Goal: Task Accomplishment & Management: Use online tool/utility

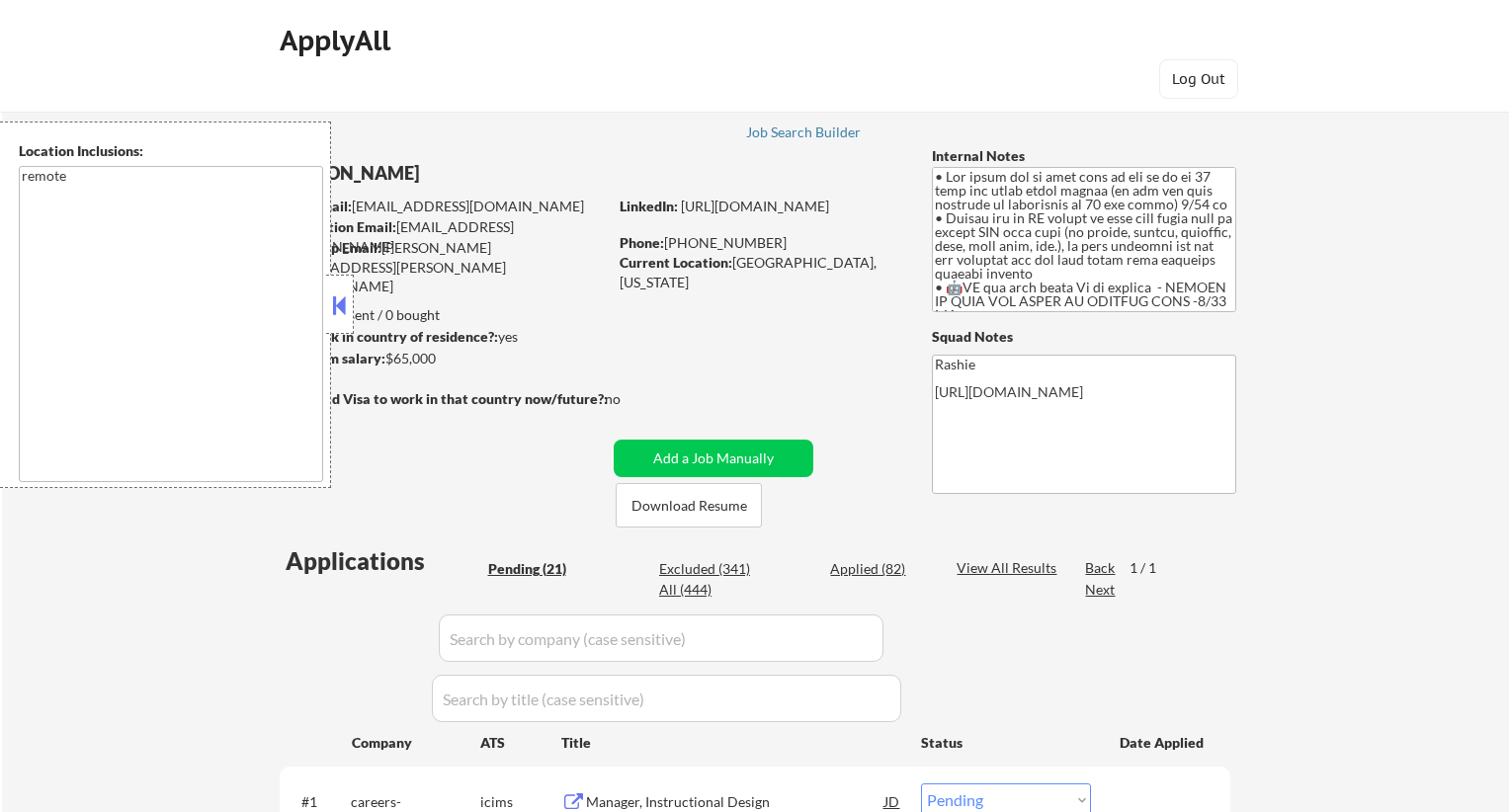
select select ""pending""
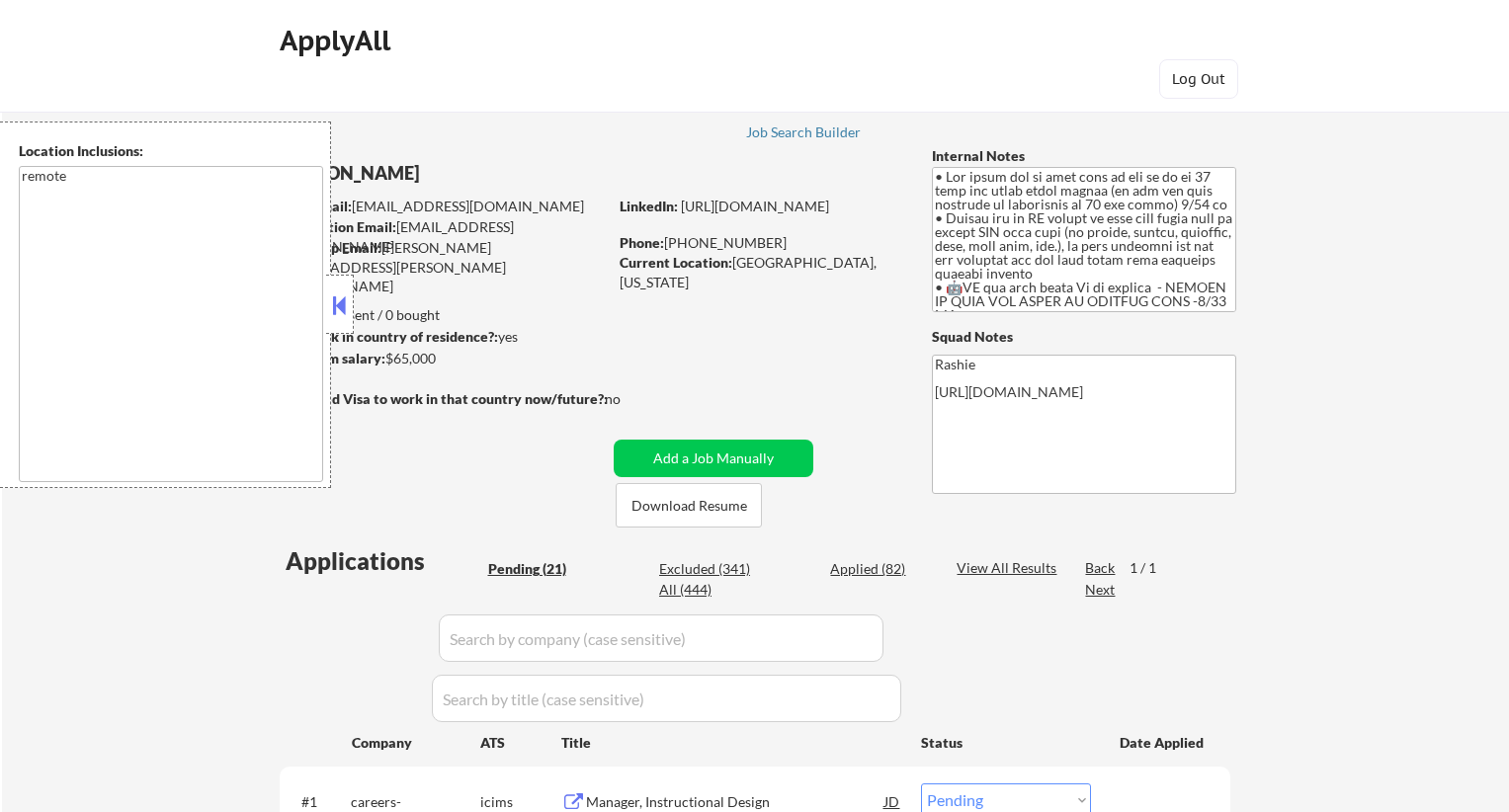
select select ""pending""
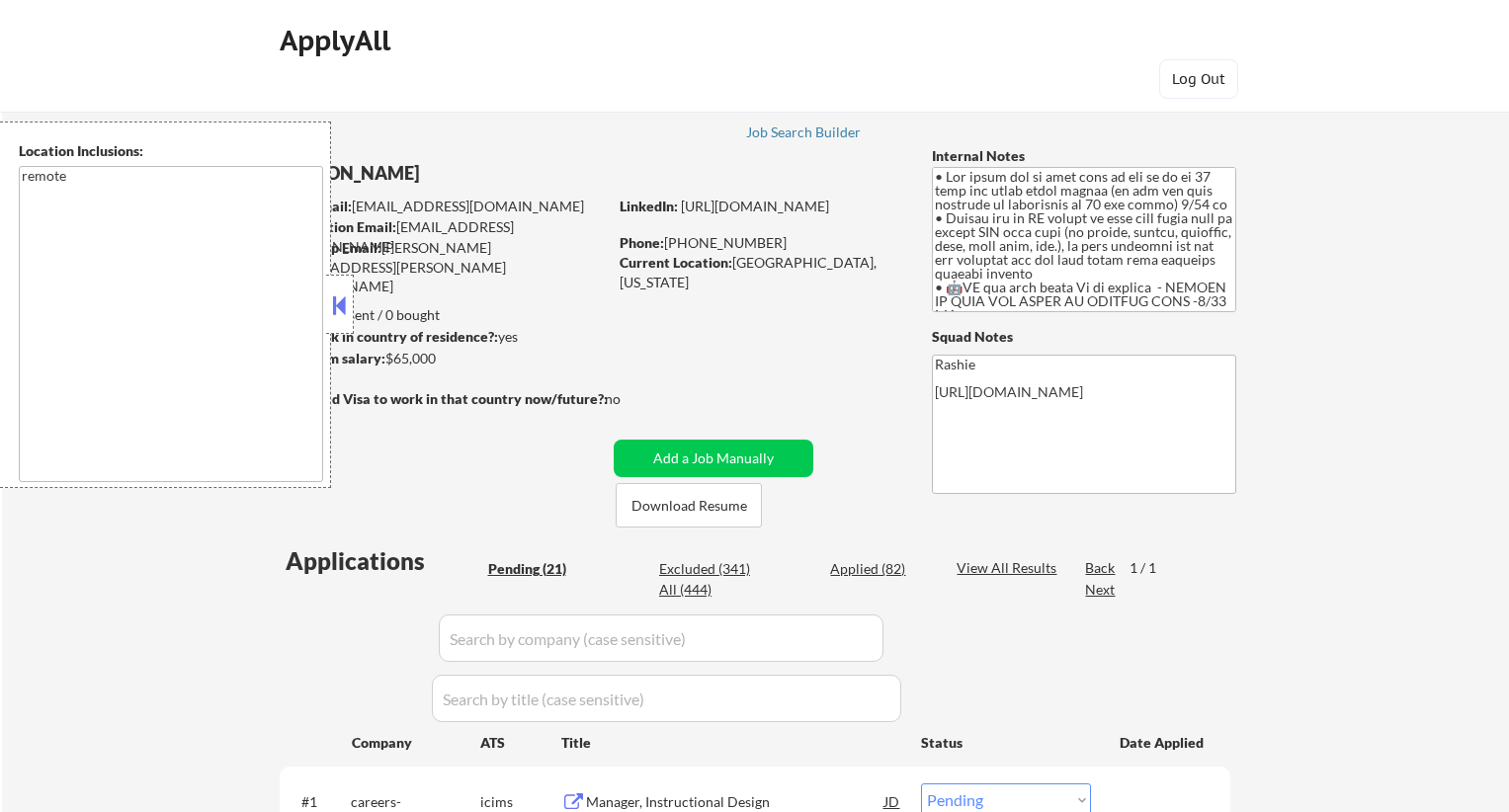
select select ""pending""
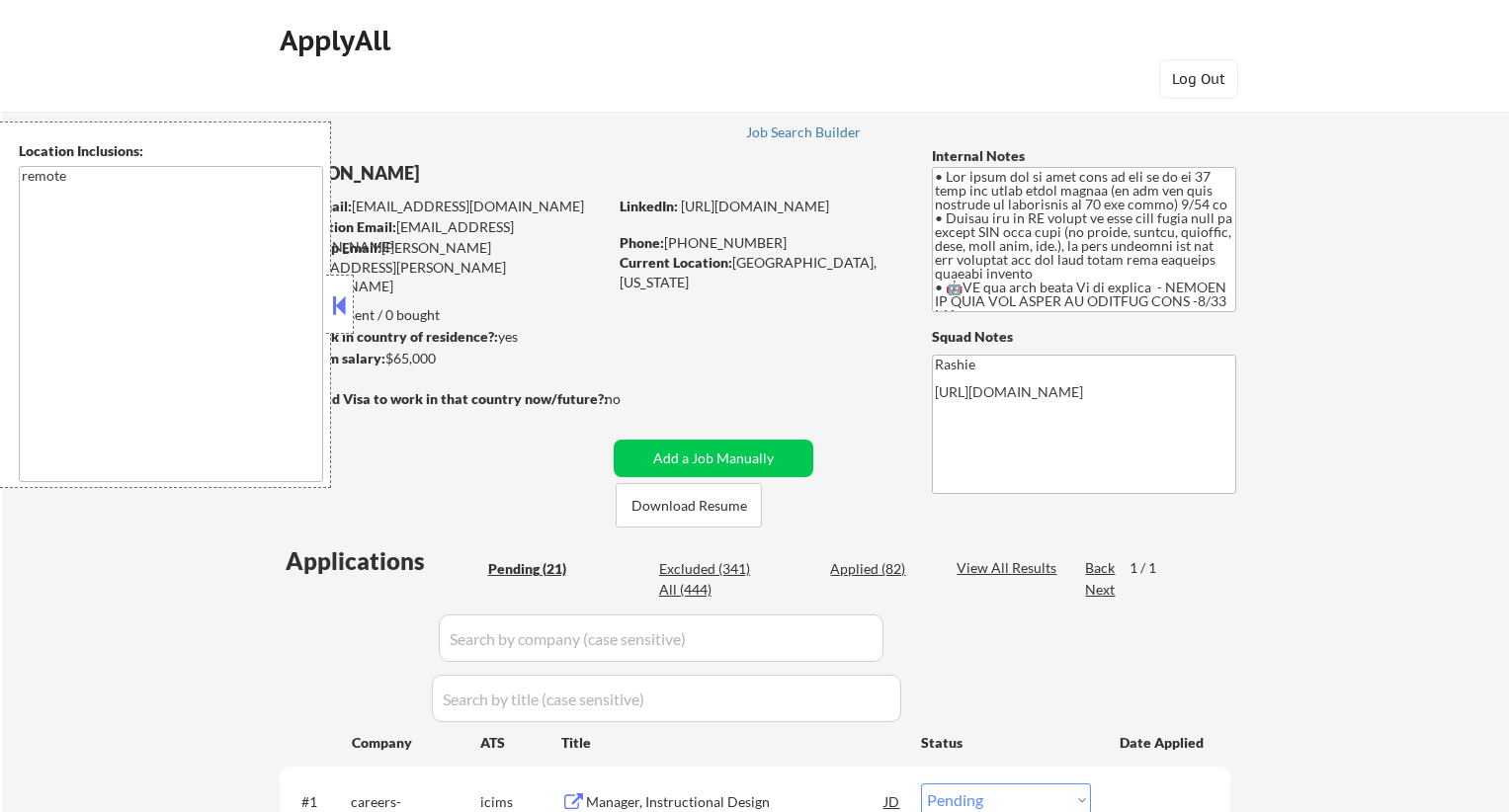
select select ""pending""
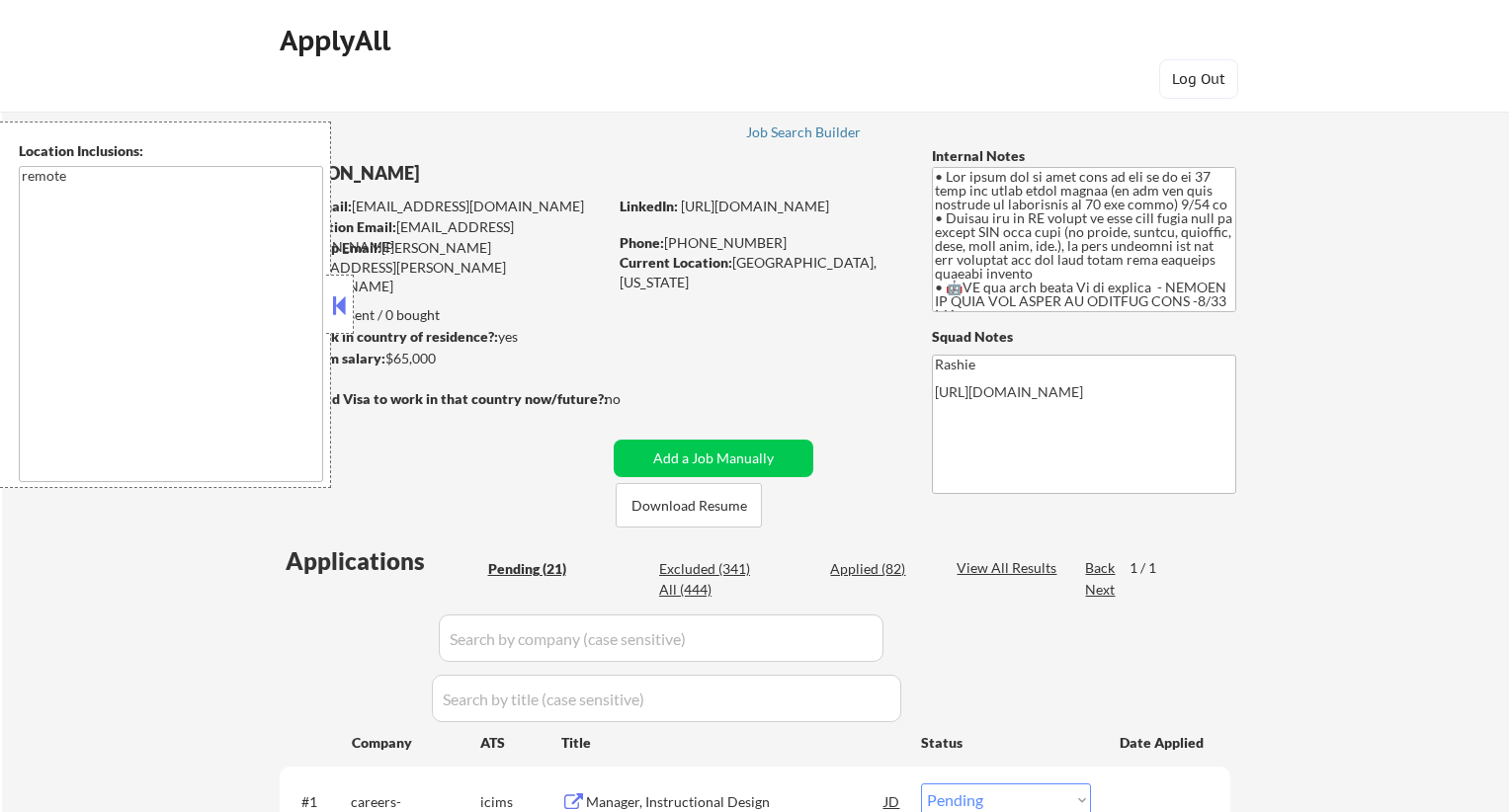
select select ""pending""
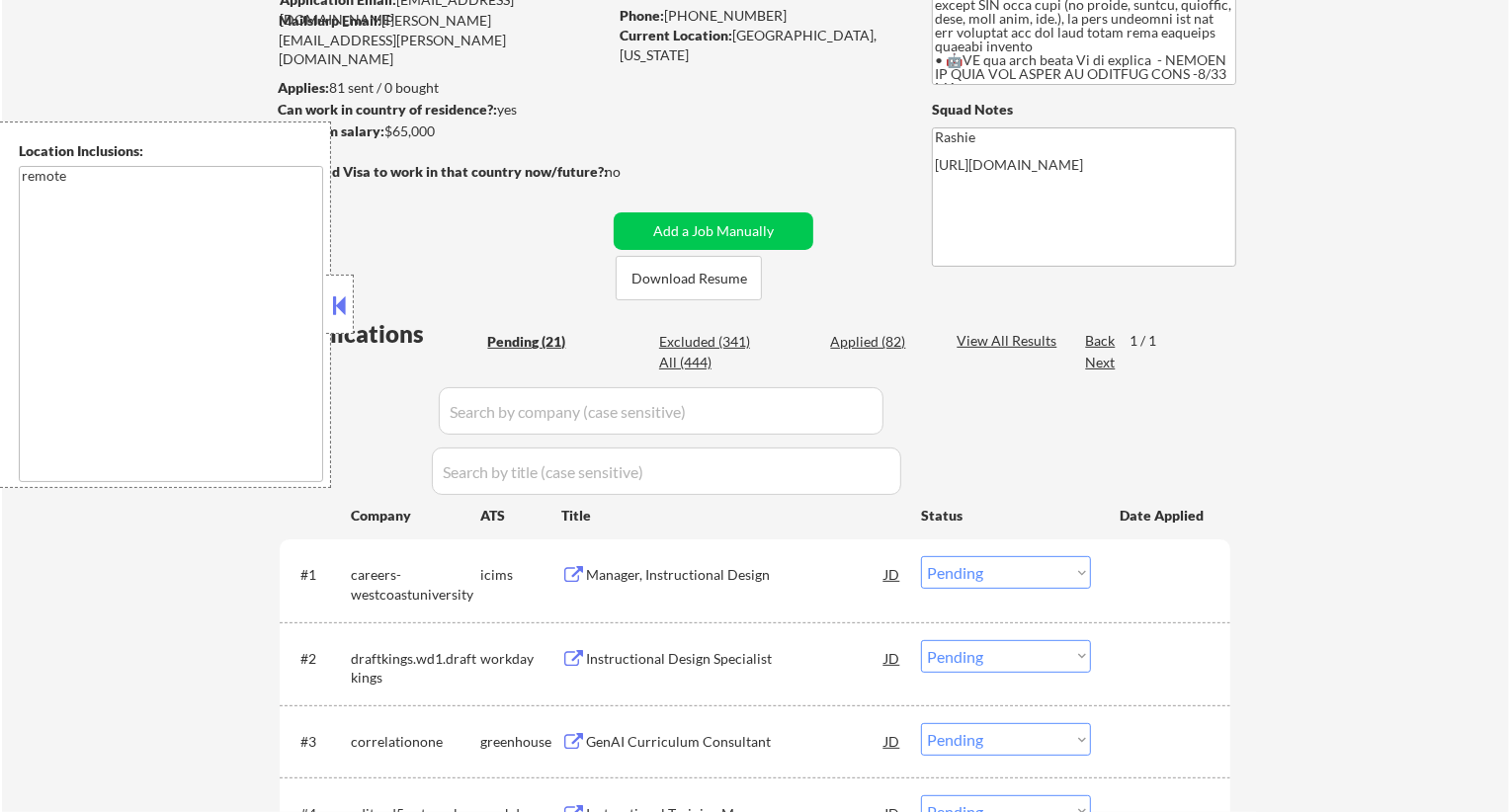
scroll to position [376, 0]
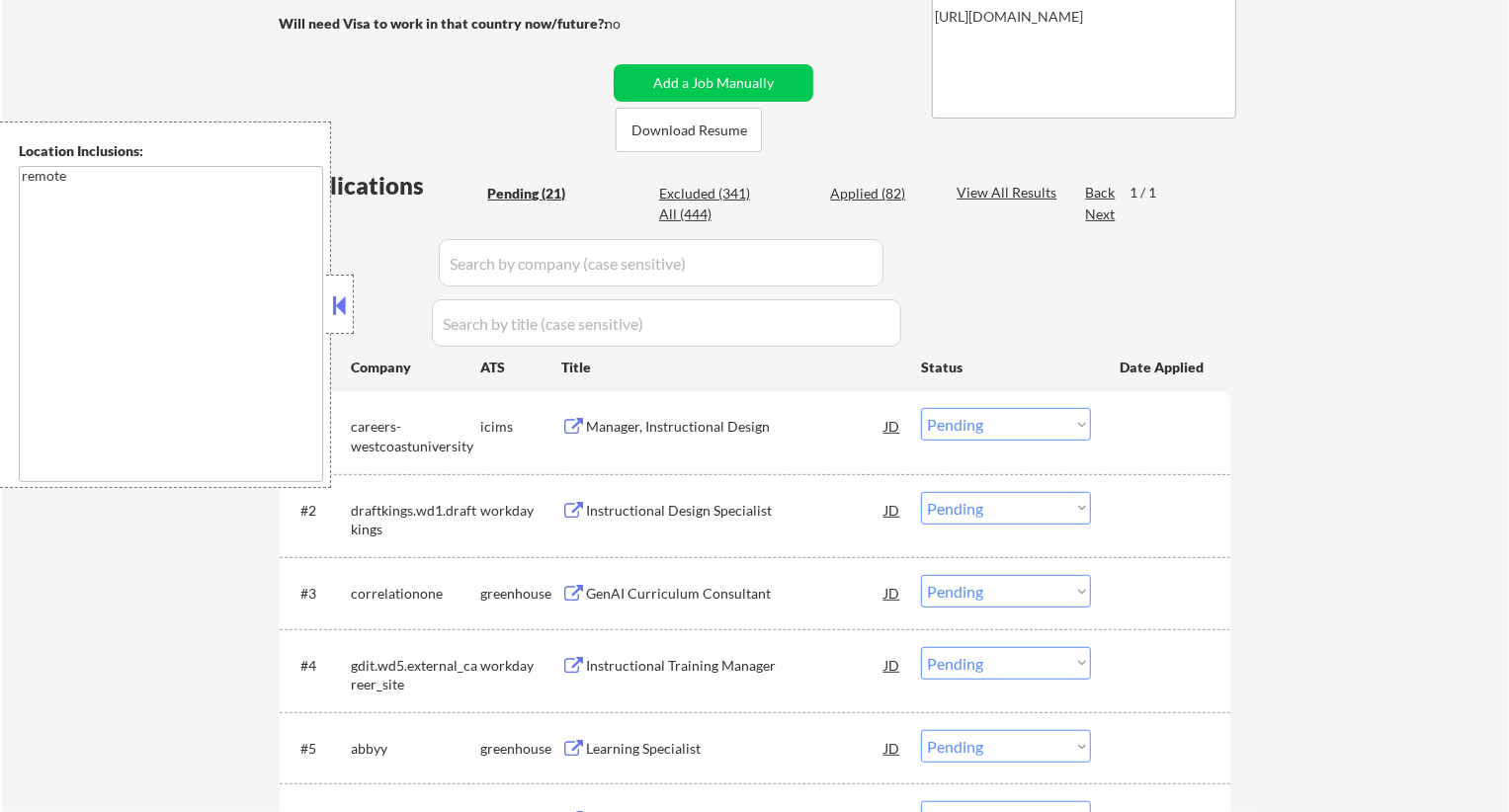
click at [867, 190] on div "Applied (82)" at bounding box center [880, 194] width 99 height 20
select select ""applied""
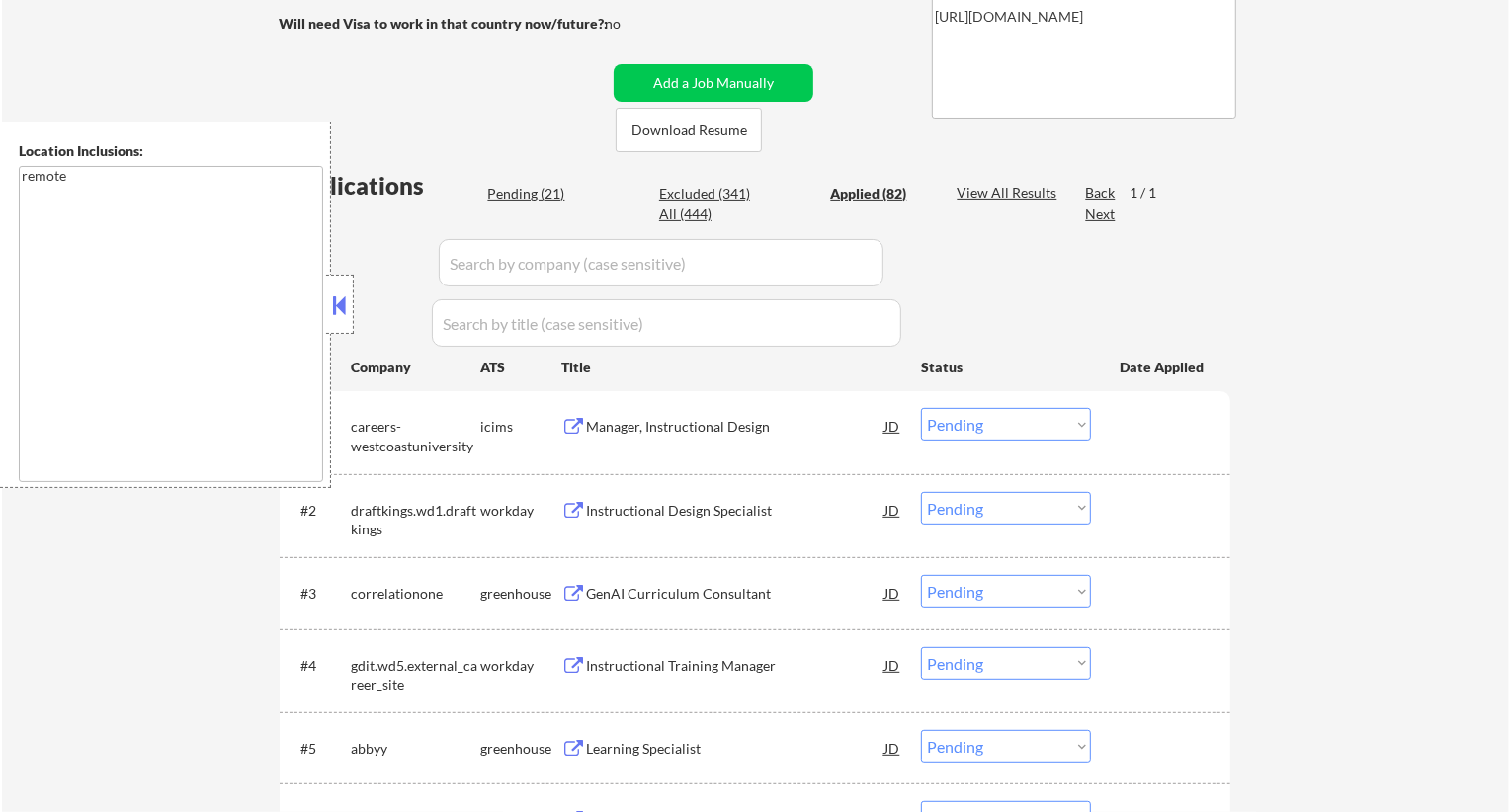
select select ""applied""
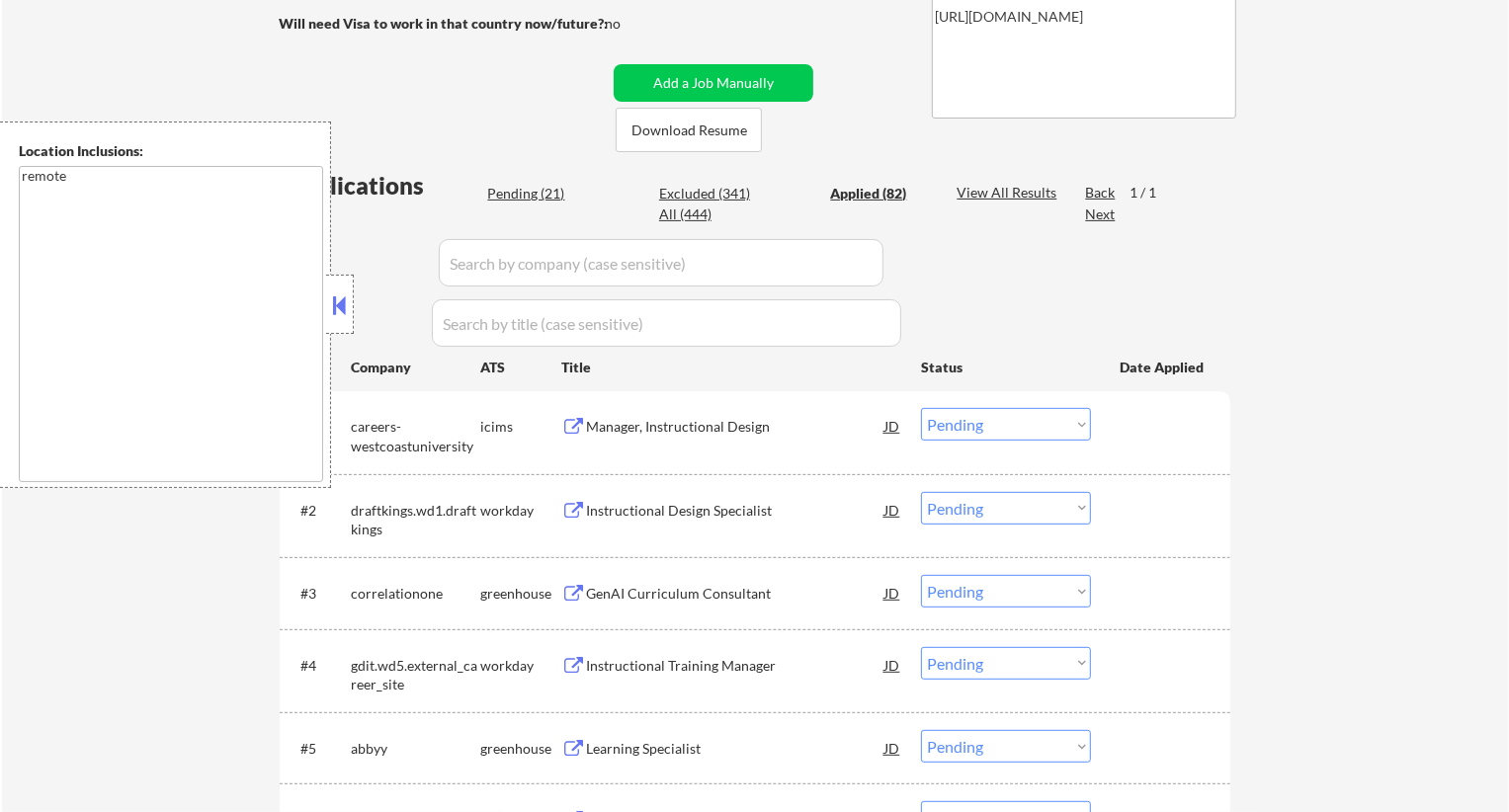
select select ""applied""
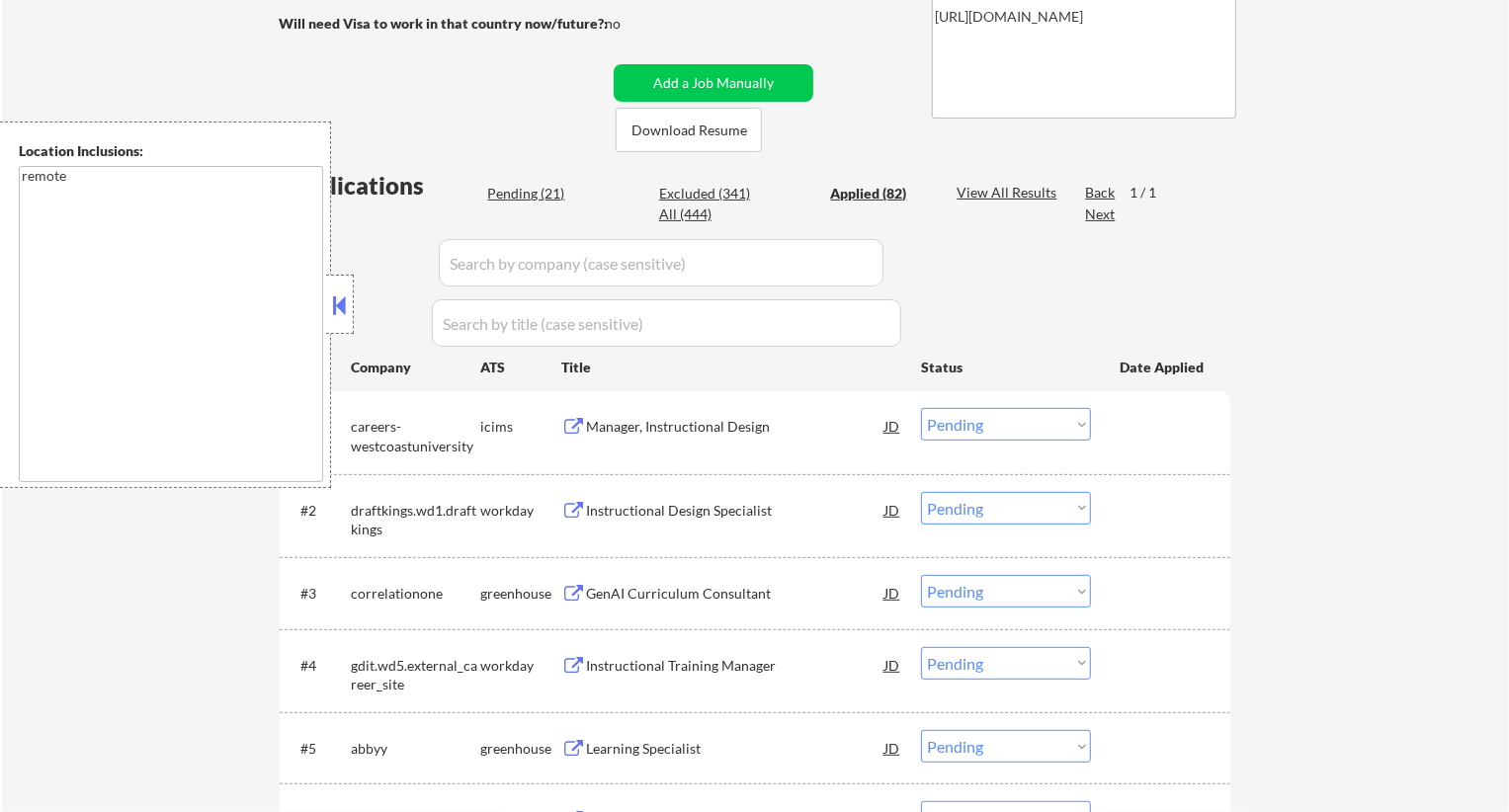
select select ""applied""
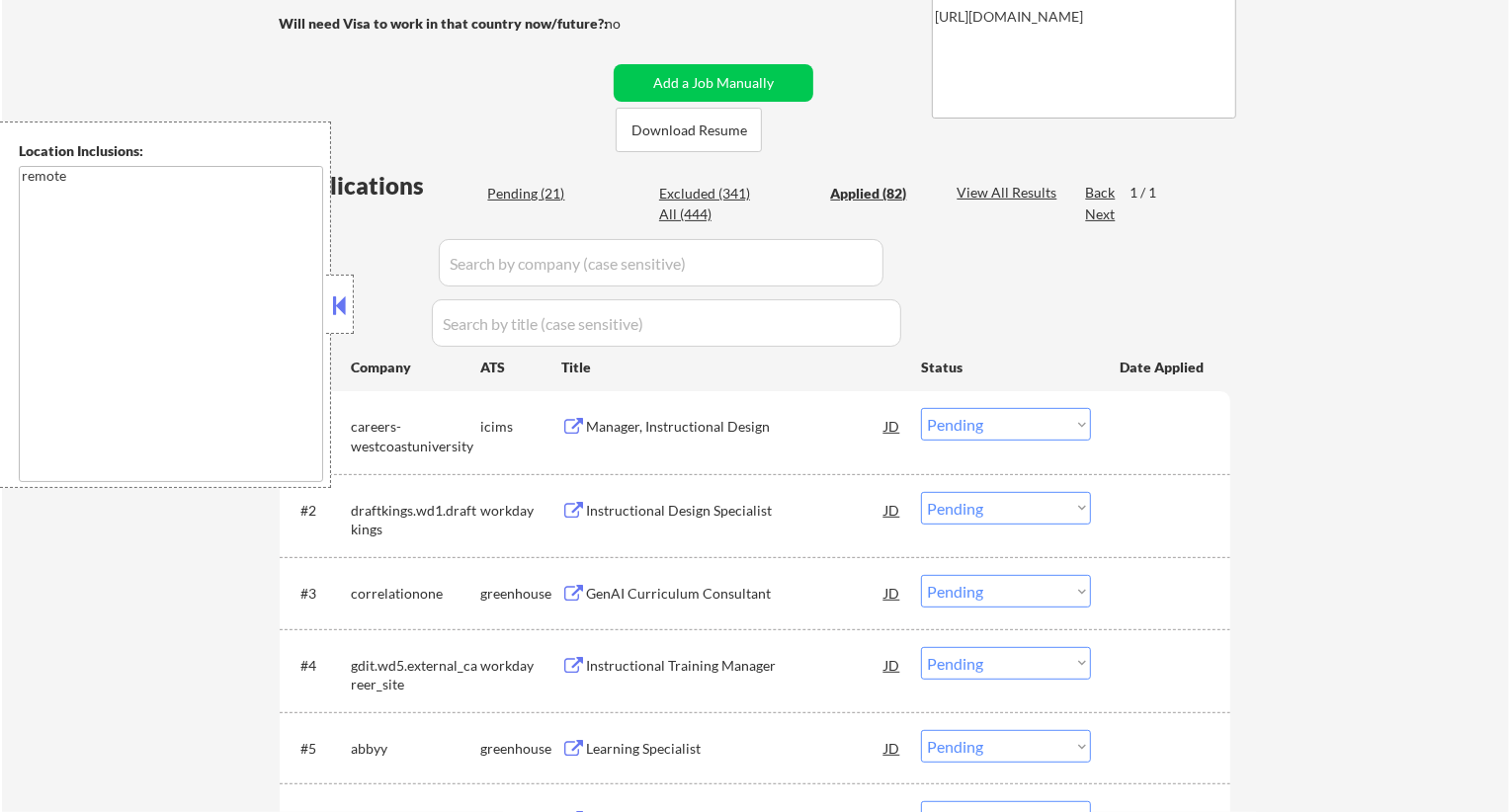
select select ""applied""
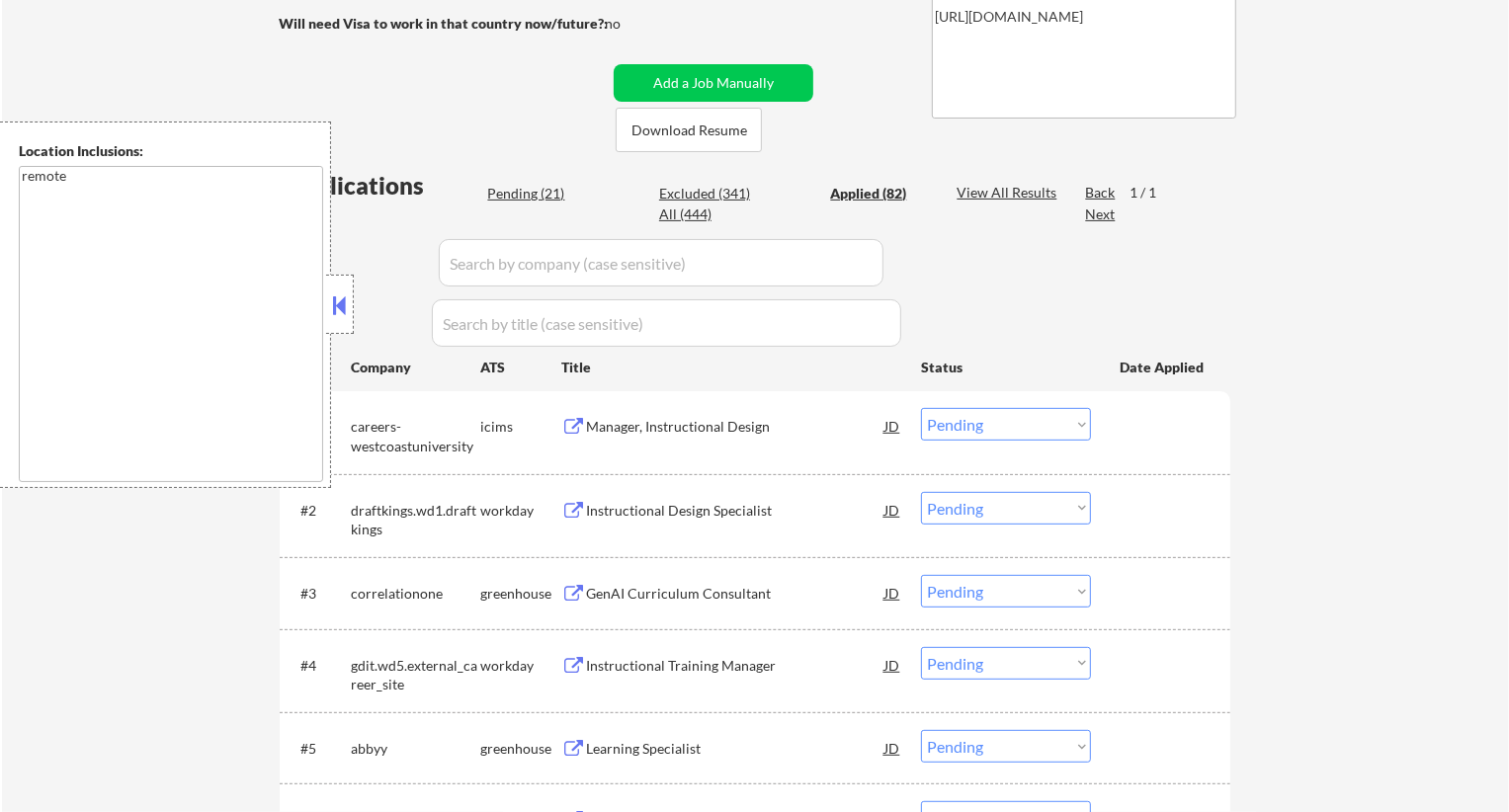
select select ""applied""
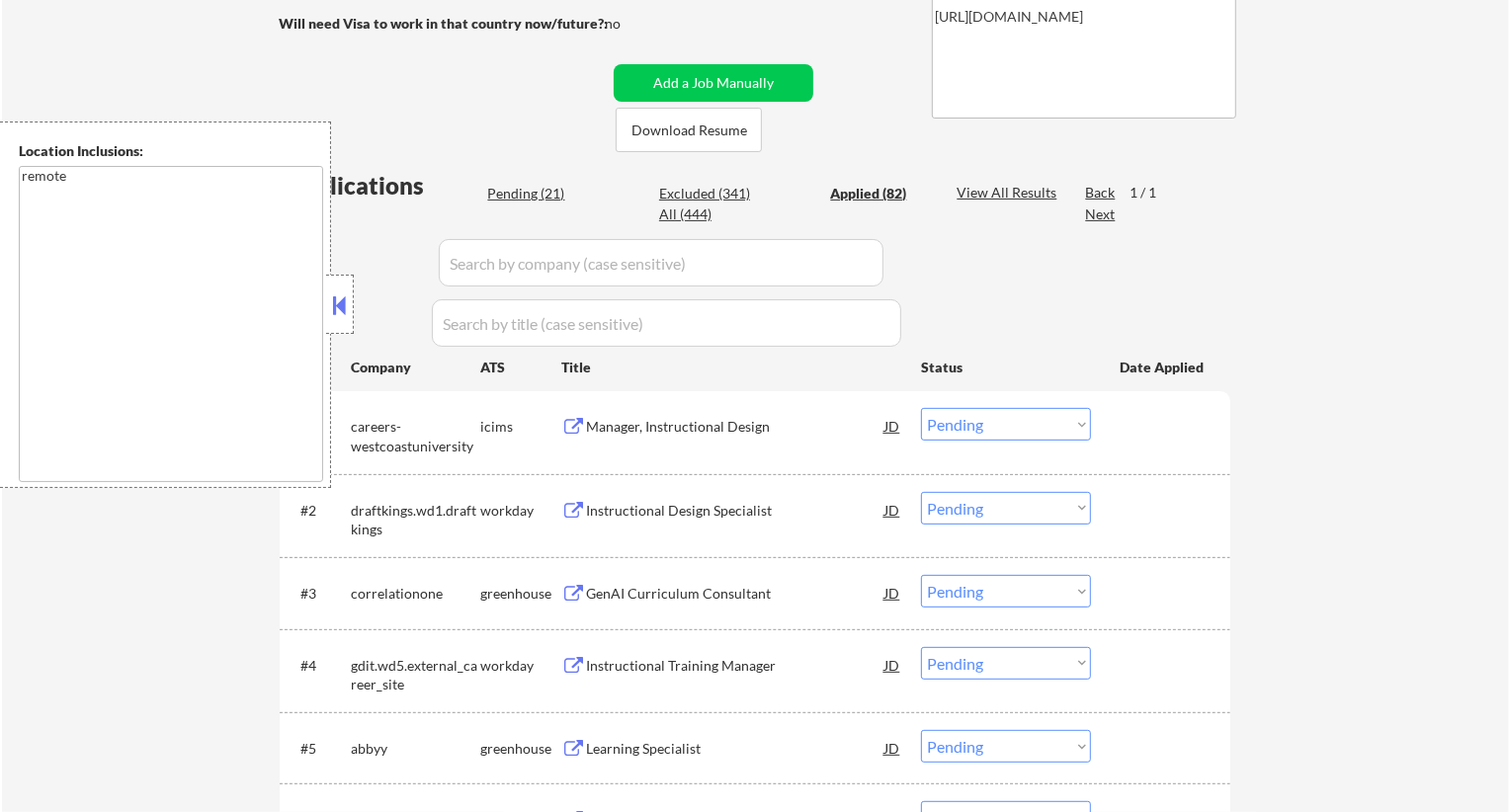
select select ""applied""
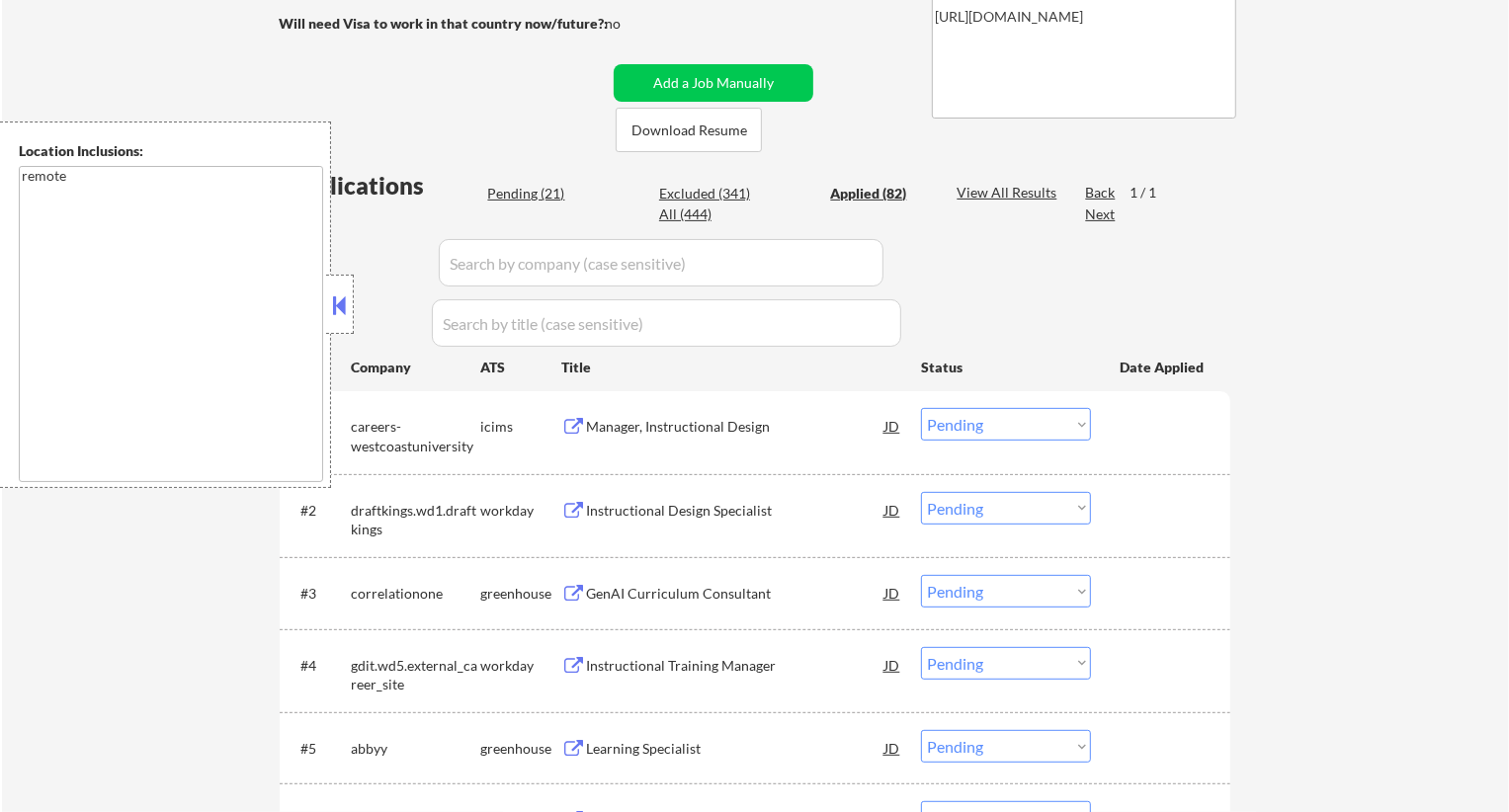
select select ""applied""
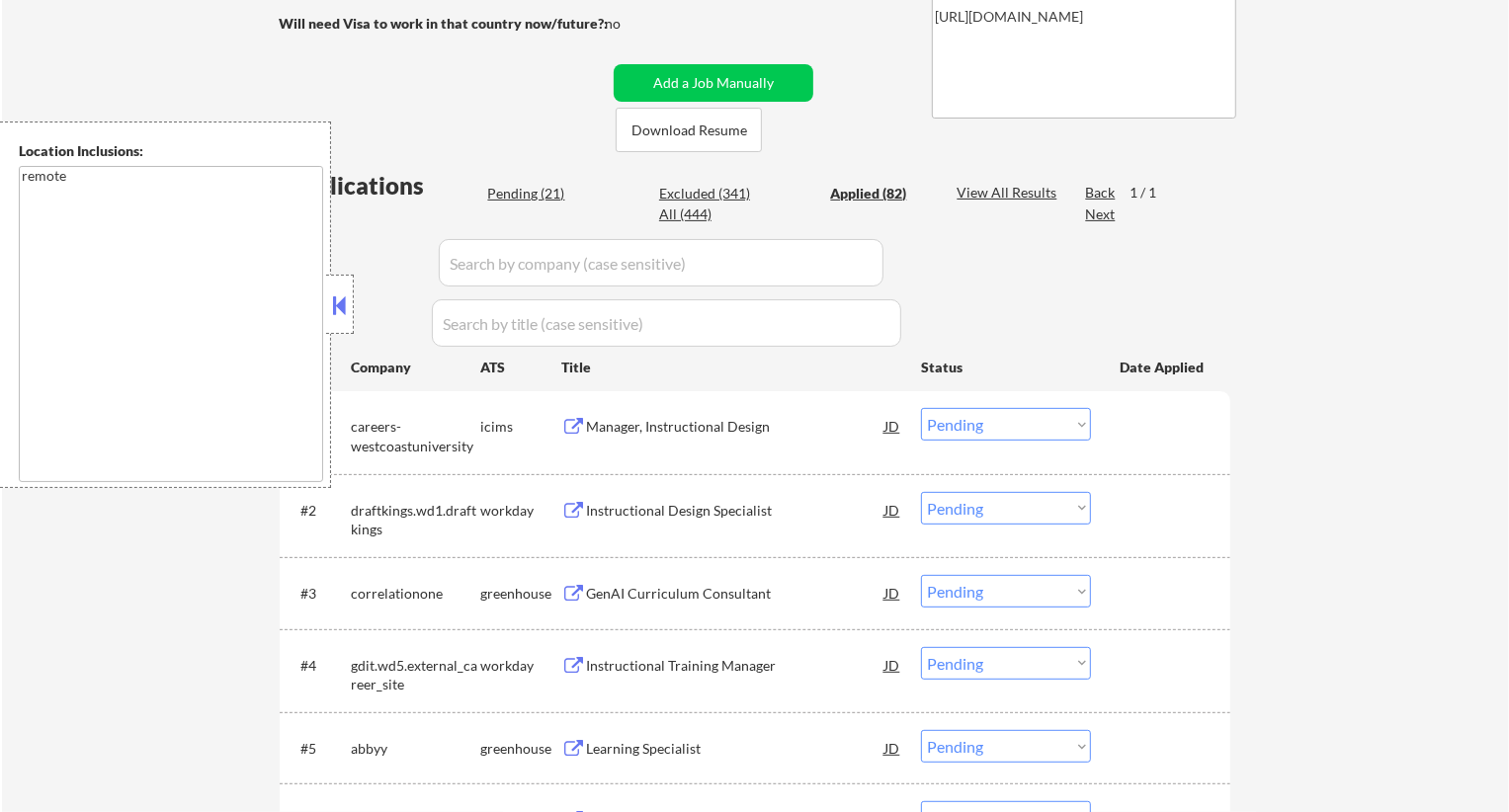
select select ""applied""
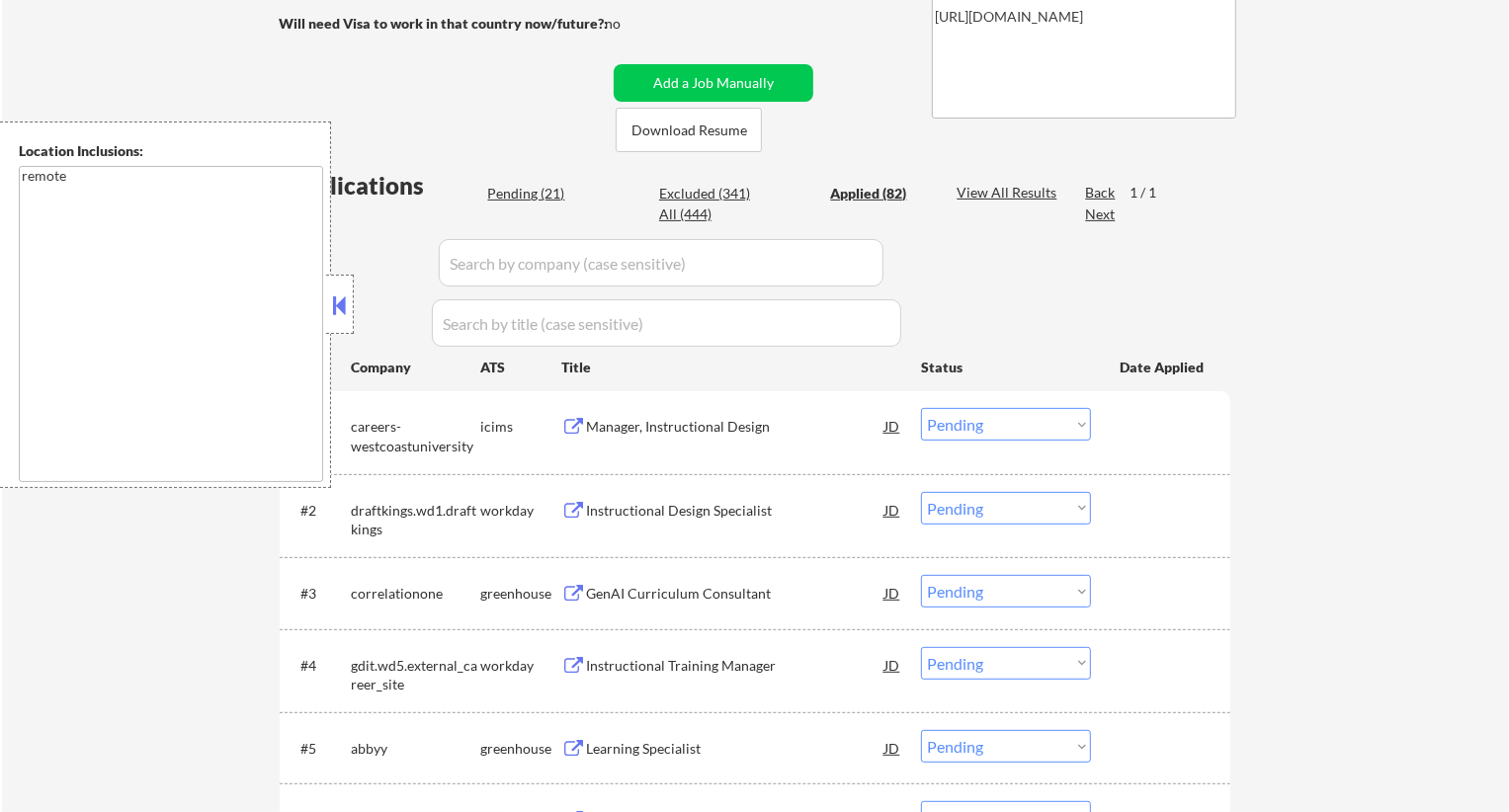
select select ""applied""
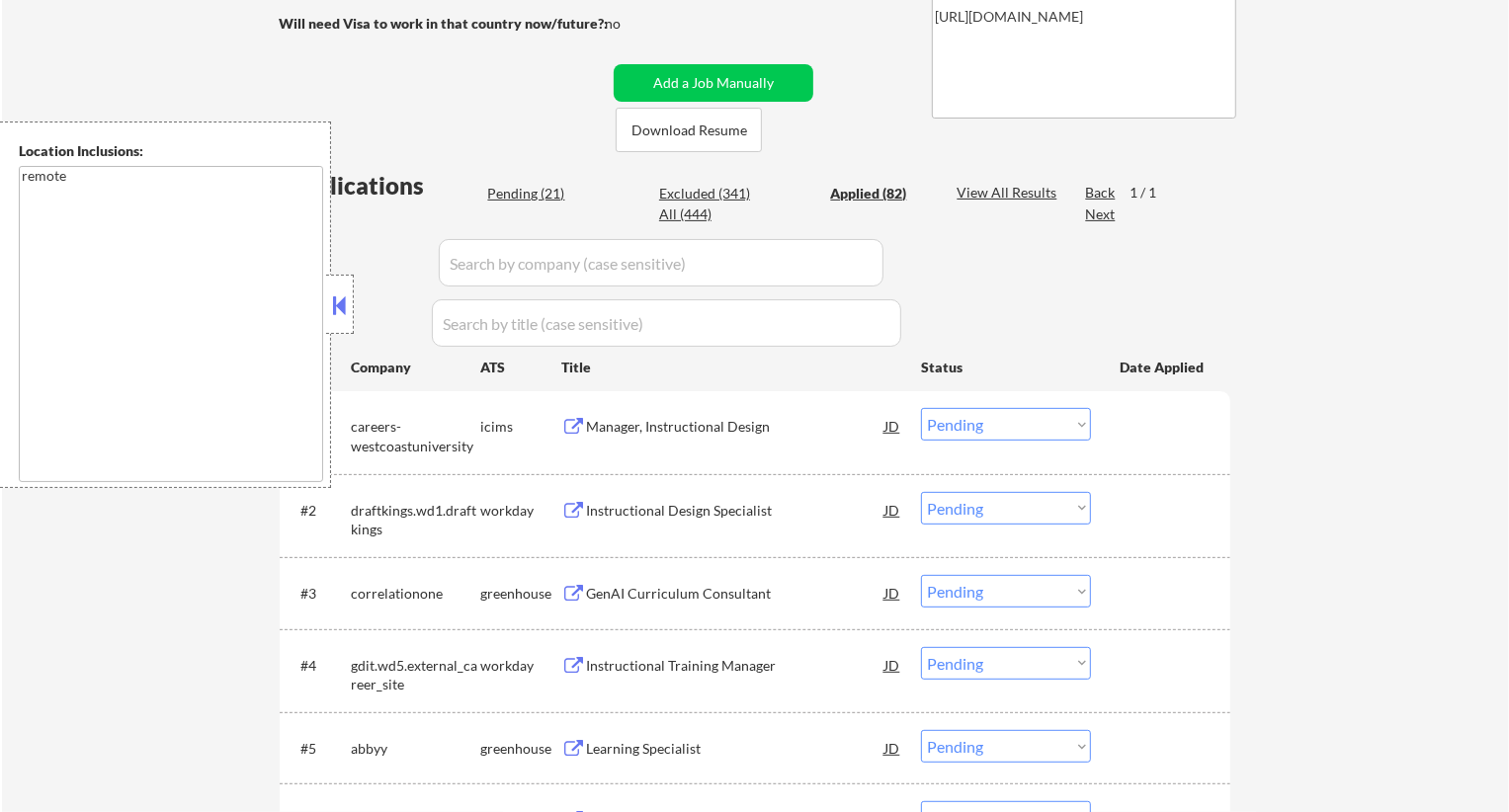
select select ""applied""
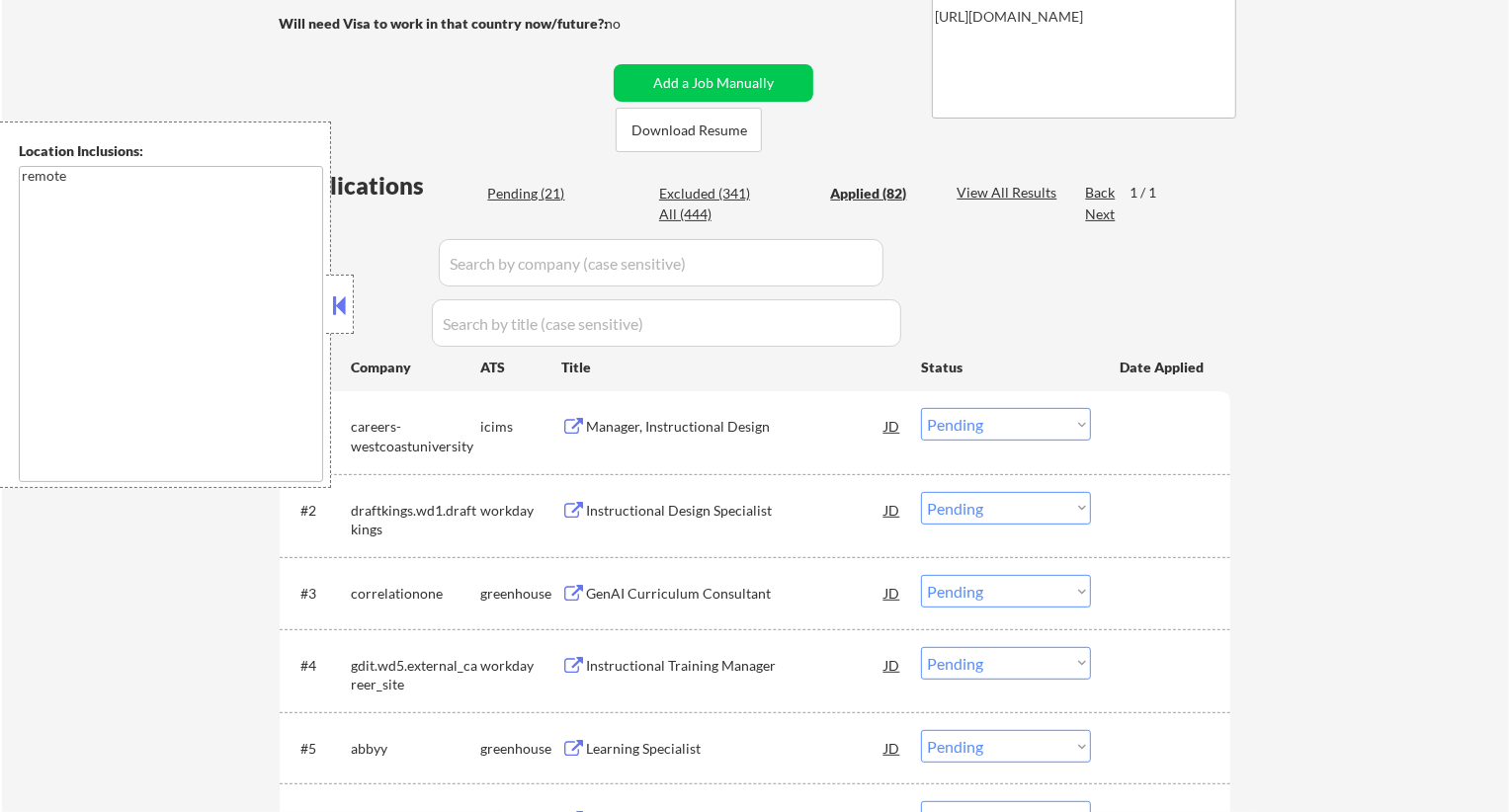
select select ""applied""
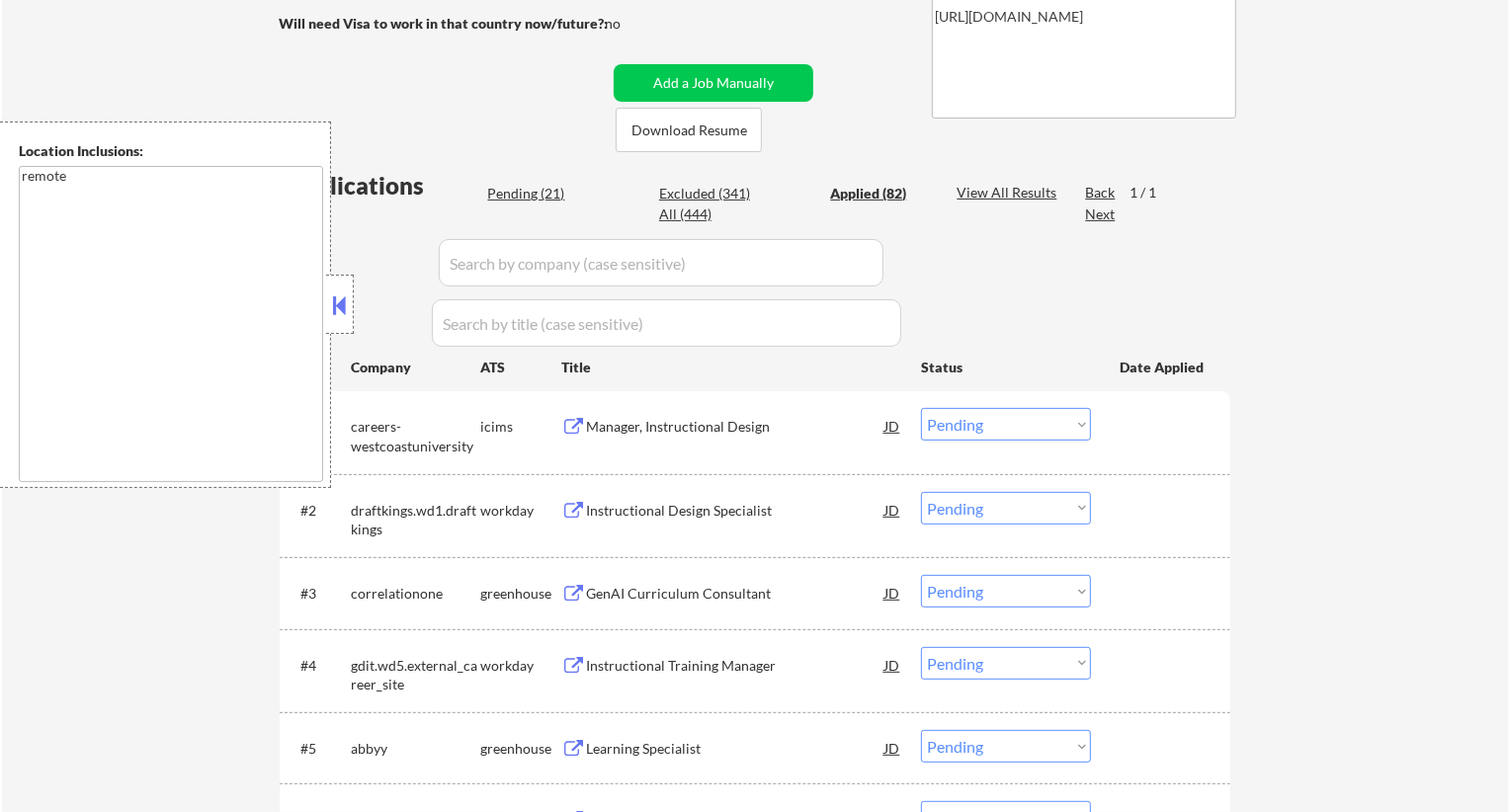
select select ""applied""
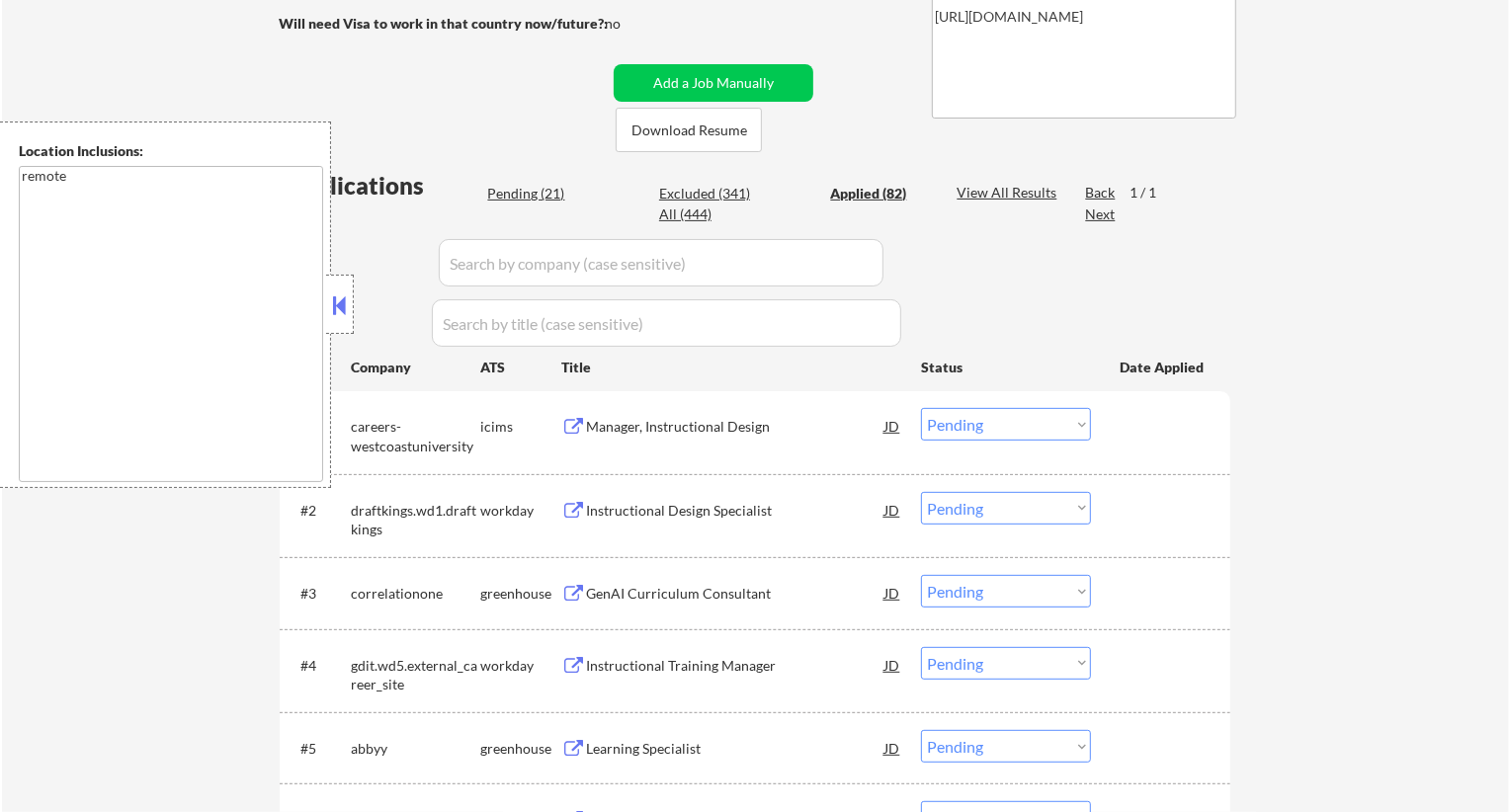
select select ""applied""
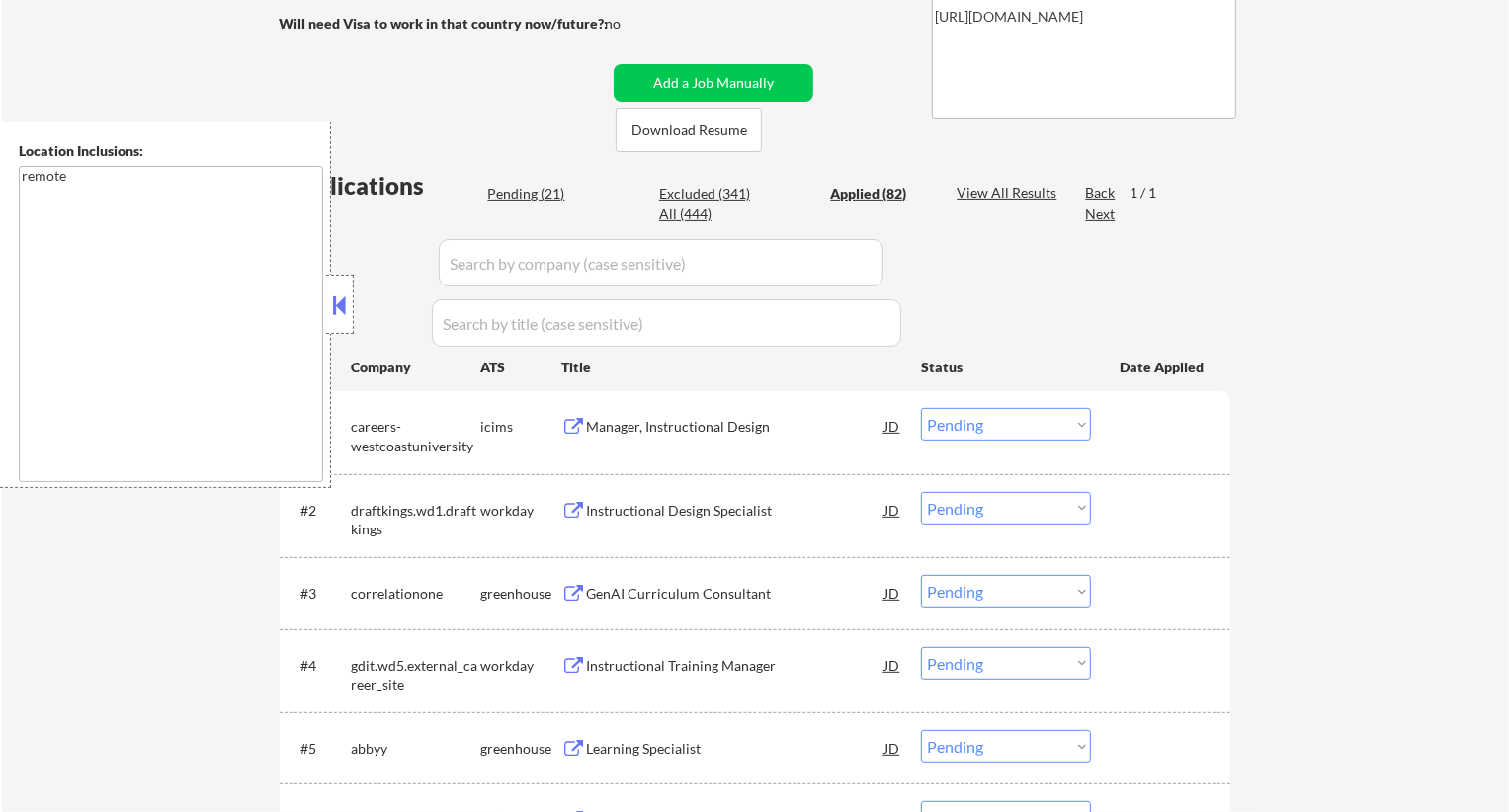
select select ""applied""
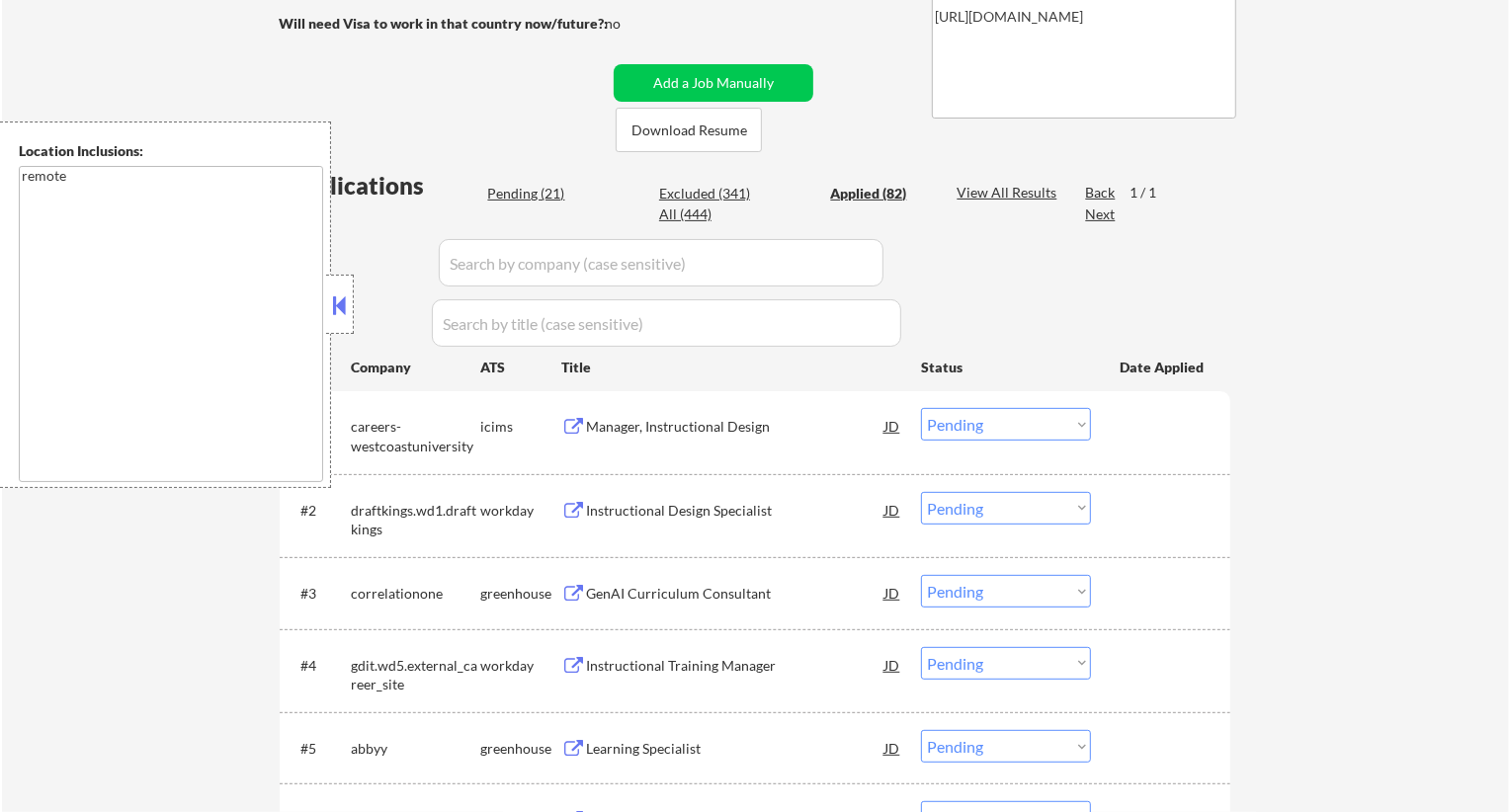
select select ""applied""
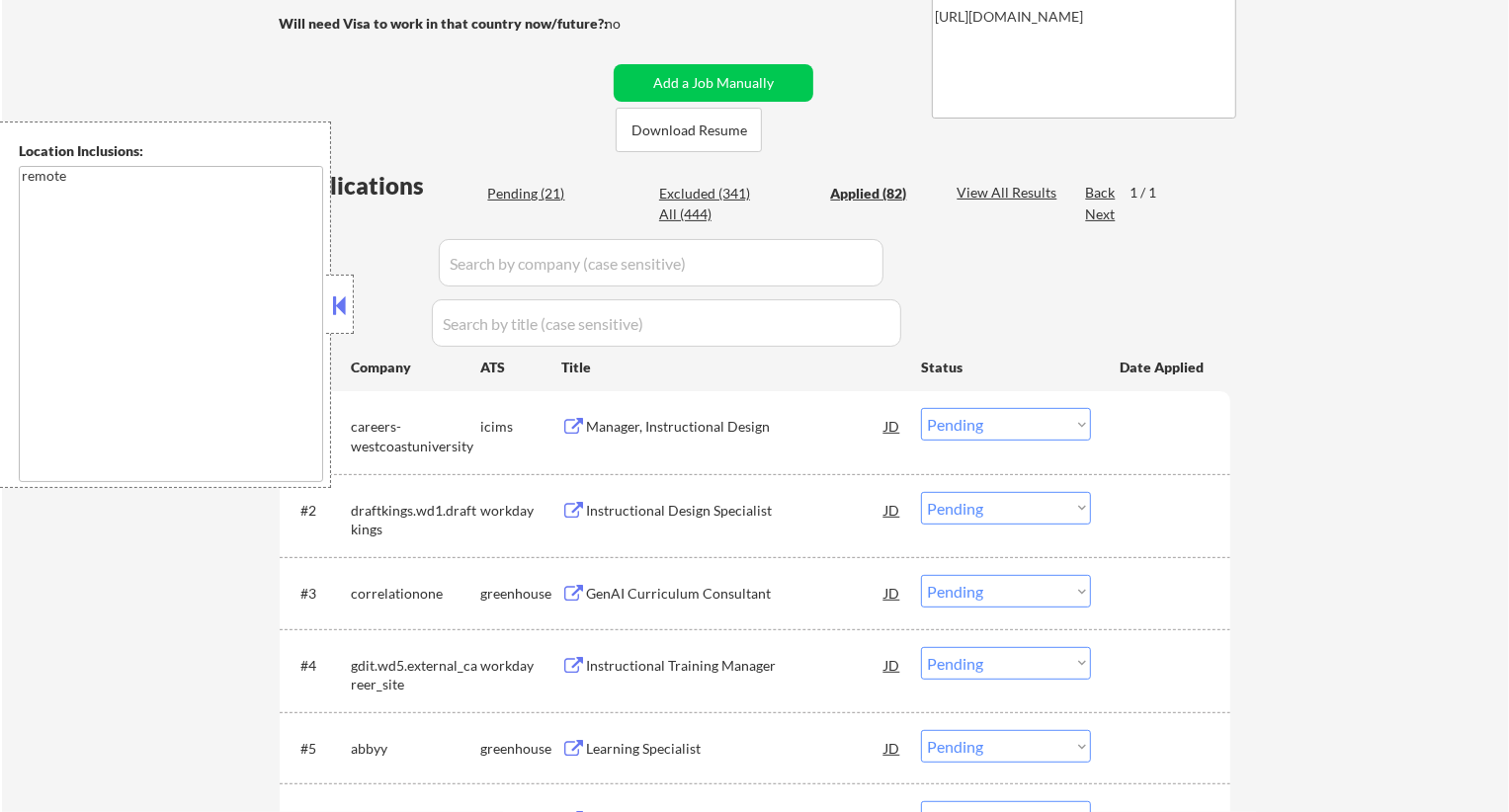
select select ""applied""
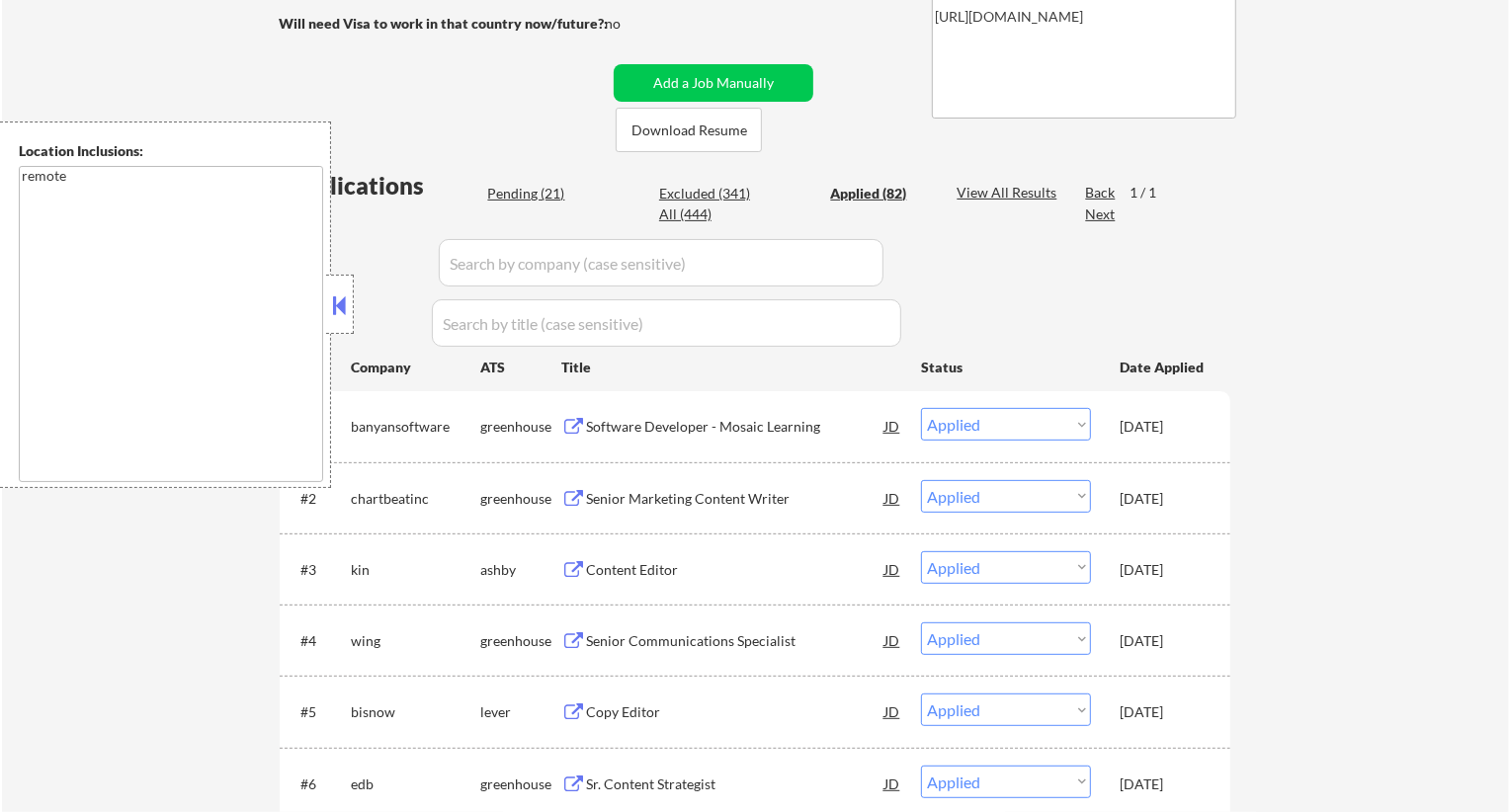
click at [341, 305] on button at bounding box center [340, 306] width 22 height 30
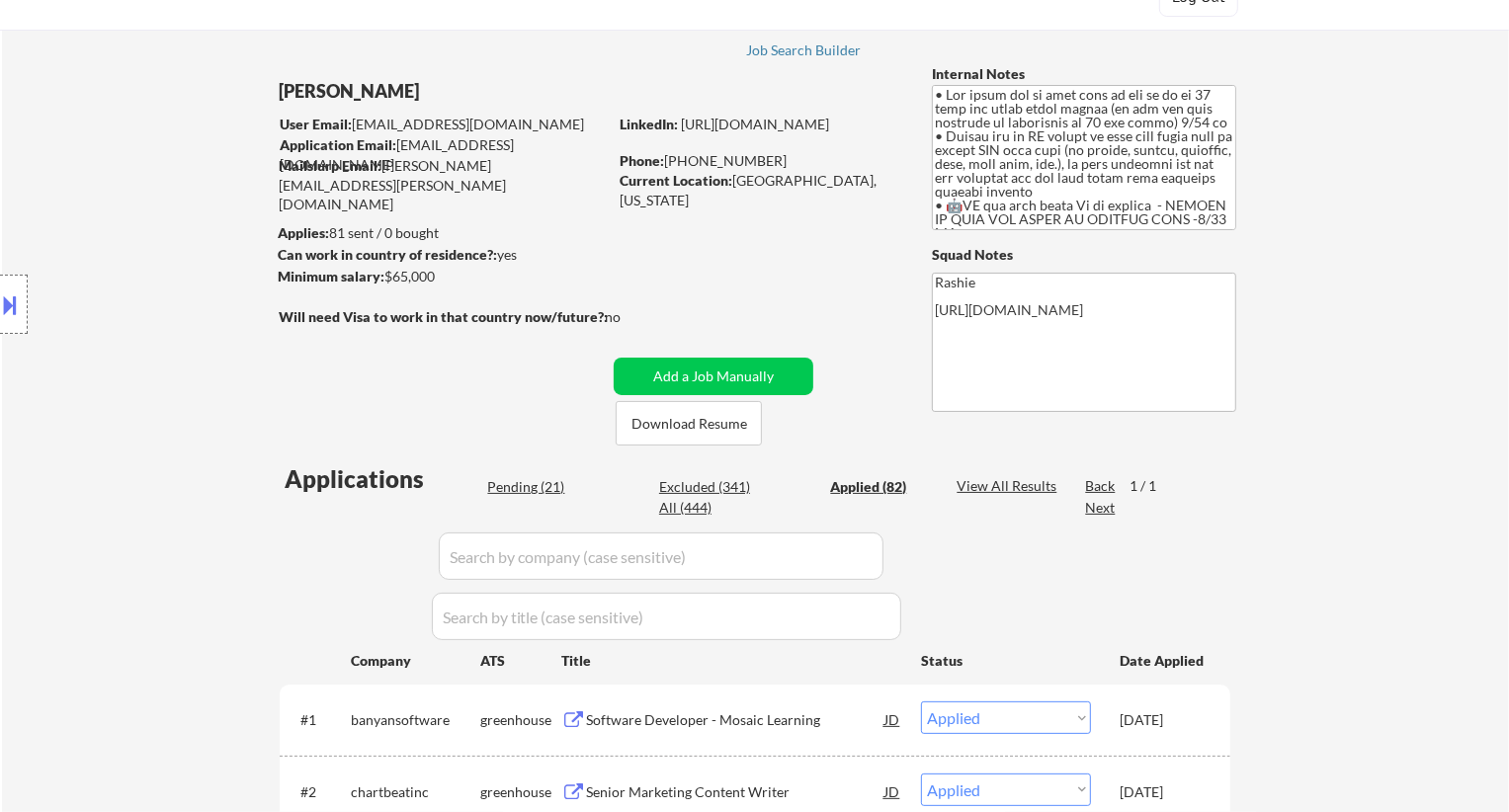
scroll to position [0, 0]
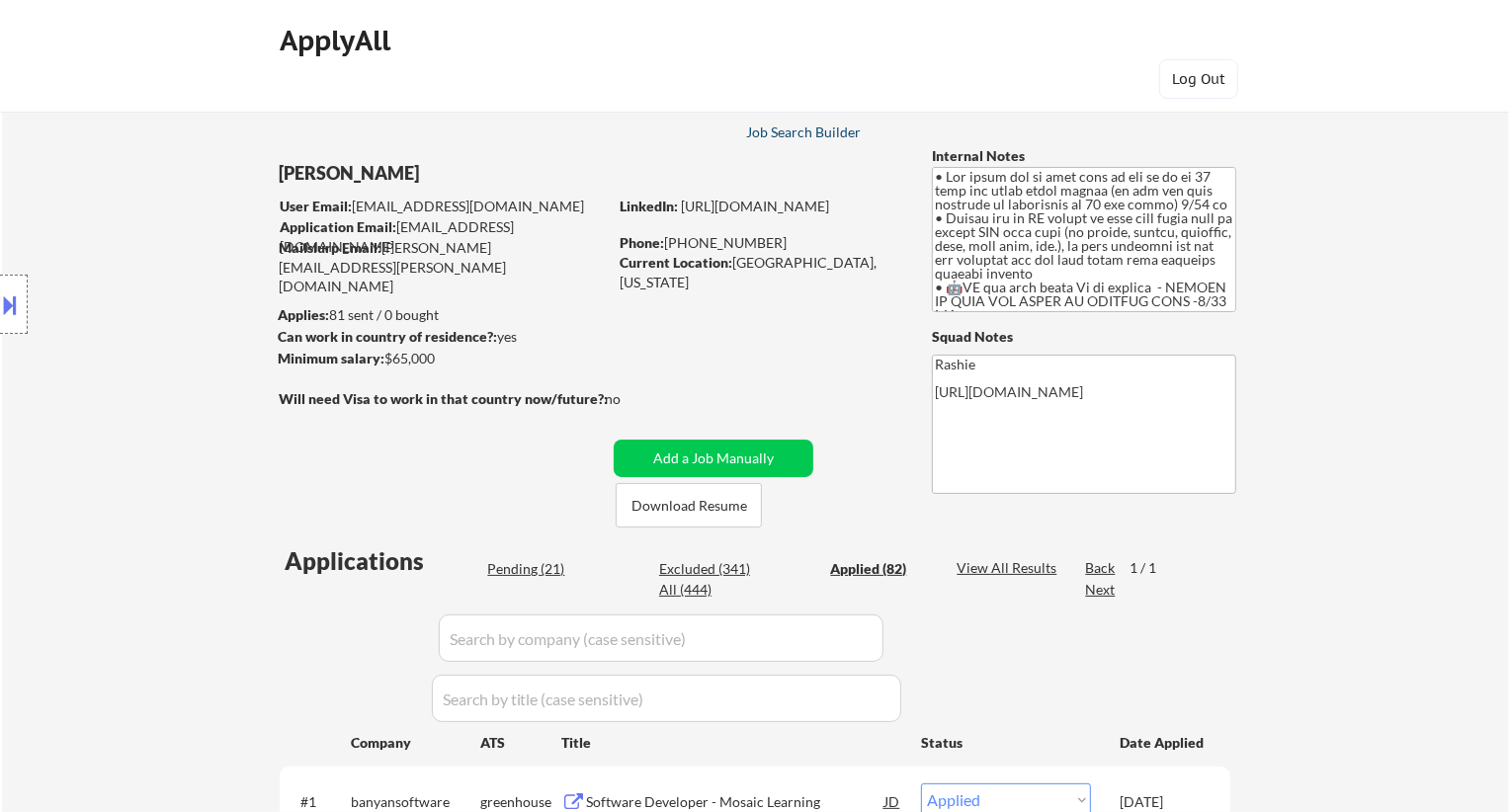
click at [790, 135] on div "Job Search Builder" at bounding box center [803, 133] width 116 height 14
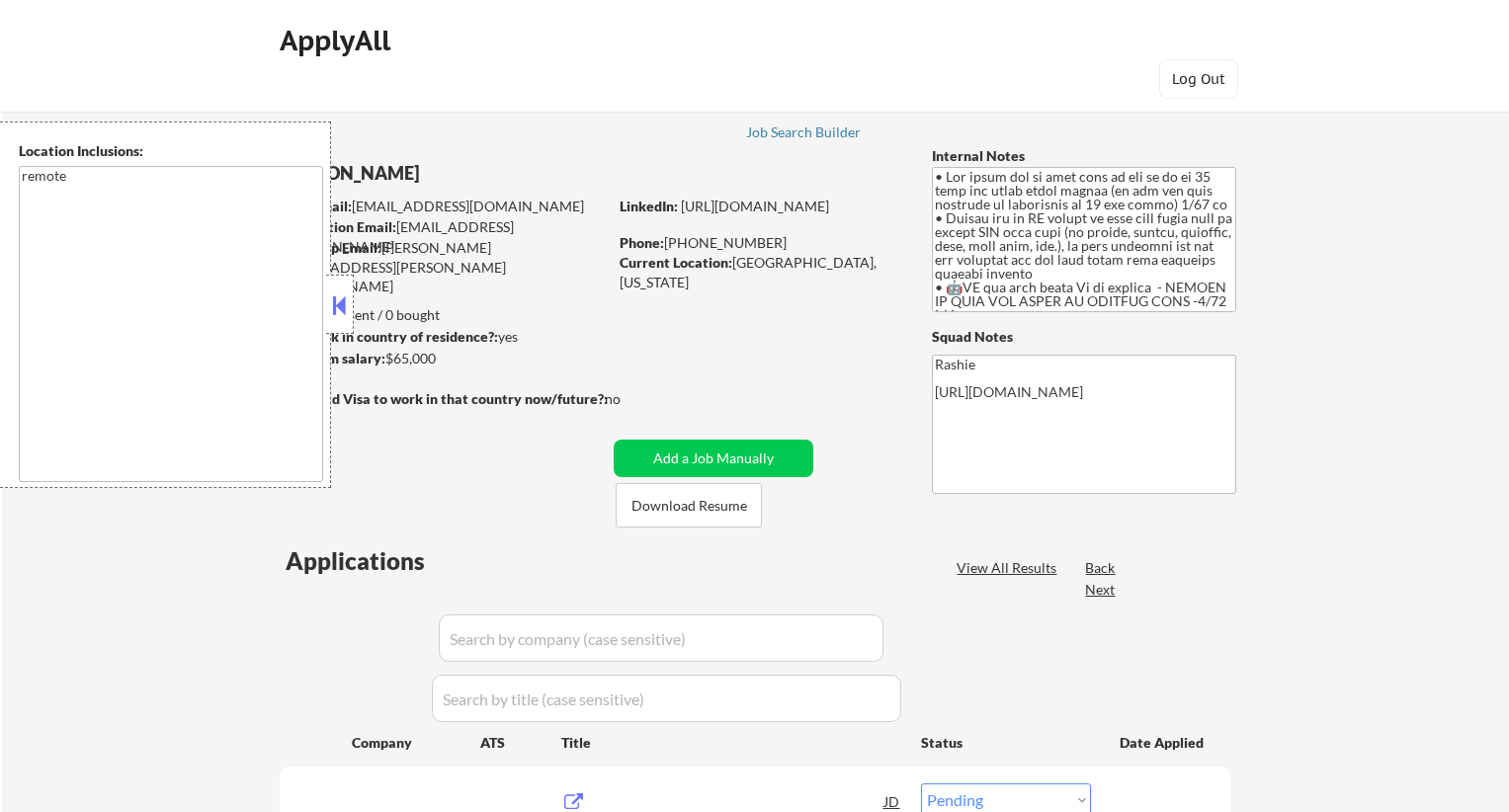
select select ""pending""
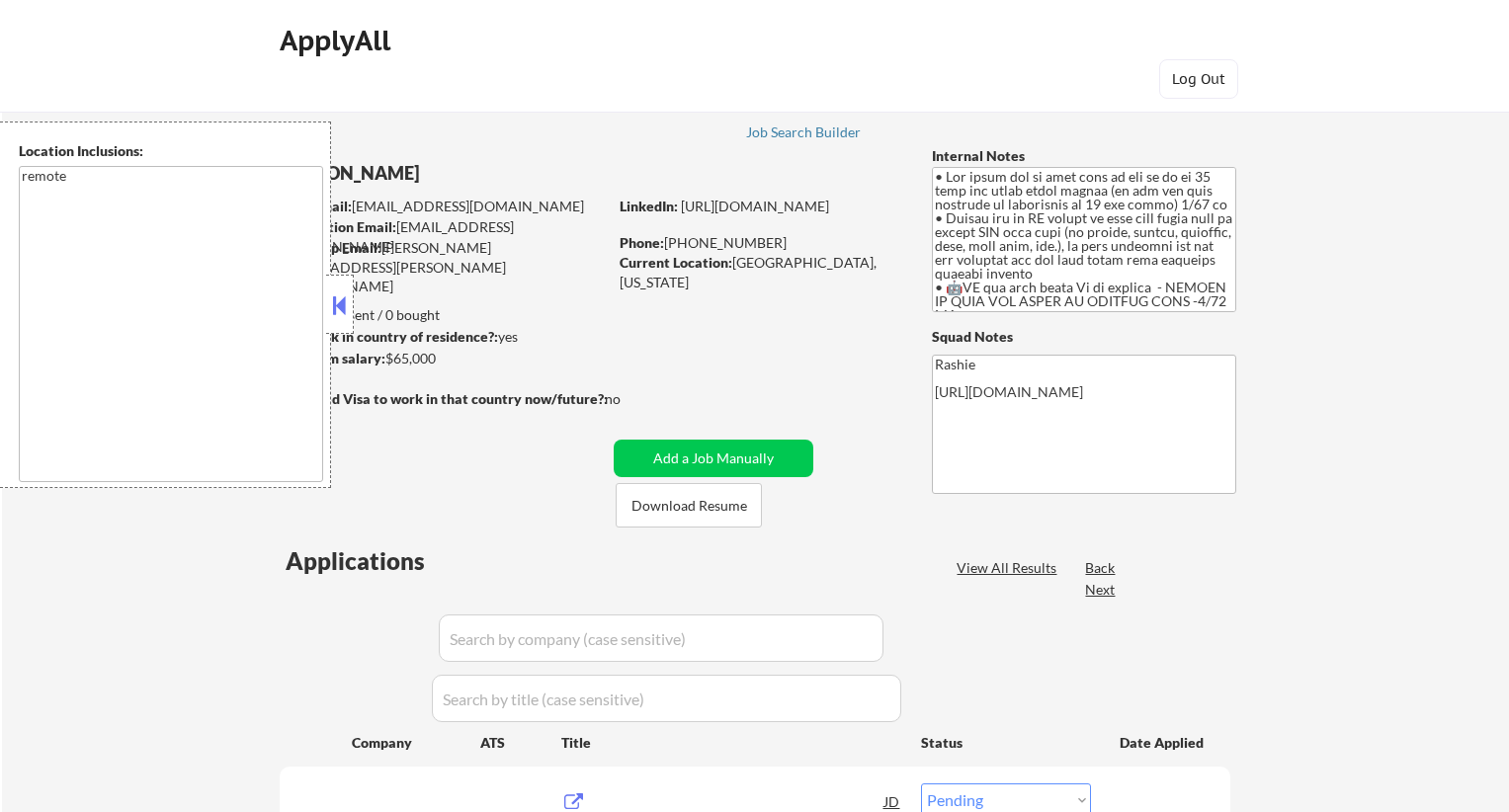
select select ""pending""
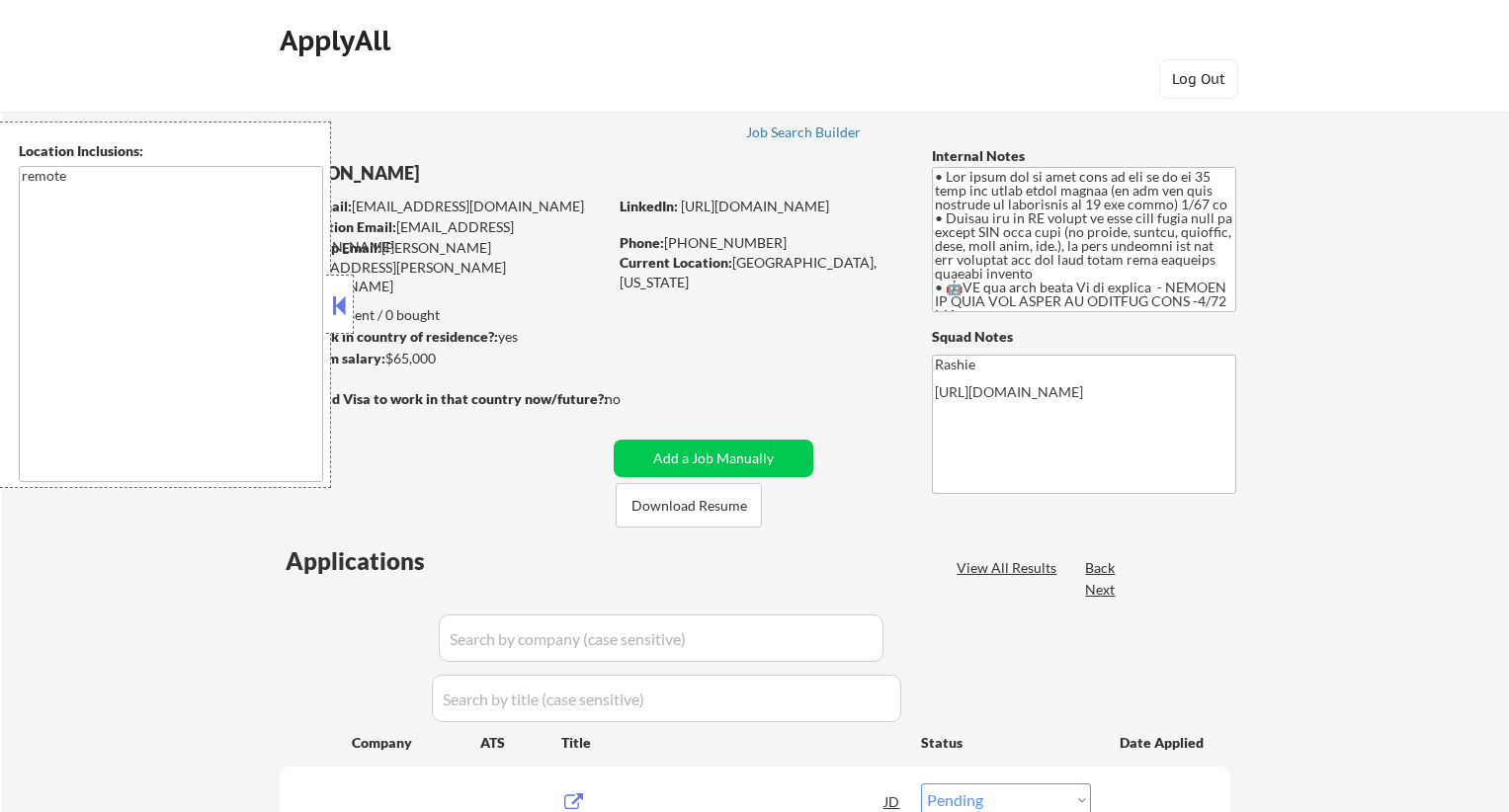
select select ""pending""
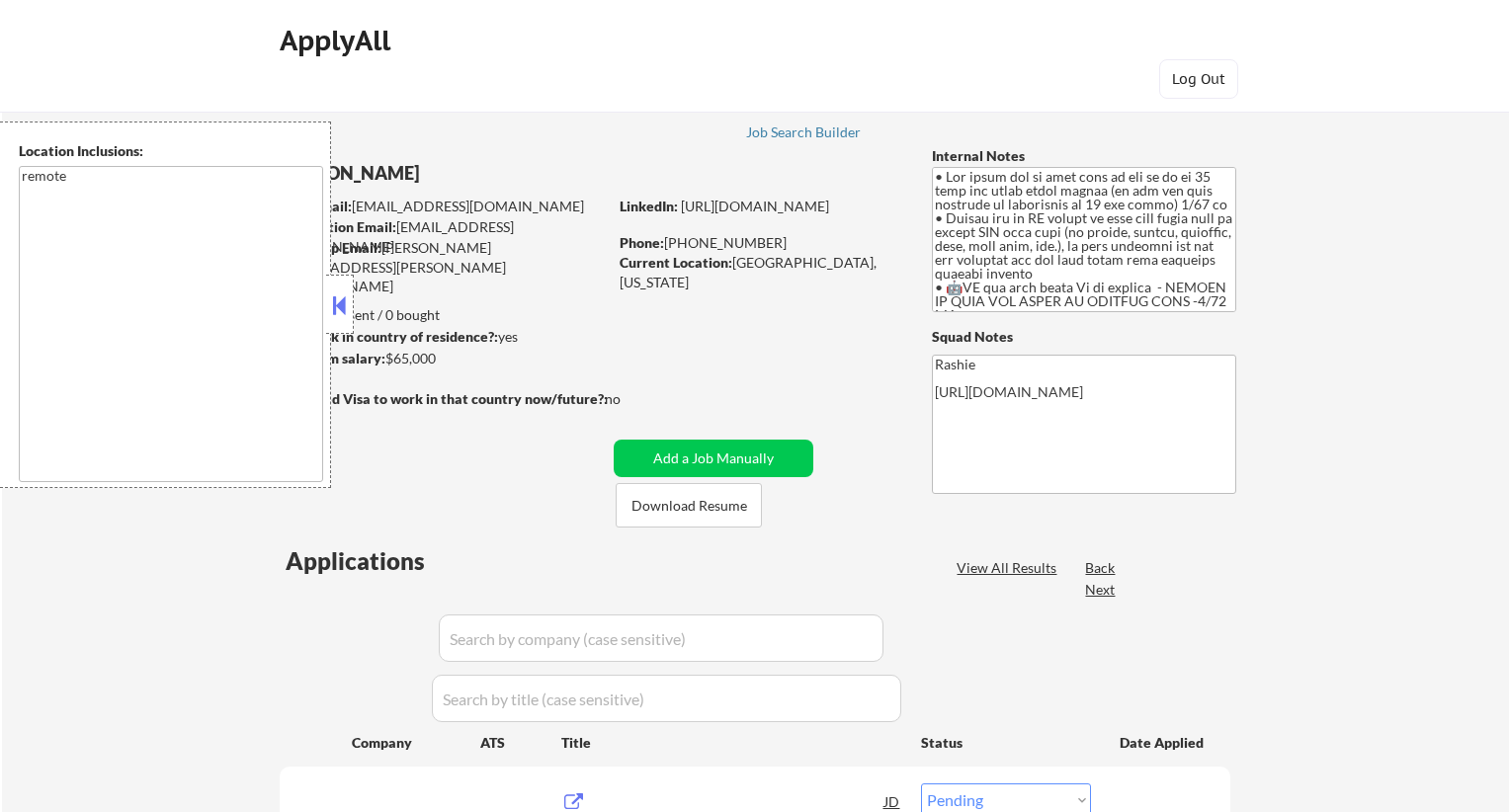
select select ""pending""
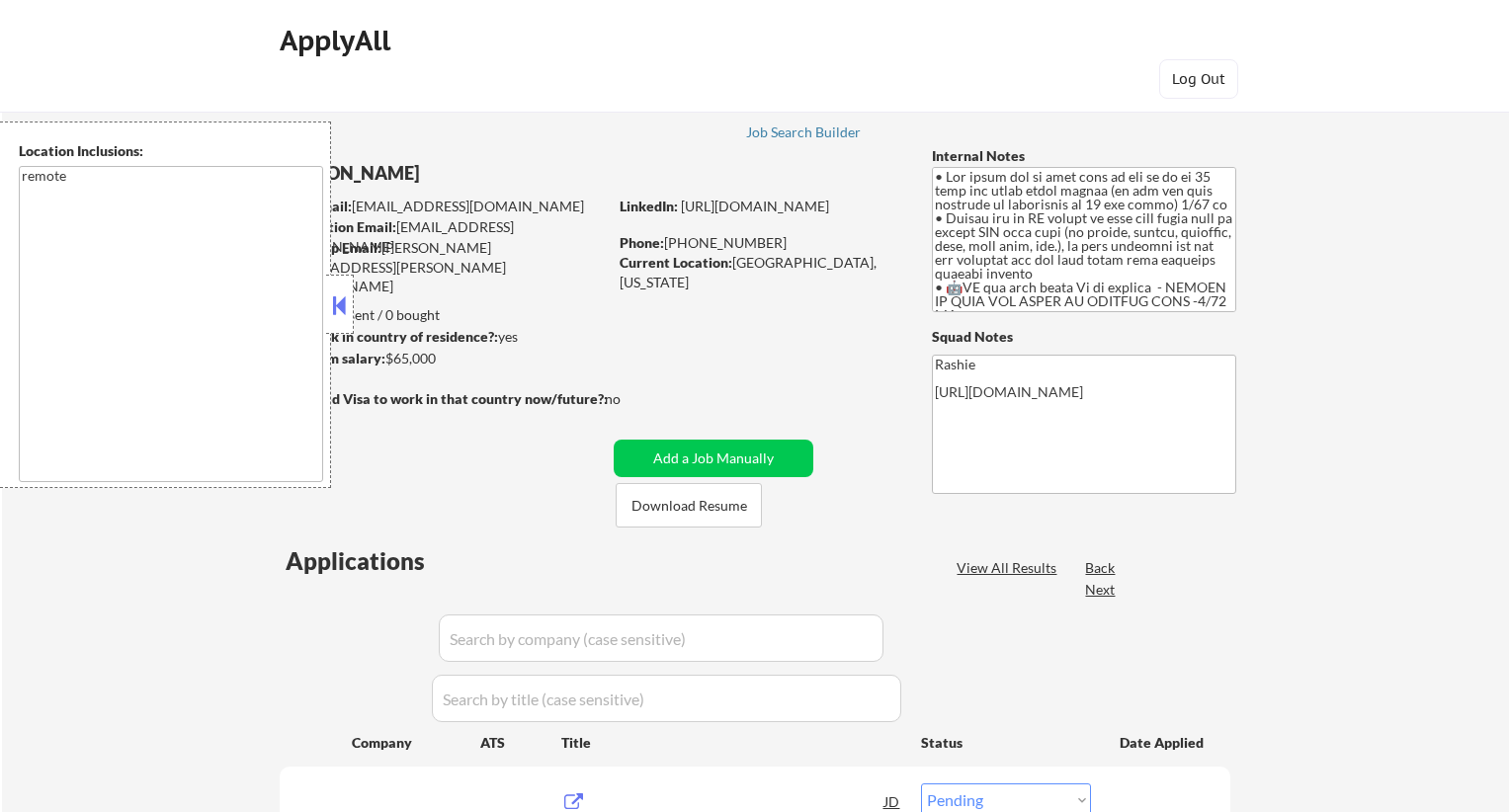
select select ""pending""
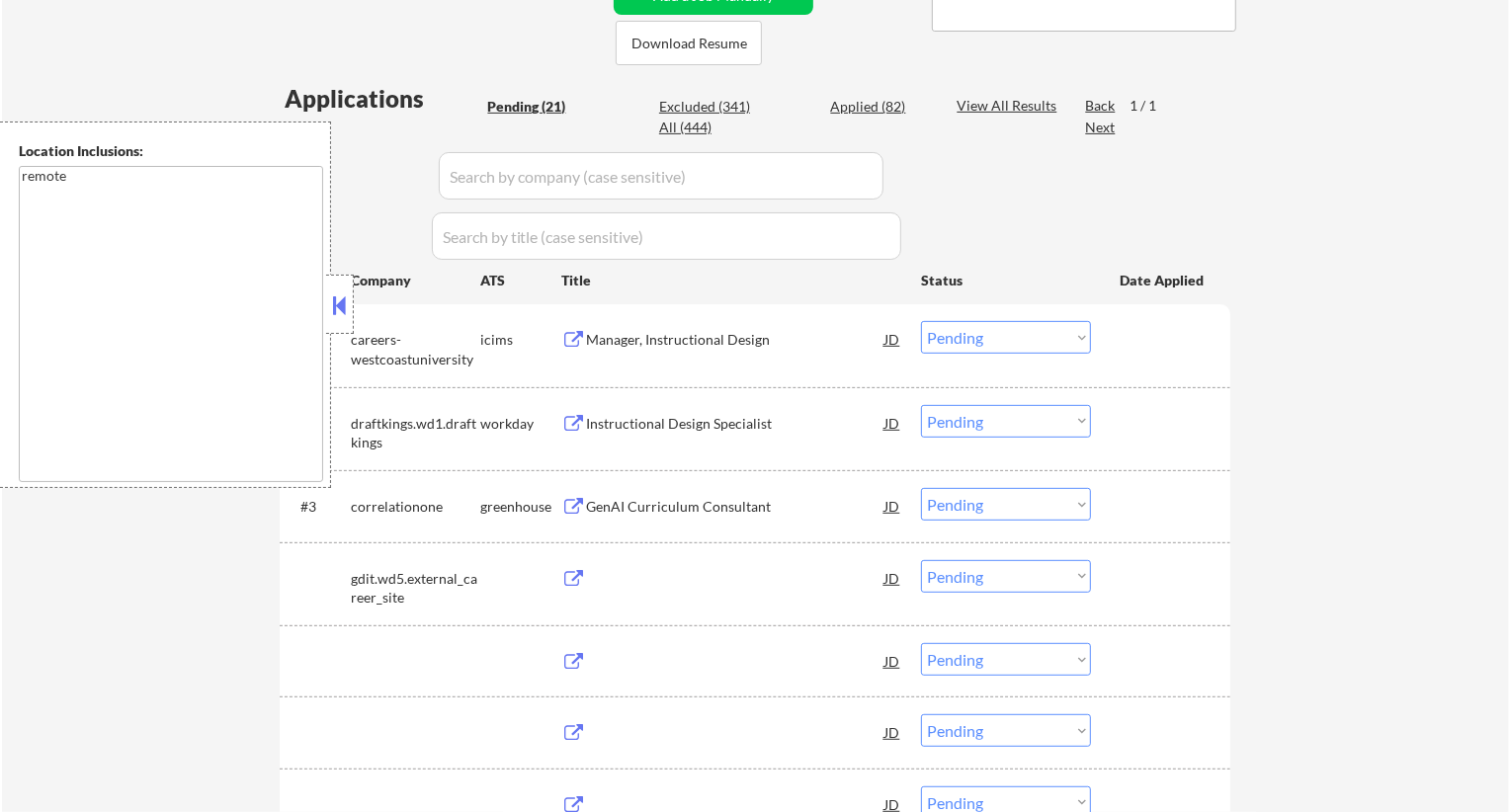
scroll to position [462, 0]
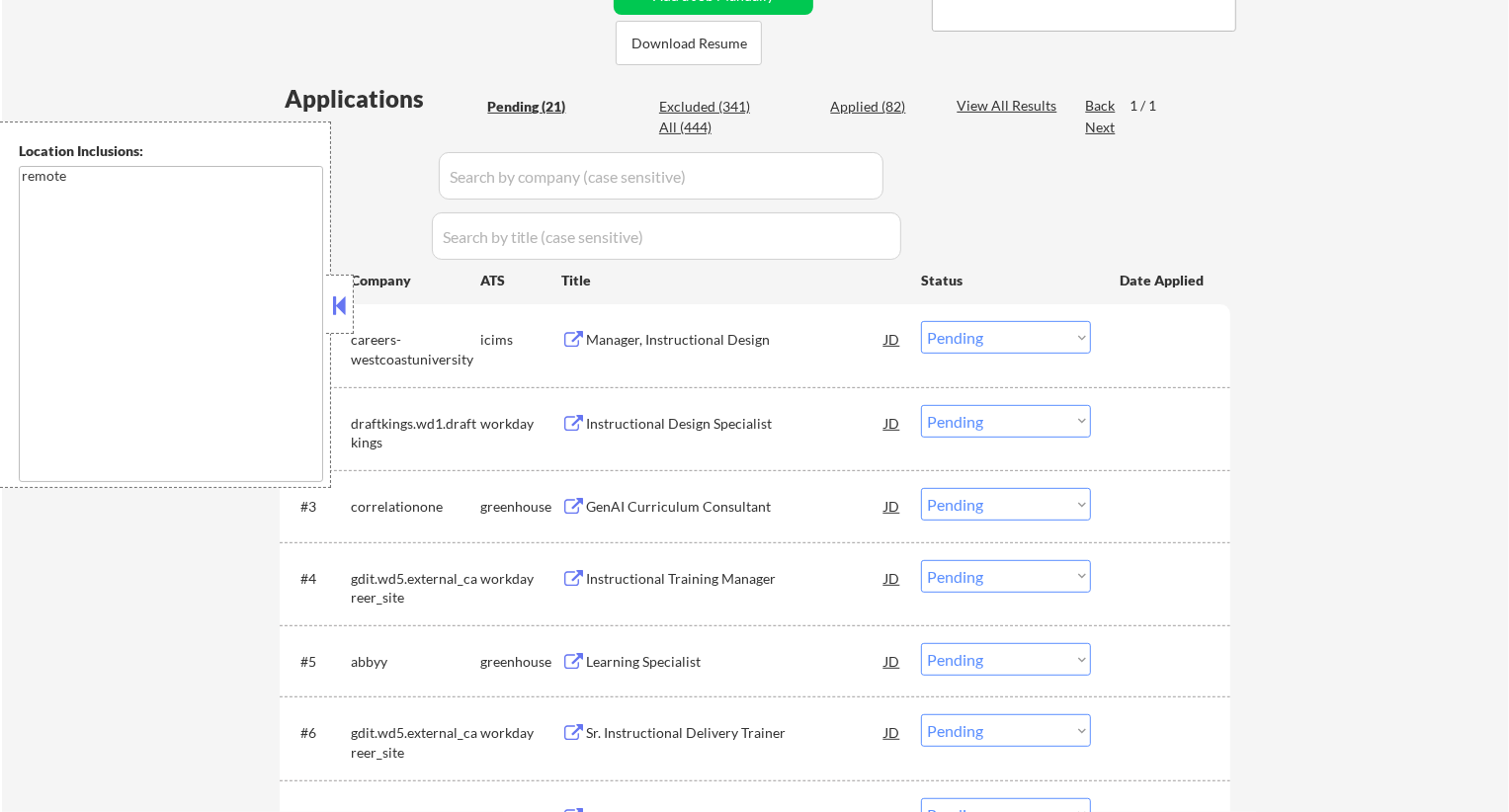
click at [890, 101] on div "Applied (82)" at bounding box center [880, 107] width 99 height 20
select select ""applied""
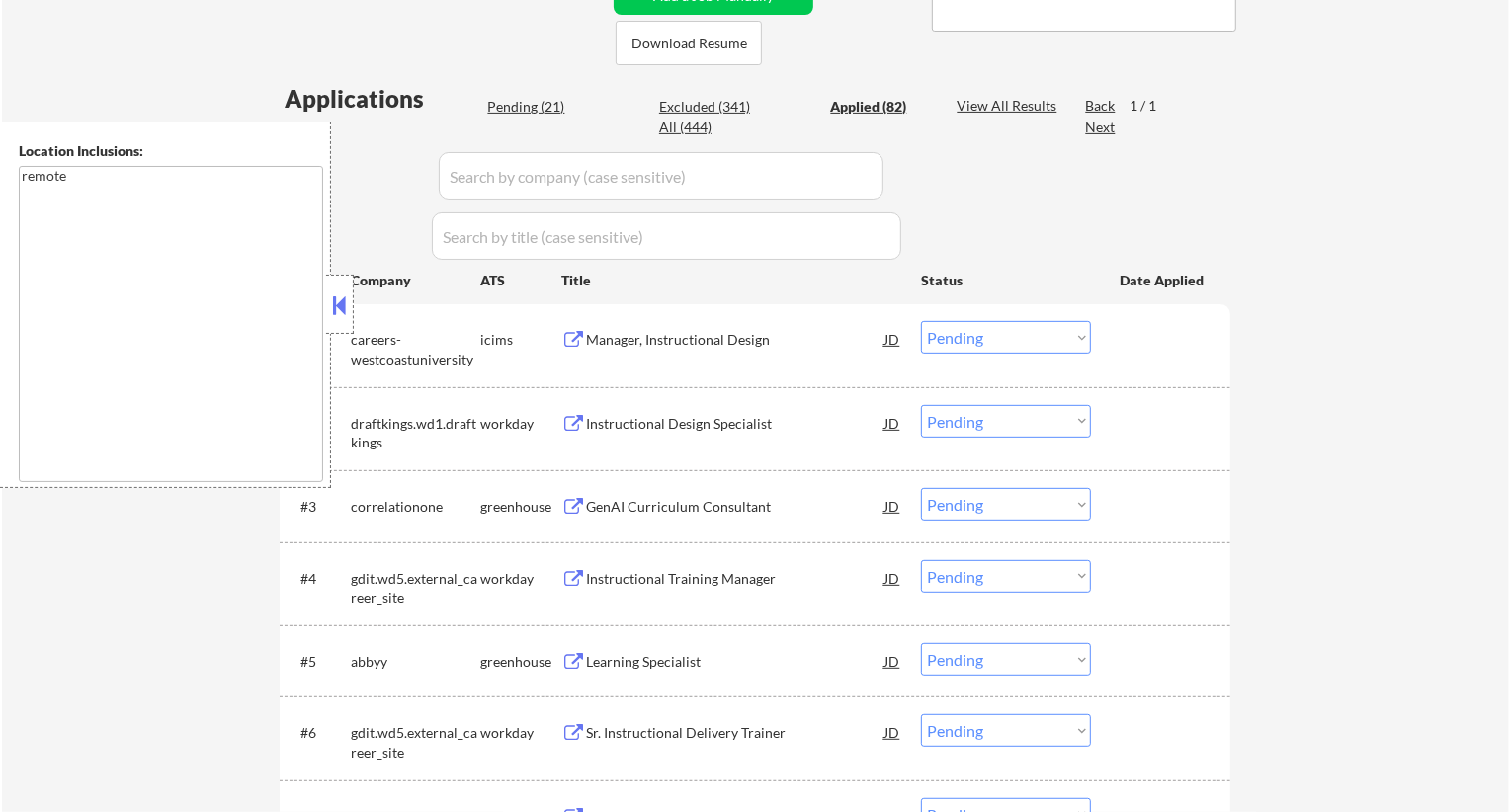
select select ""applied""
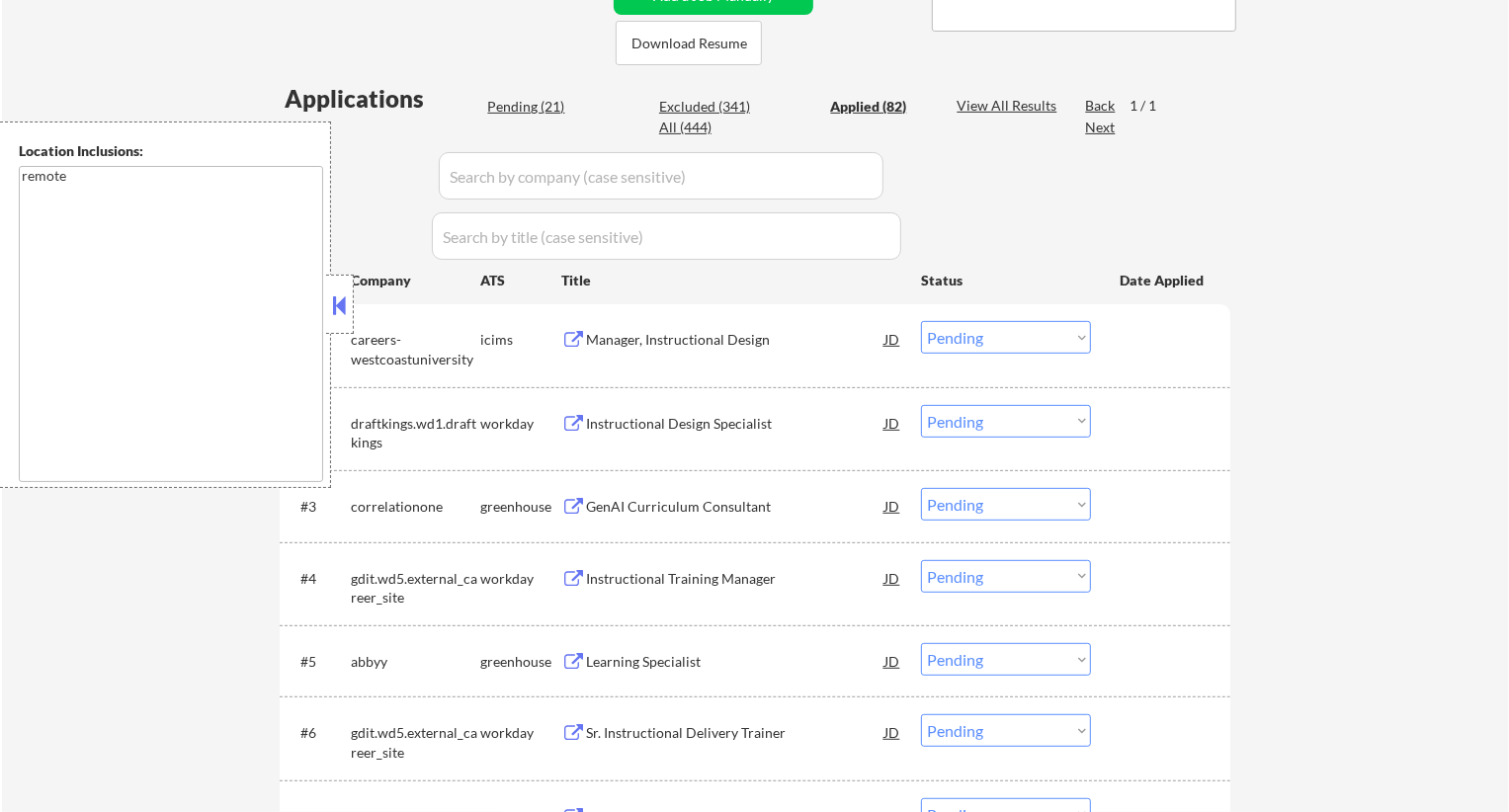
select select ""applied""
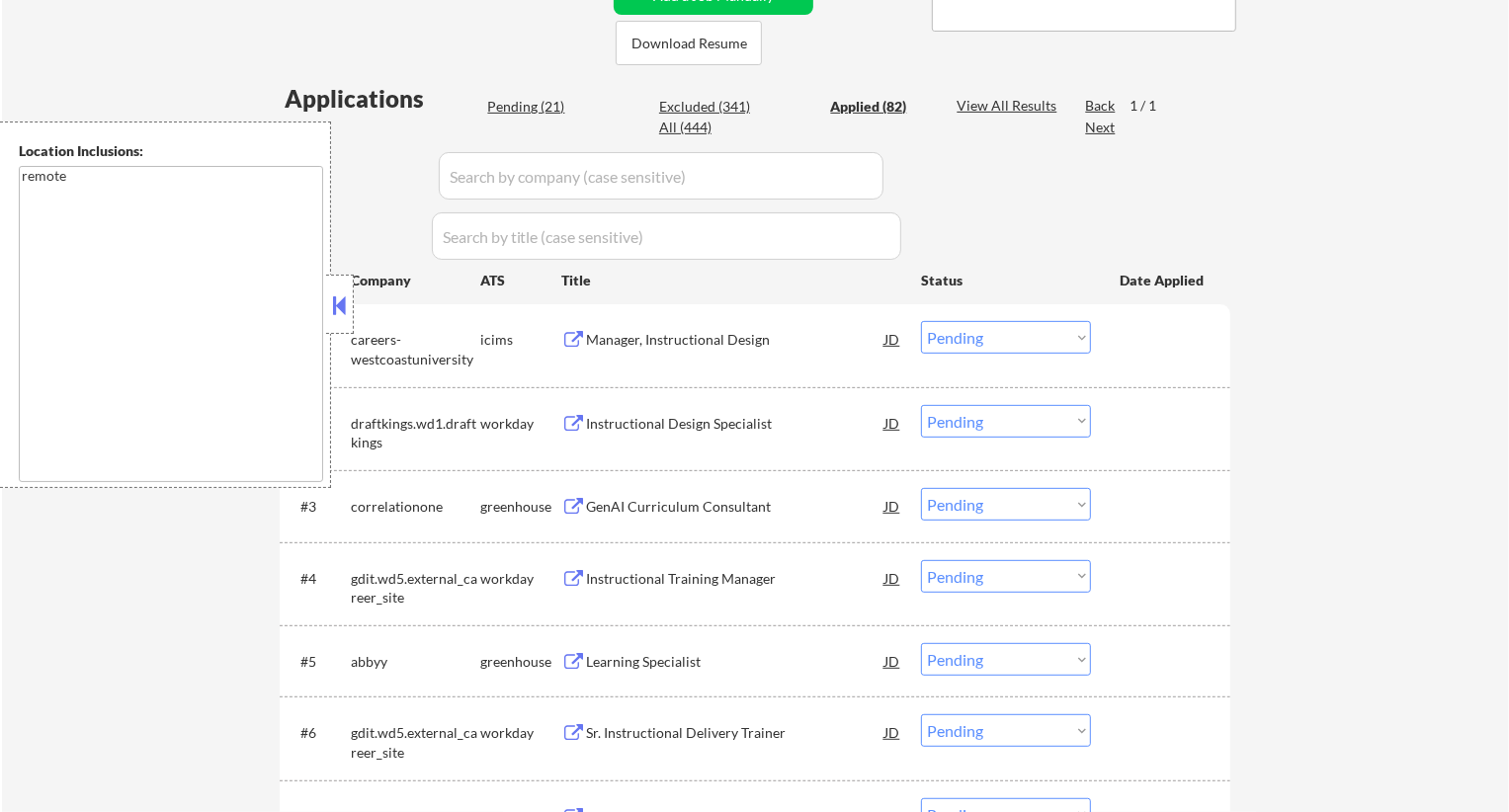
select select ""applied""
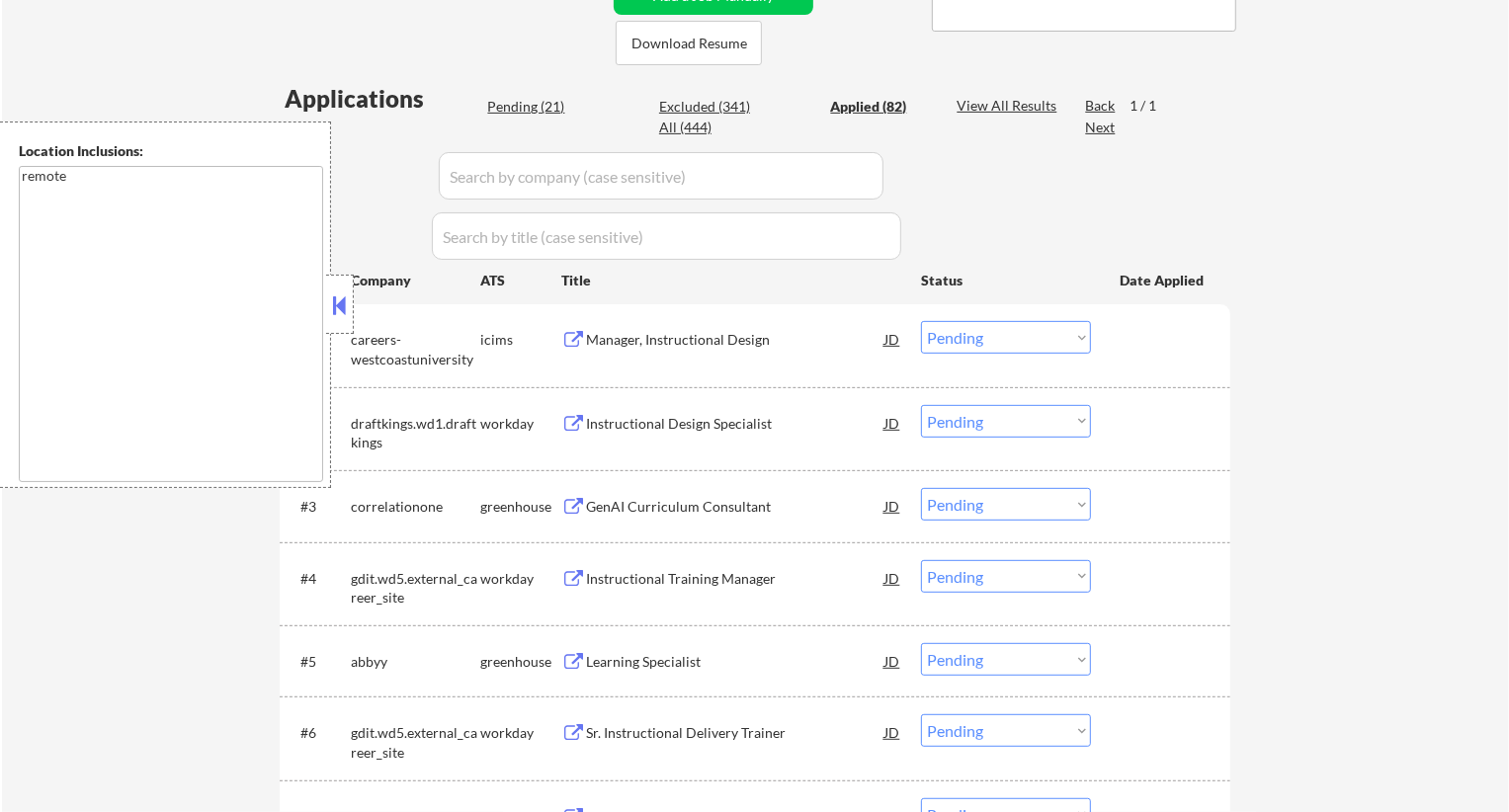
select select ""applied""
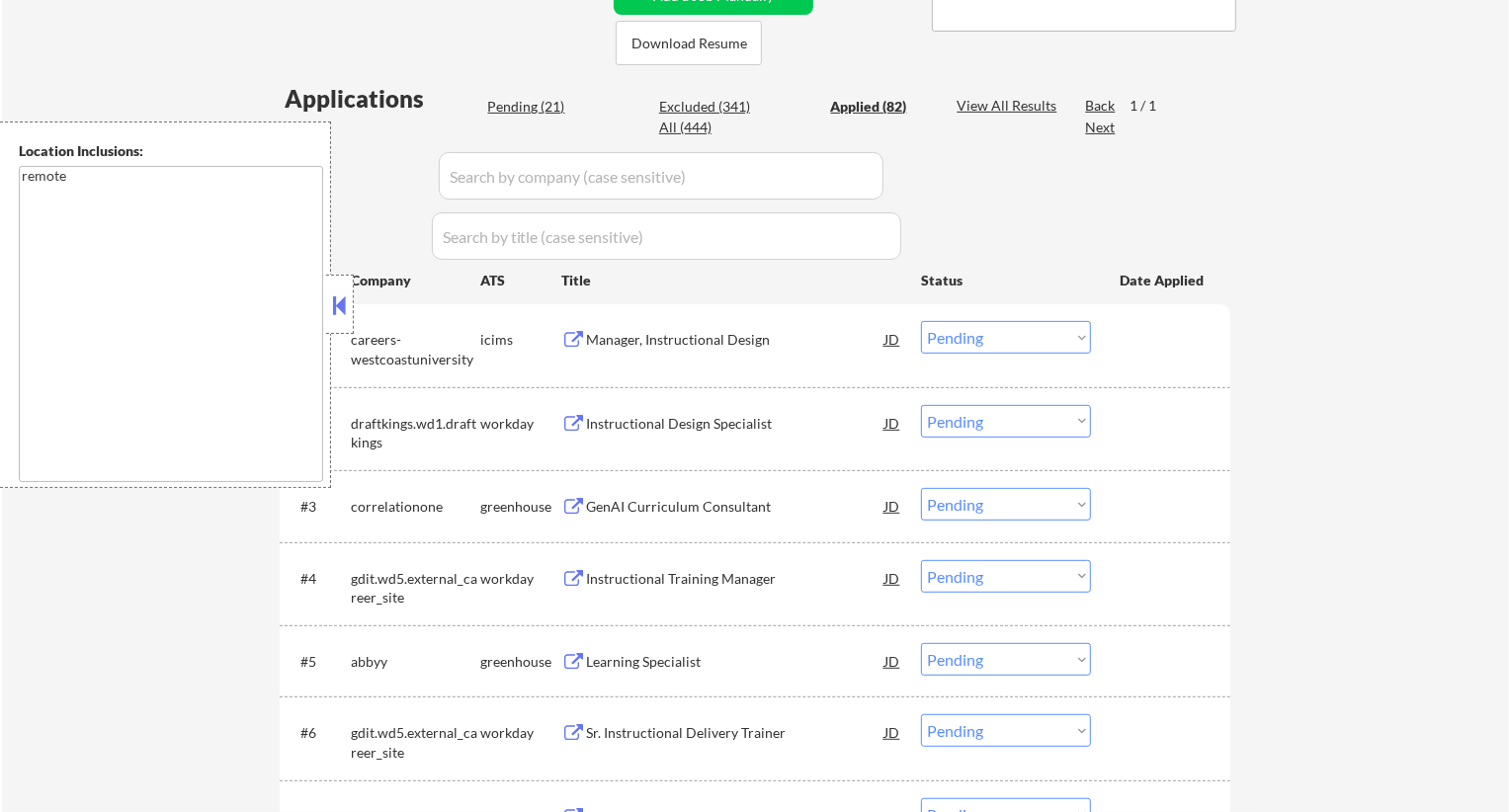
select select ""applied""
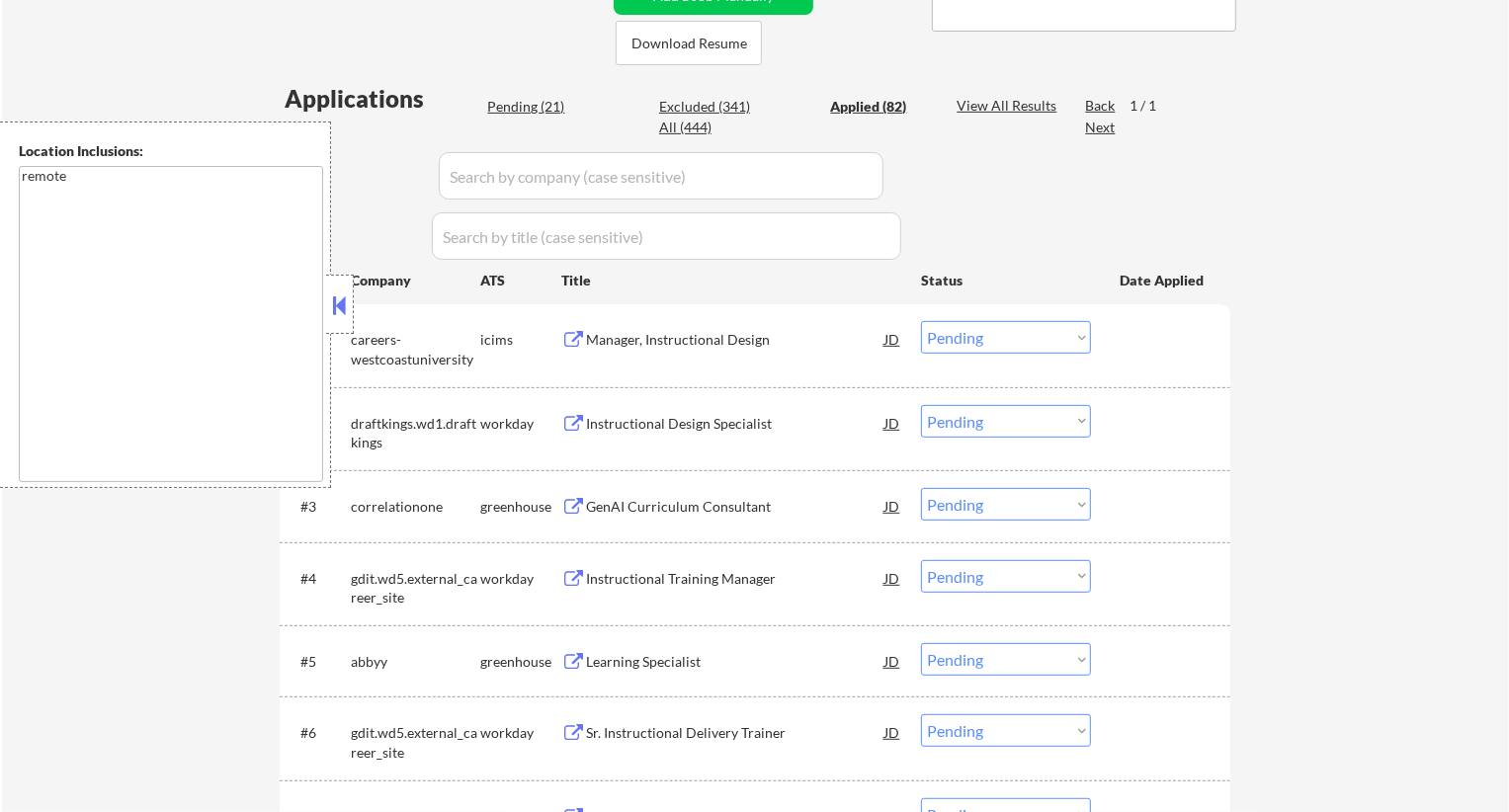
select select ""applied""
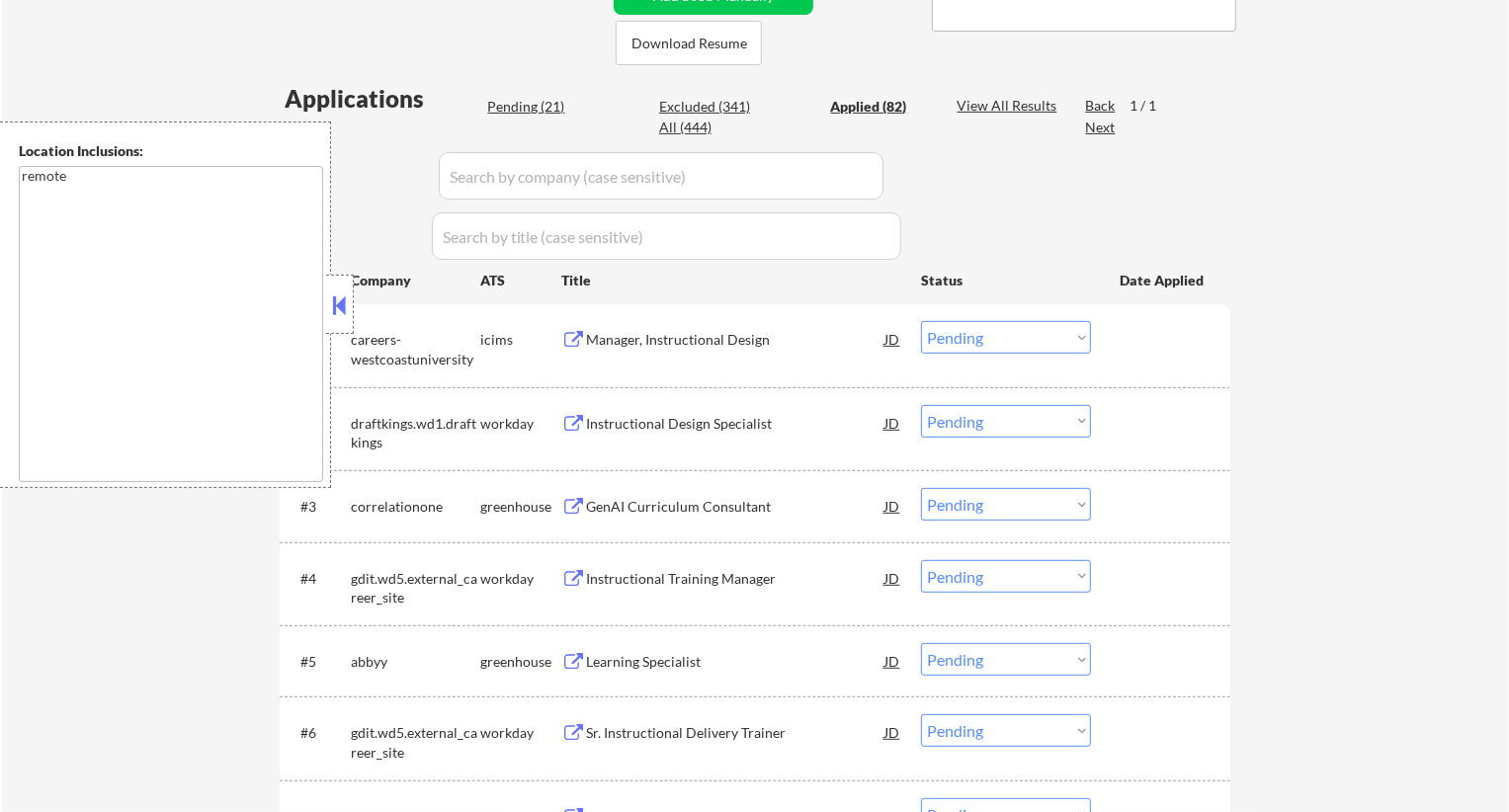
select select ""applied""
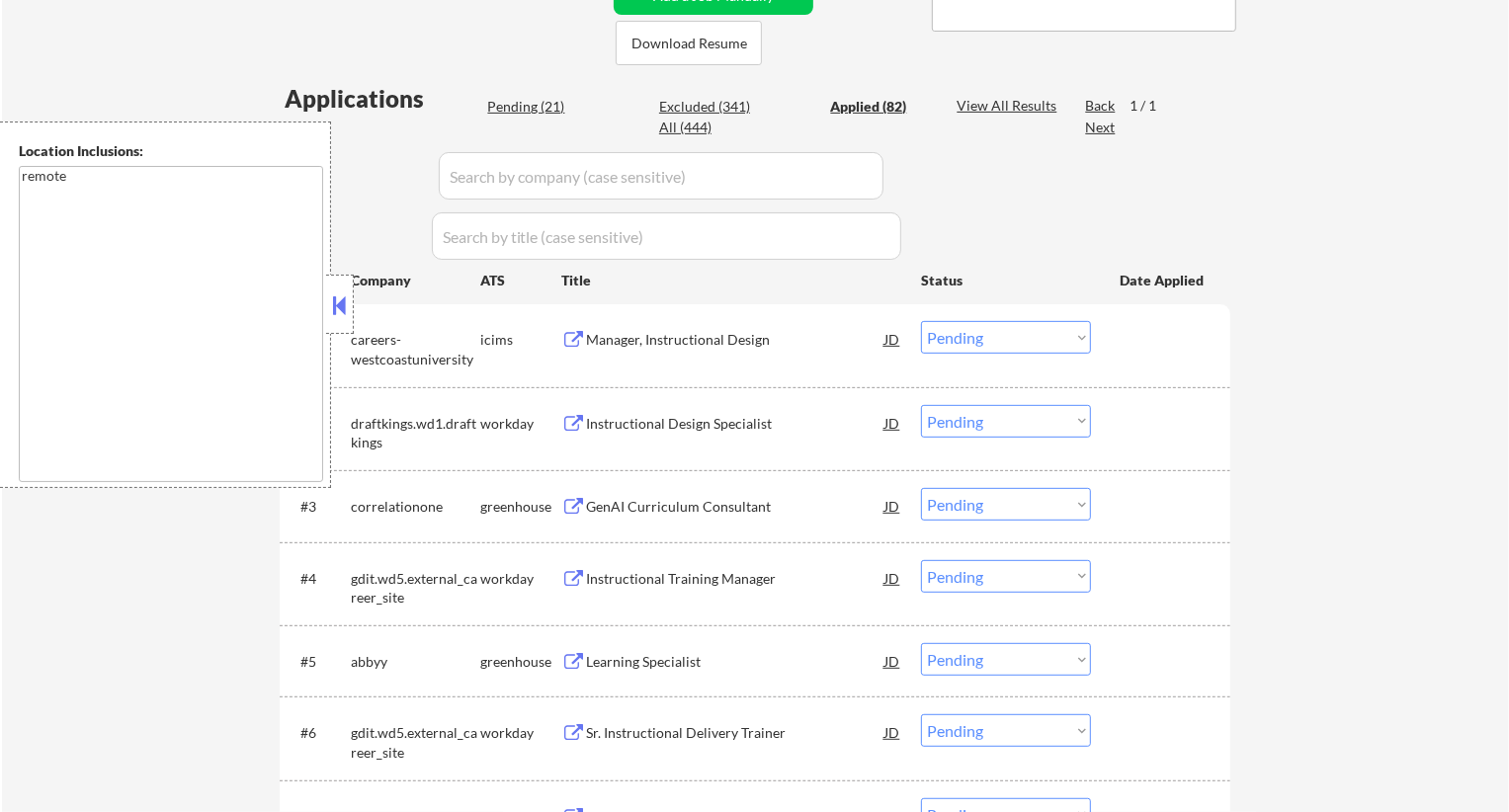
select select ""applied""
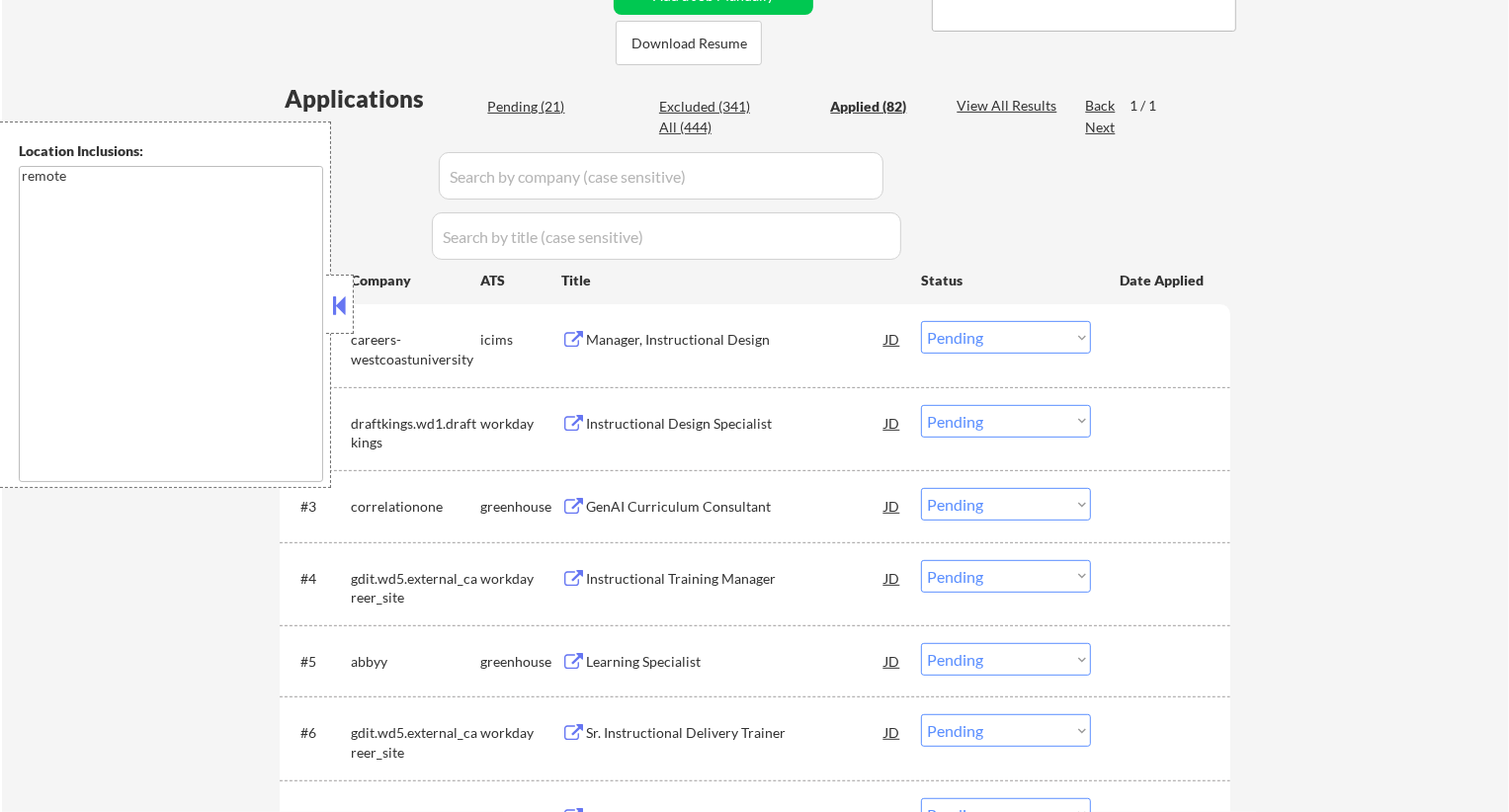
select select ""applied""
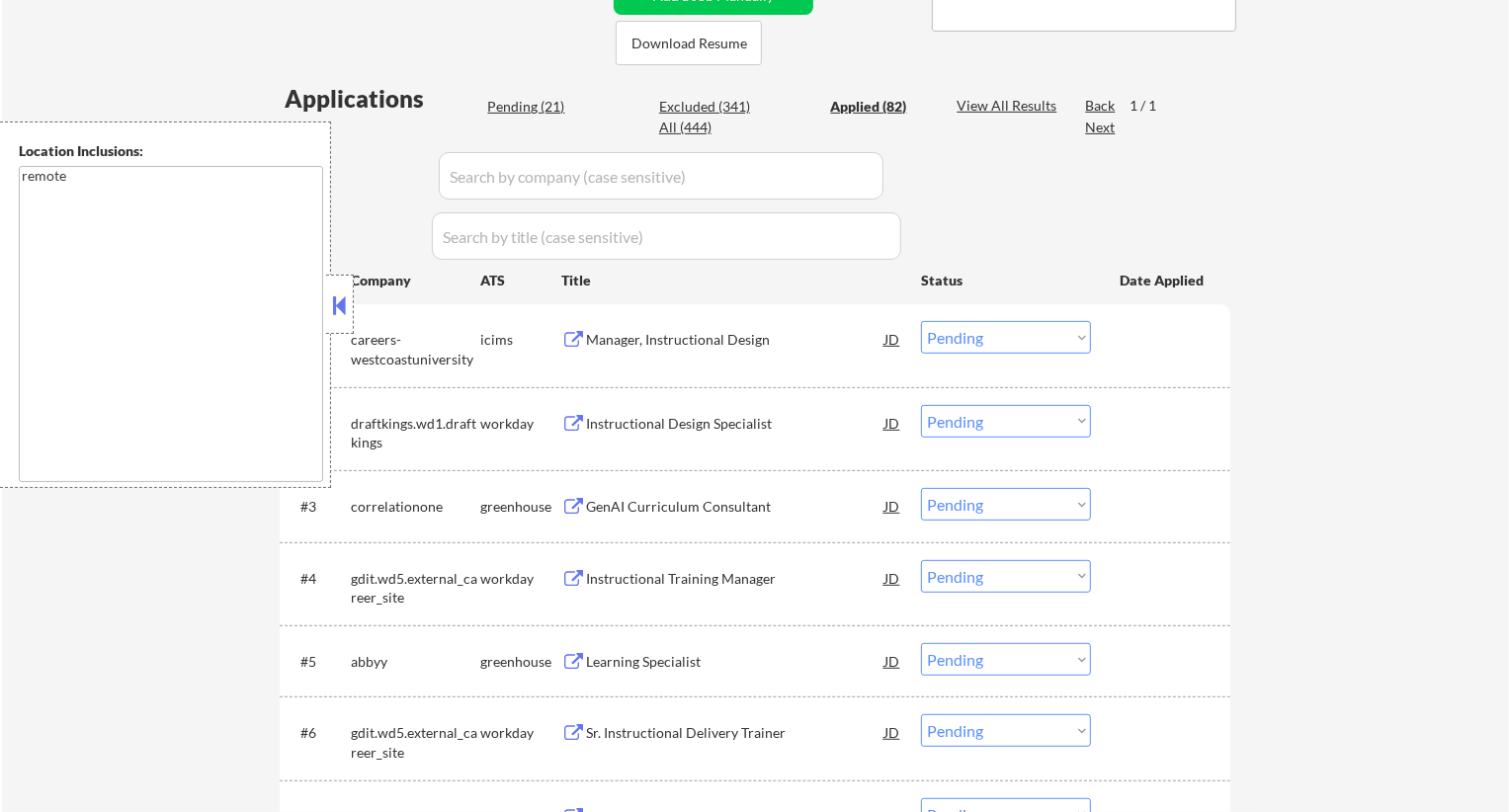
select select ""applied""
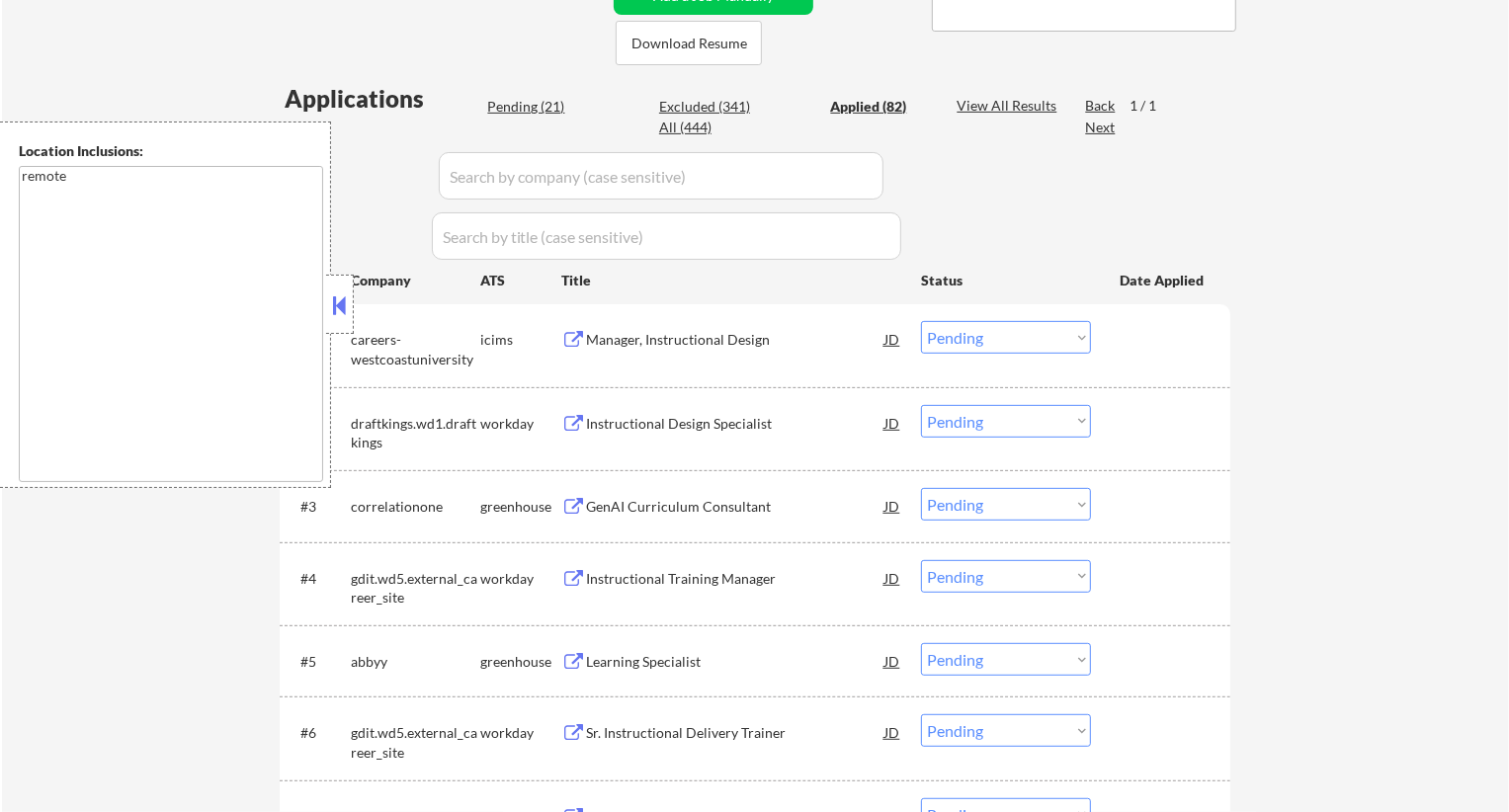
select select ""applied""
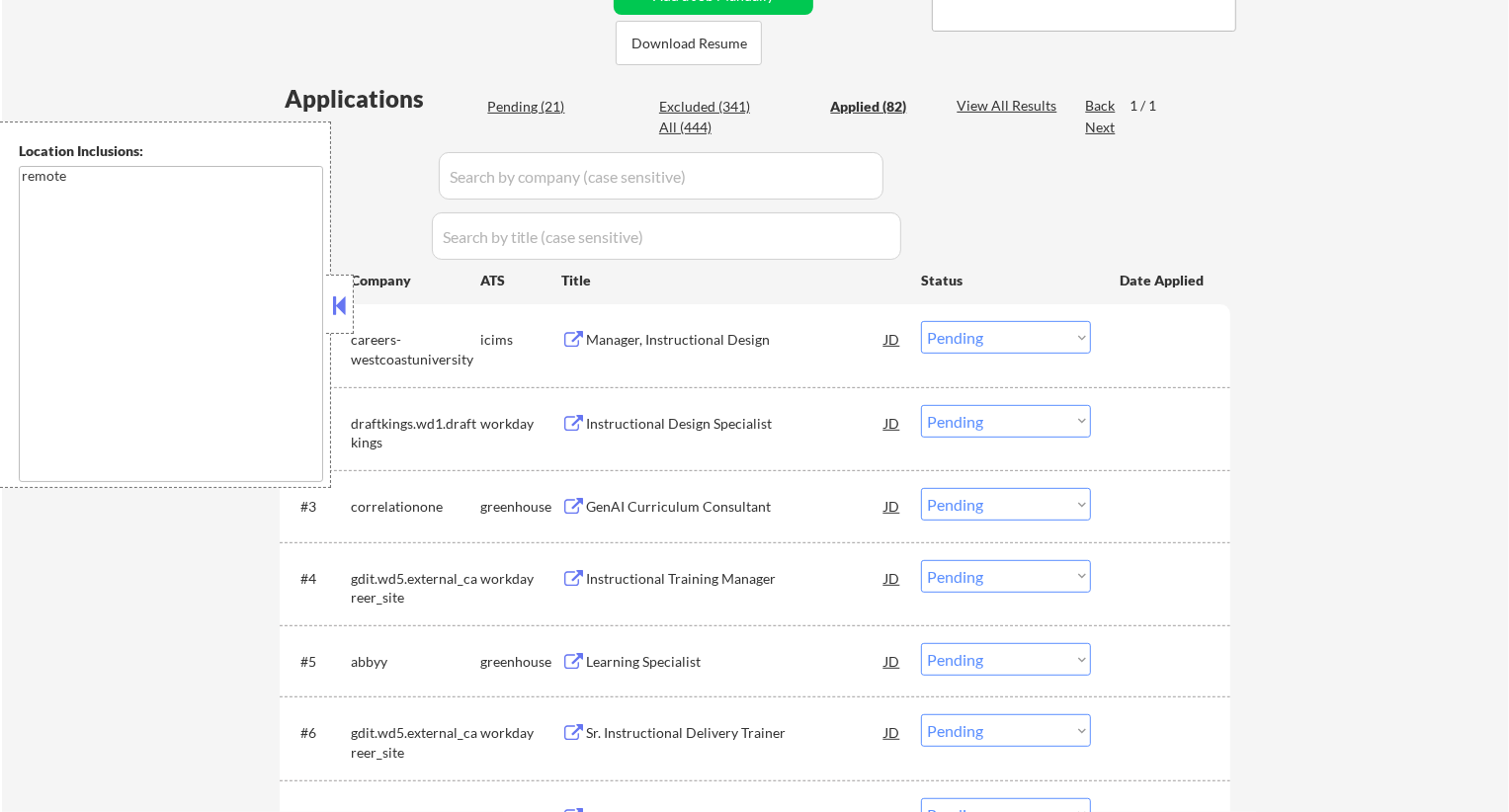
select select ""applied""
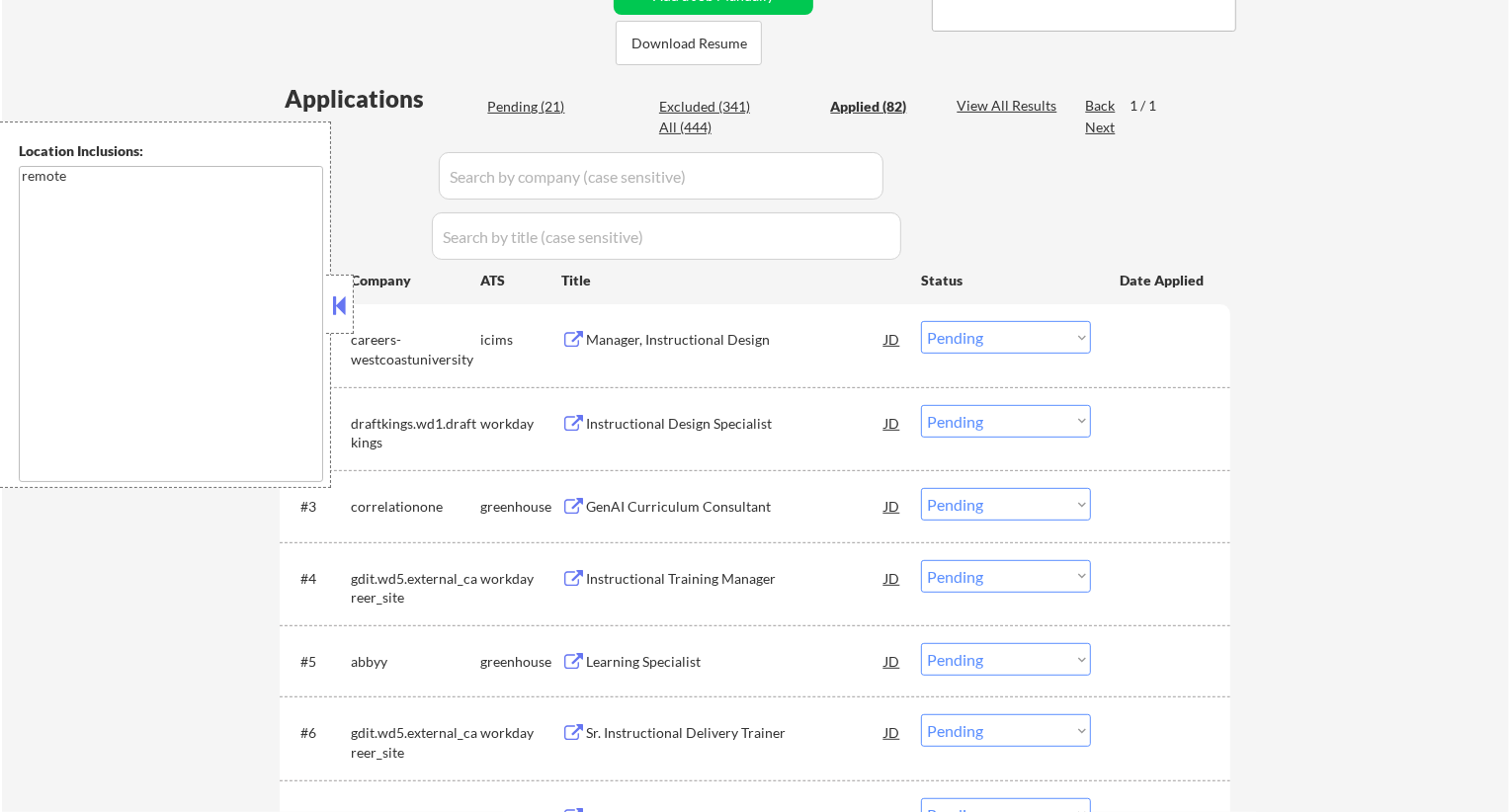
select select ""applied""
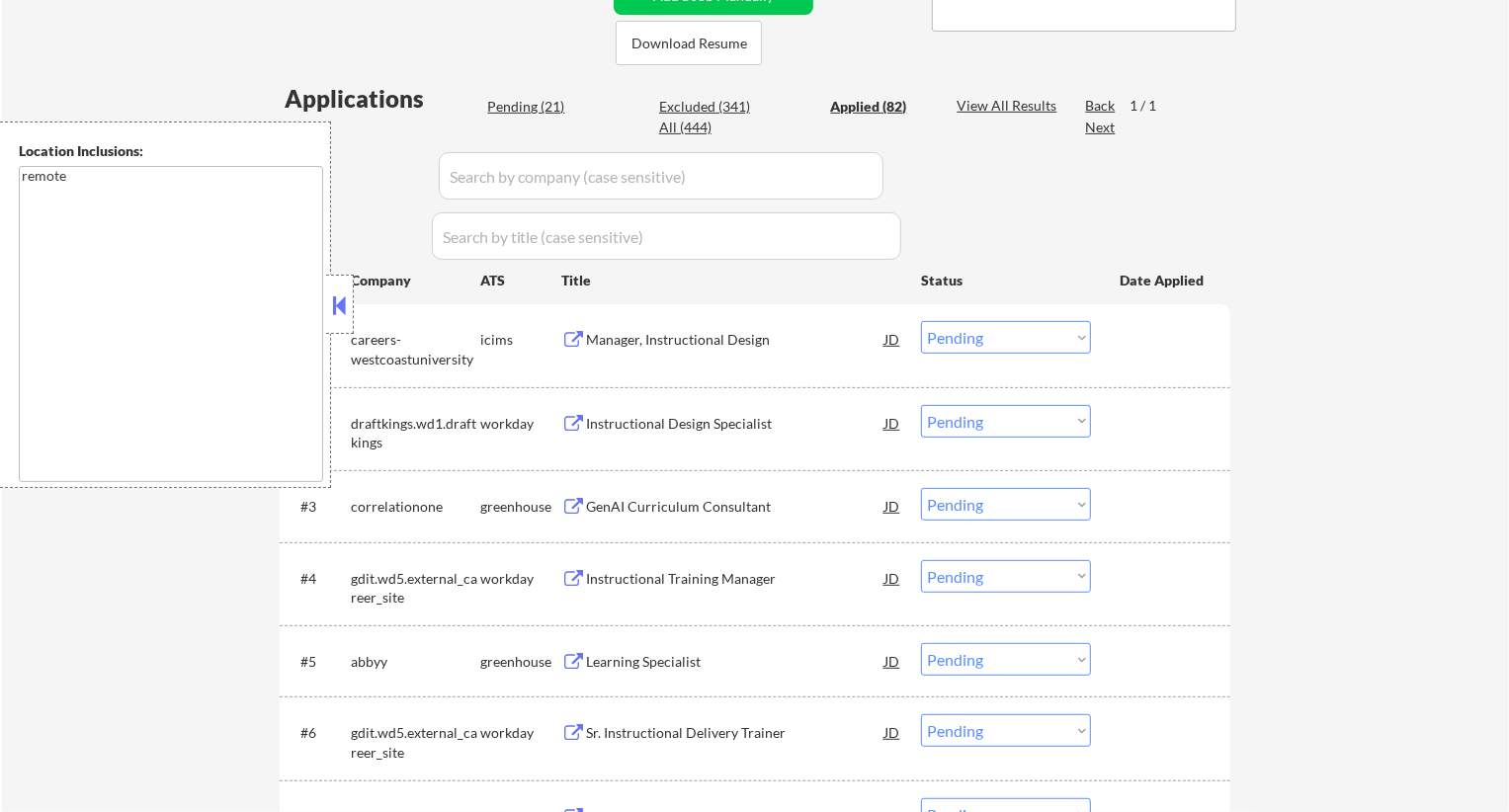
select select ""applied""
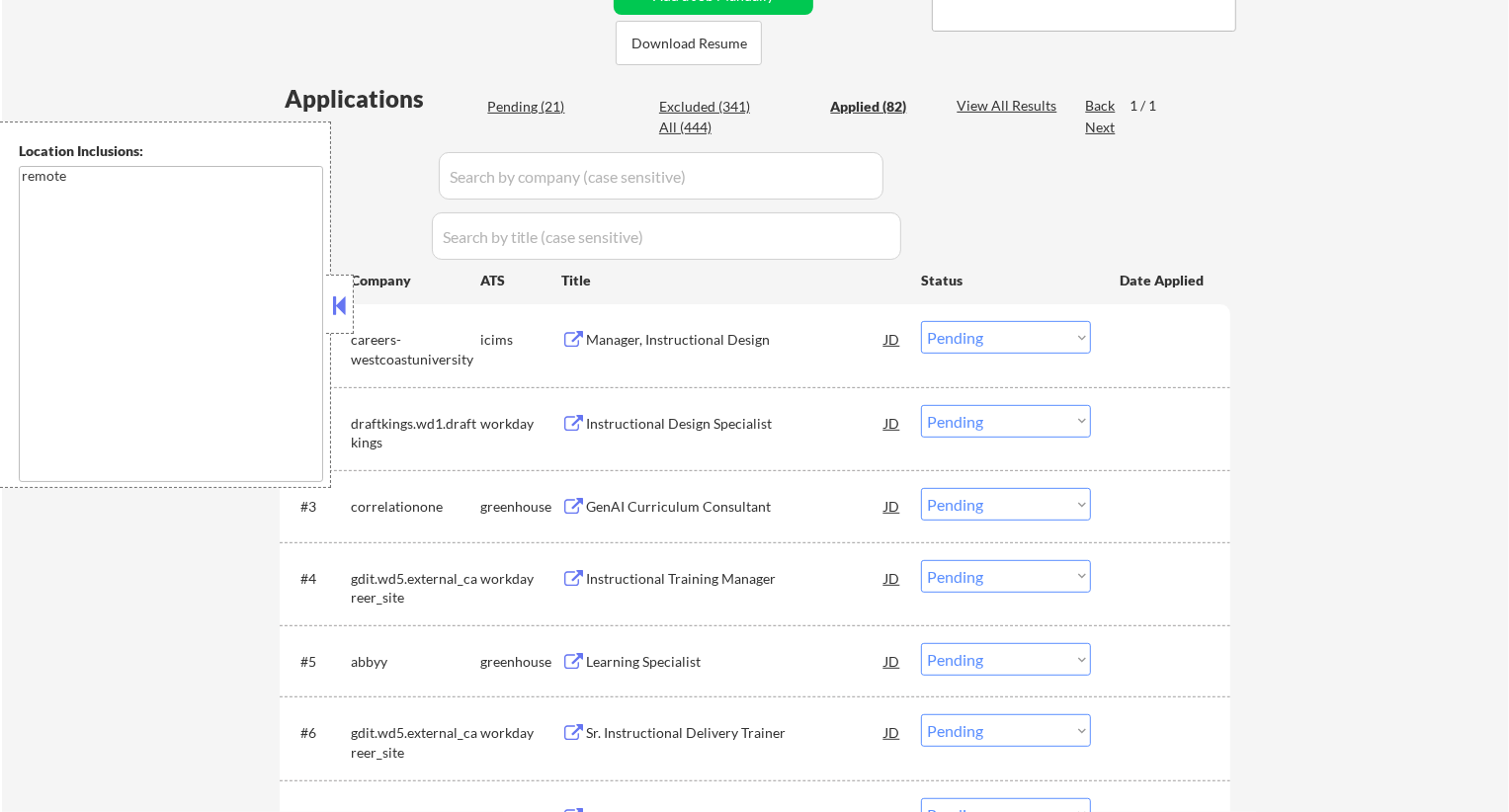
select select ""applied""
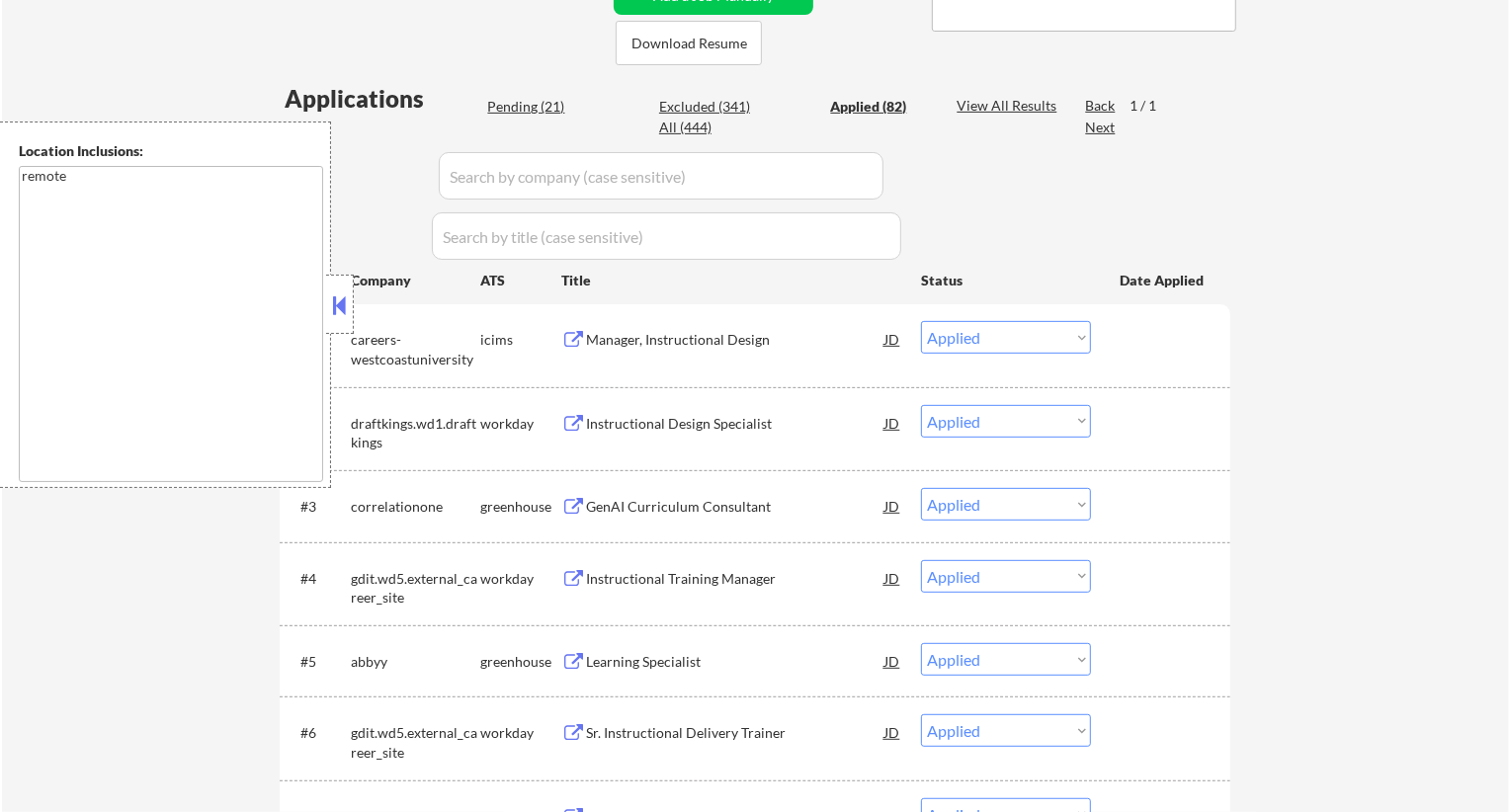
select select ""applied""
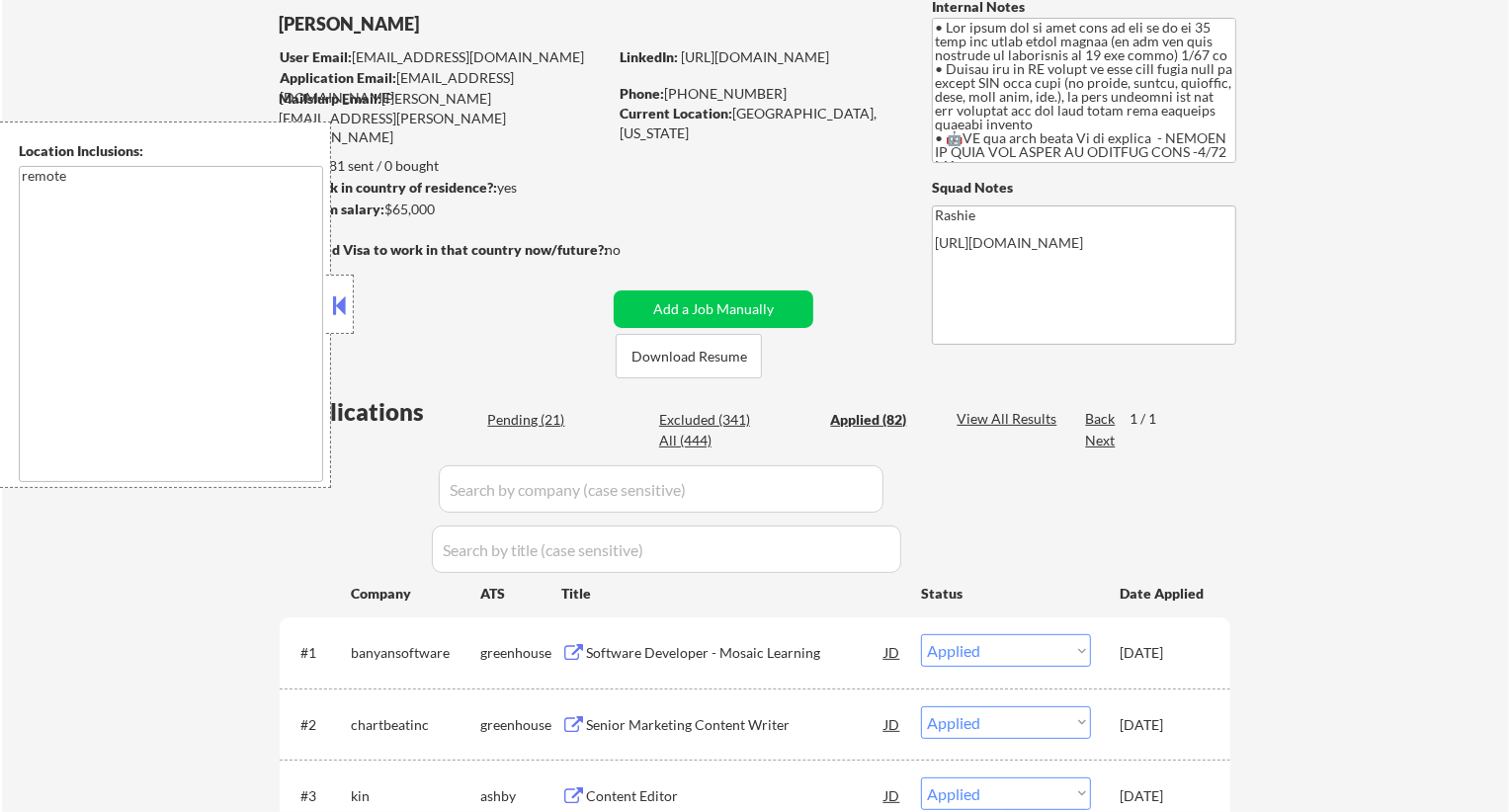
scroll to position [59, 0]
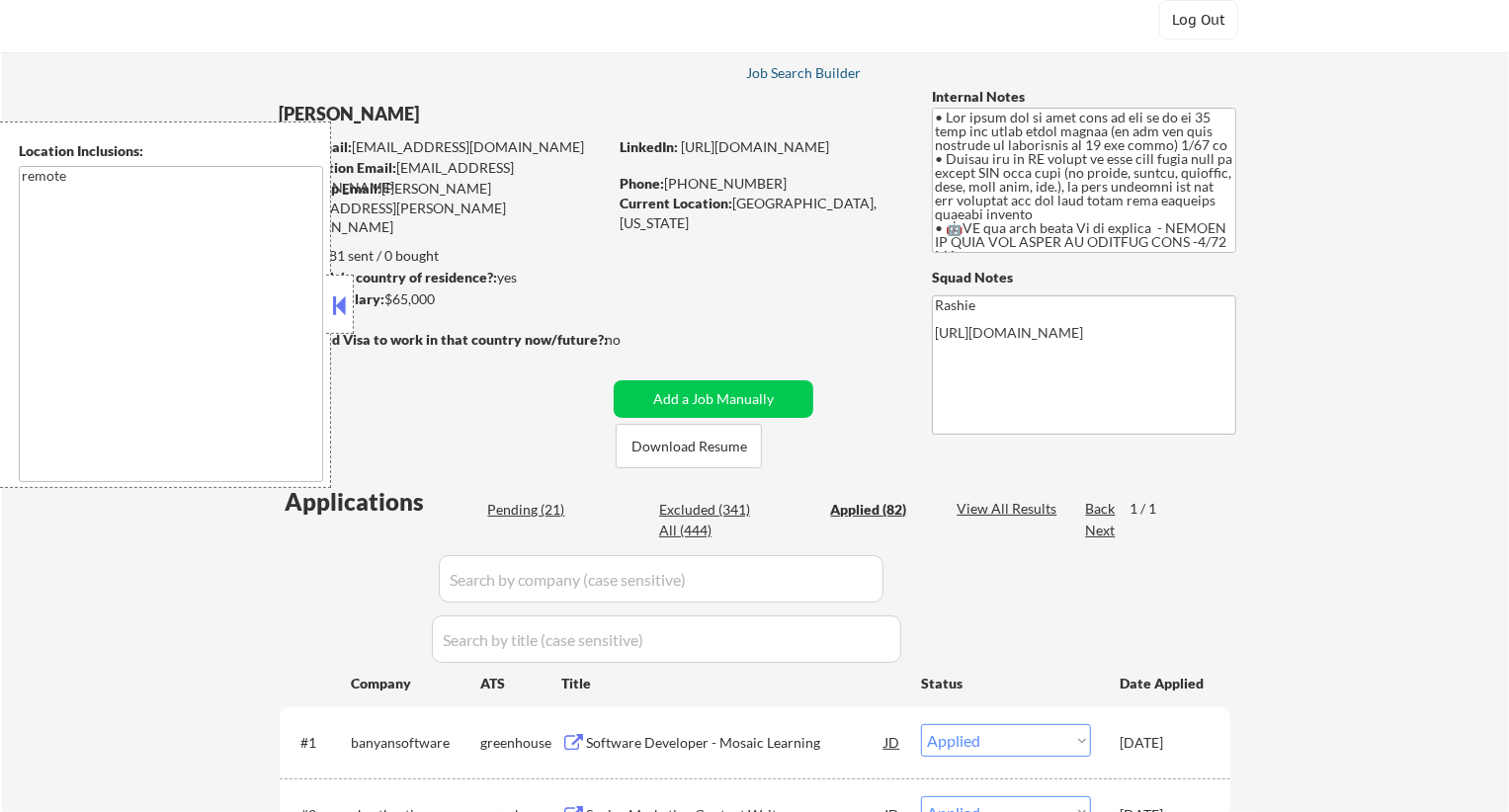
click at [792, 68] on div "Job Search Builder" at bounding box center [803, 73] width 116 height 14
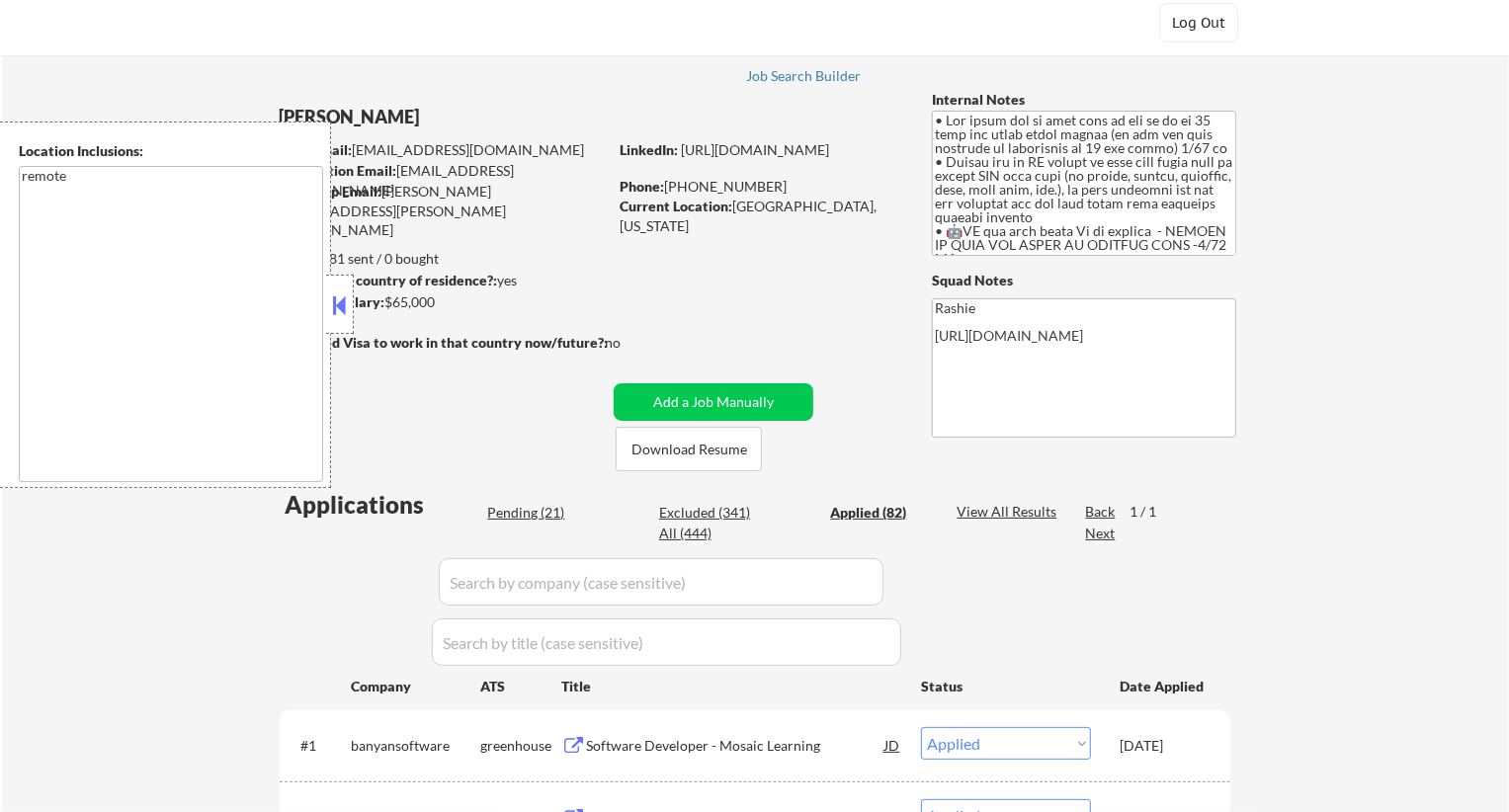
scroll to position [0, 0]
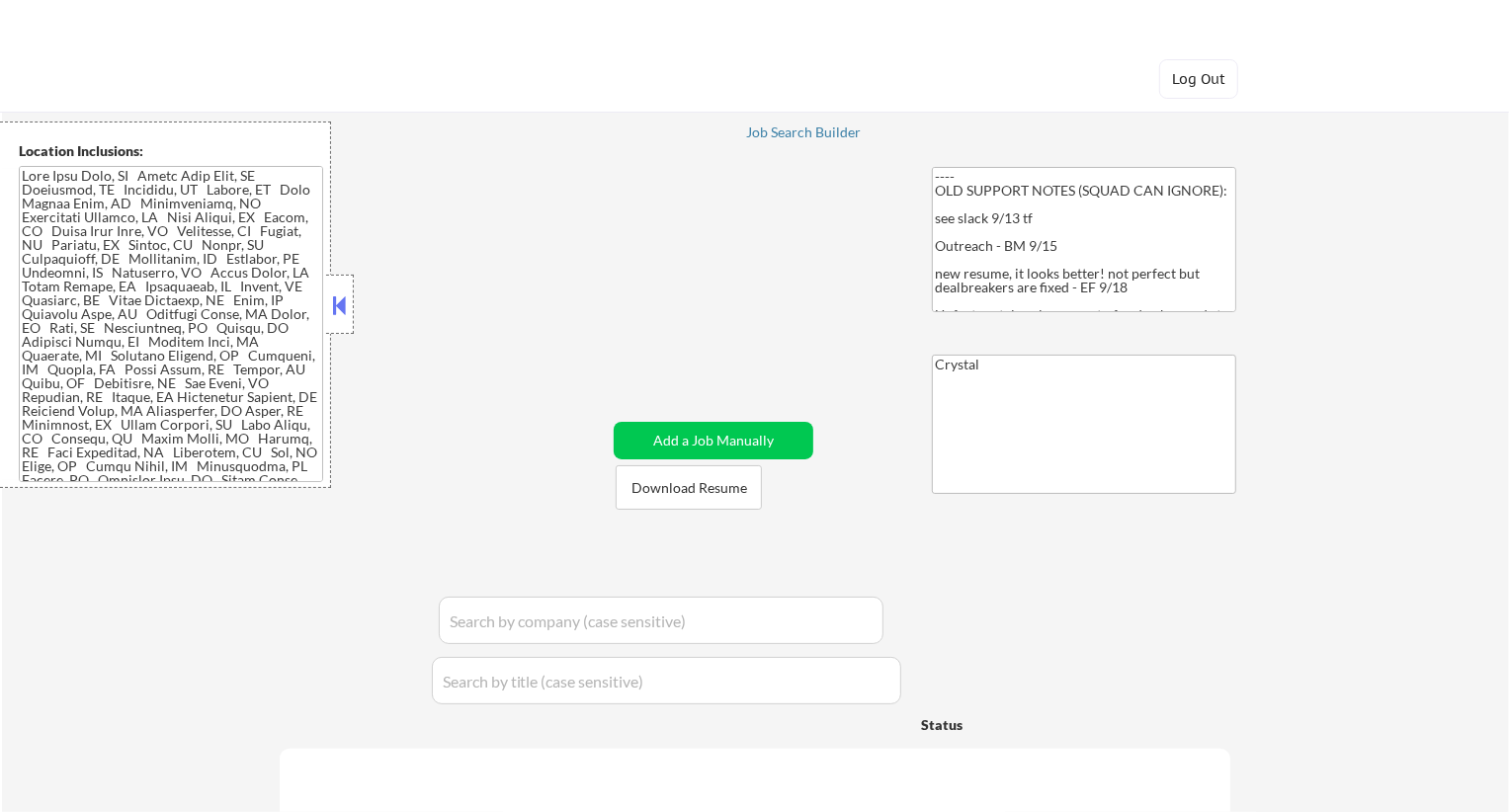
select select ""pending""
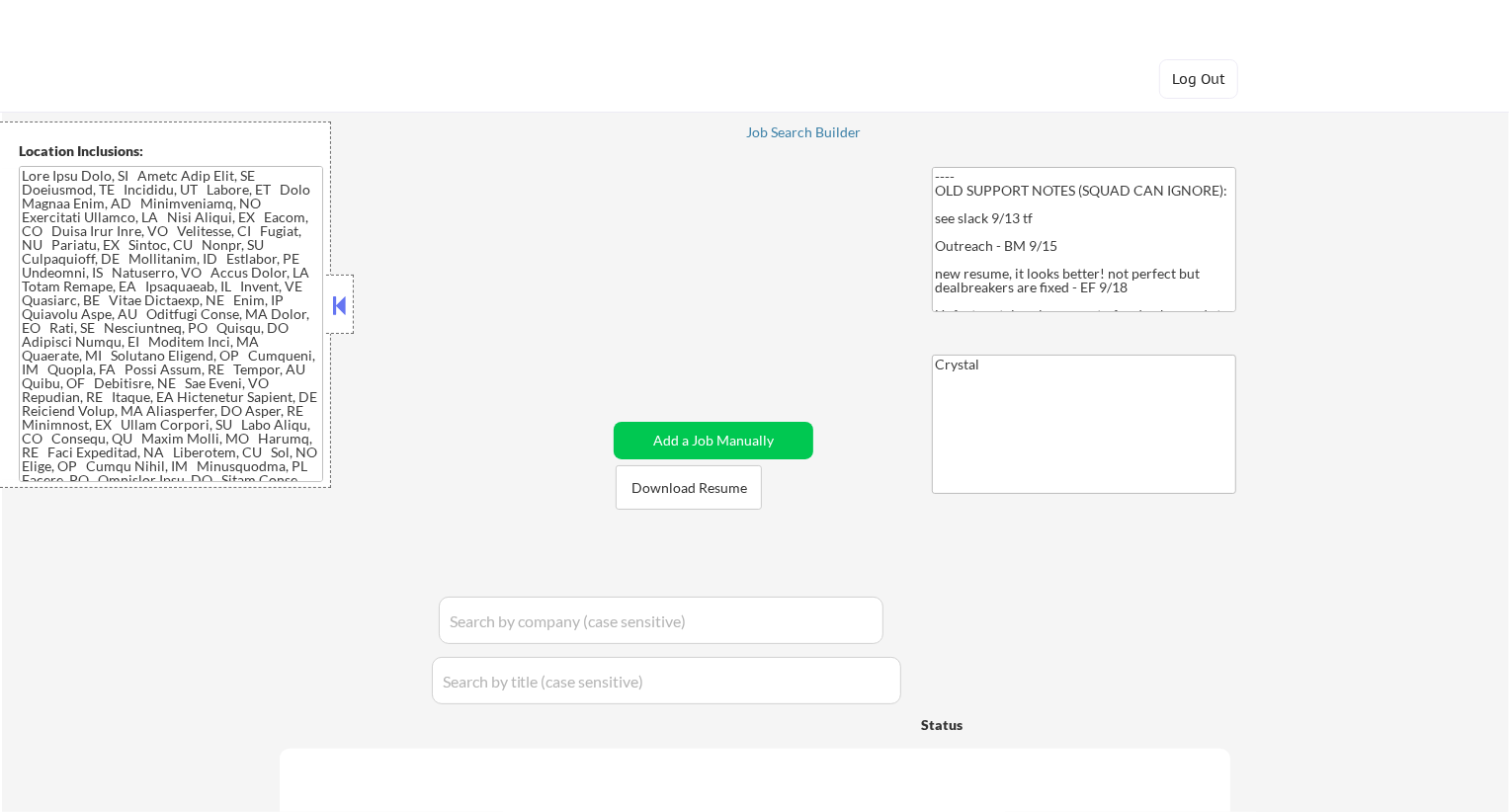
select select ""pending""
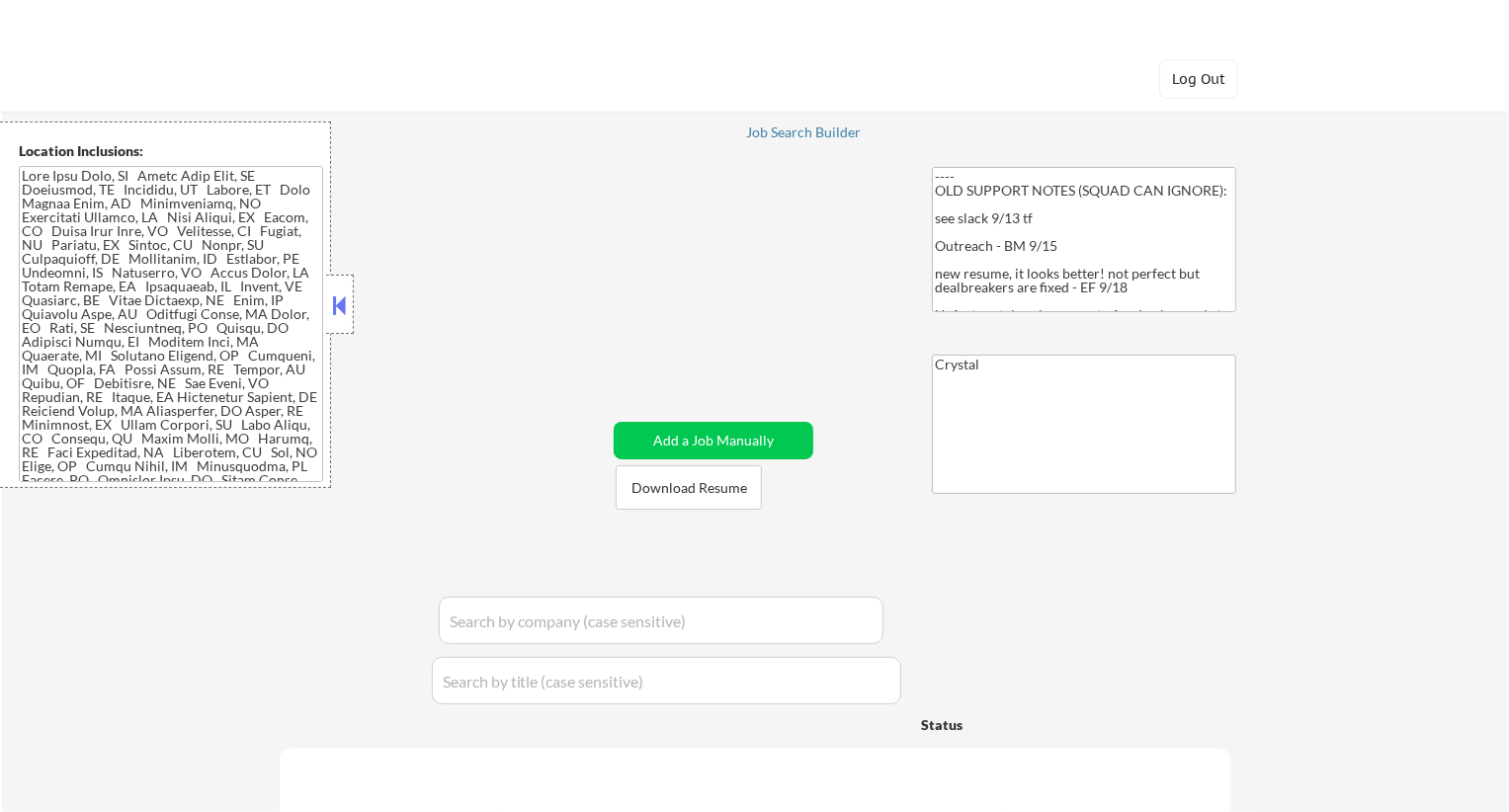
select select ""pending""
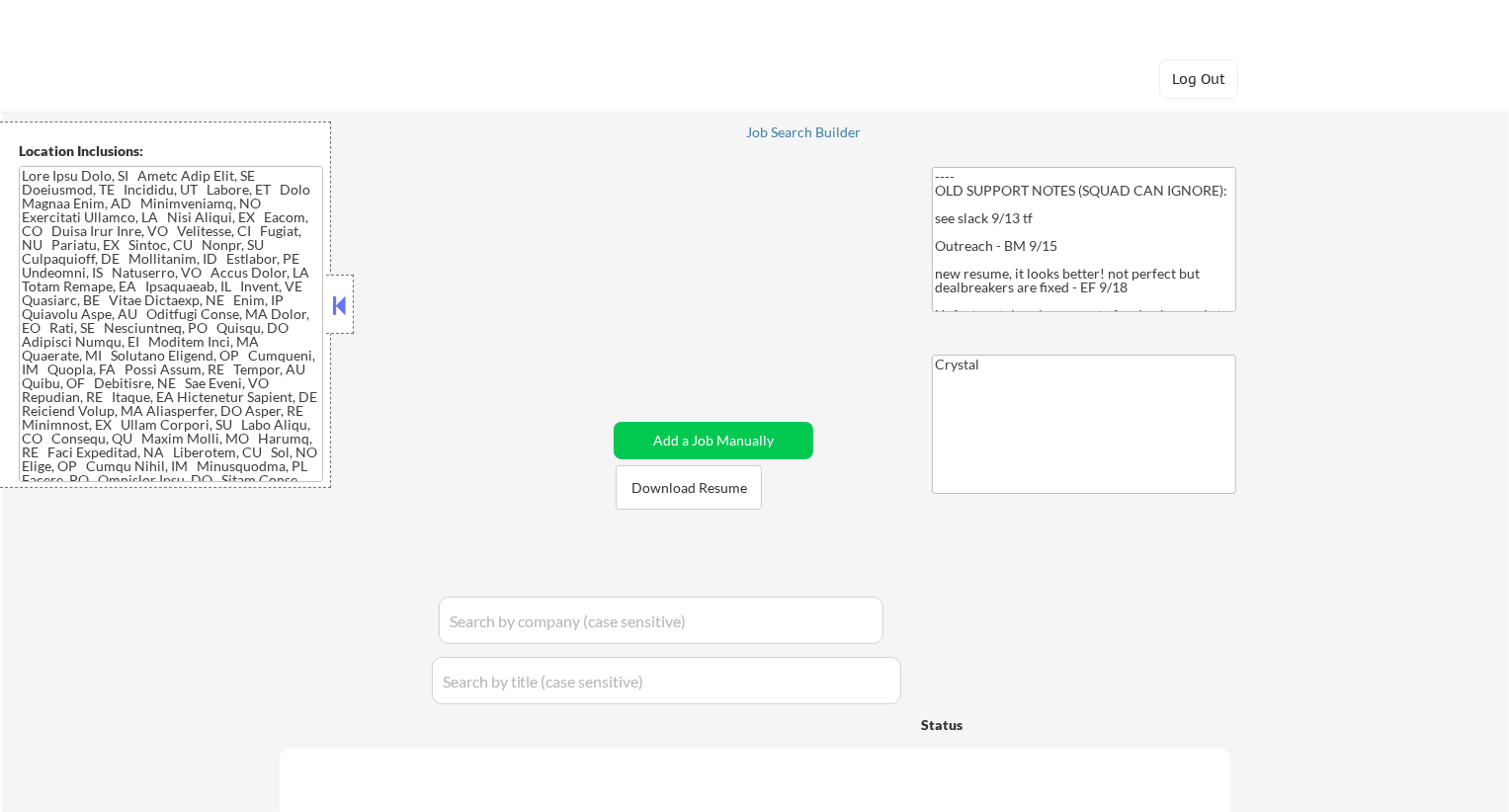
select select ""pending""
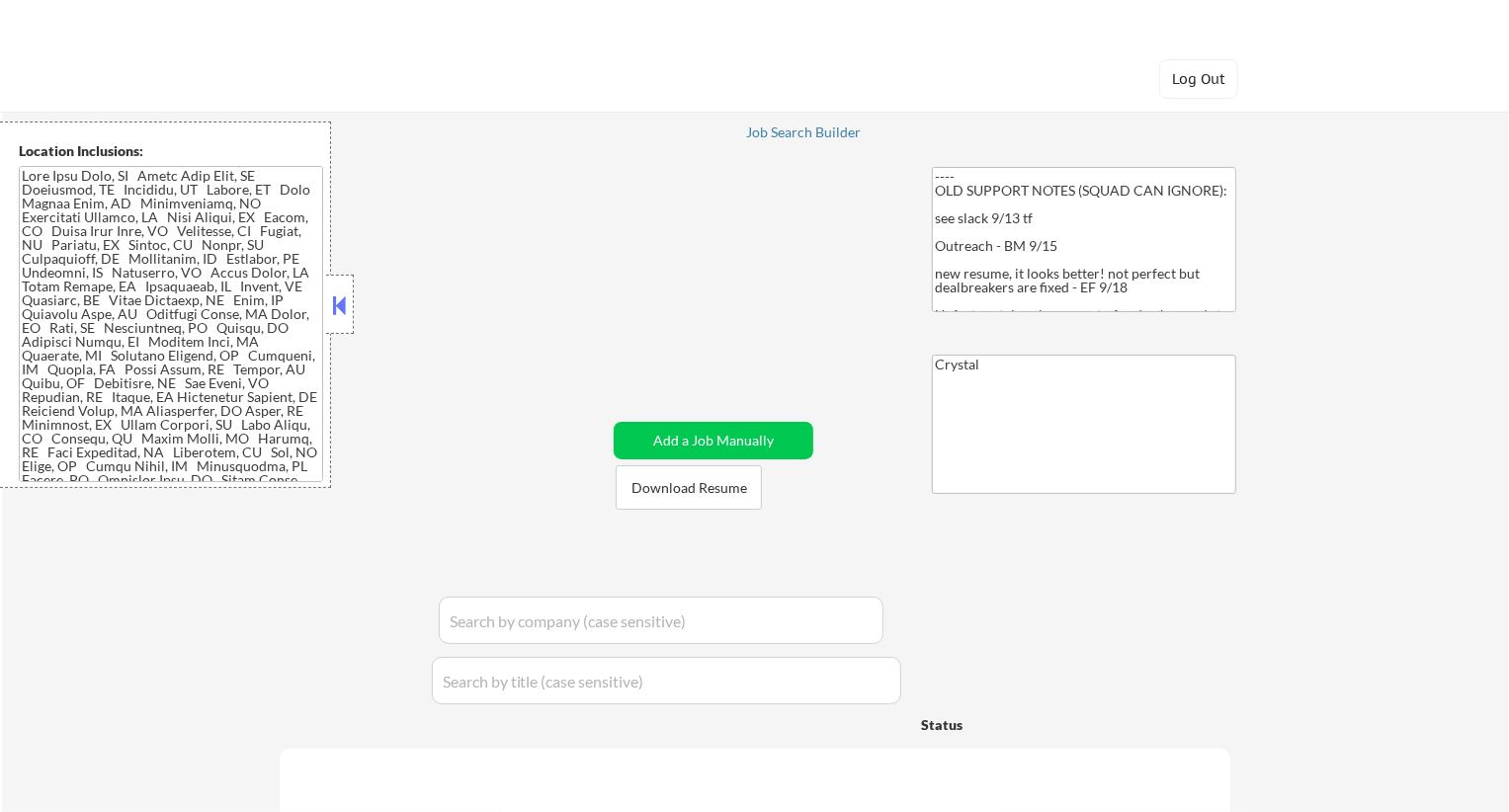
select select ""pending""
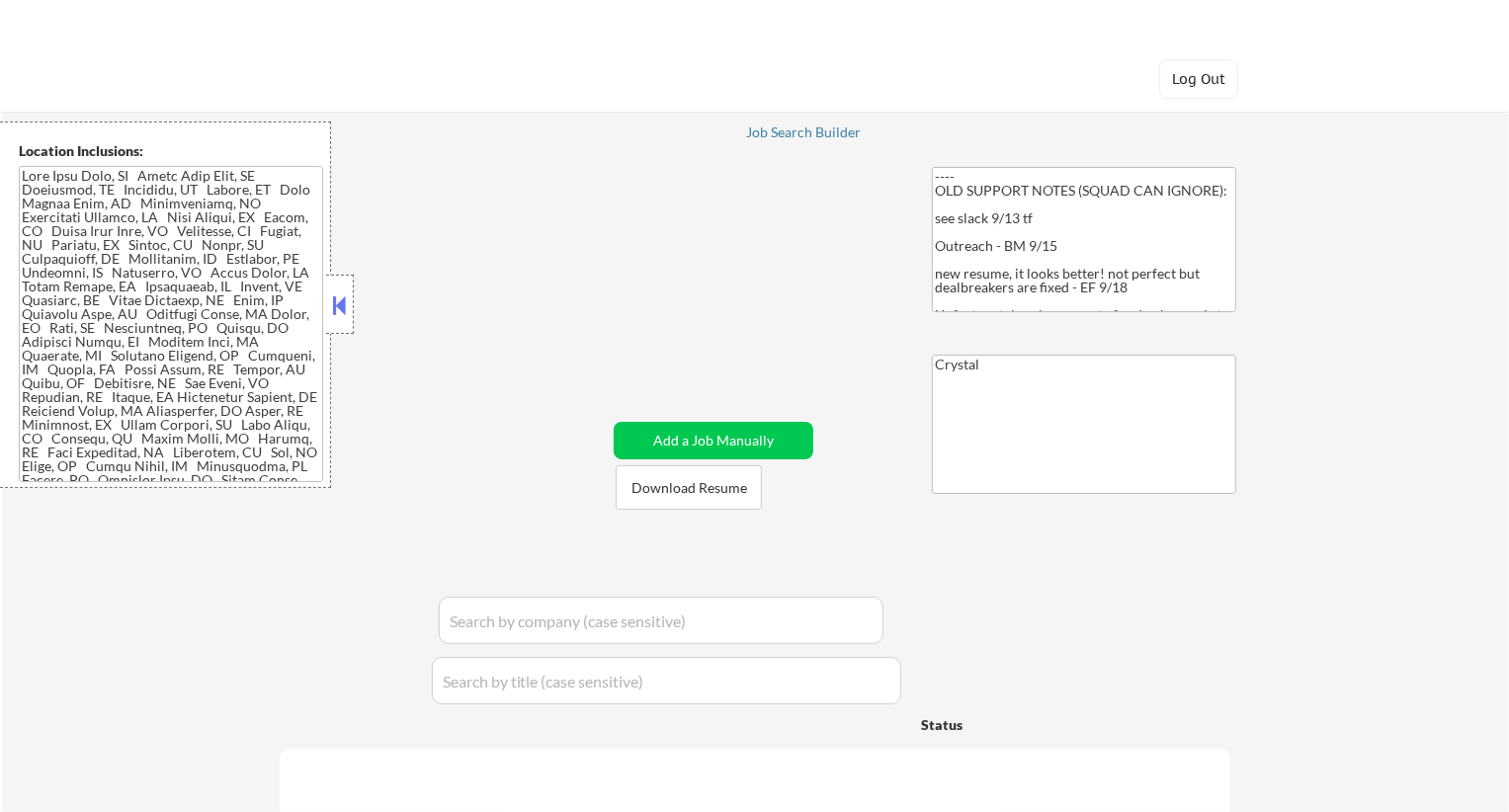
select select ""pending""
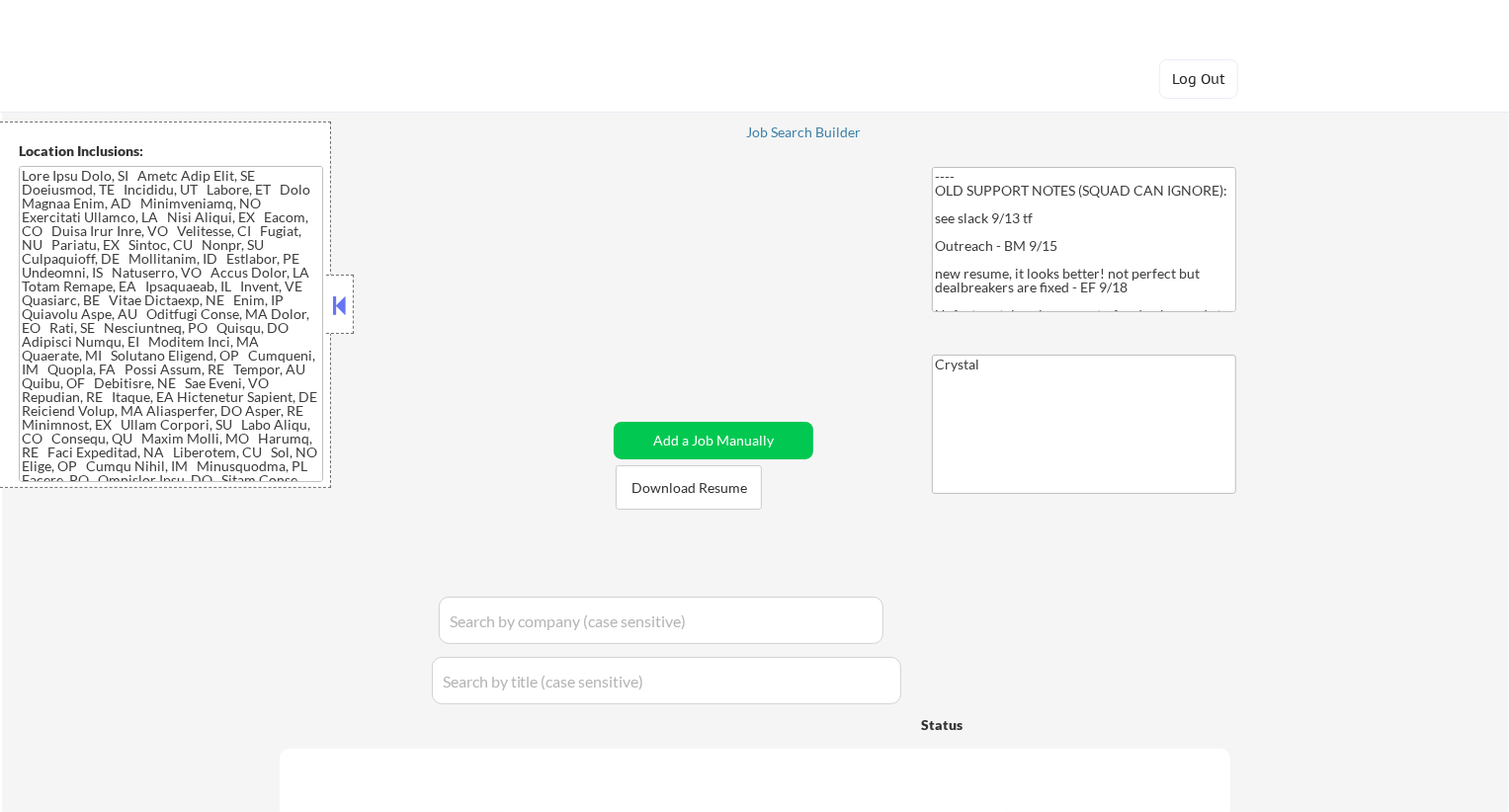
select select ""pending""
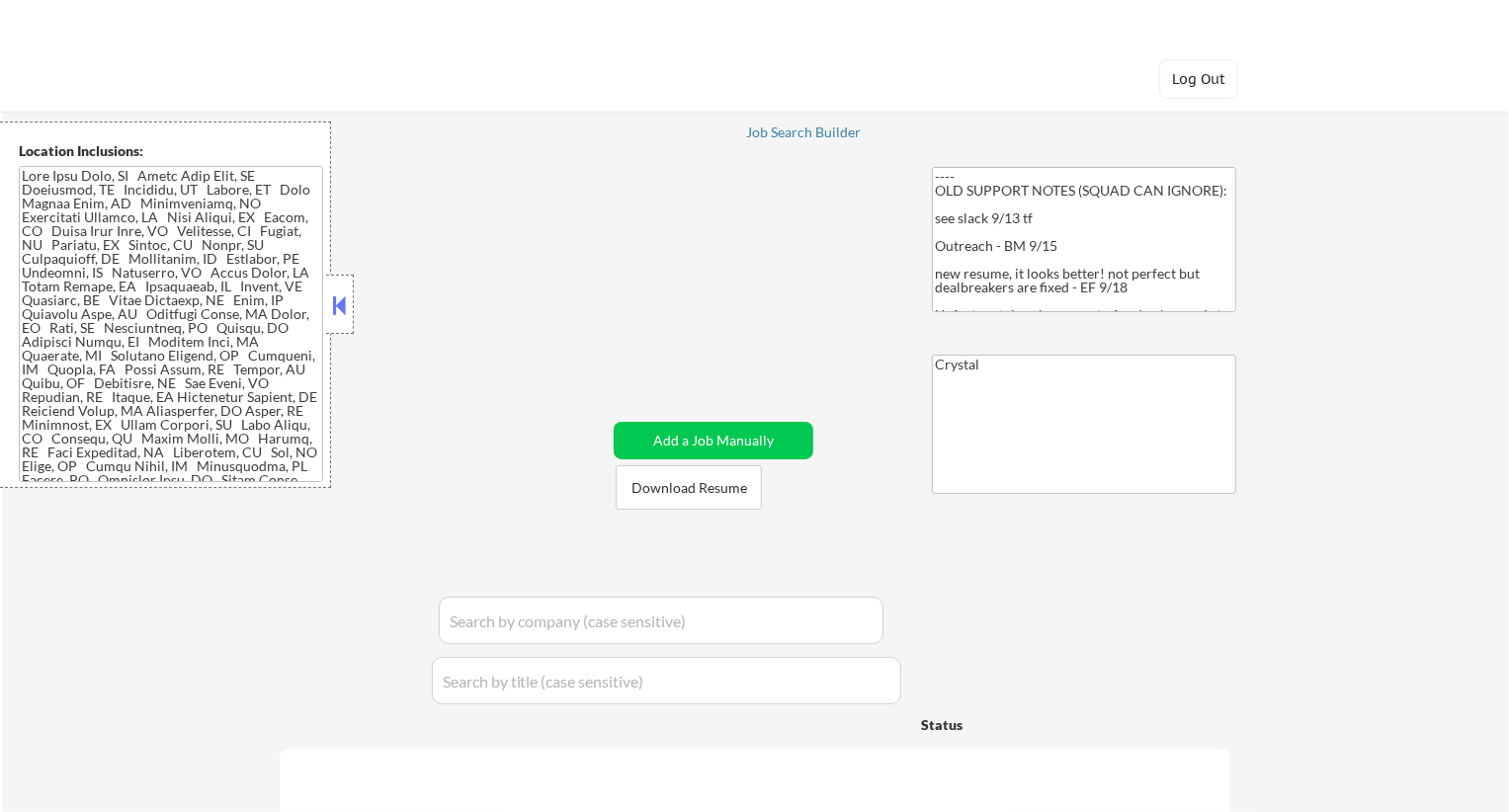
select select ""pending""
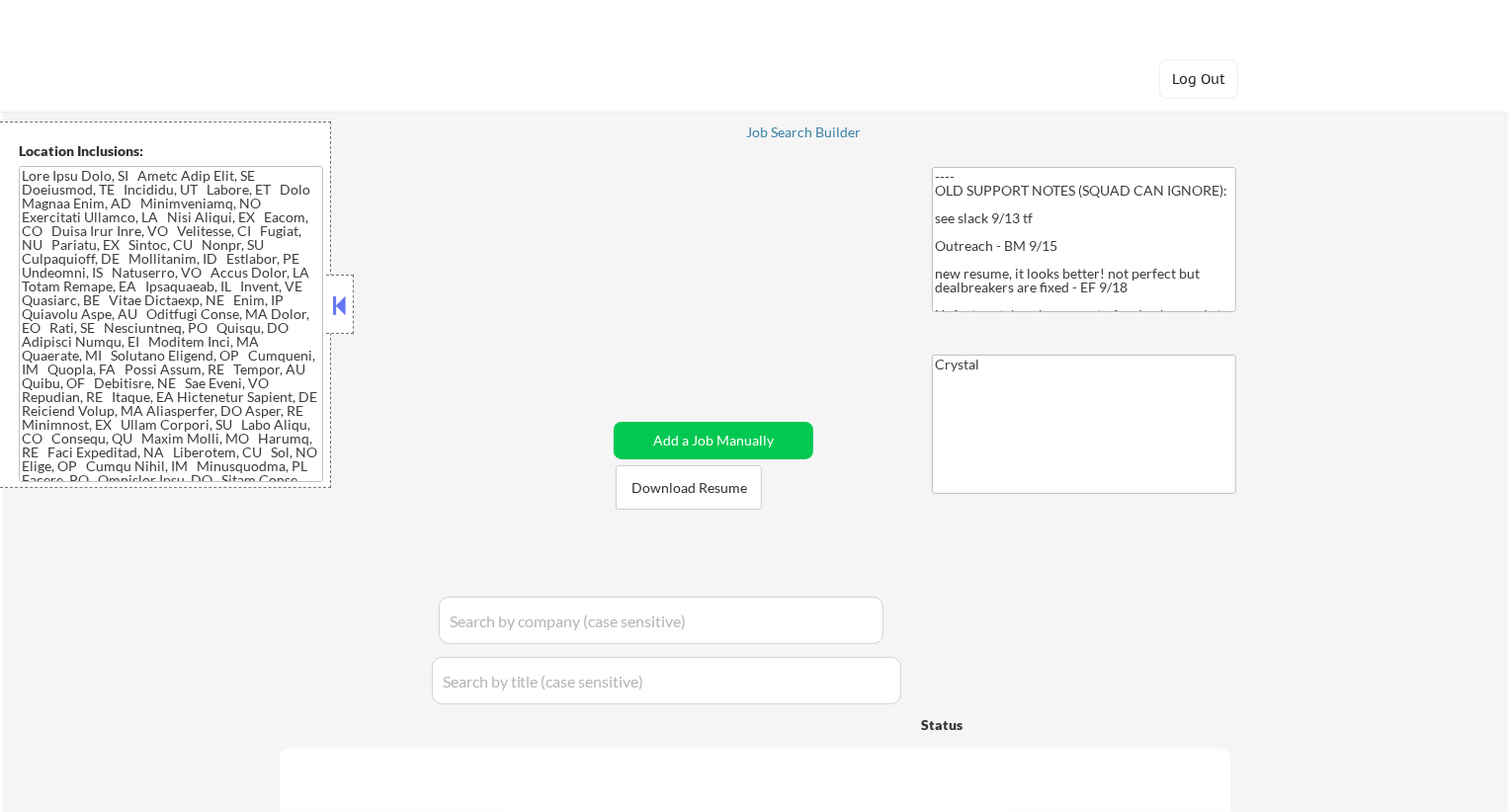
select select ""pending""
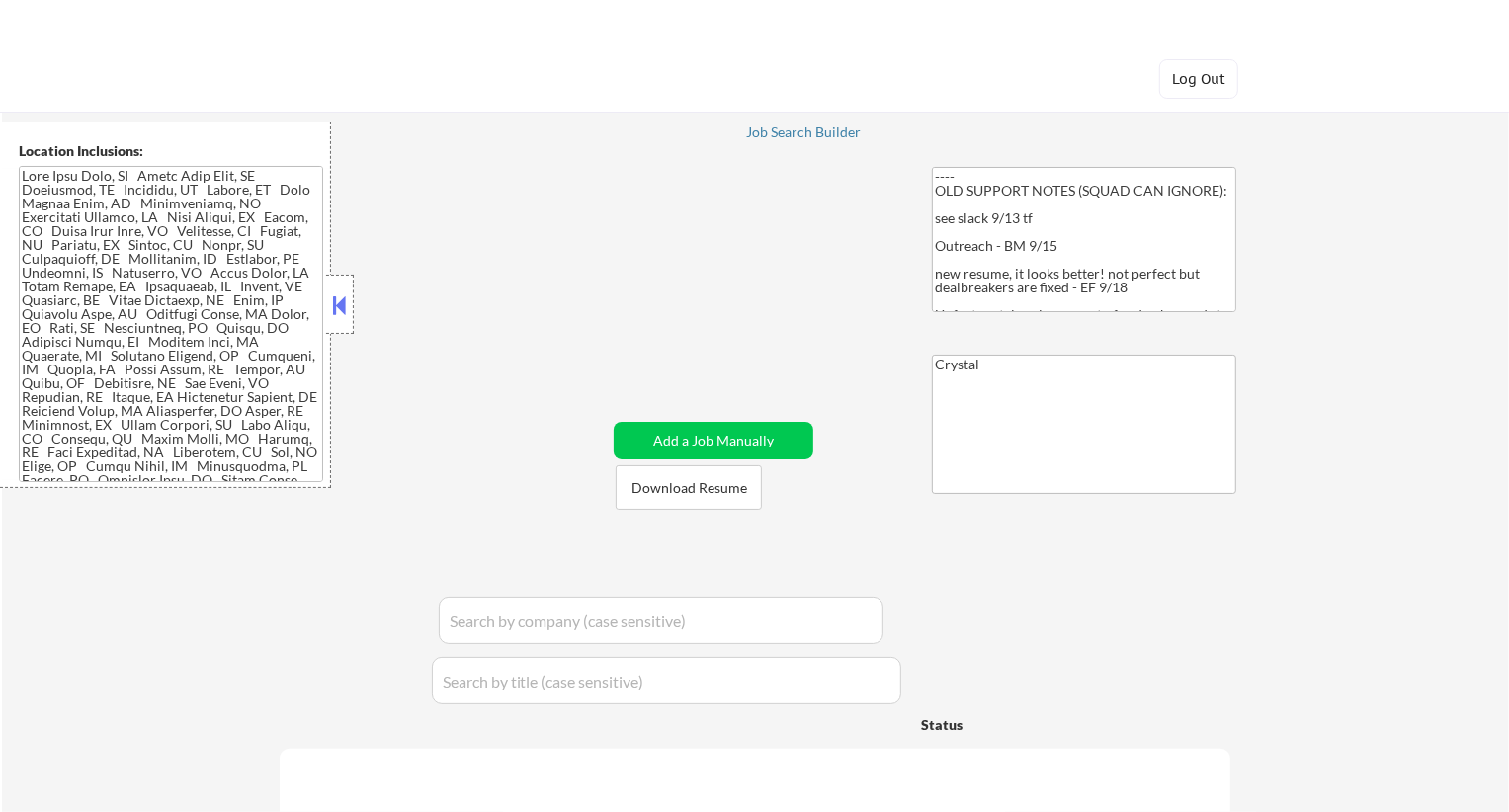
select select ""pending""
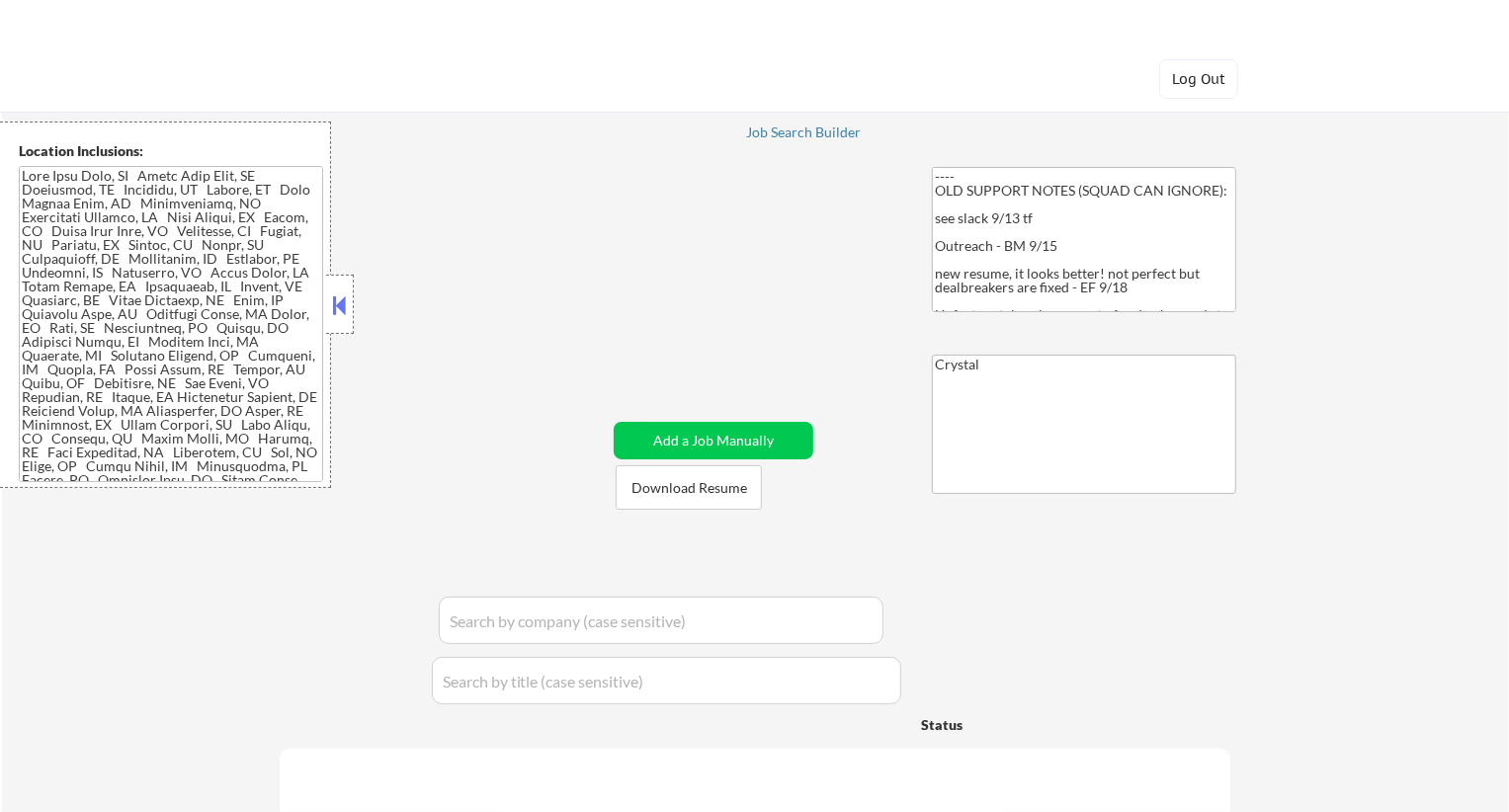
select select ""pending""
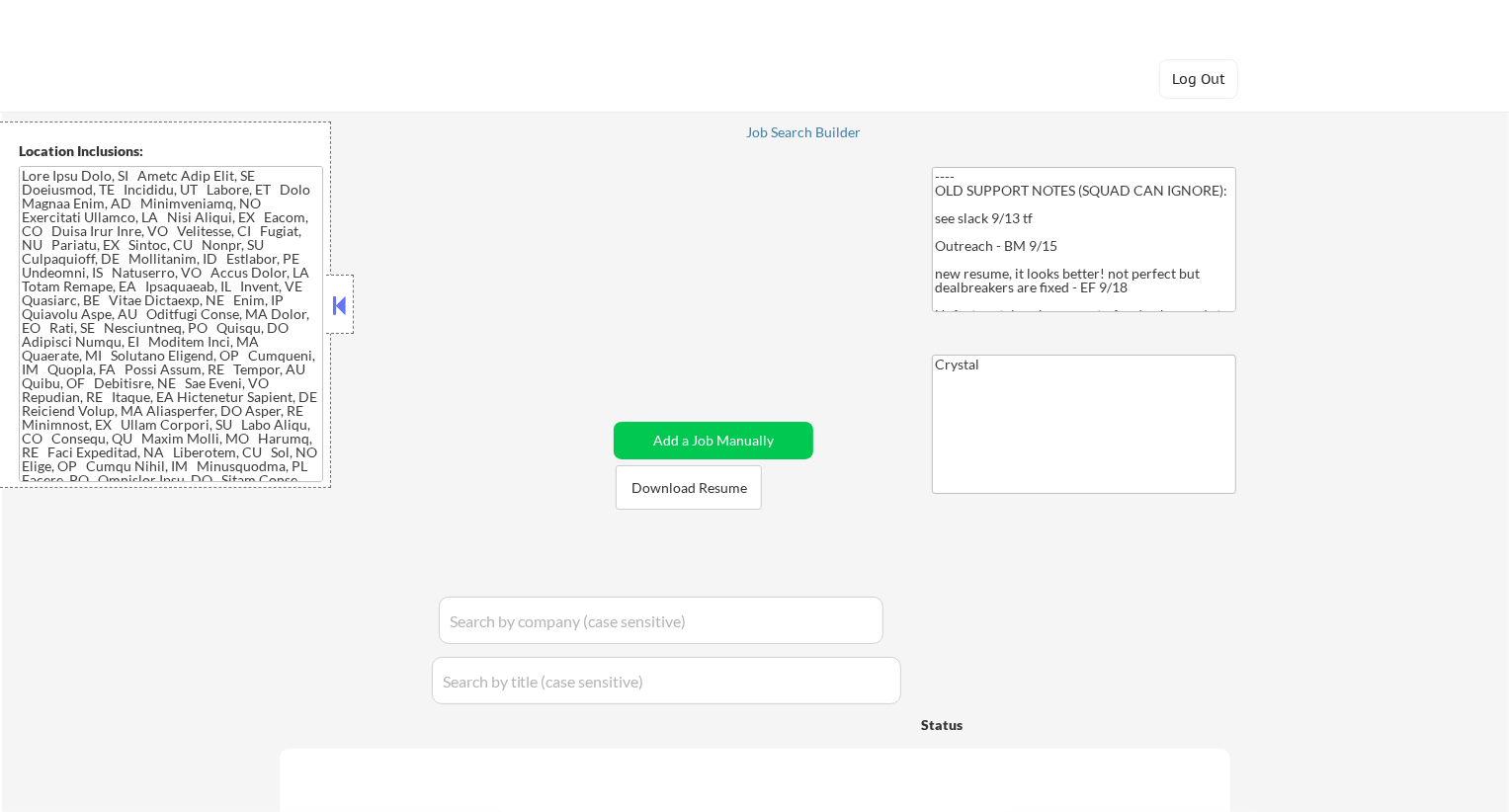
select select ""pending""
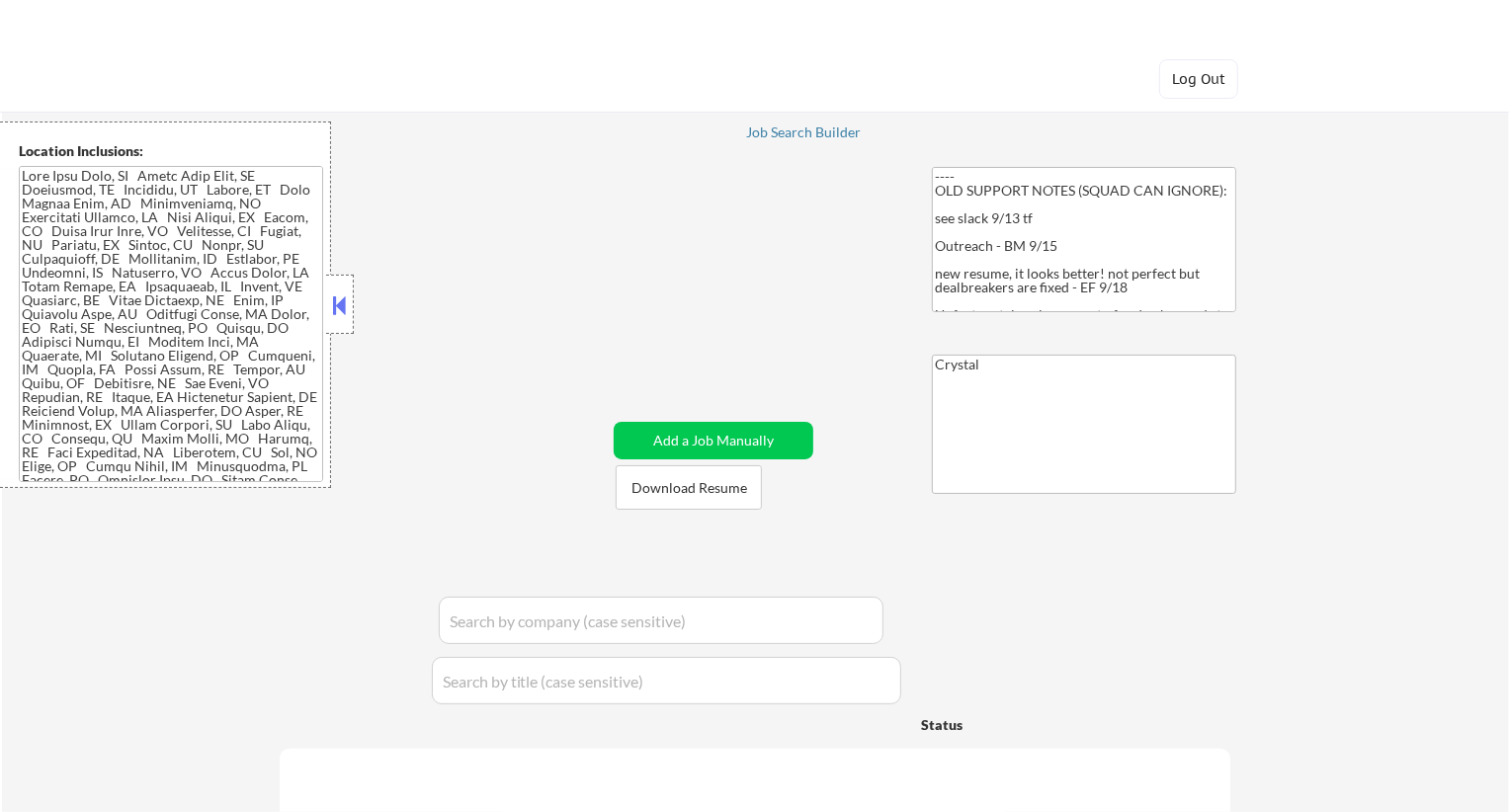
select select ""pending""
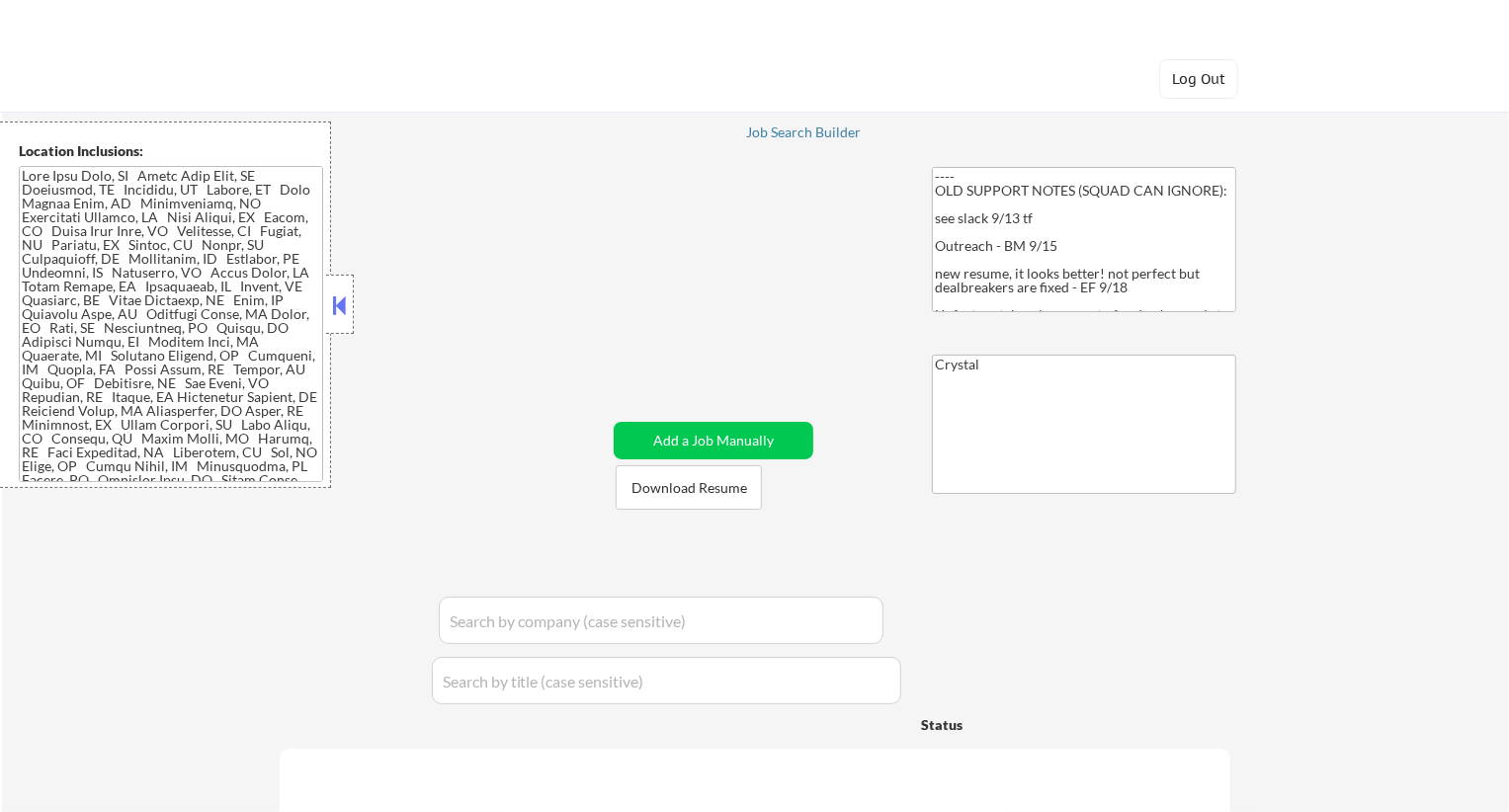
select select ""pending""
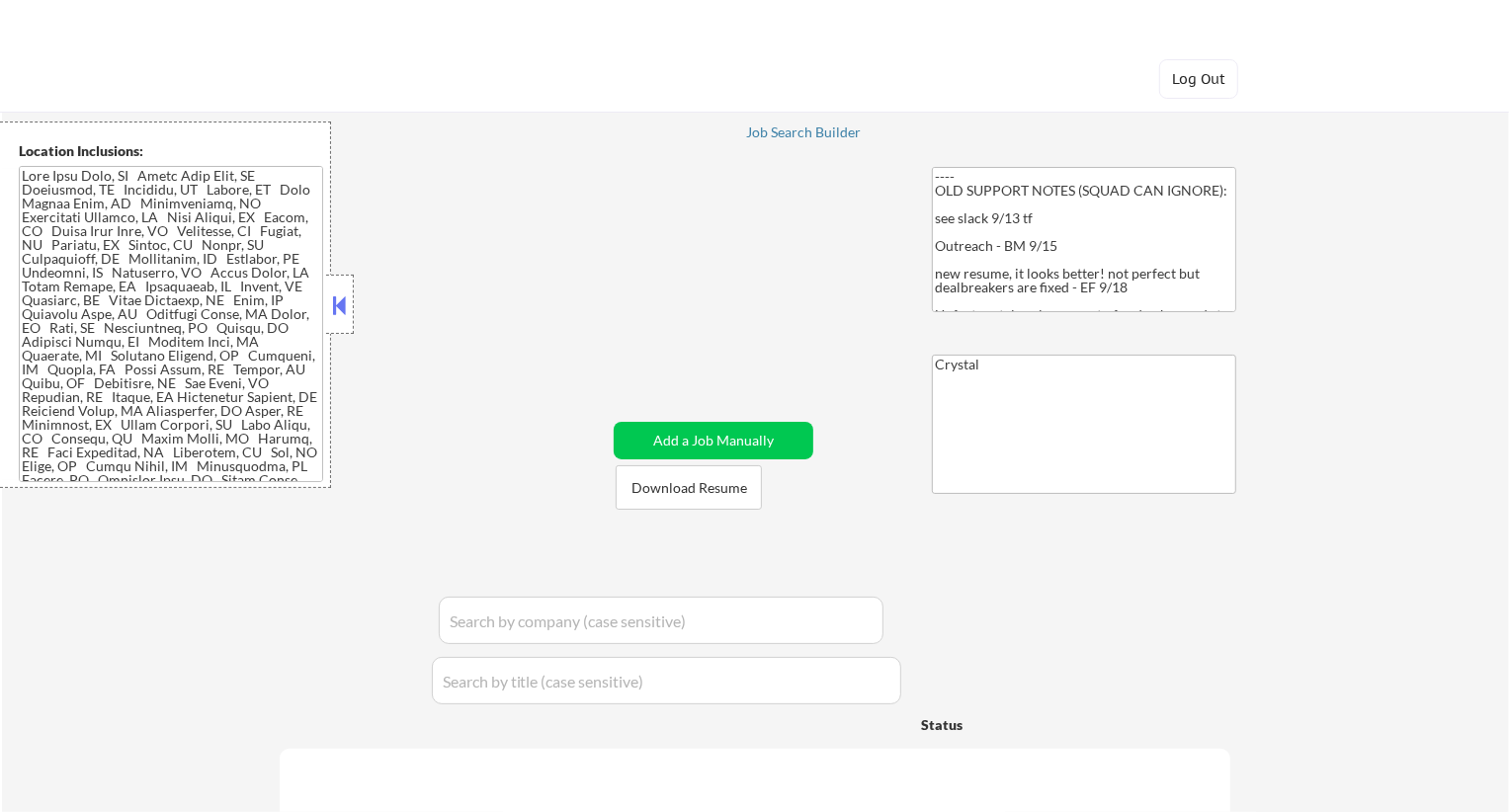
select select ""pending""
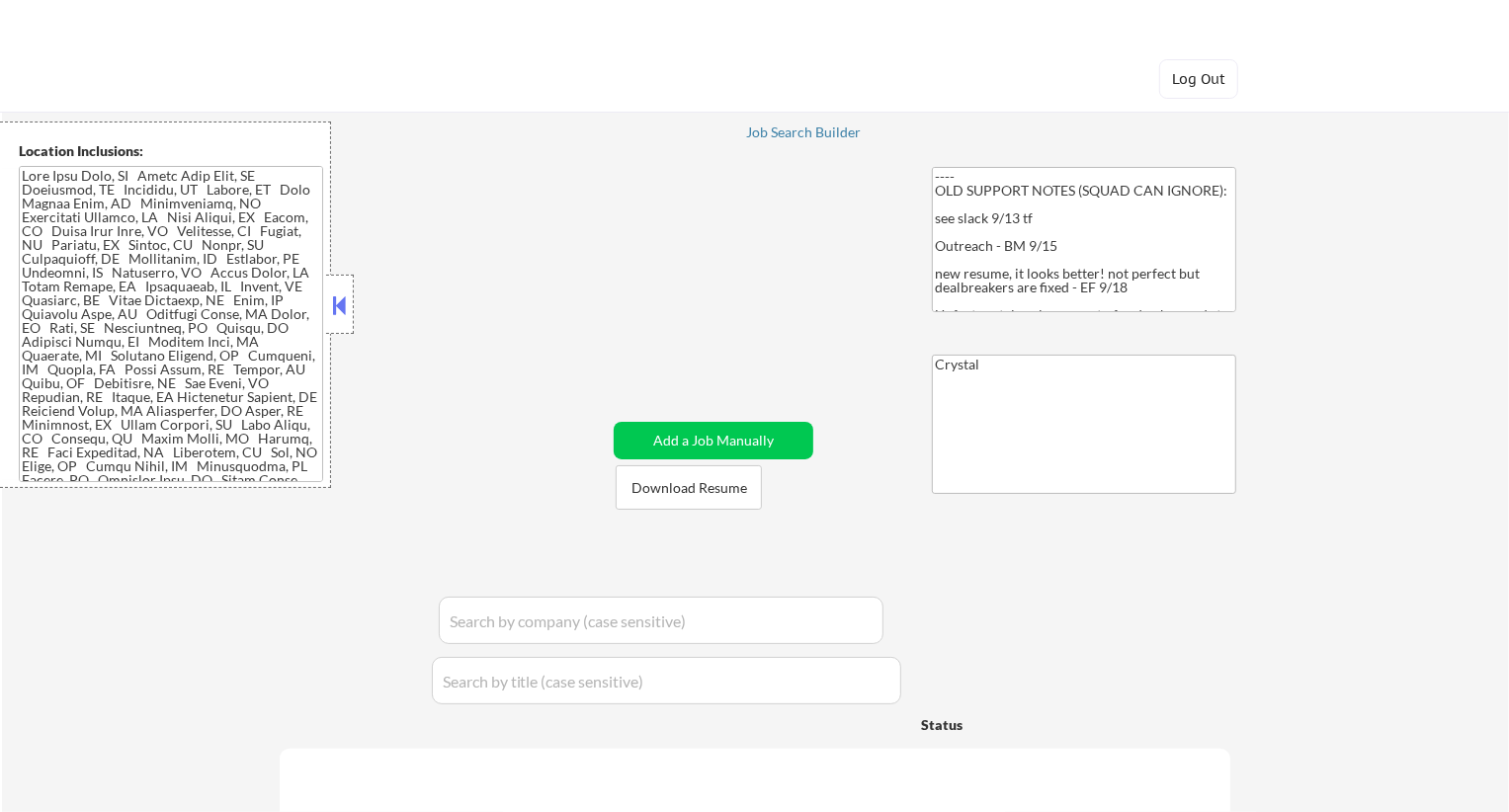
select select ""pending""
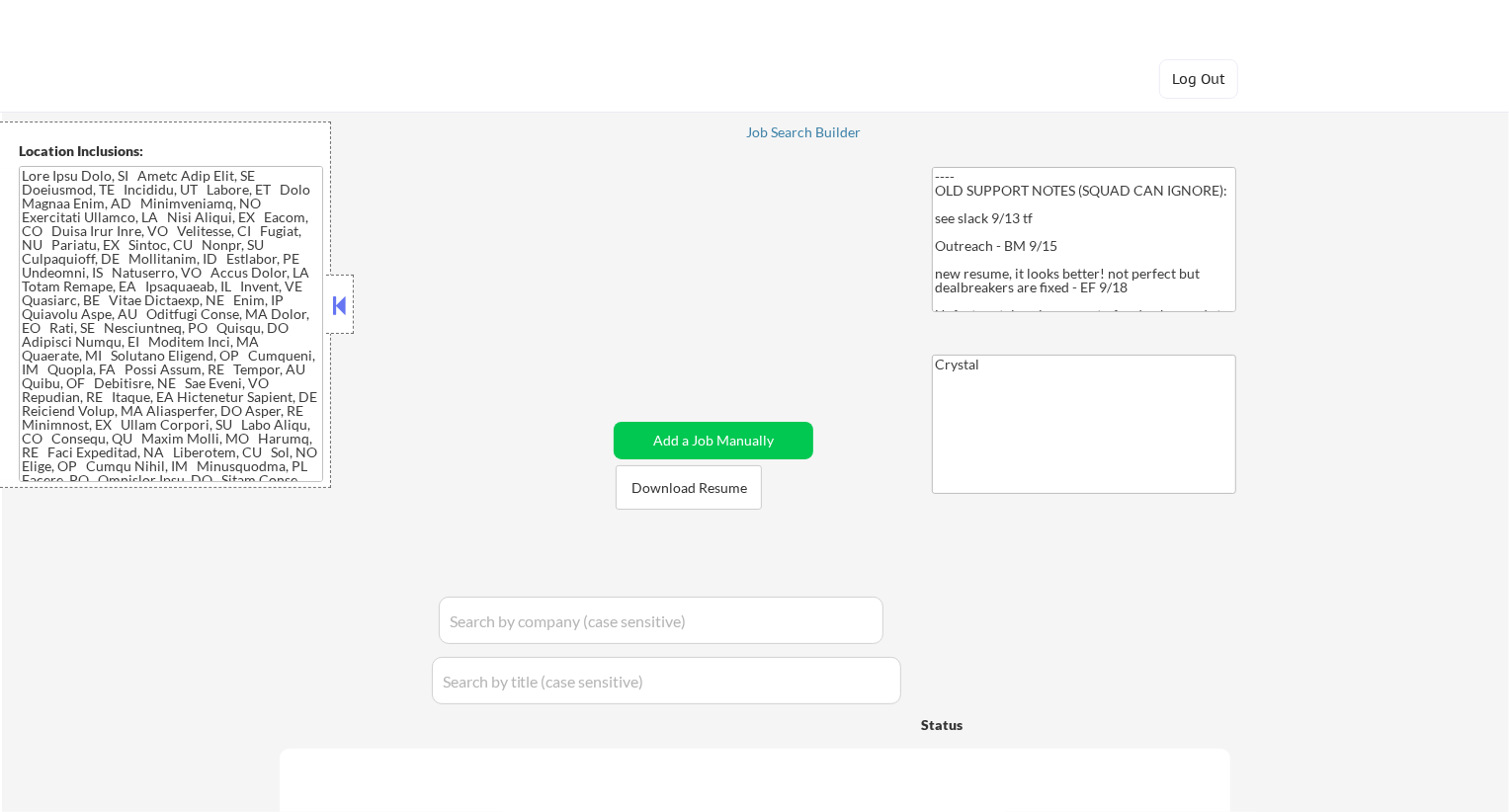
select select ""pending""
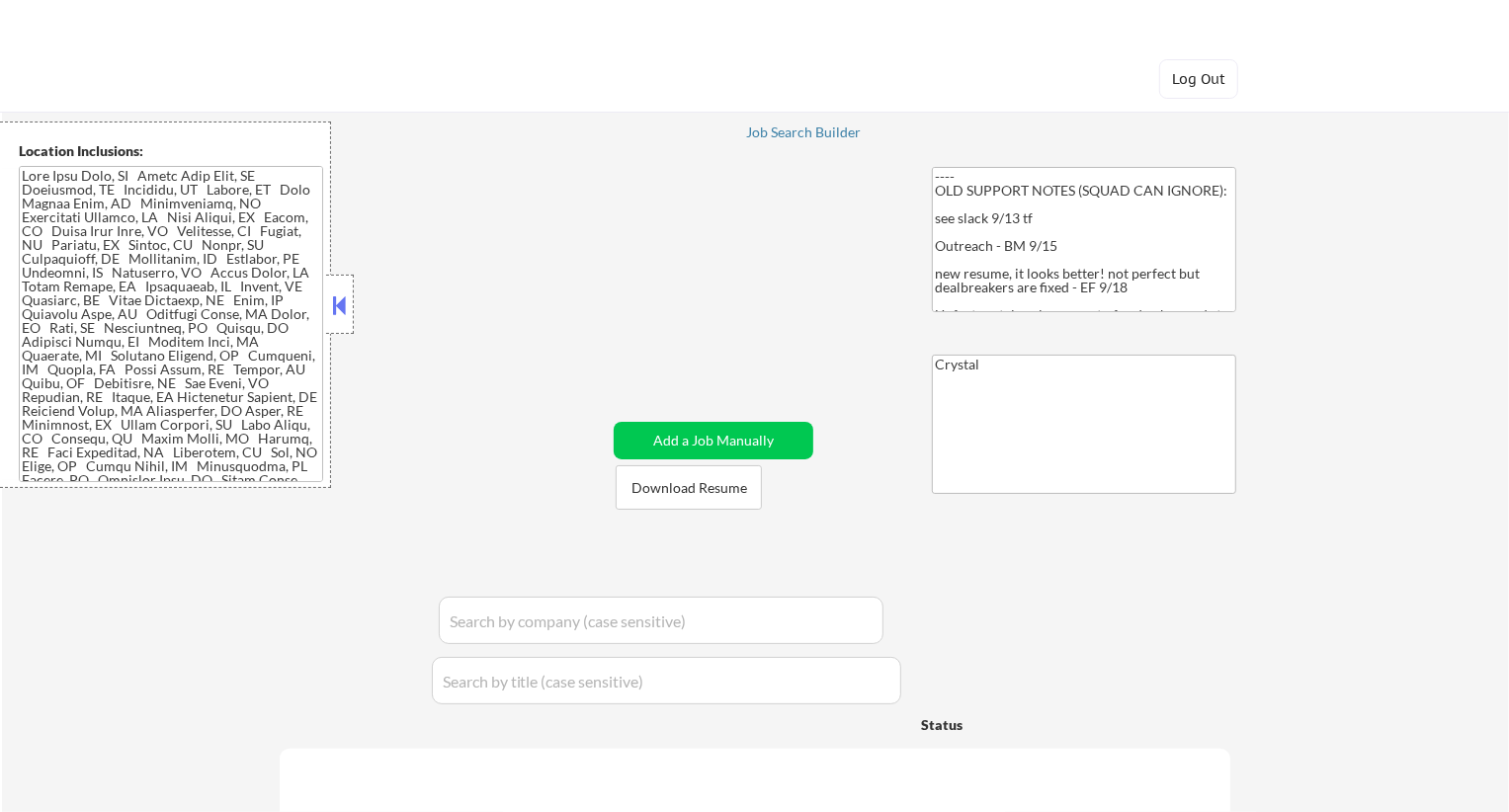
select select ""pending""
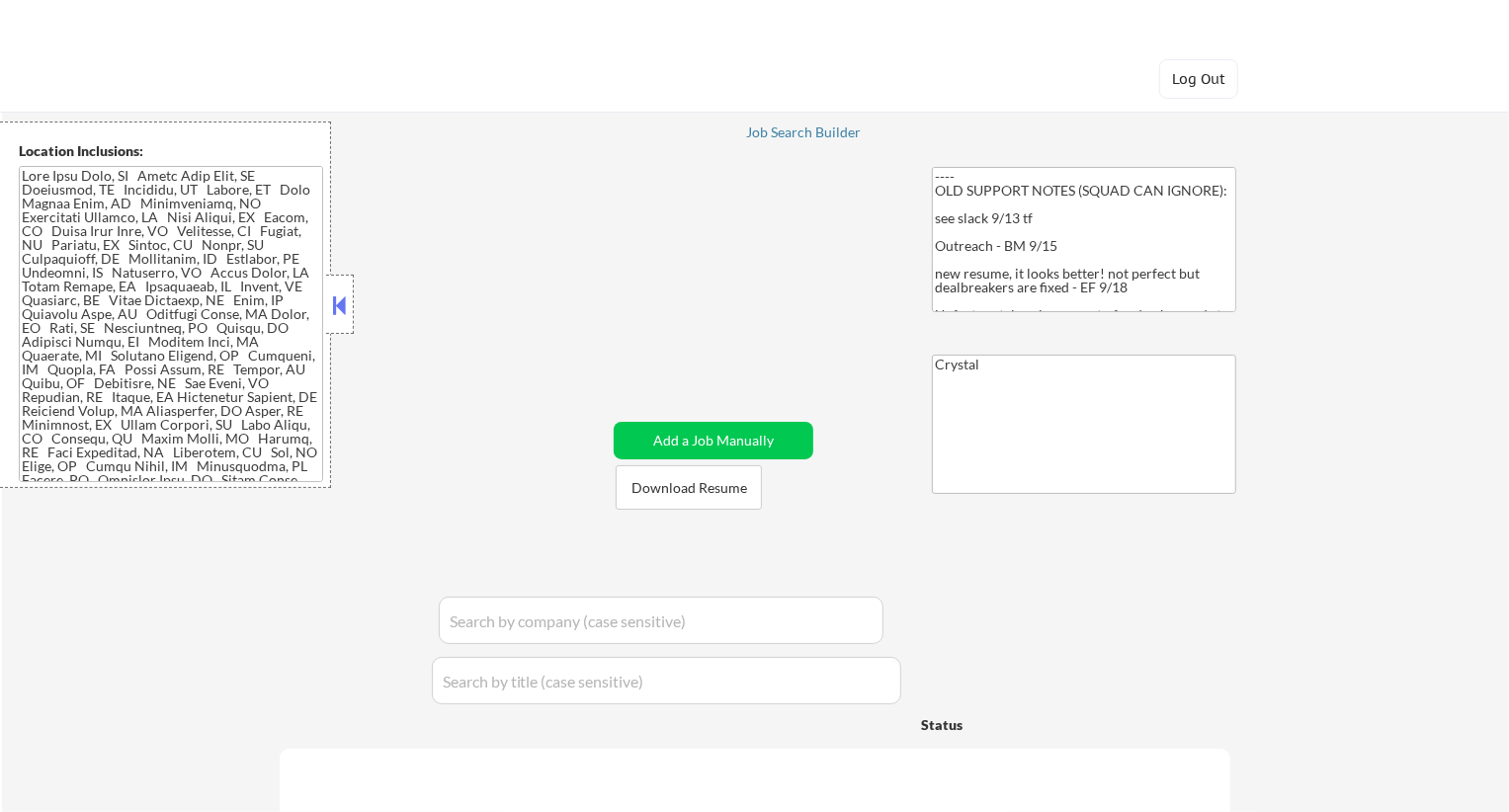
select select ""pending""
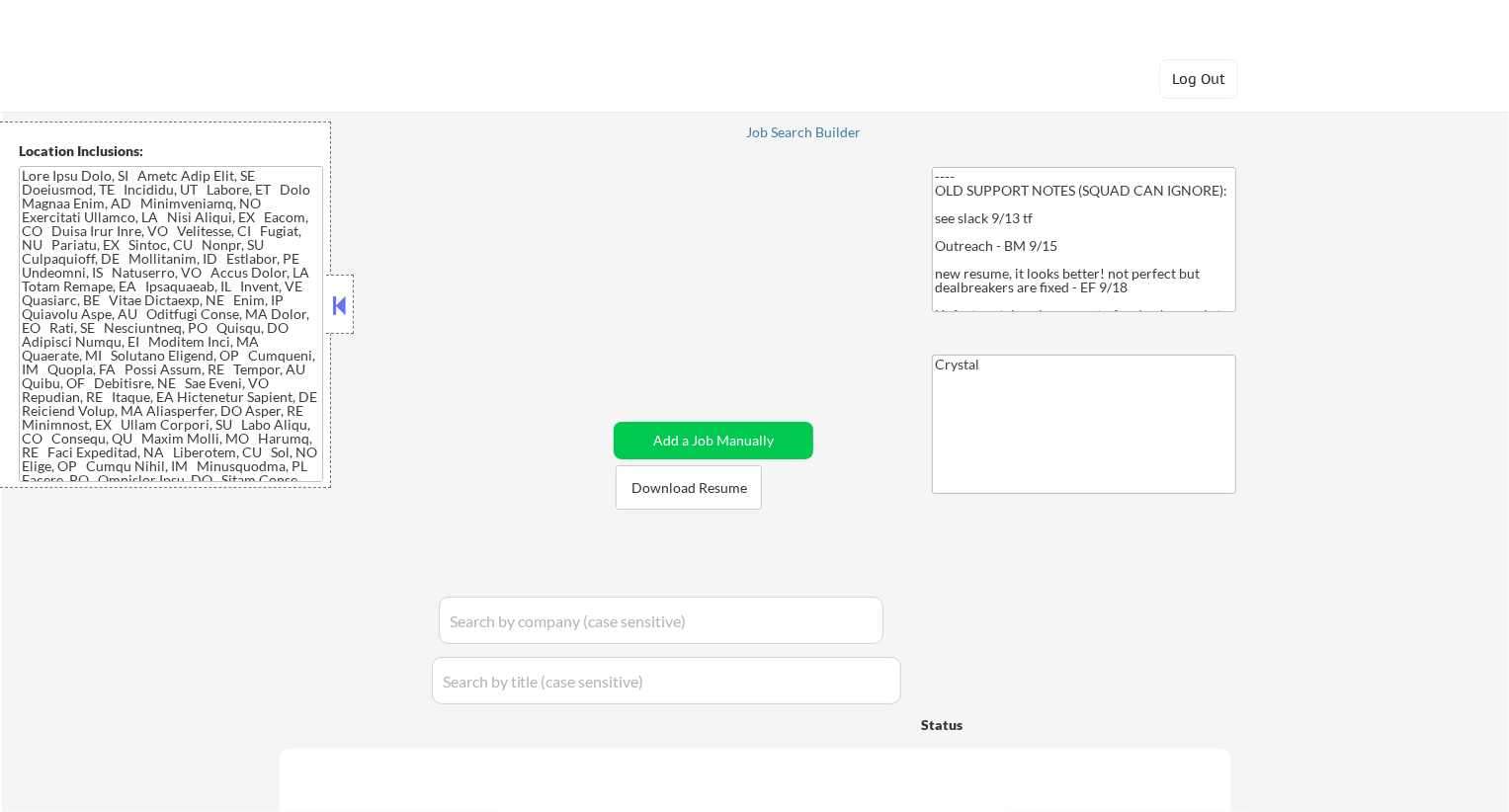
select select ""pending""
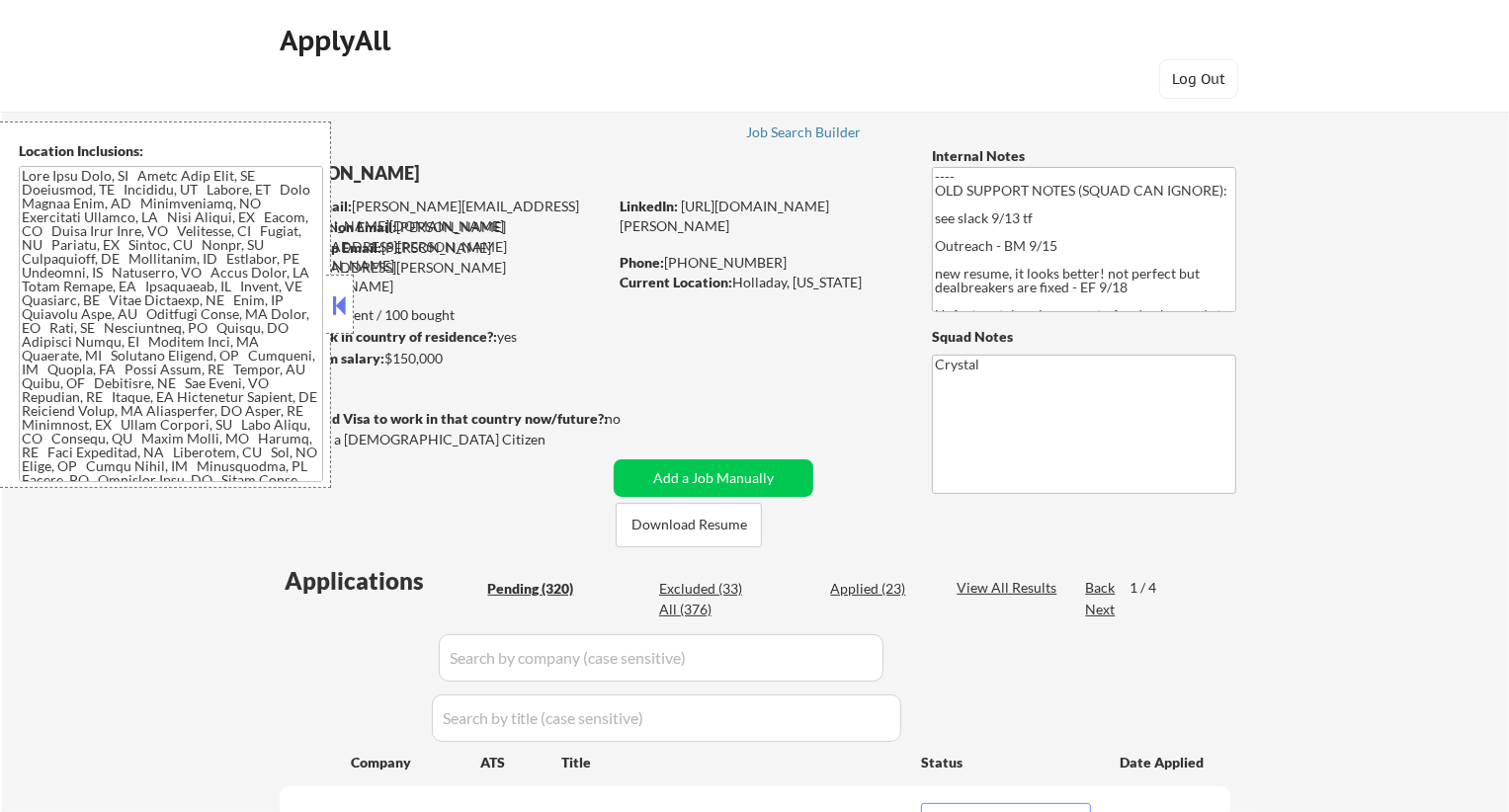
click at [824, 133] on div "Job Search Builder" at bounding box center [803, 133] width 116 height 14
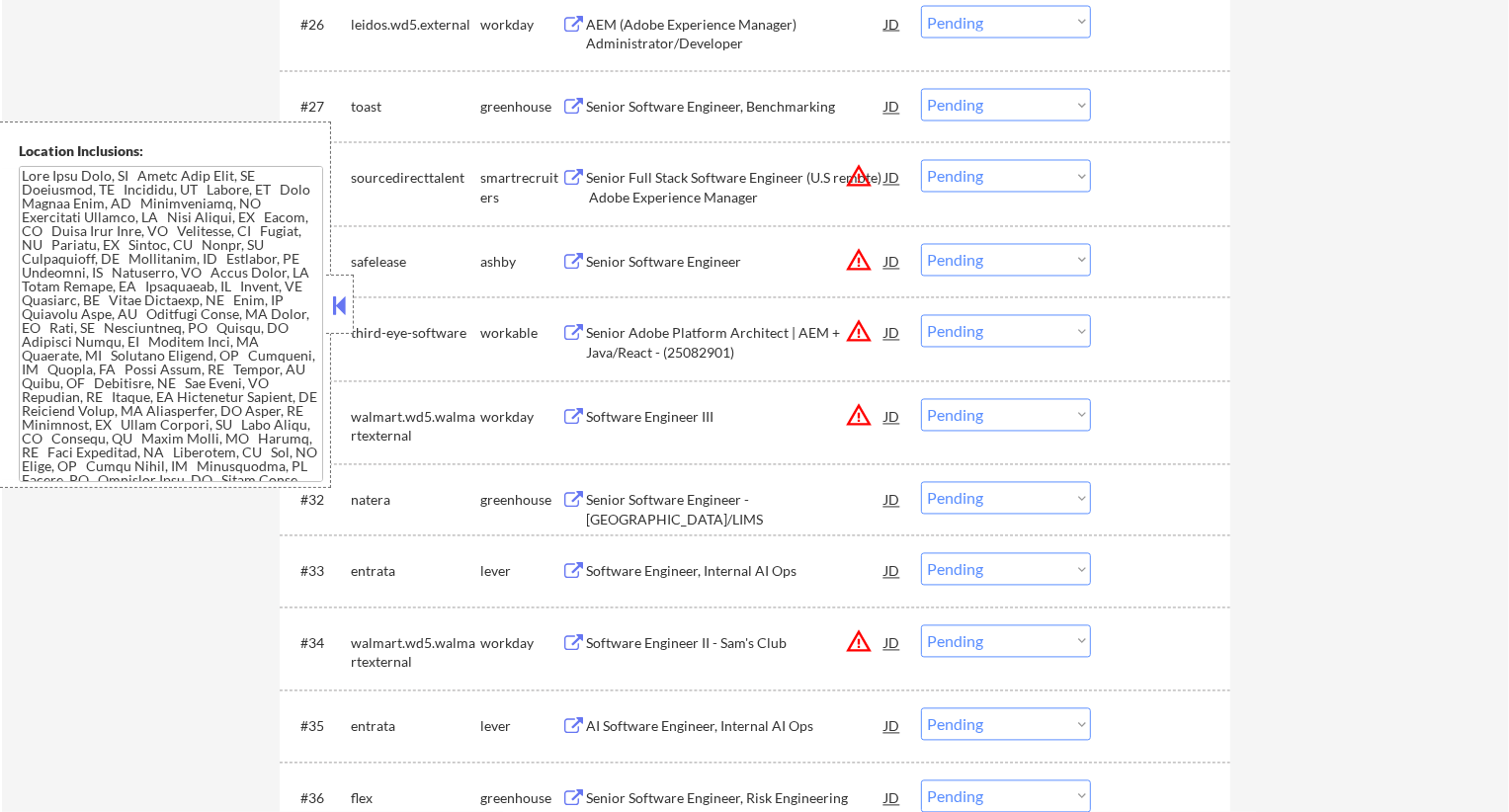
scroll to position [2596, 0]
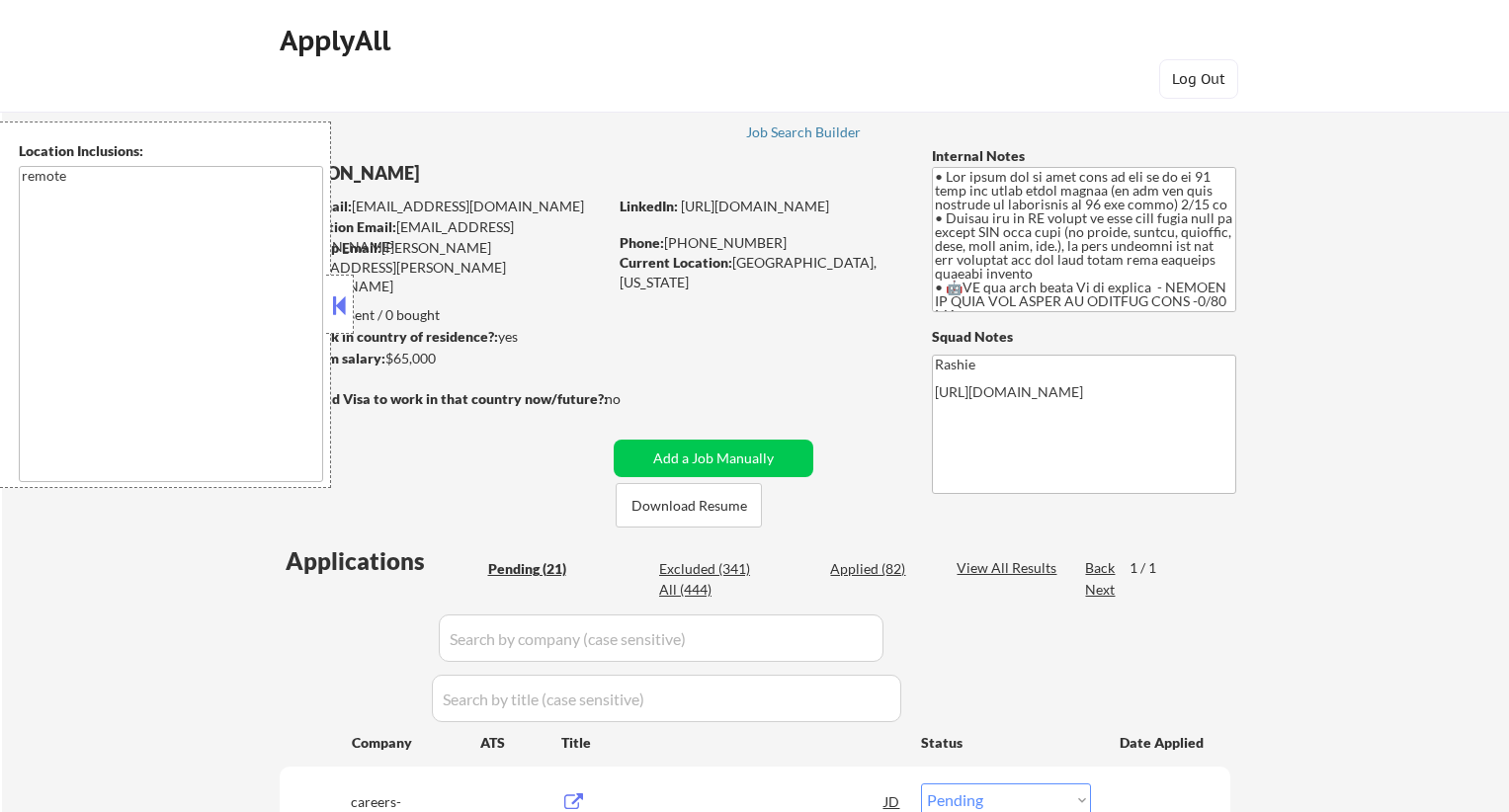
select select ""pending""
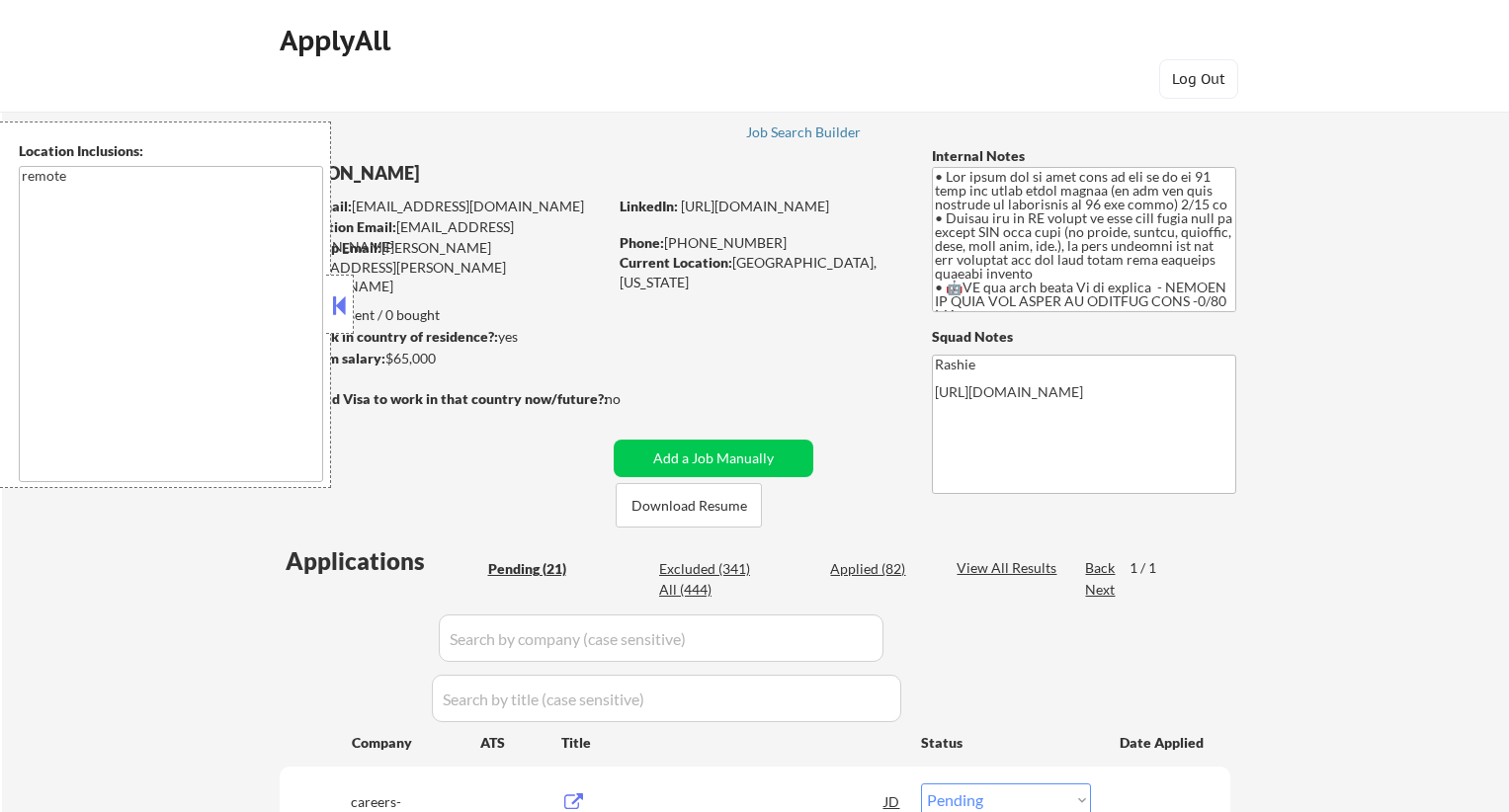
select select ""pending""
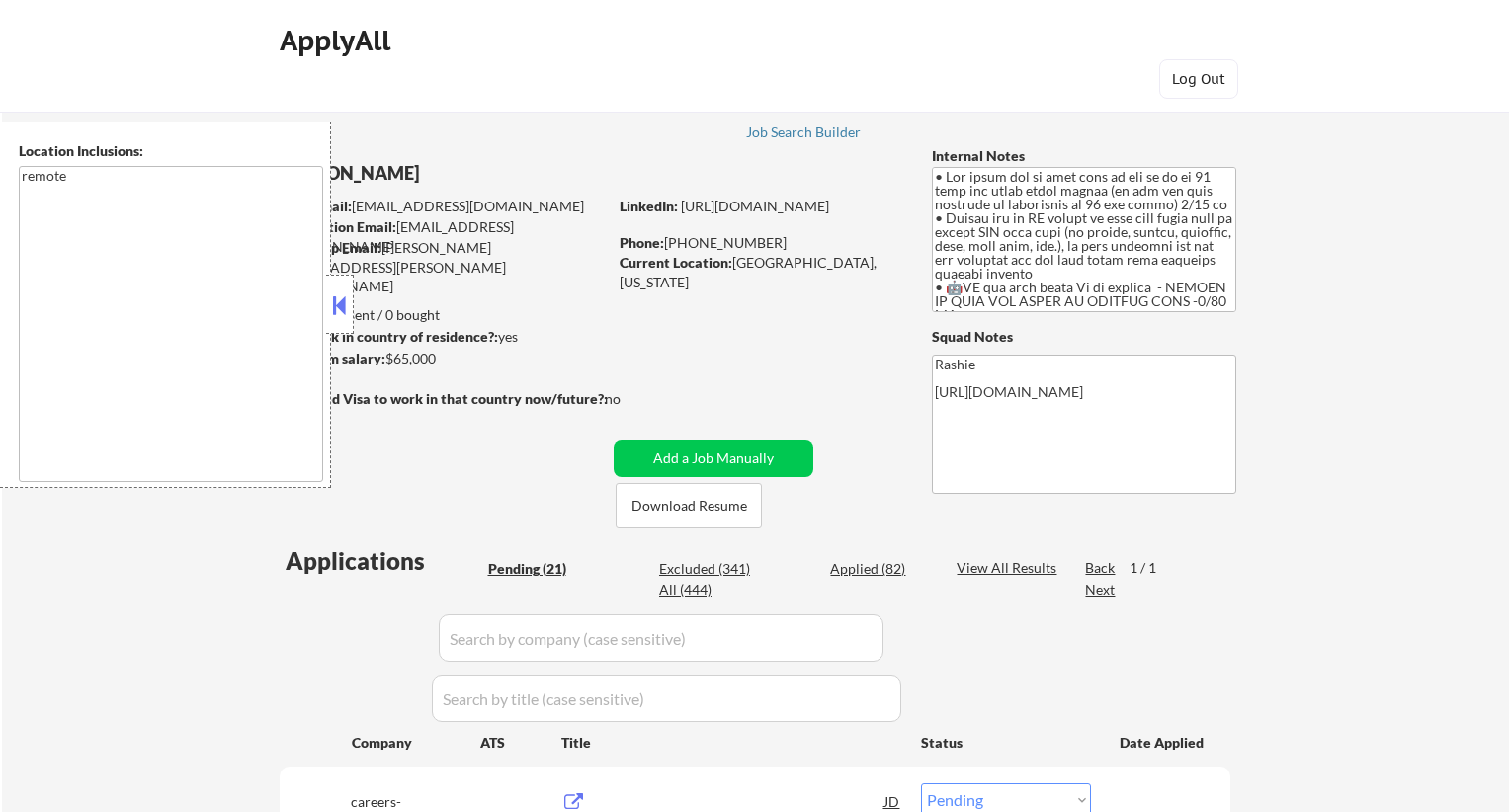
select select ""pending""
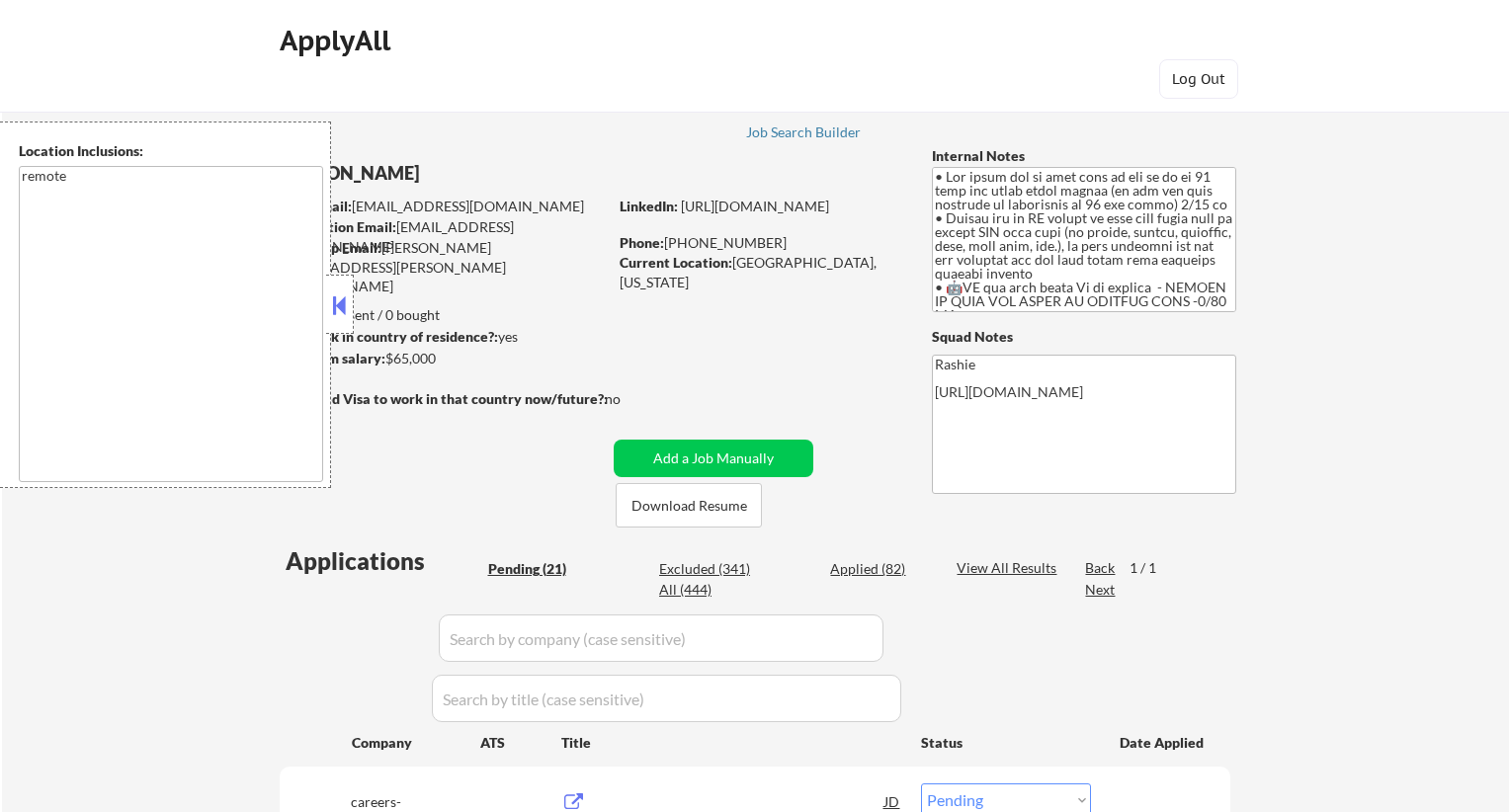
select select ""pending""
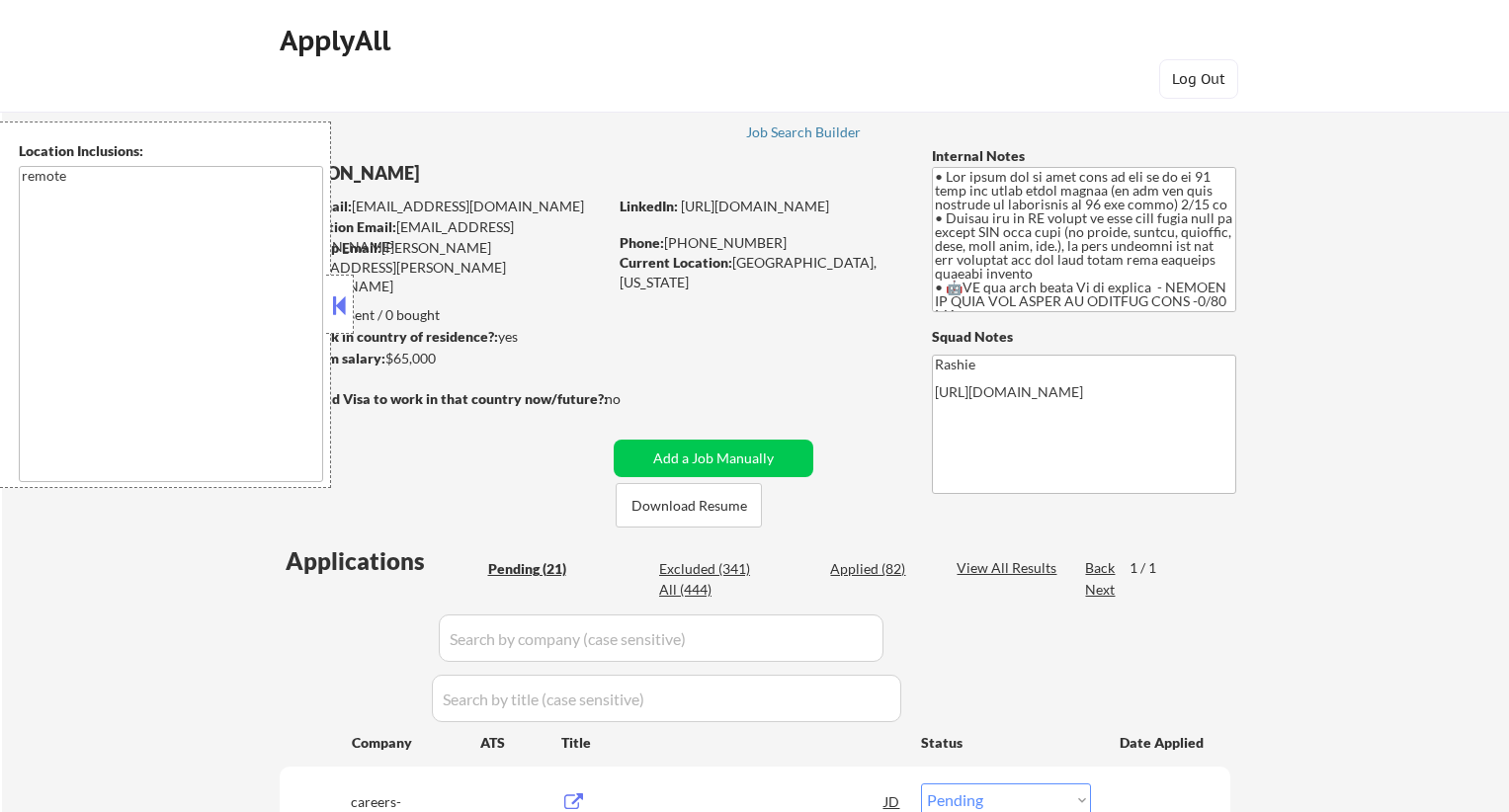
select select ""pending""
click at [848, 574] on div "Applied (82)" at bounding box center [880, 569] width 99 height 20
select select ""applied""
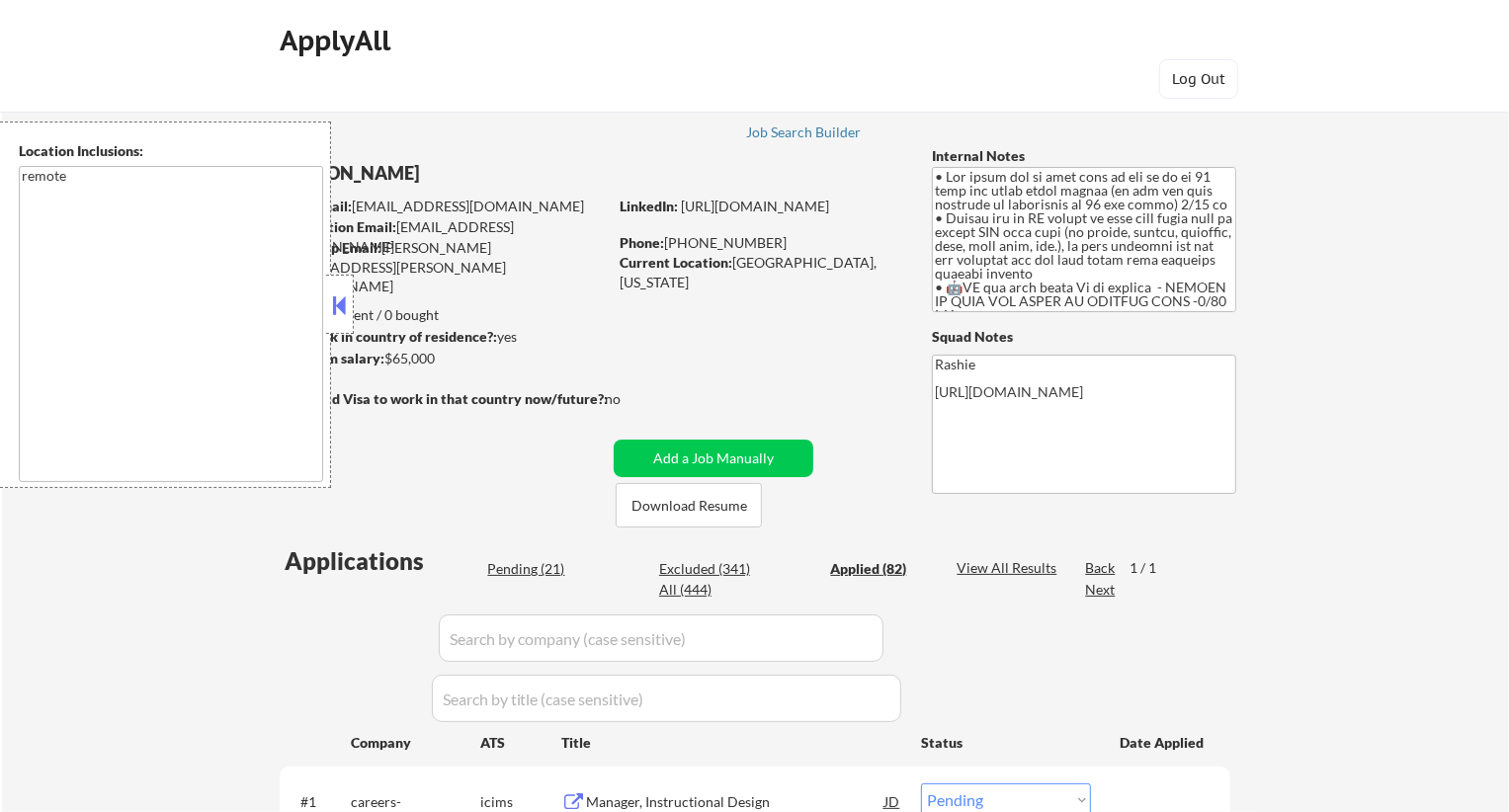
select select ""applied""
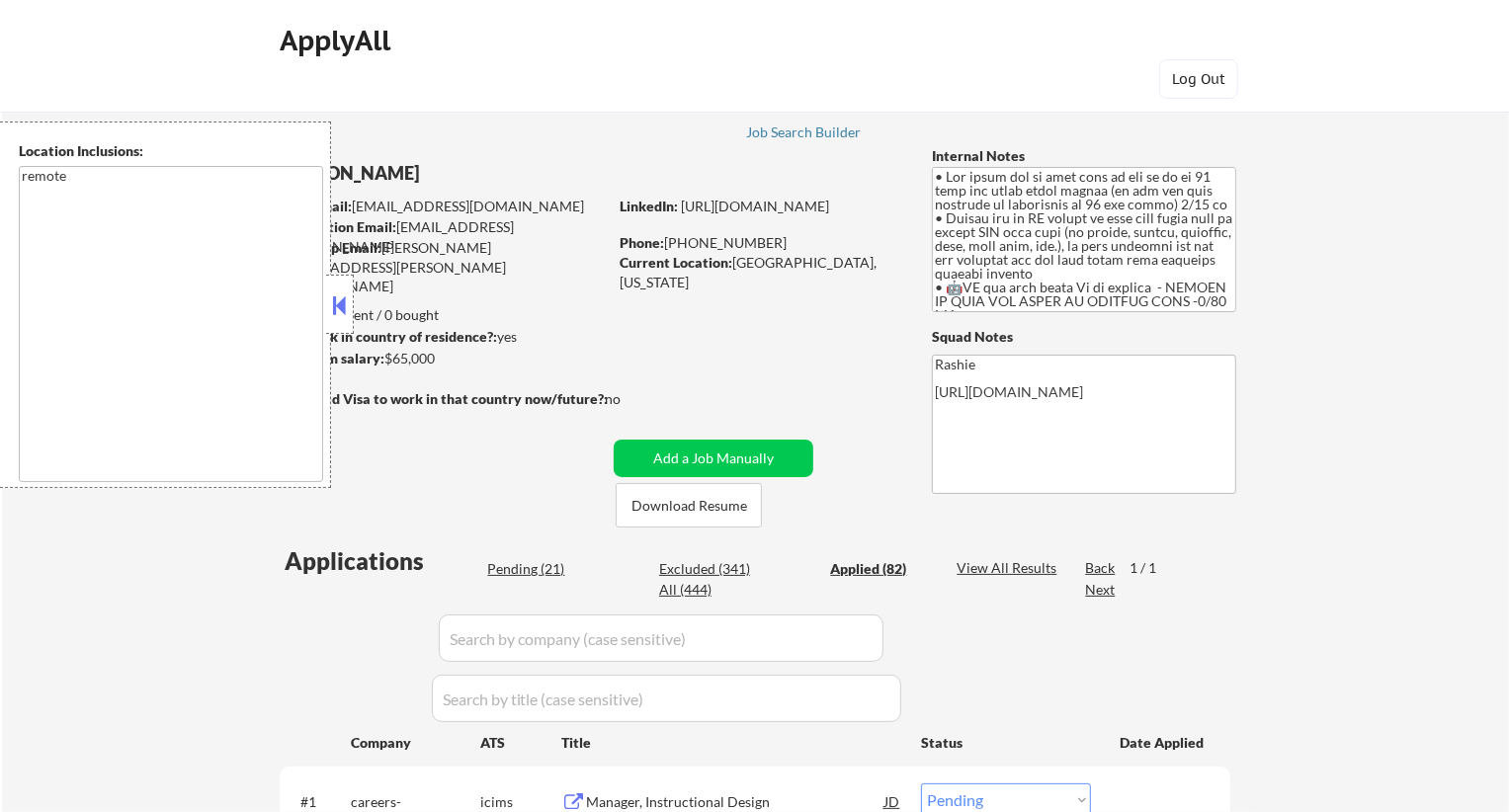
select select ""applied""
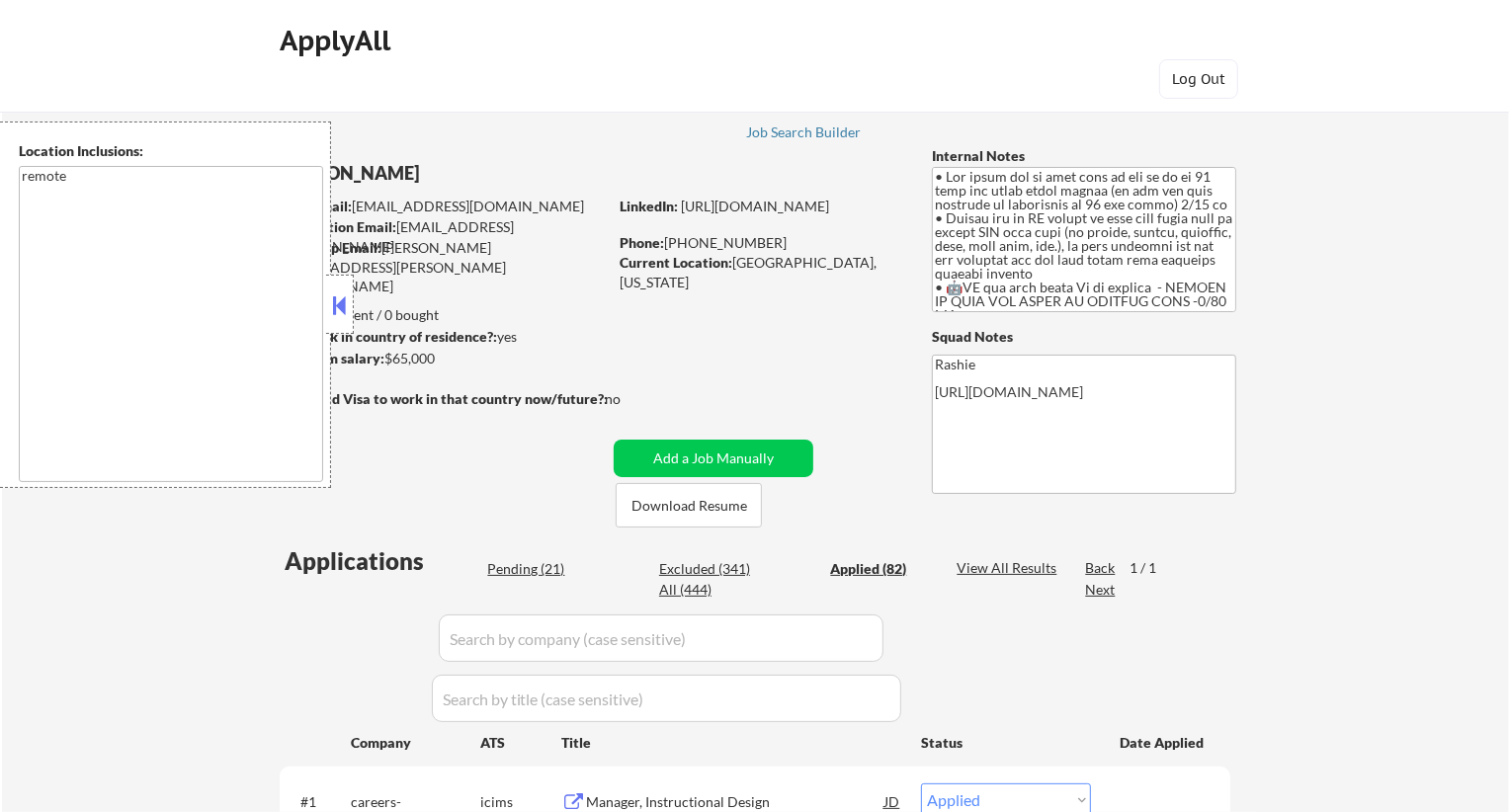
select select ""applied""
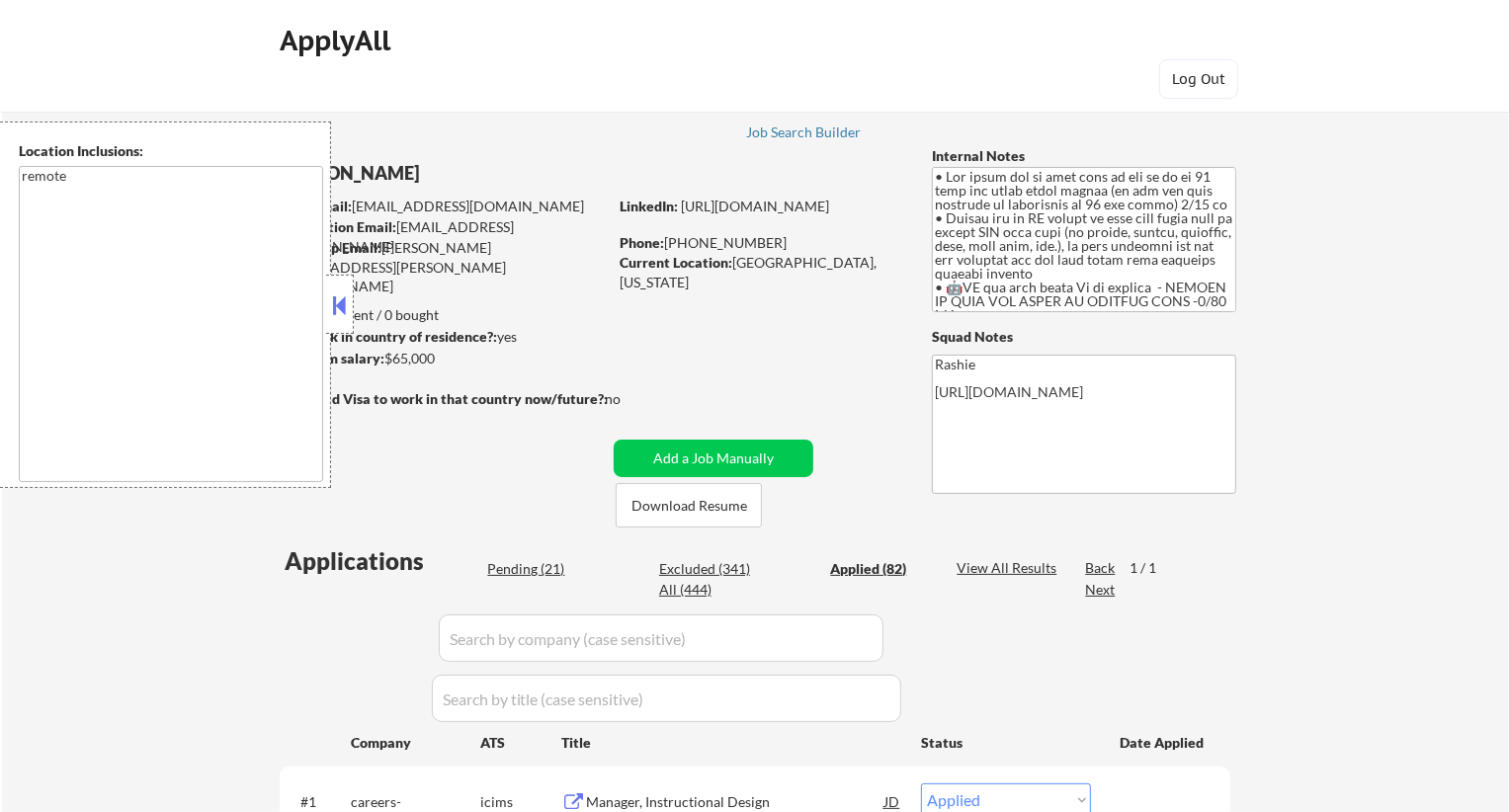
select select ""applied""
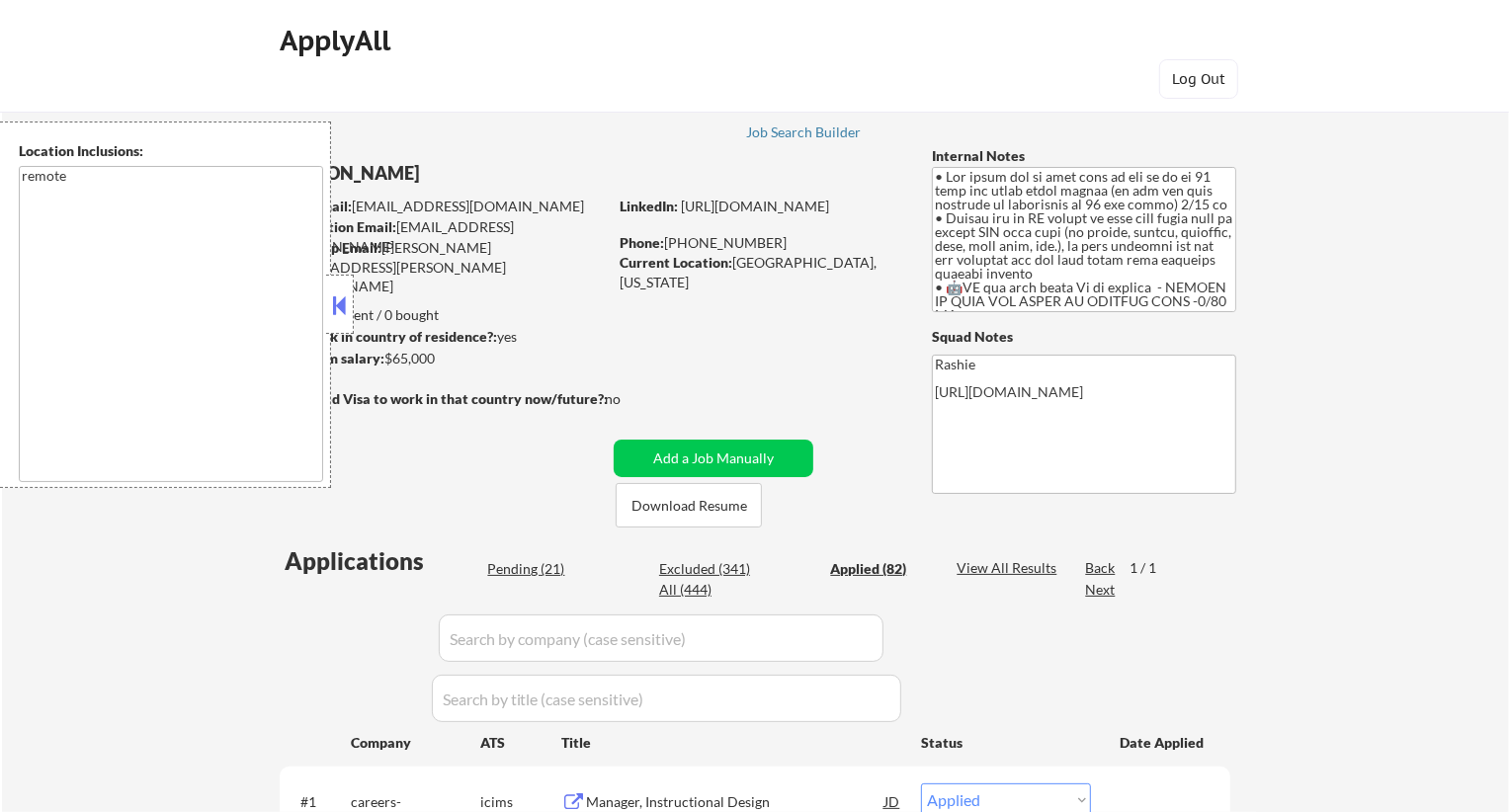
select select ""applied""
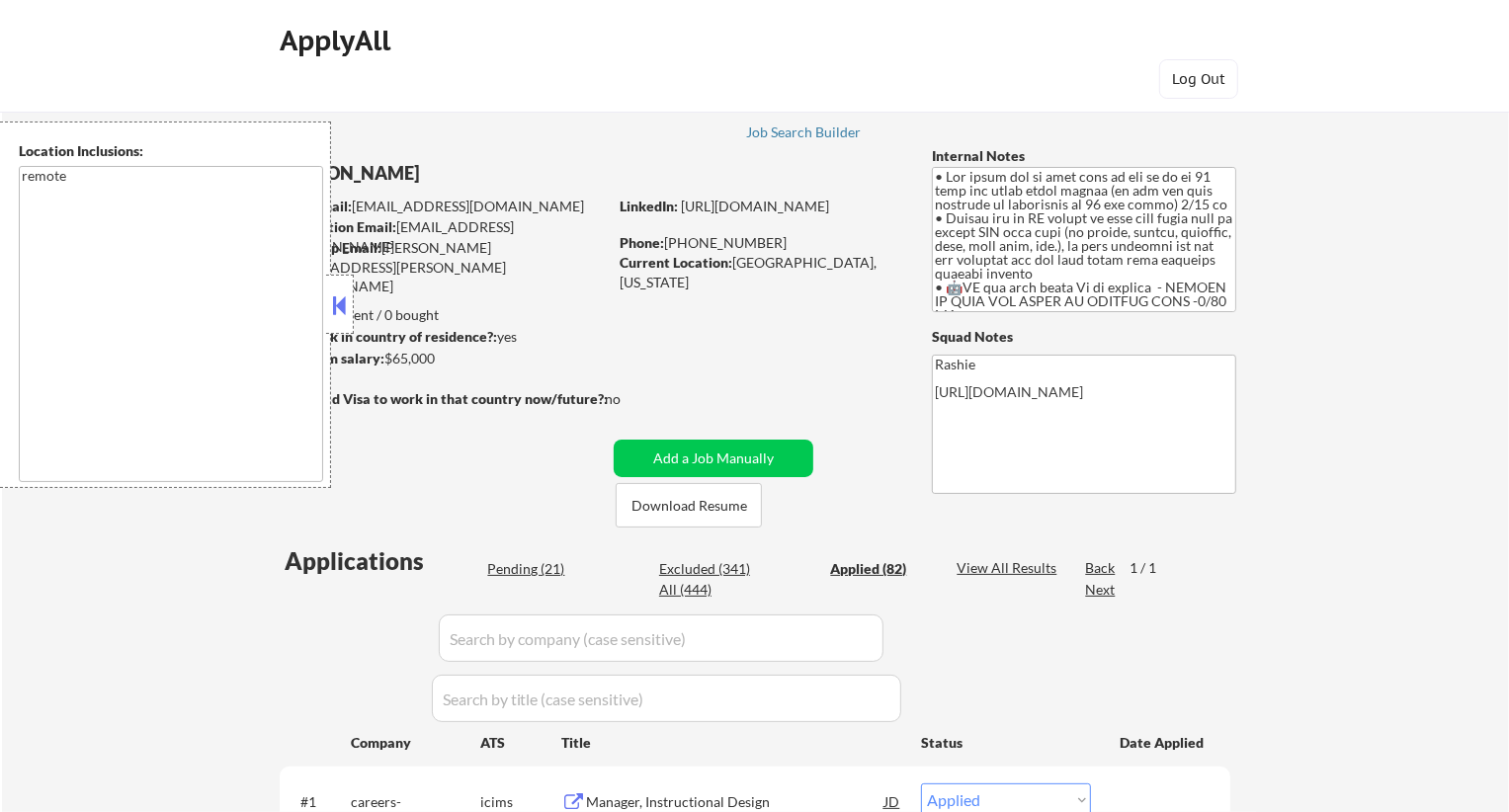
select select ""applied""
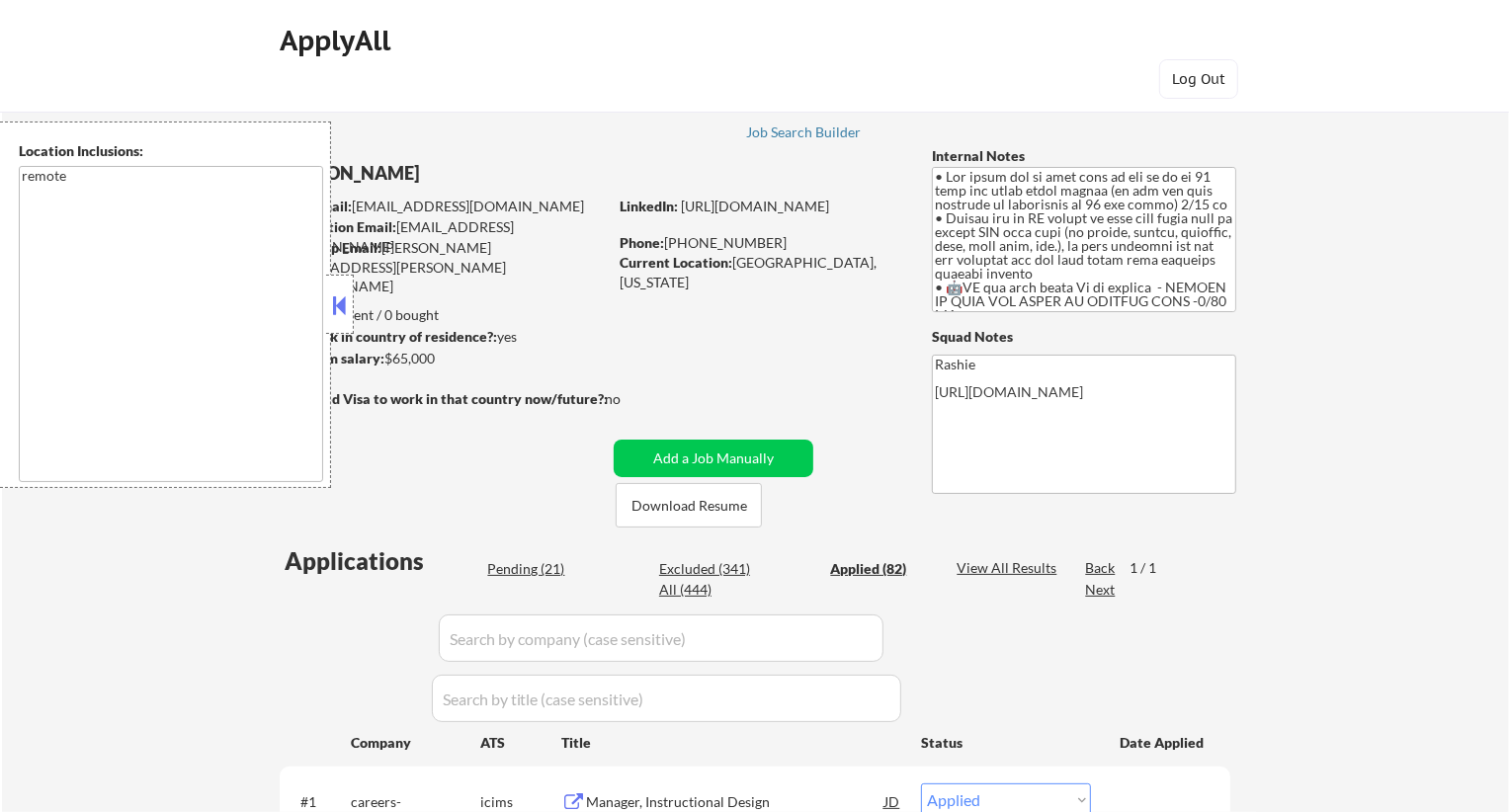
select select ""applied""
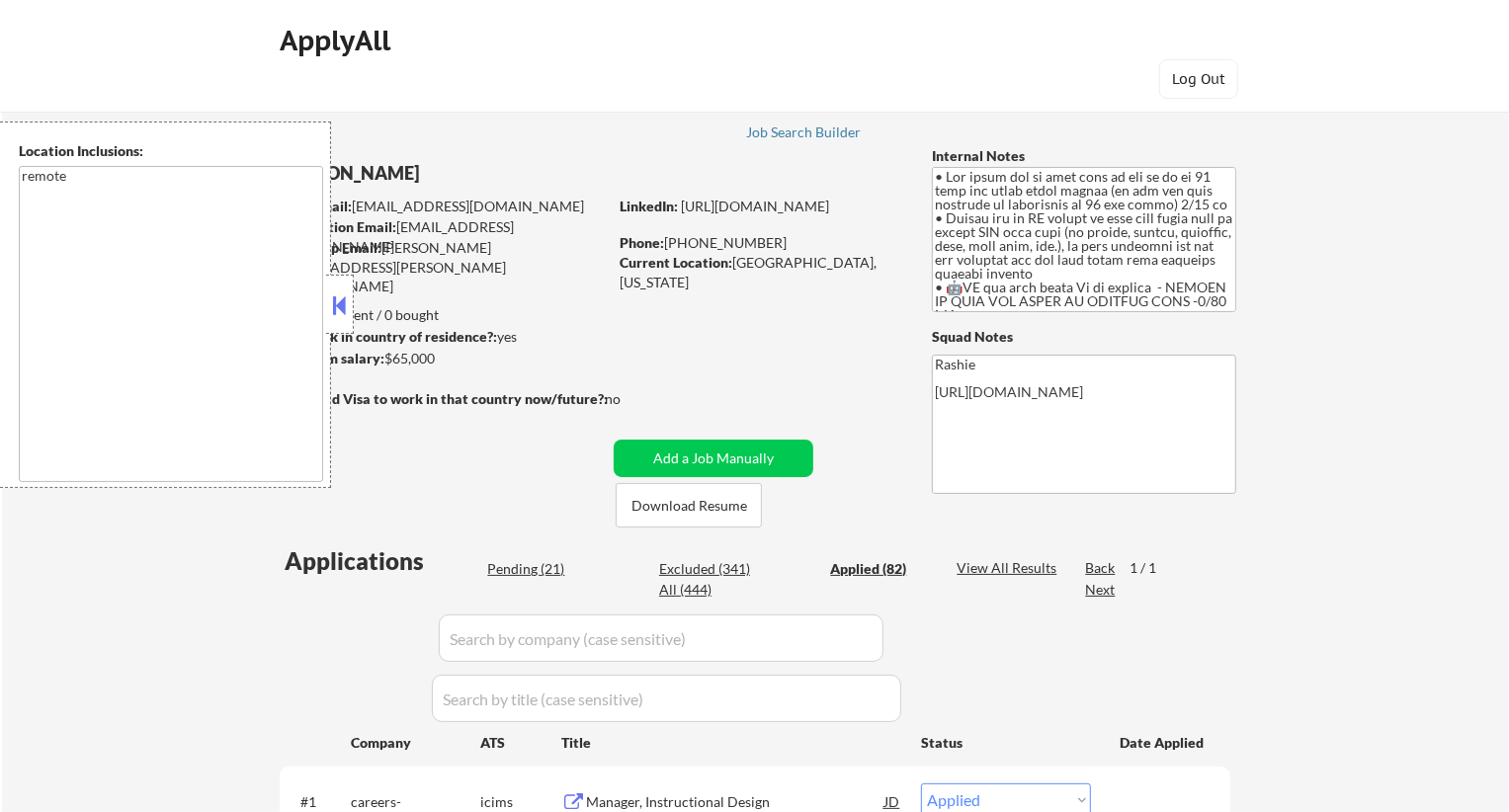
select select ""applied""
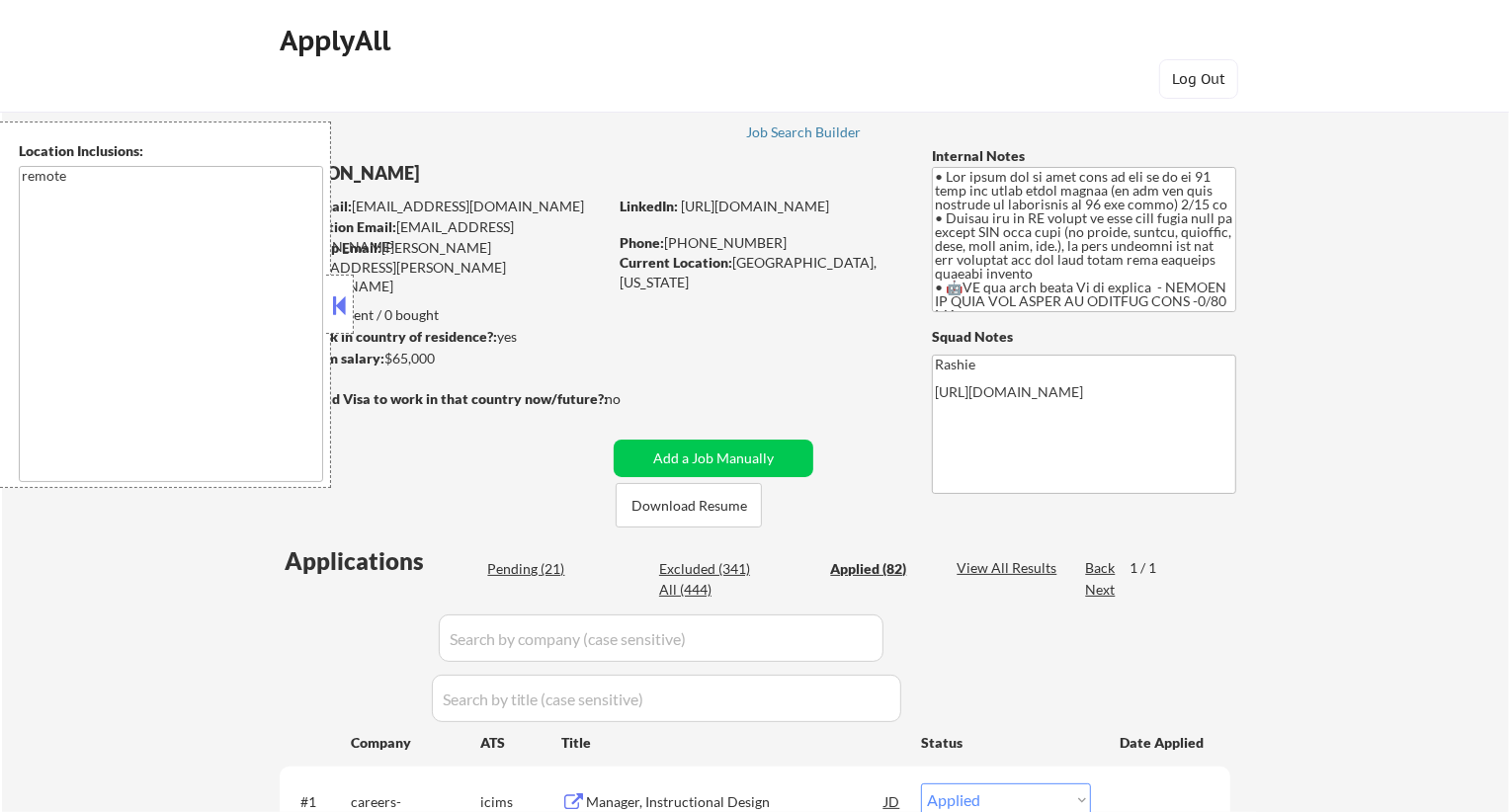
select select ""applied""
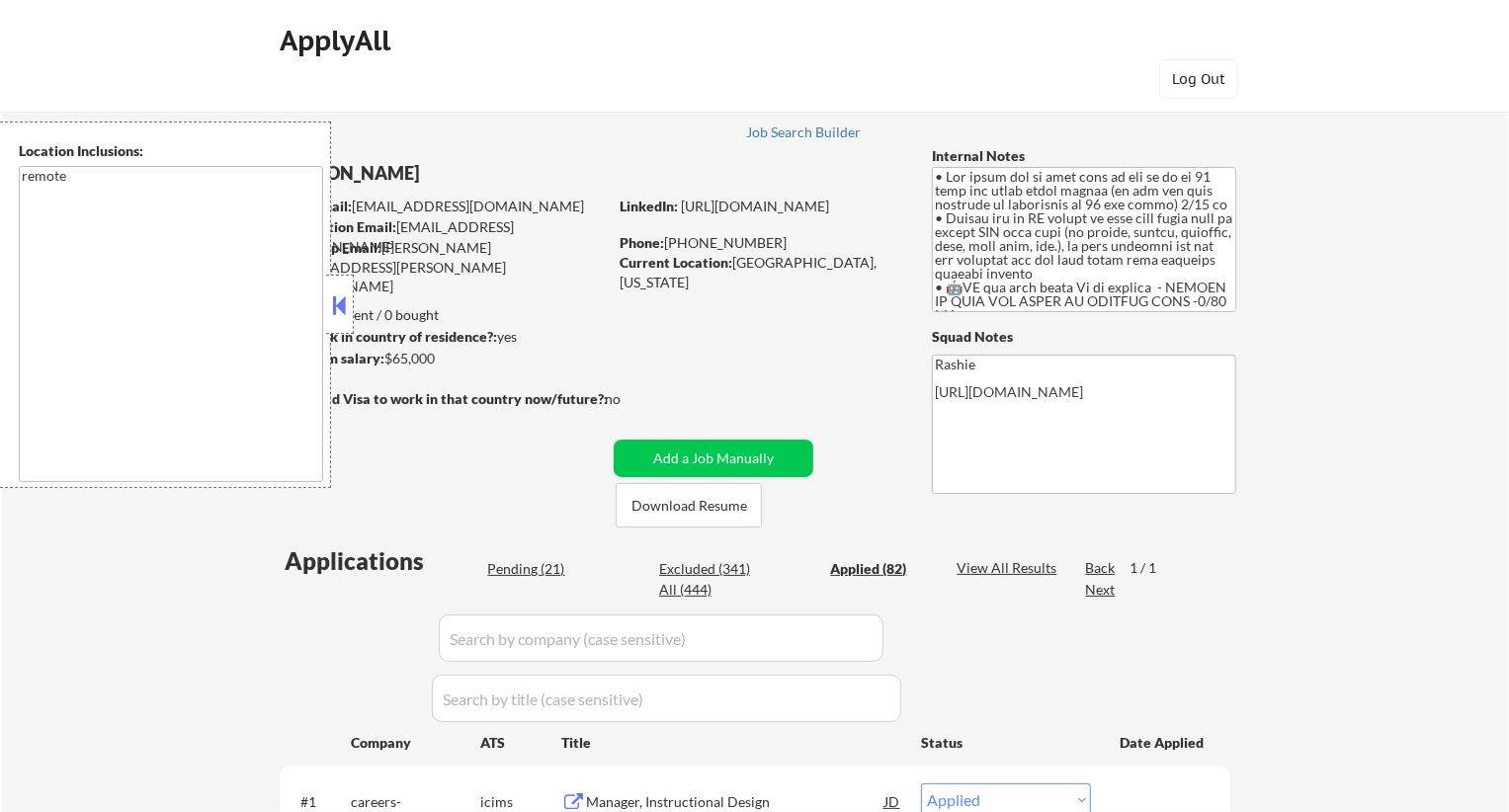
select select ""applied""
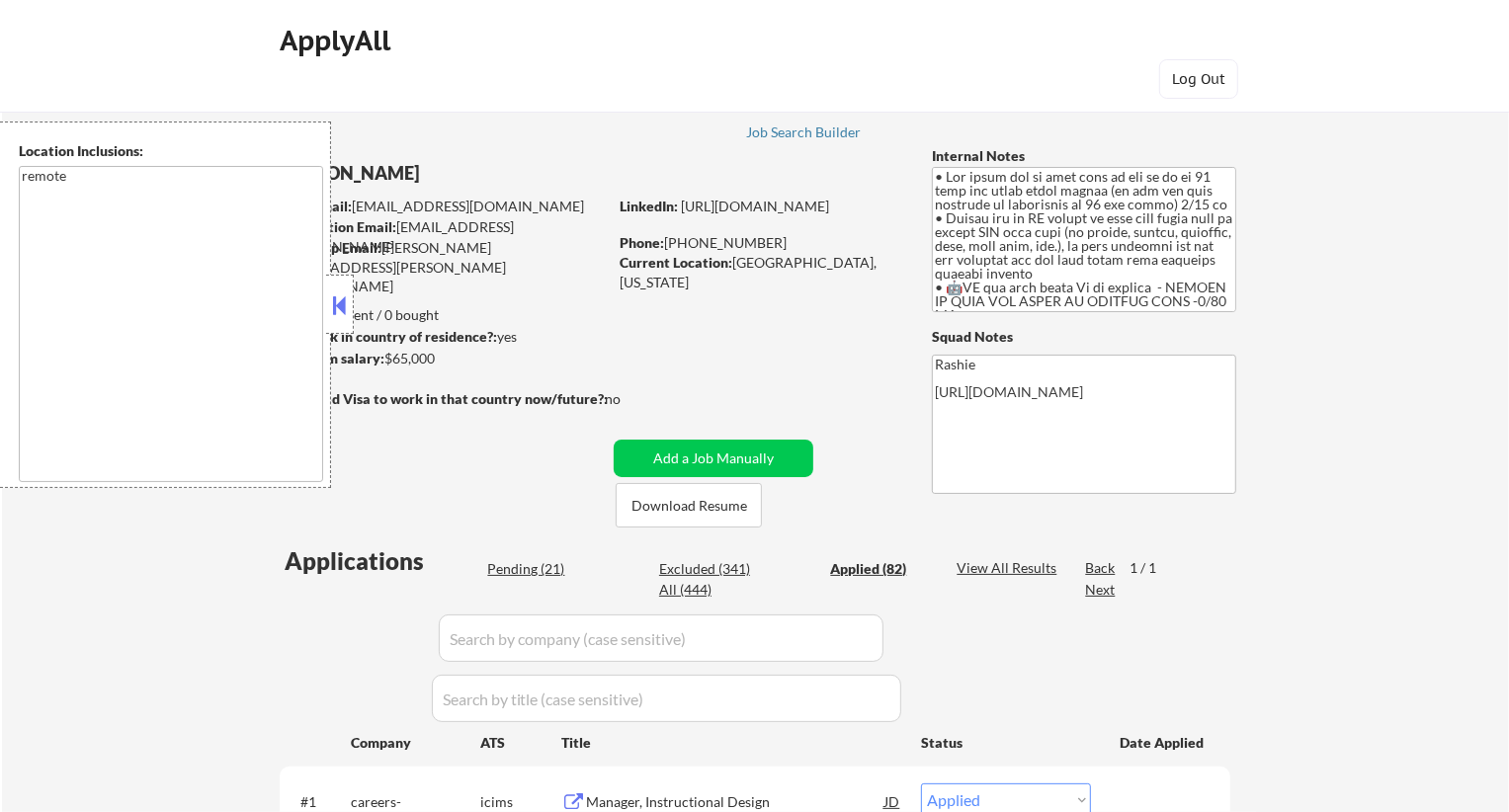
select select ""applied""
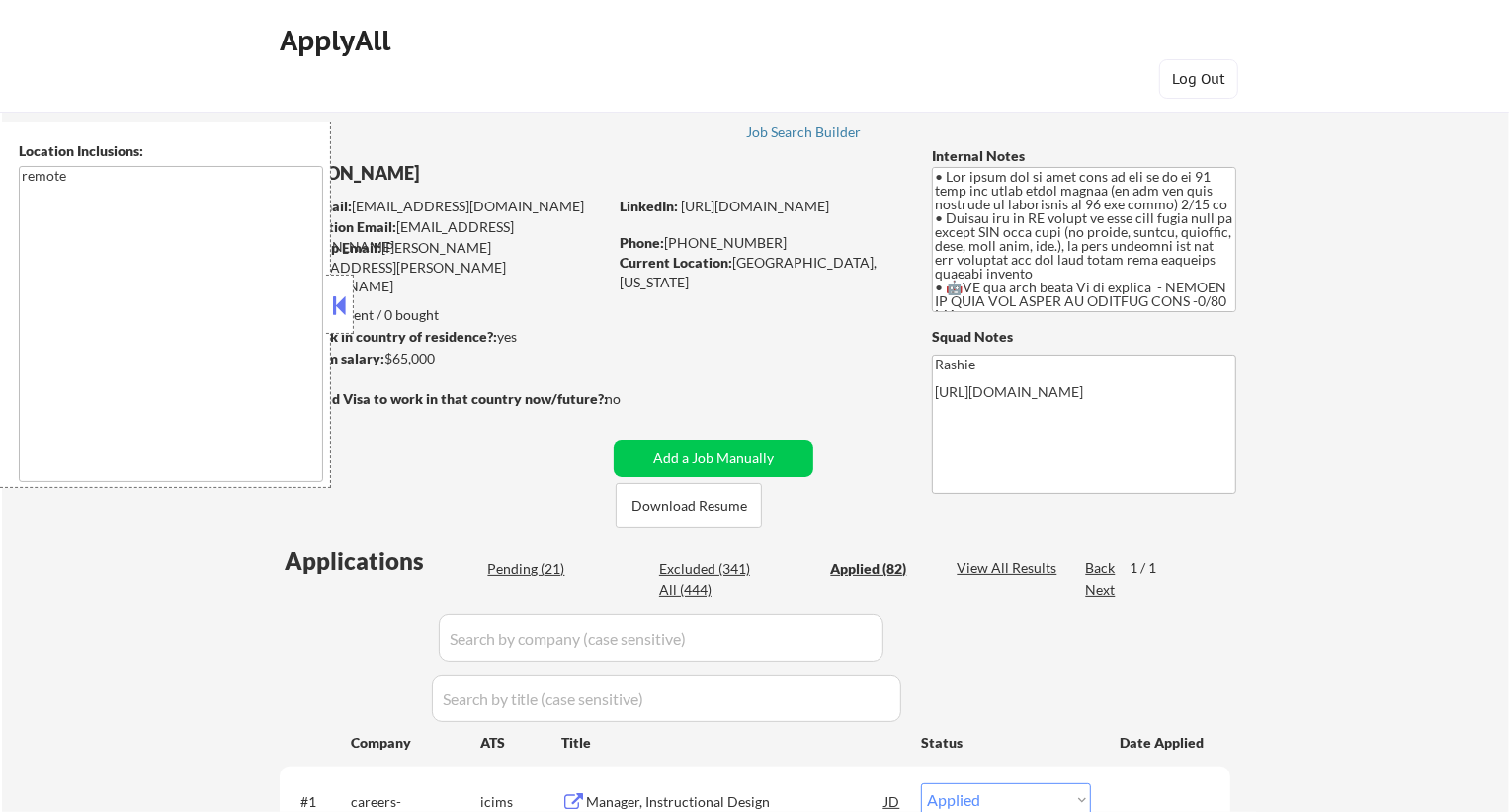
select select ""applied""
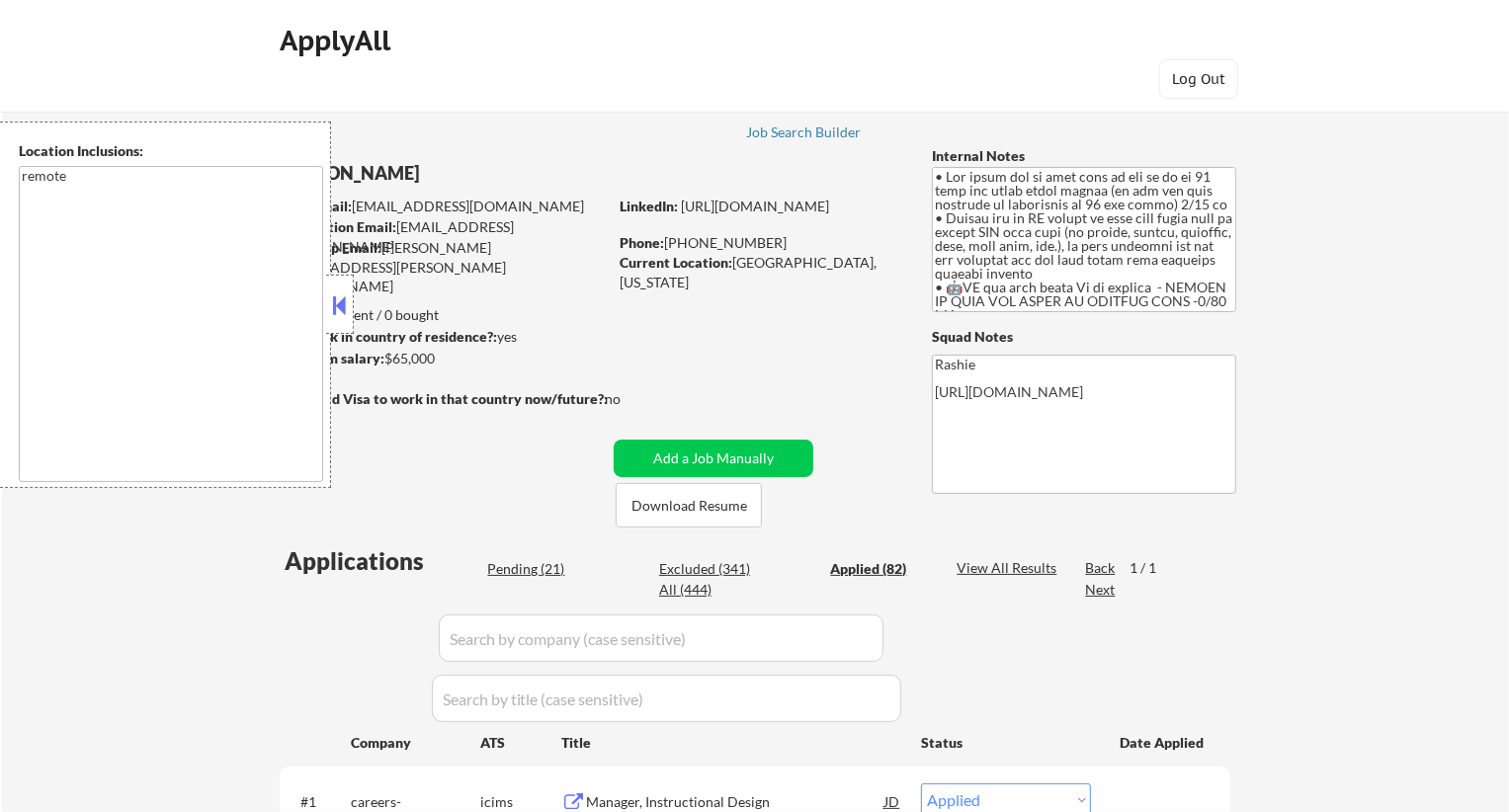
select select ""applied""
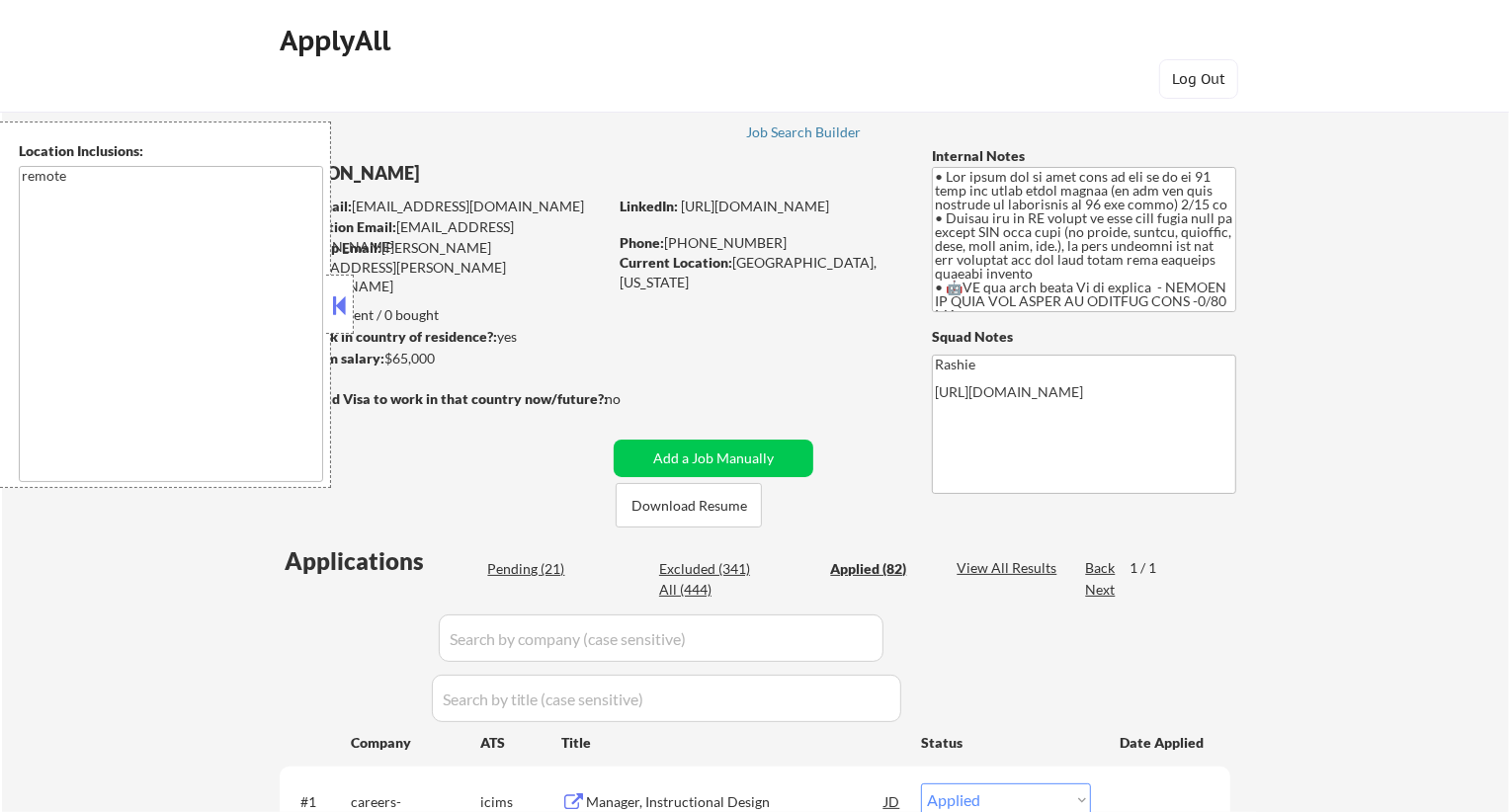
select select ""applied""
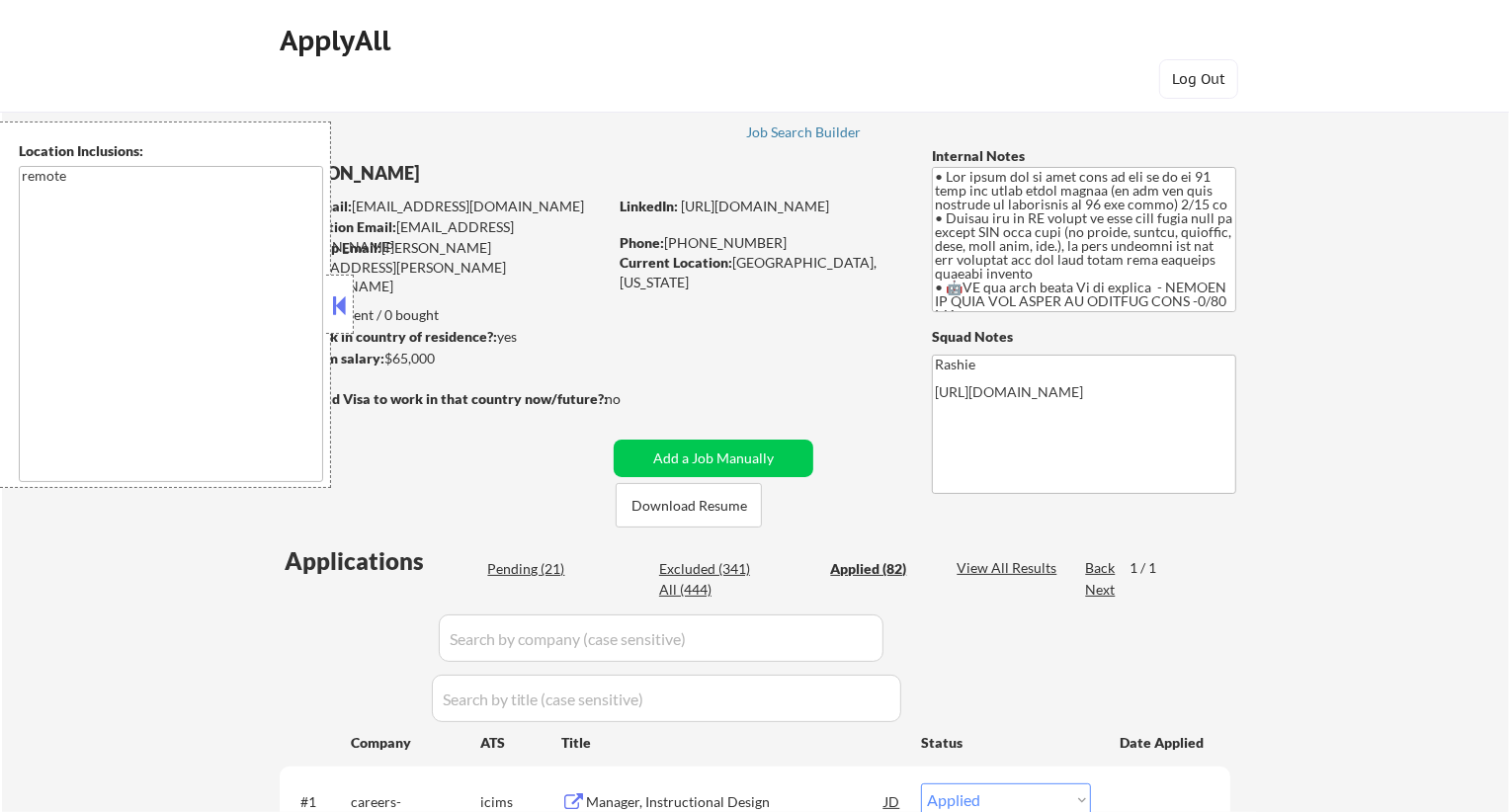
select select ""applied""
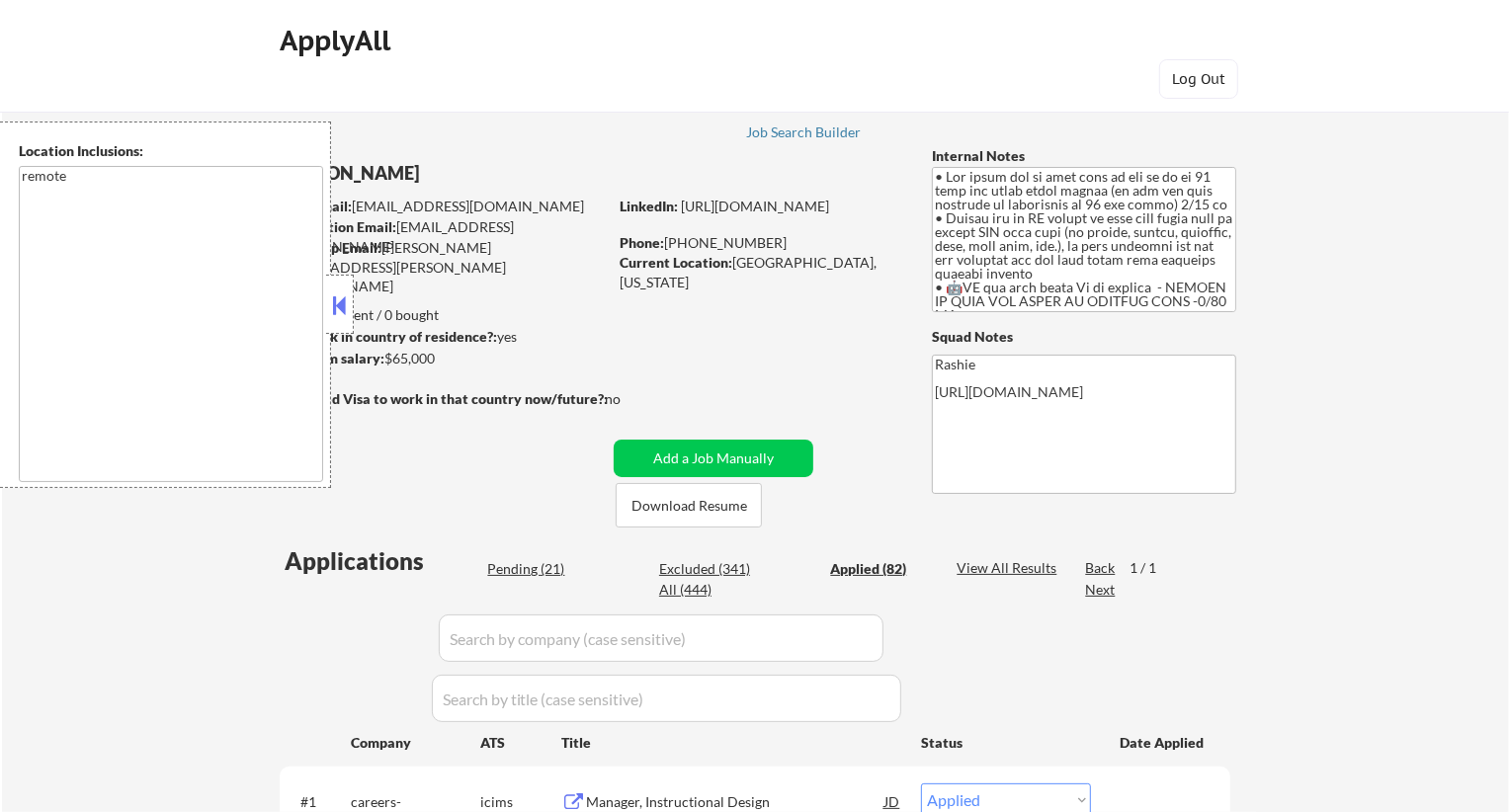
select select ""applied""
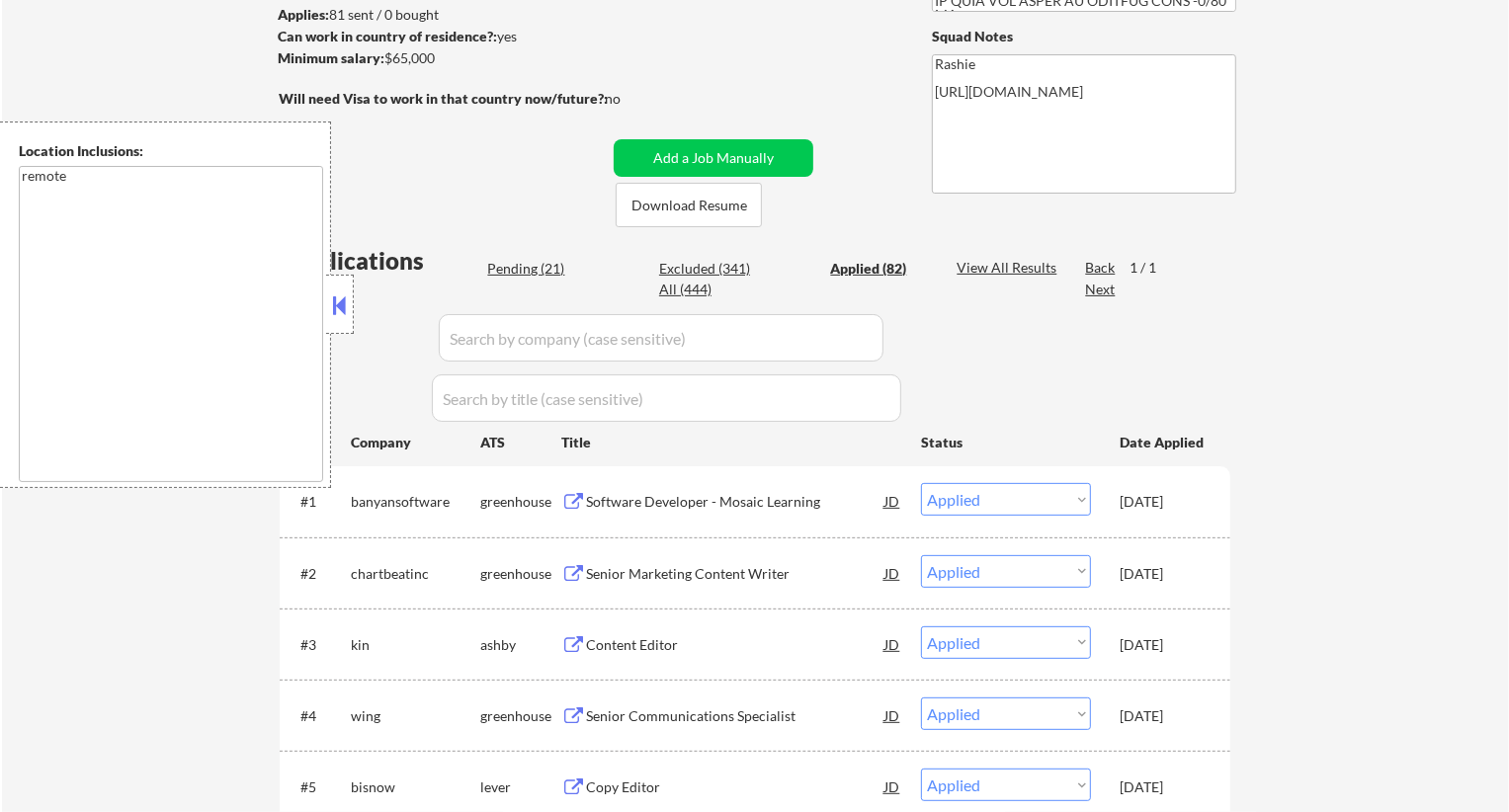
scroll to position [564, 0]
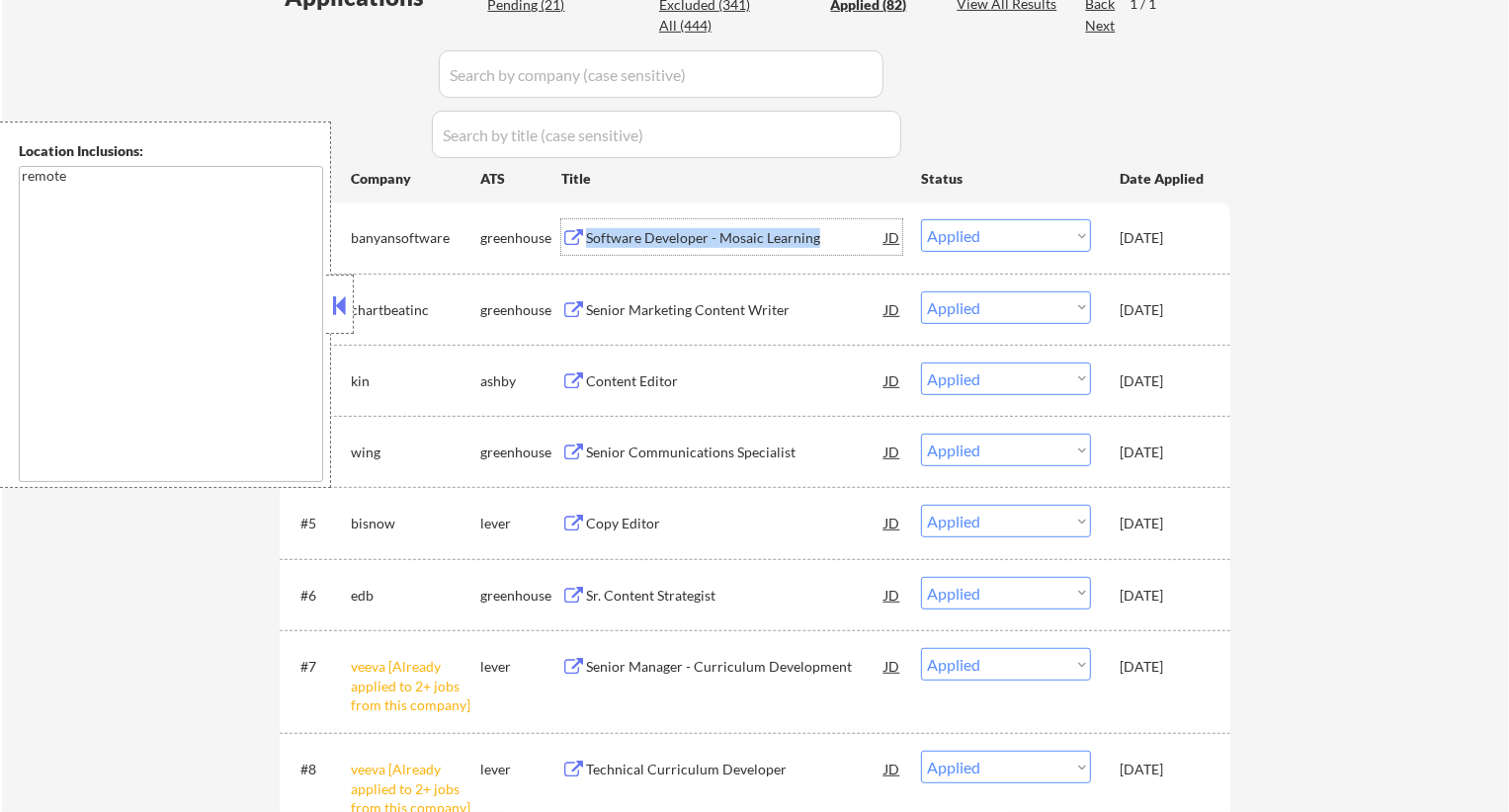
drag, startPoint x: 818, startPoint y: 235, endPoint x: 586, endPoint y: 236, distance: 232.0
click at [586, 236] on div "Software Developer - Mosaic Learning" at bounding box center [735, 238] width 299 height 20
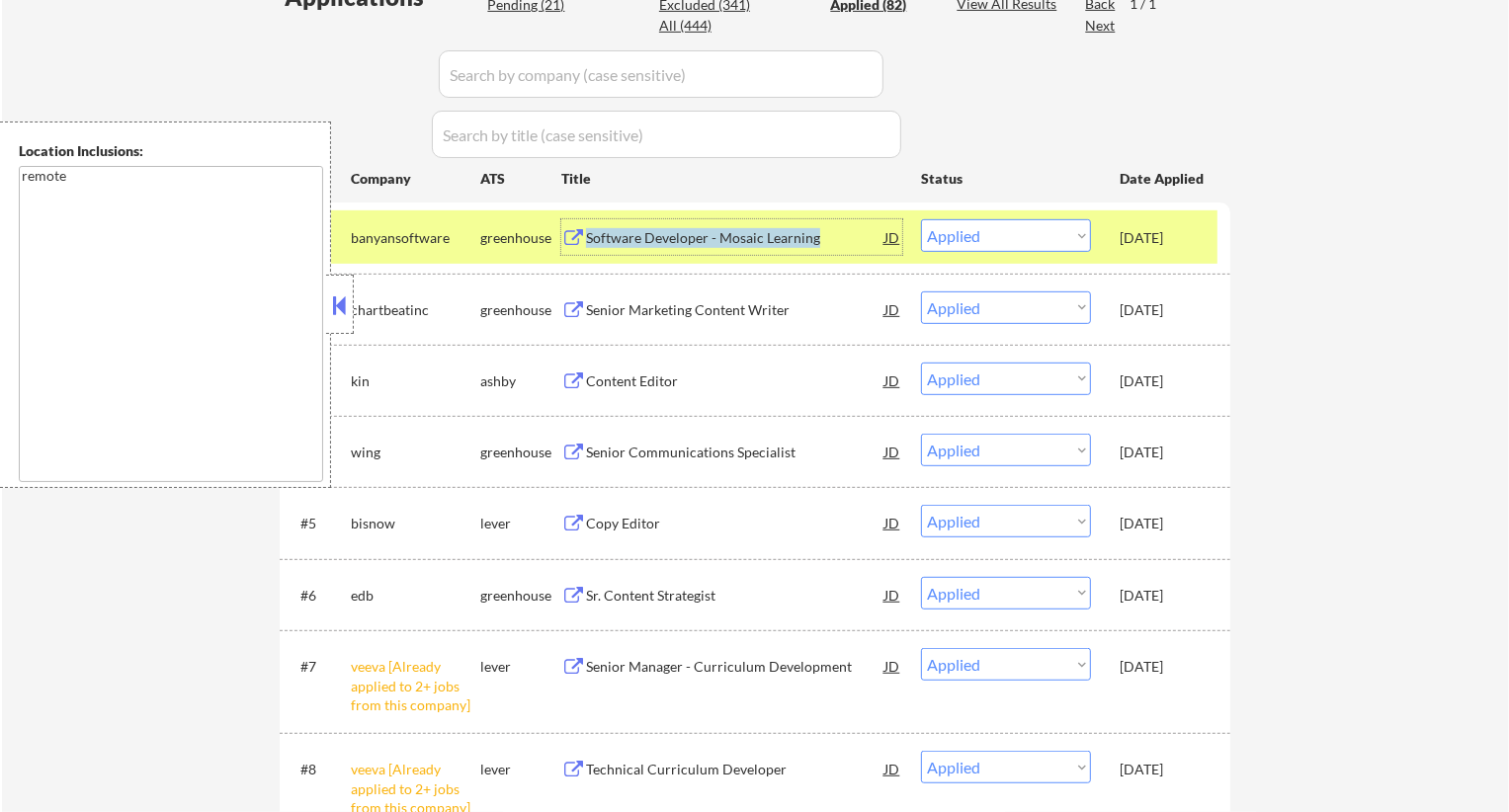
copy div "Software Developer - Mosaic Learning"
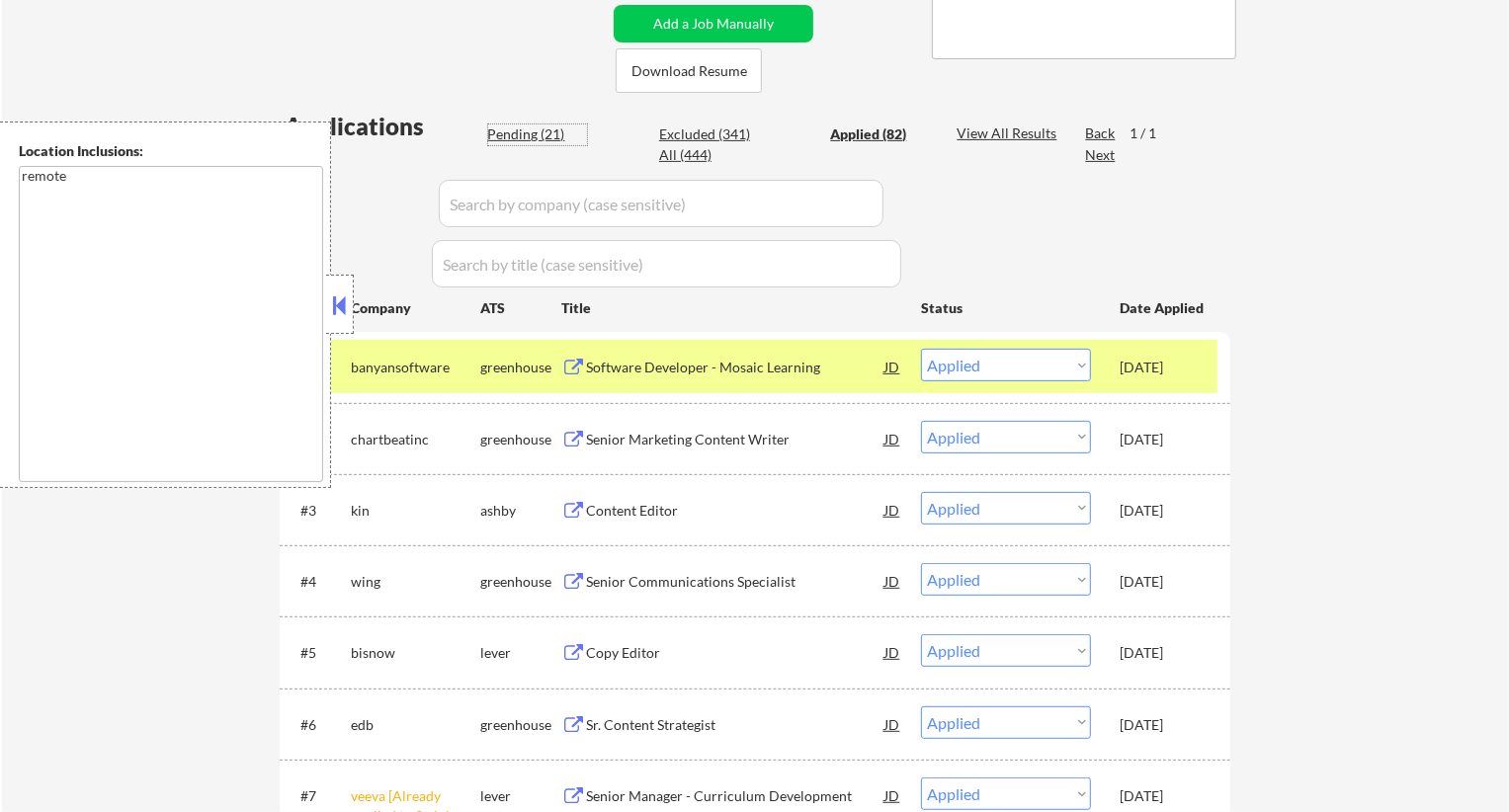
click at [523, 125] on div "Pending (21)" at bounding box center [537, 135] width 99 height 20
select select ""pending""
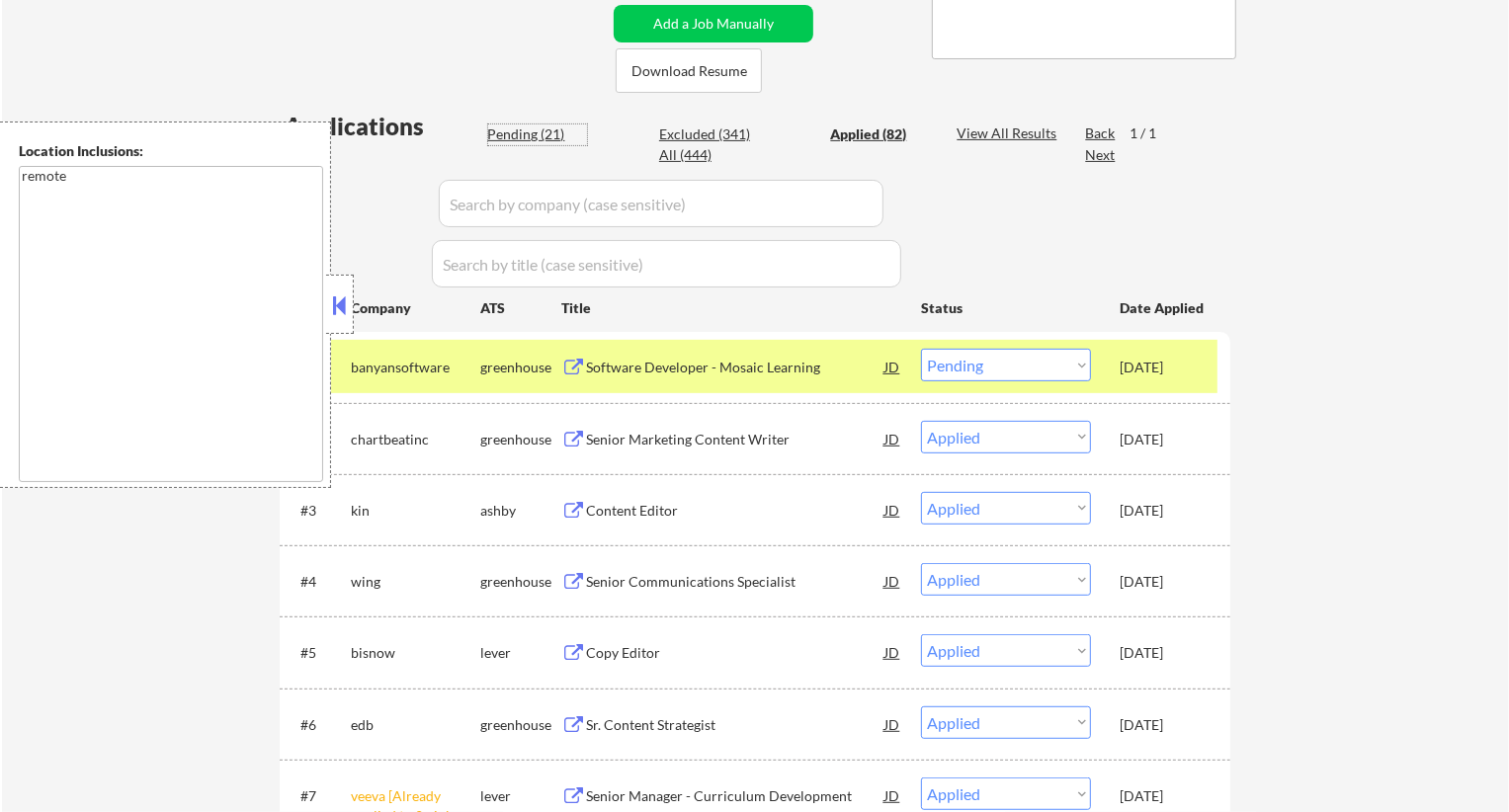
select select ""pending""
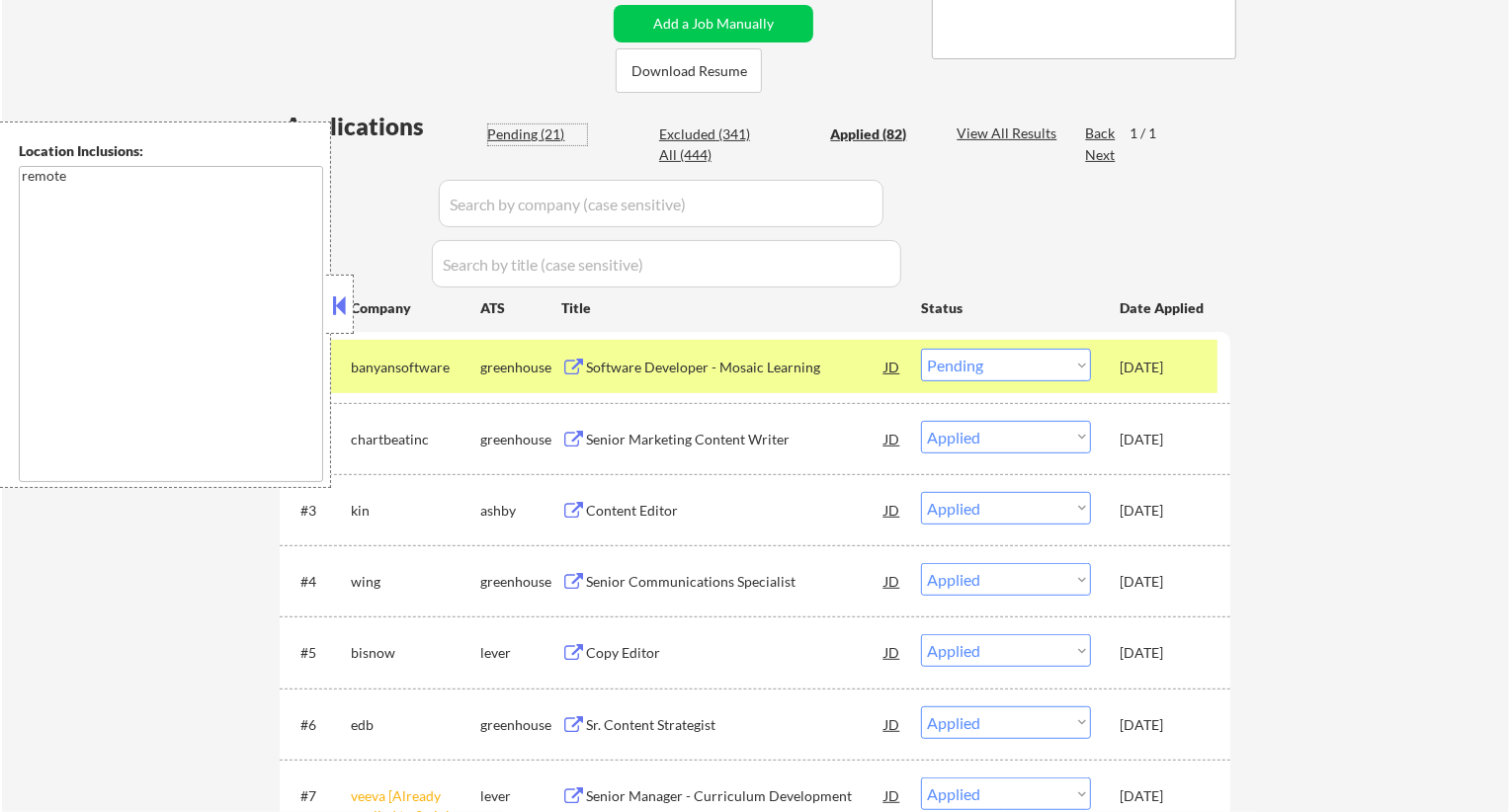
select select ""pending""
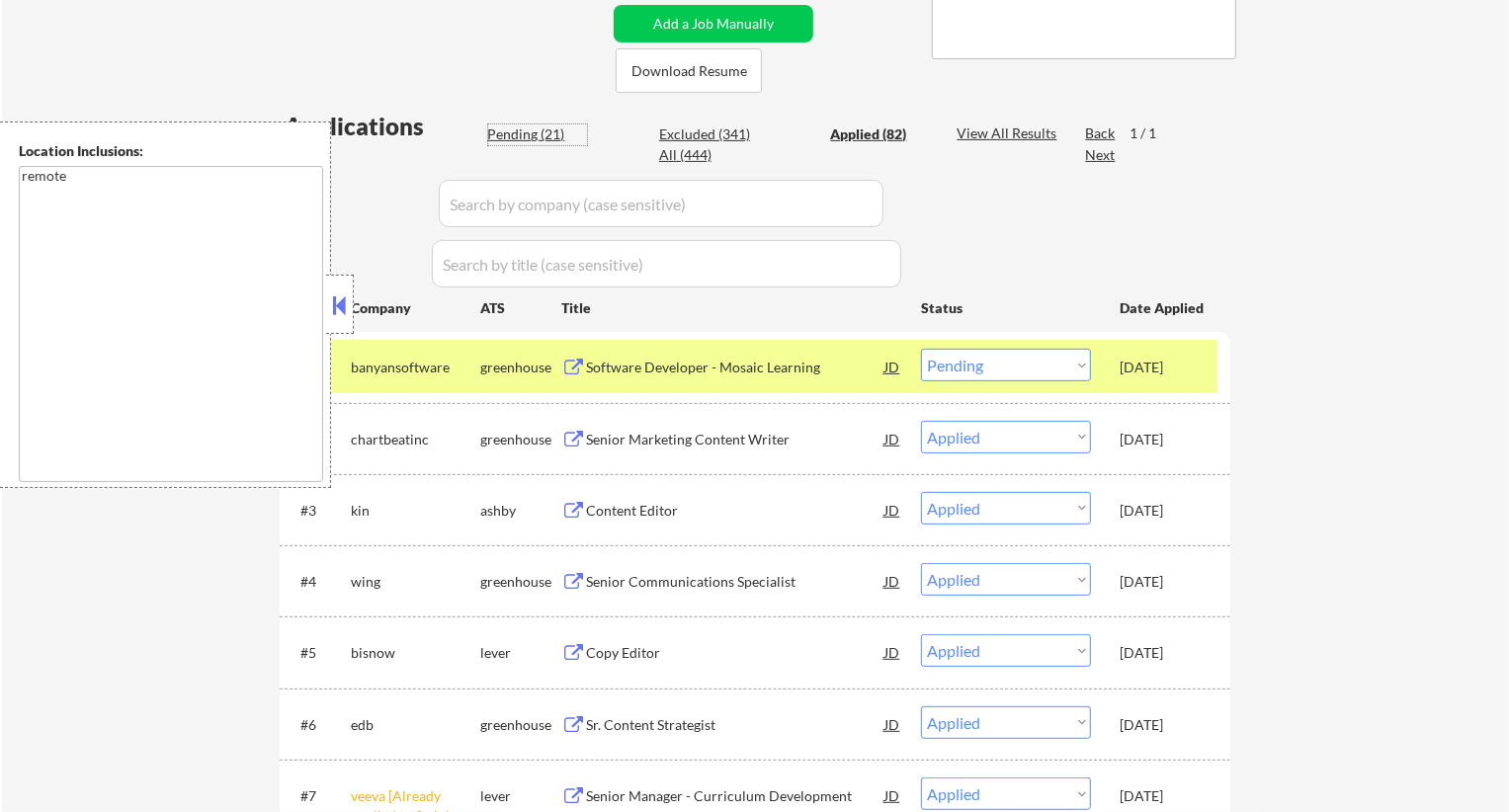
select select ""pending""
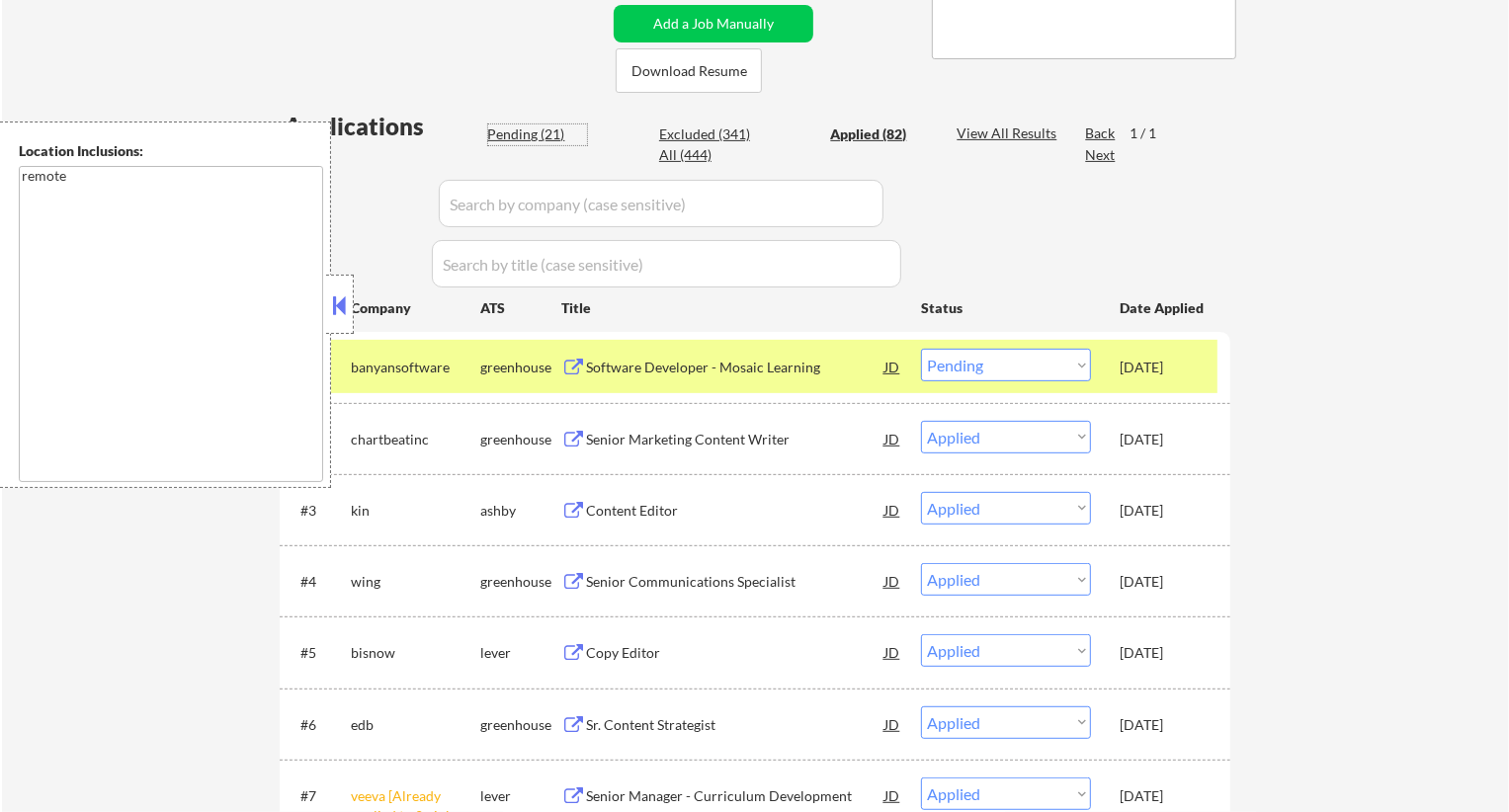
select select ""pending""
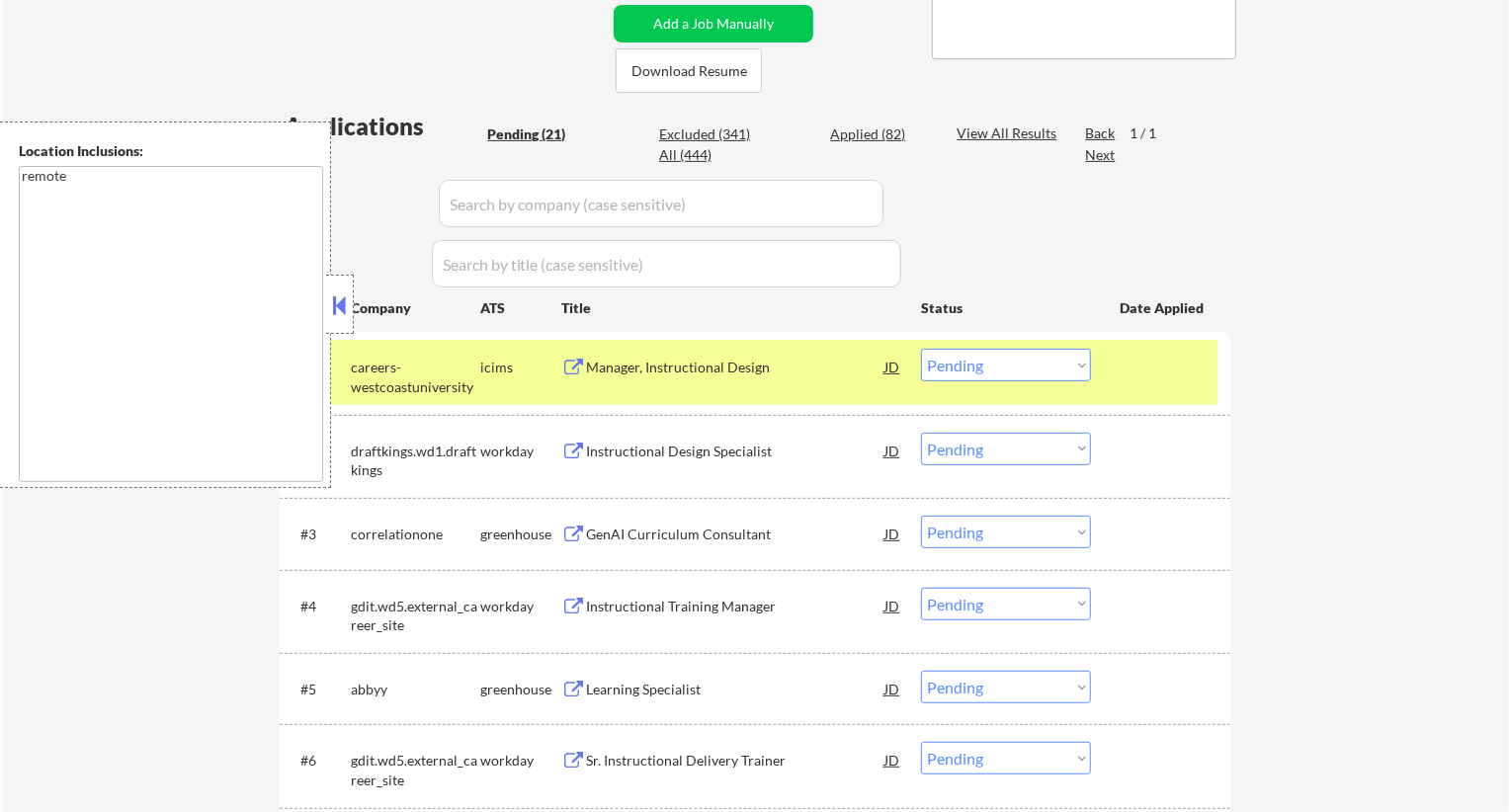
click at [344, 303] on button at bounding box center [340, 306] width 22 height 30
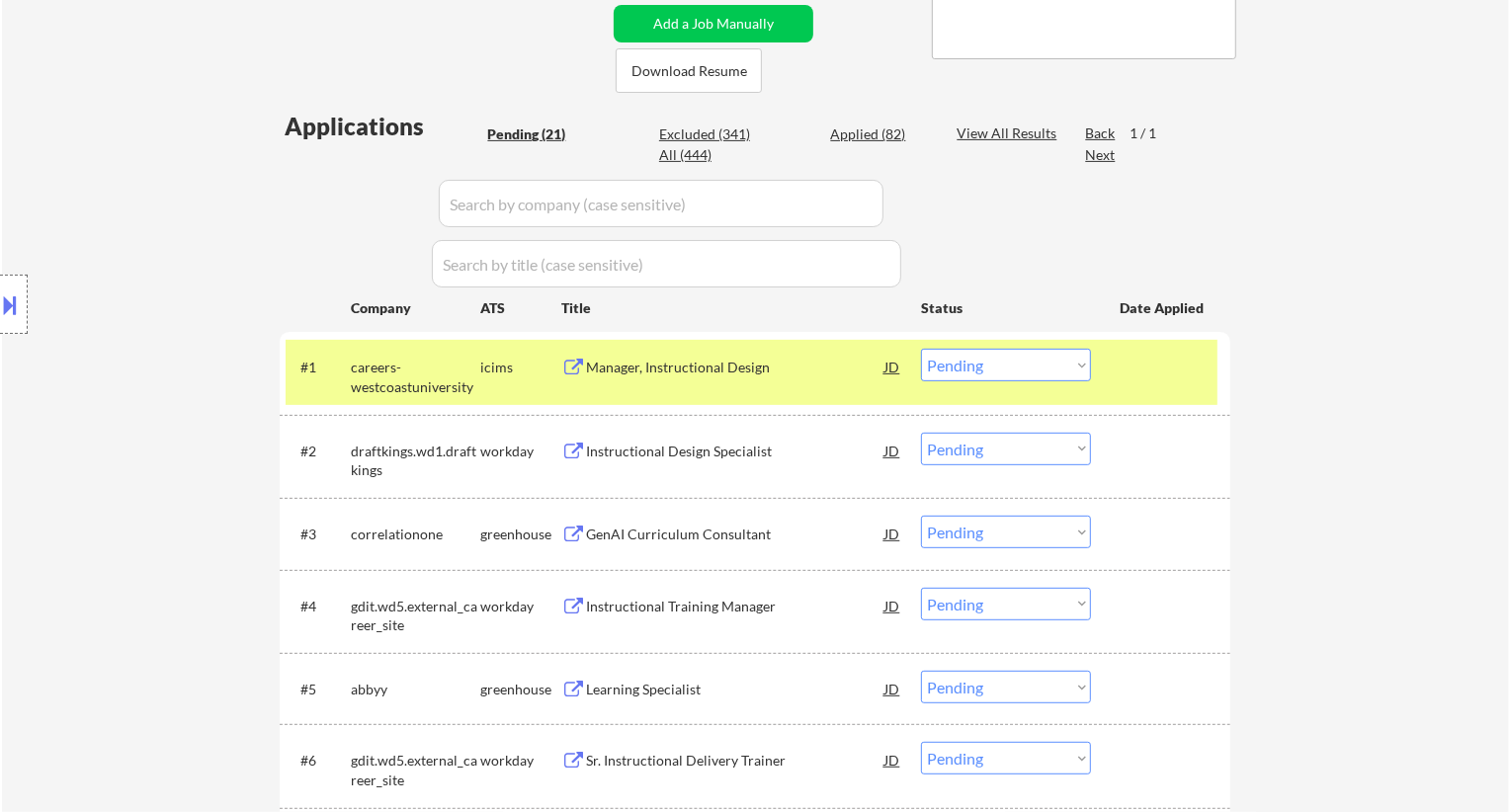
click at [168, 340] on div "Location Inclusions: remote" at bounding box center [177, 305] width 354 height 367
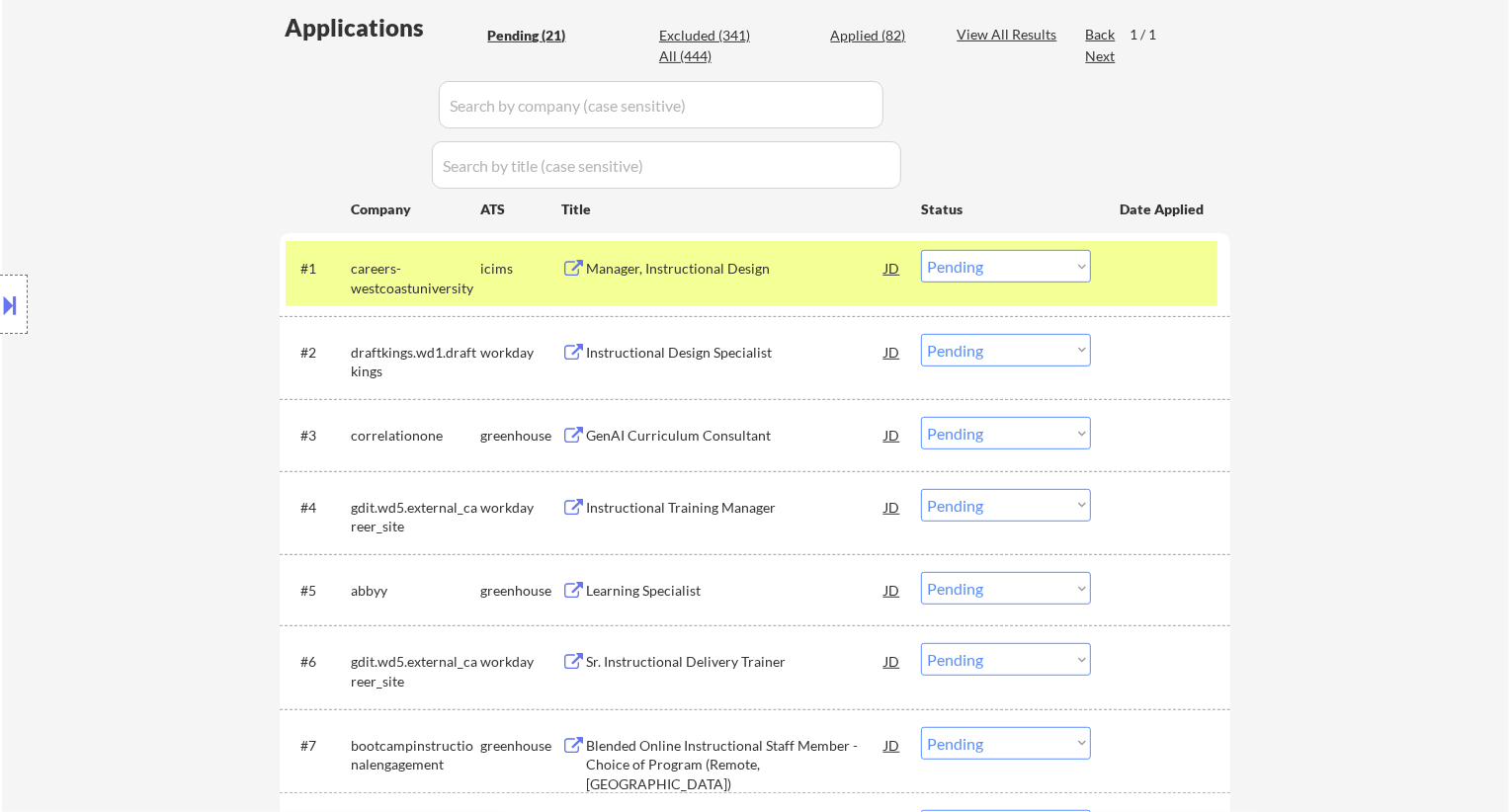
scroll to position [435, 0]
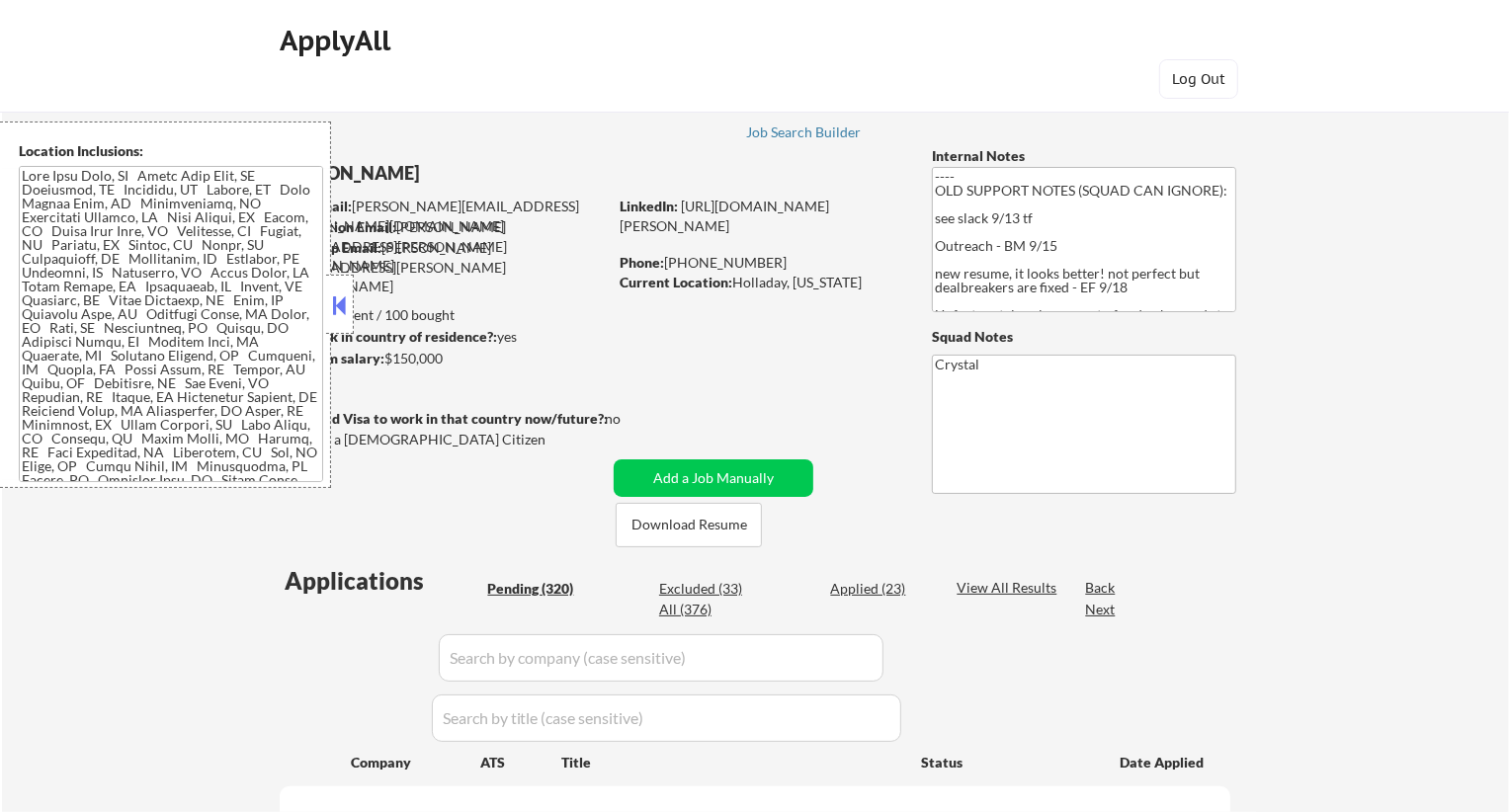
select select ""pending""
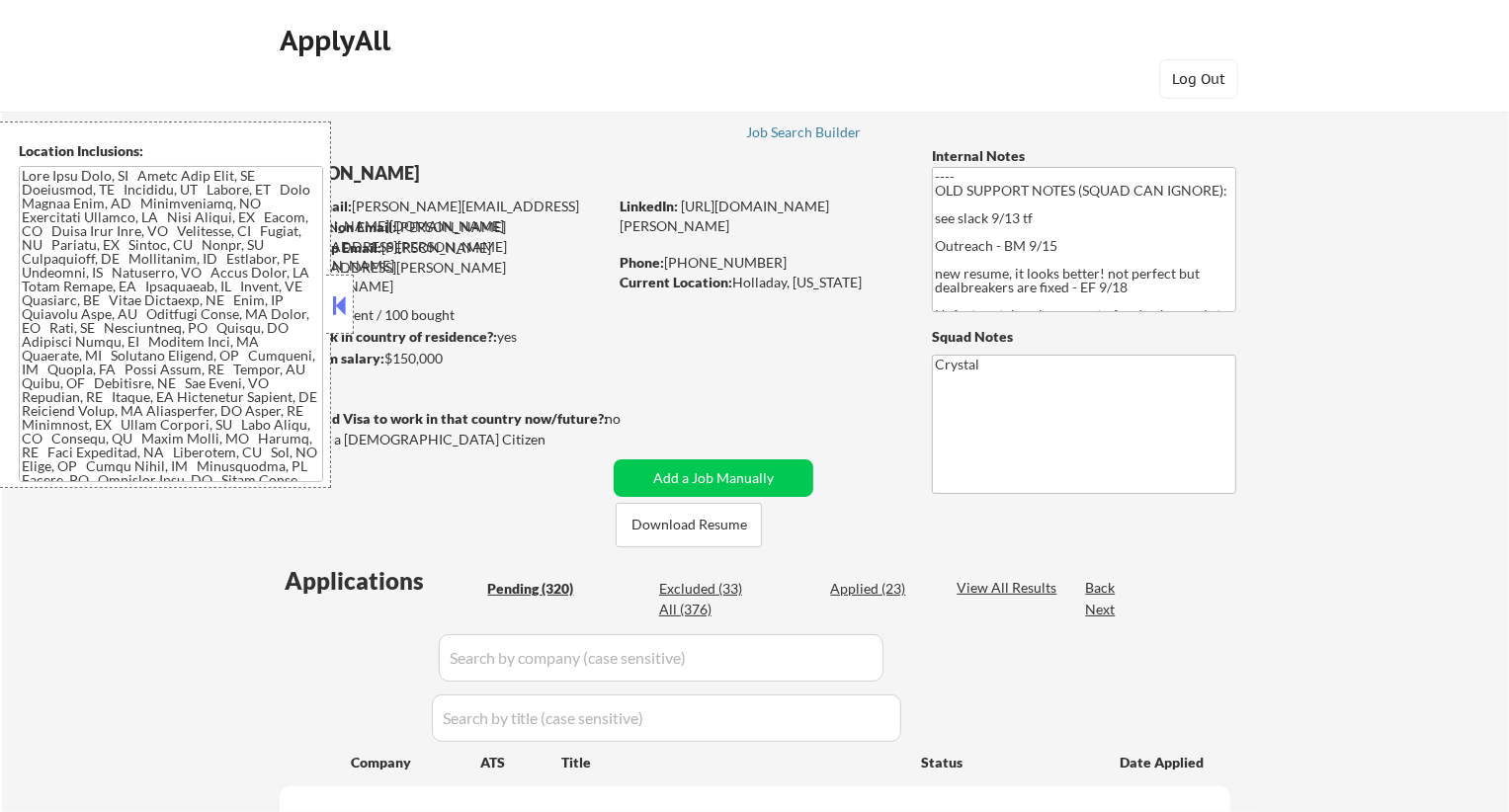
select select ""pending""
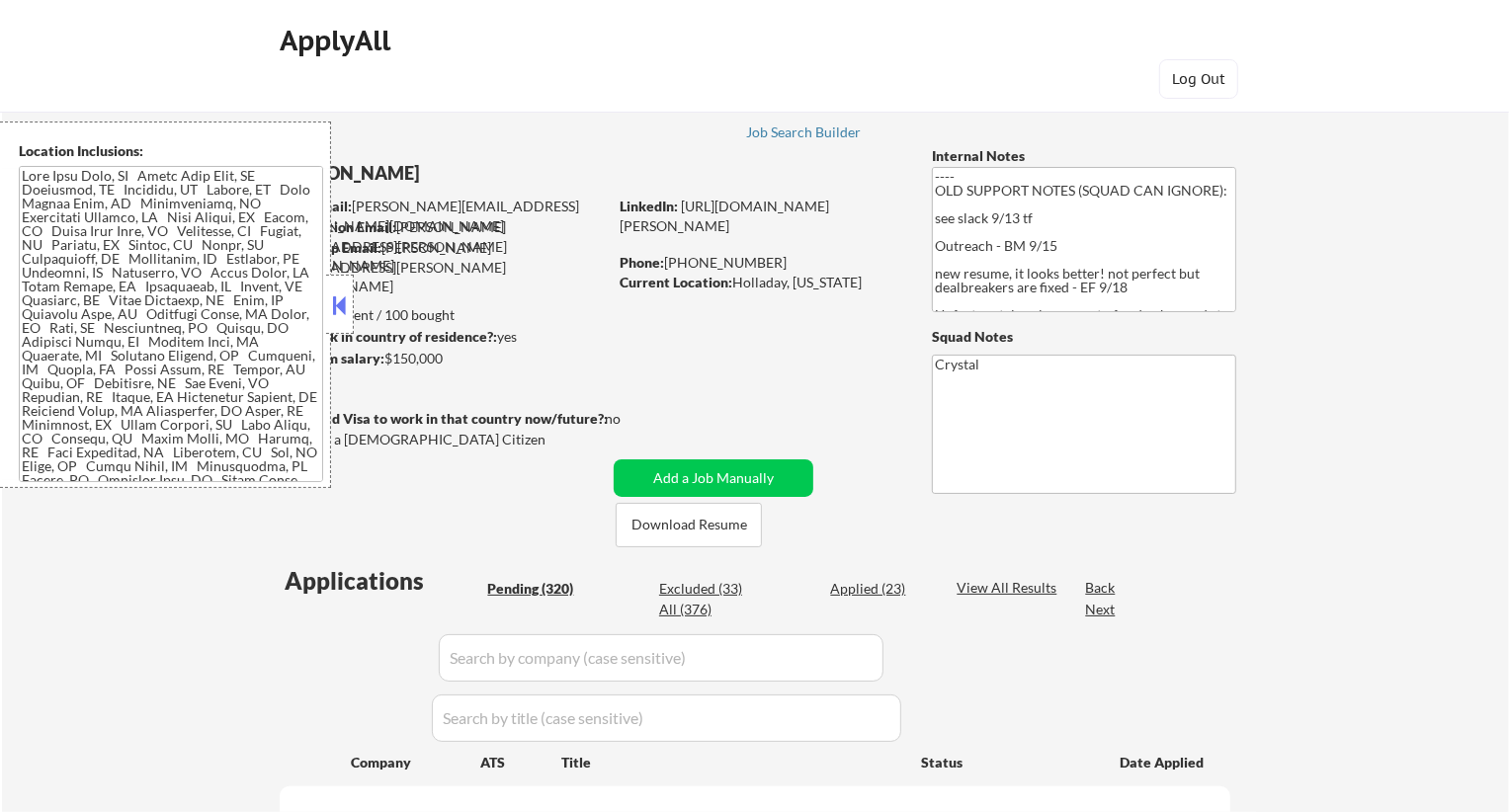
select select ""pending""
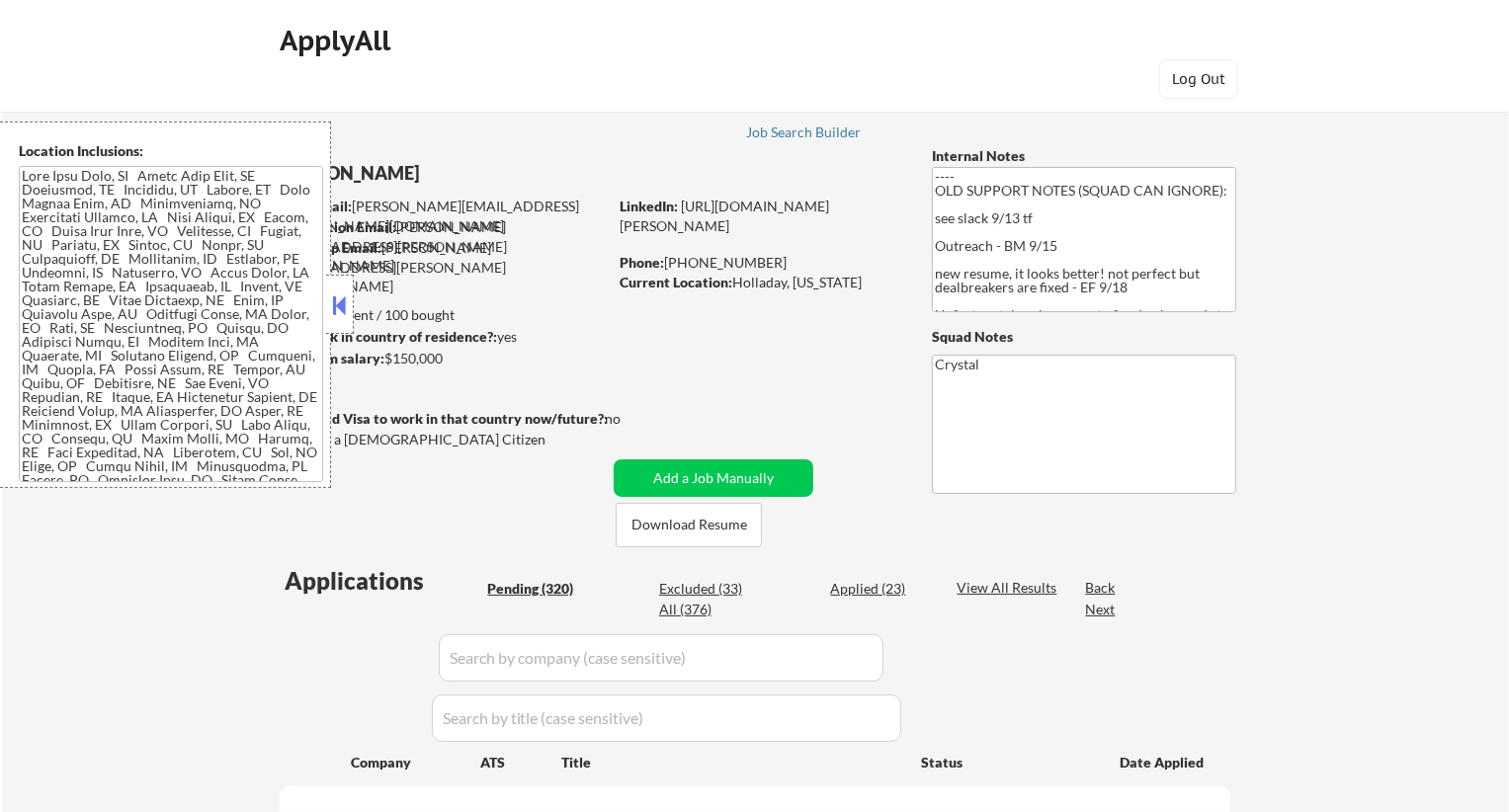
select select ""pending""
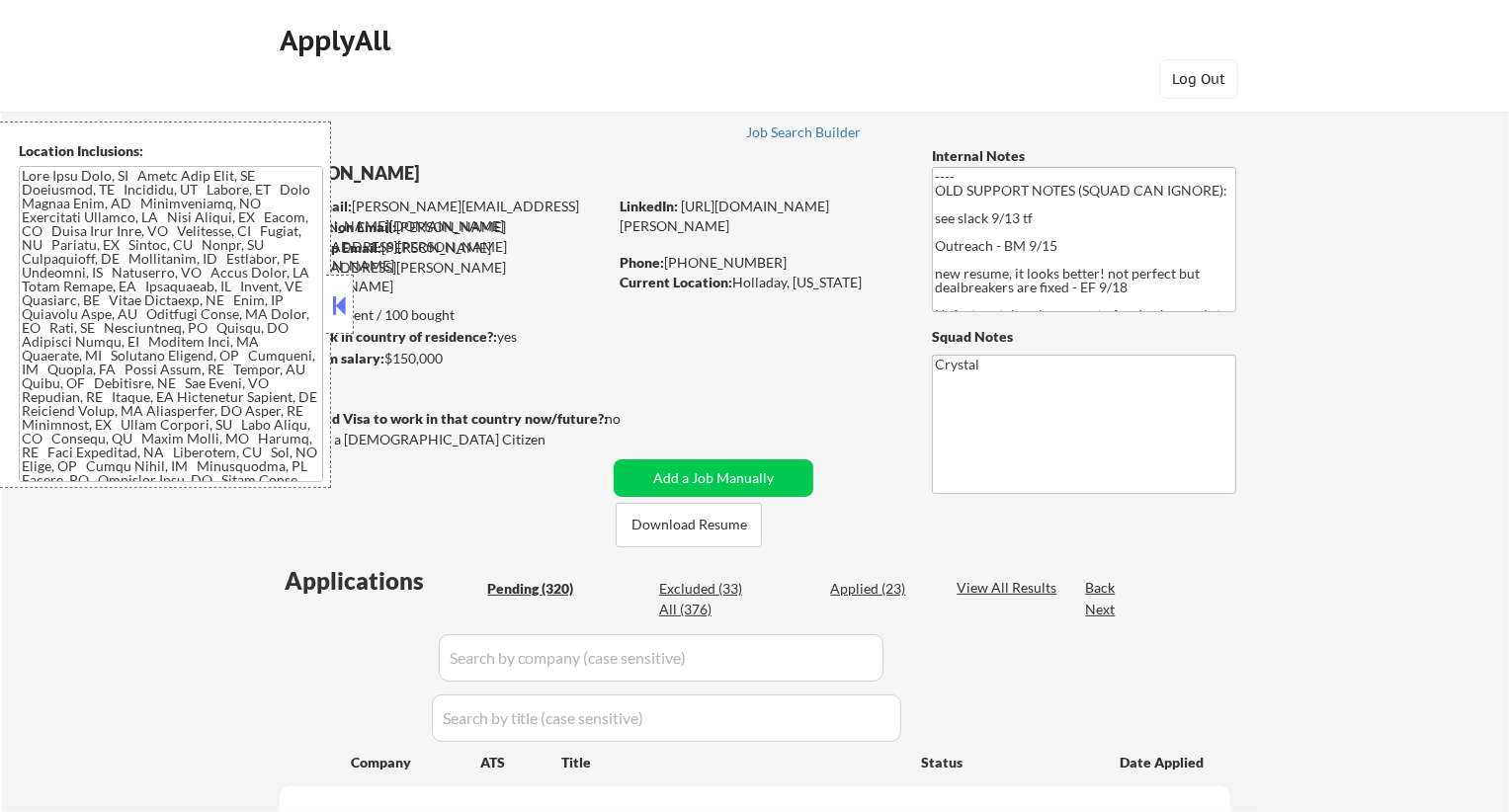
select select ""pending""
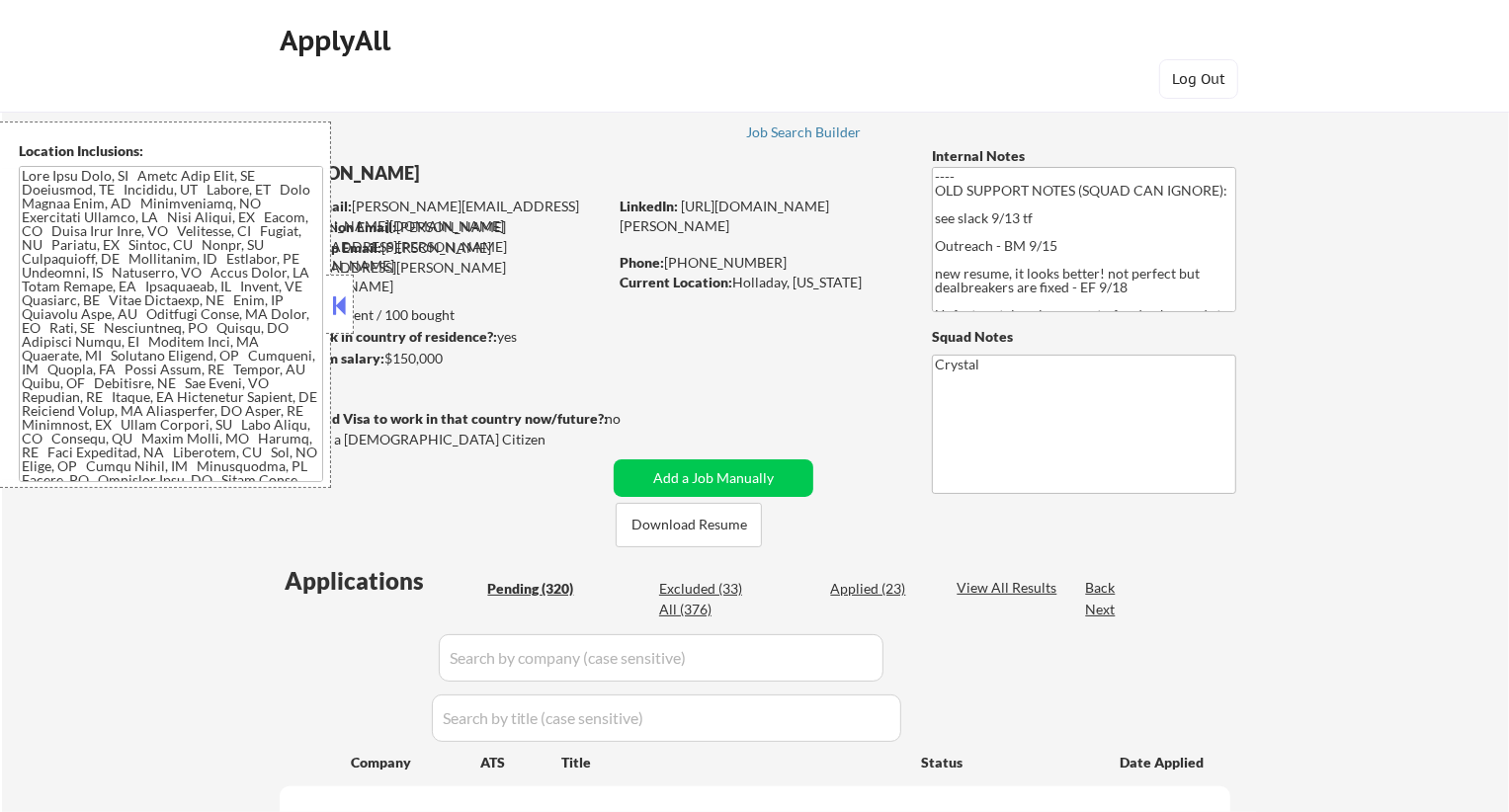
select select ""pending""
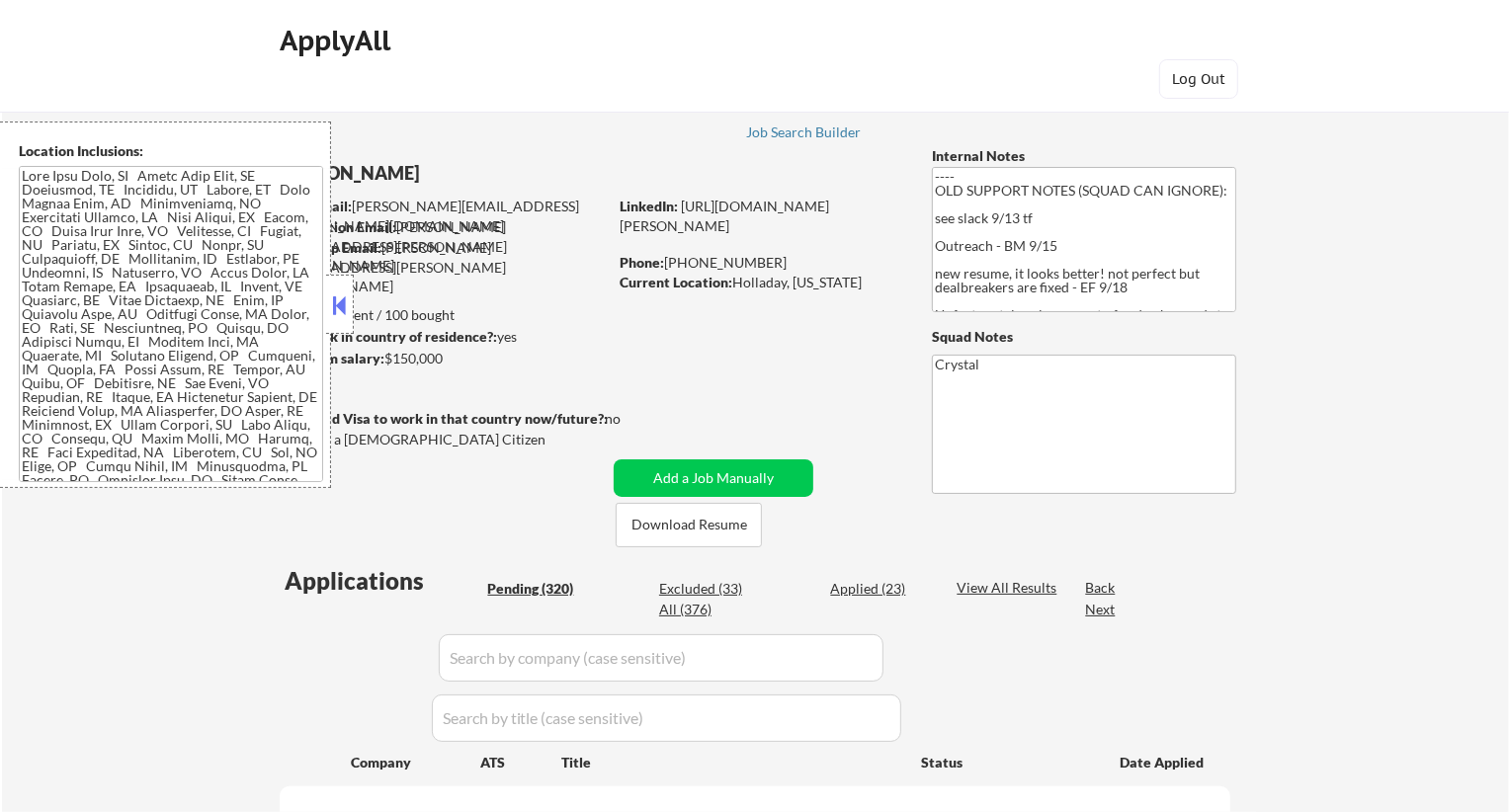
select select ""pending""
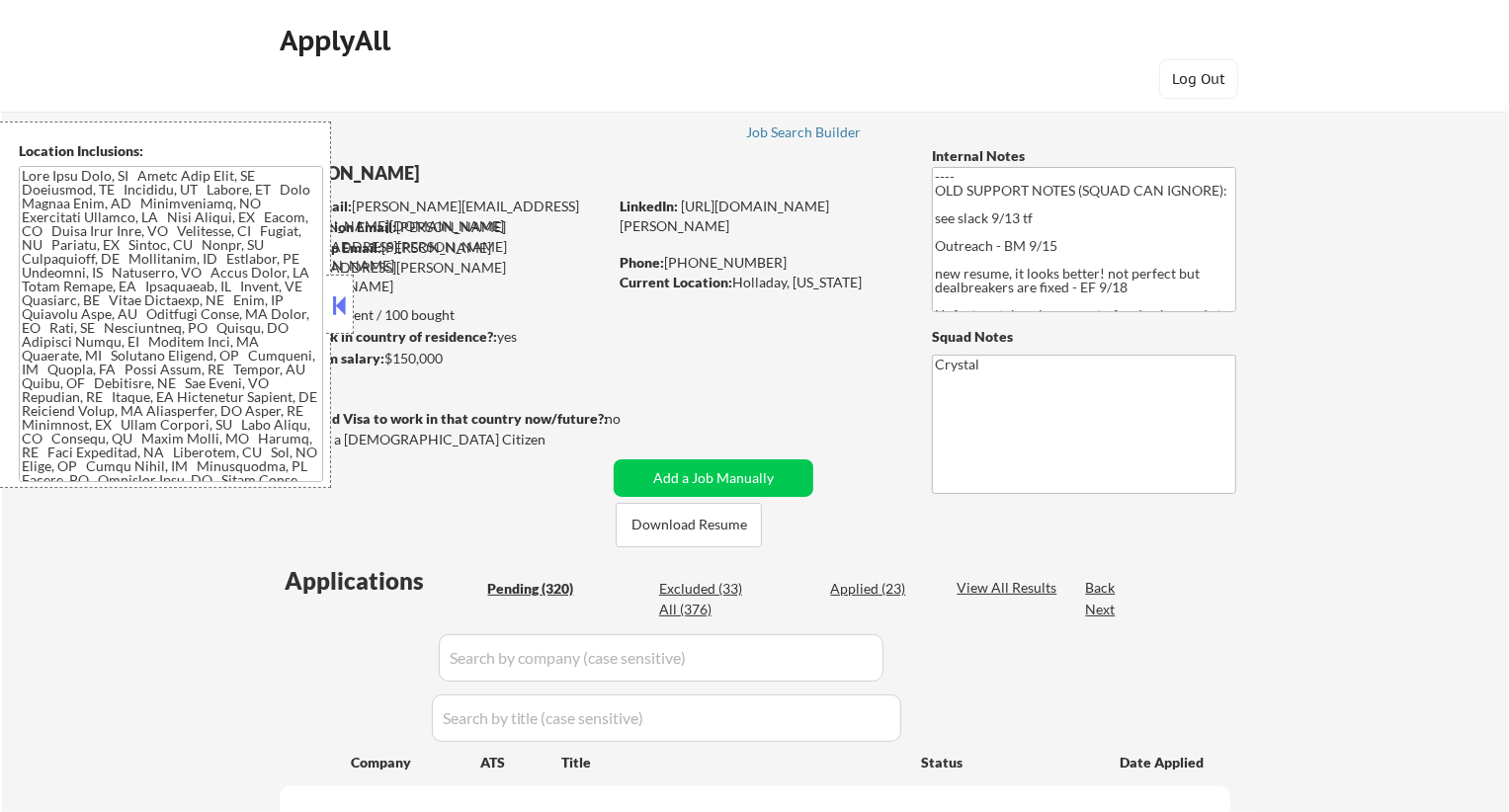
select select ""pending""
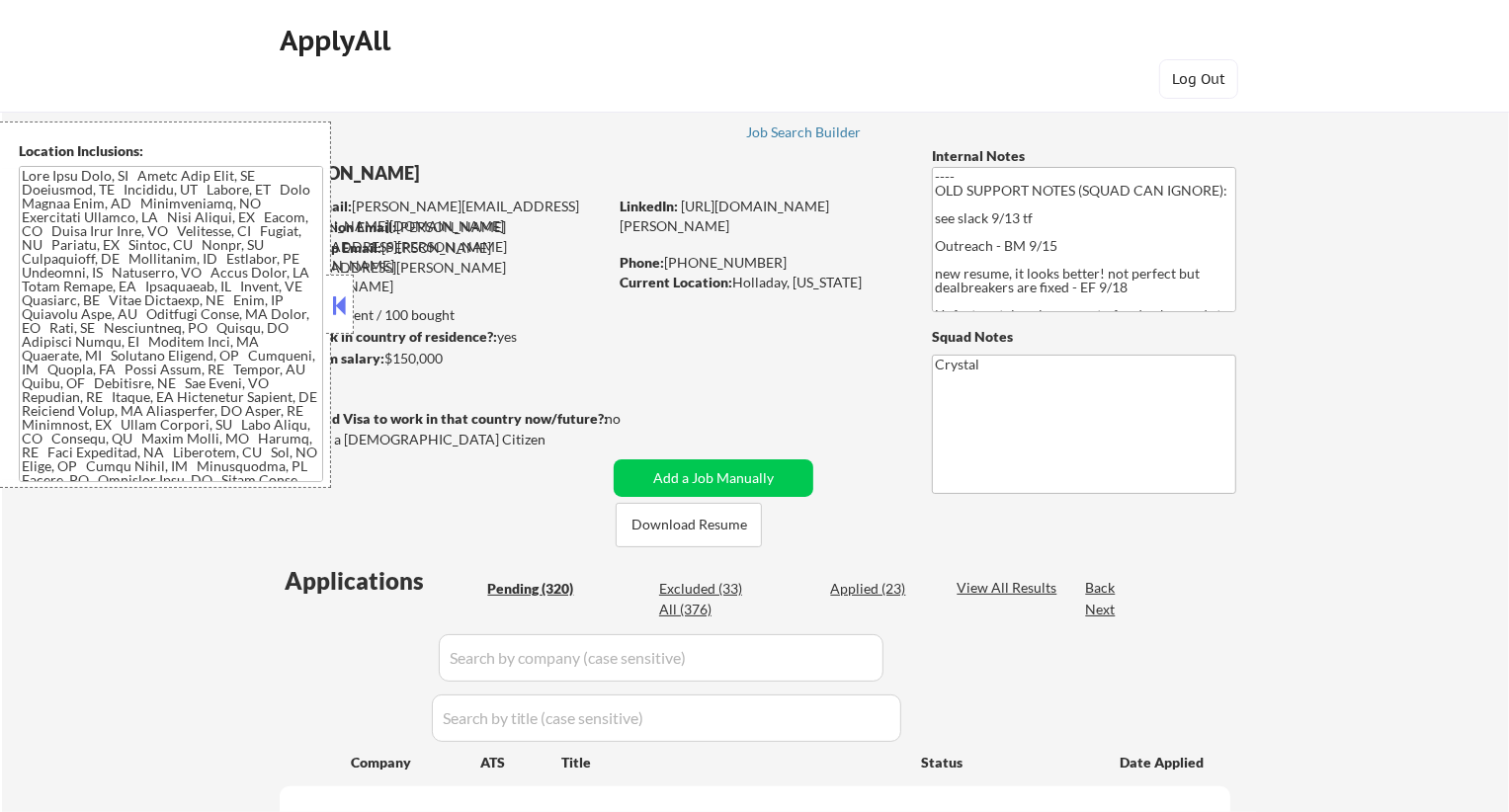
select select ""pending""
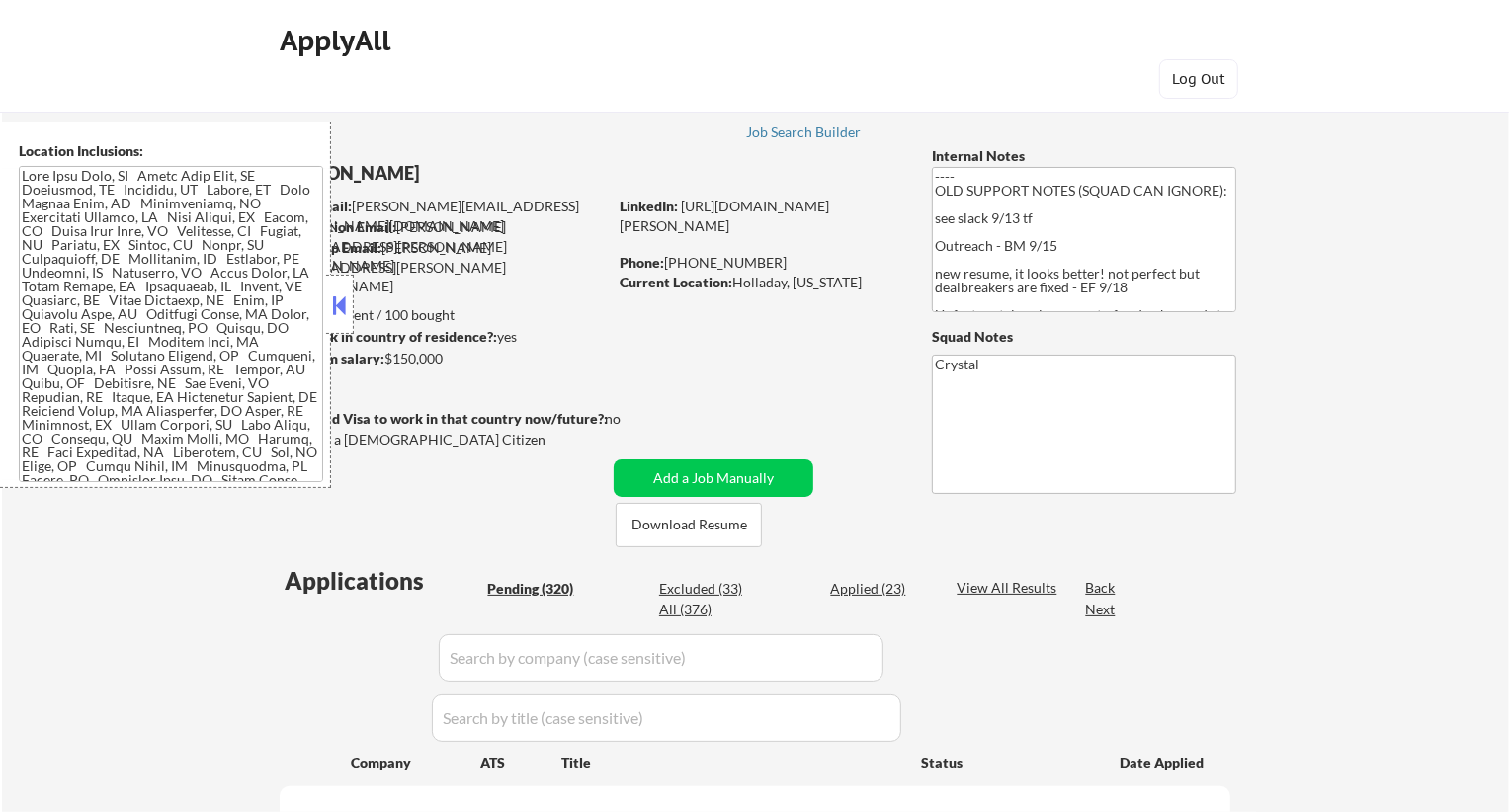
select select ""pending""
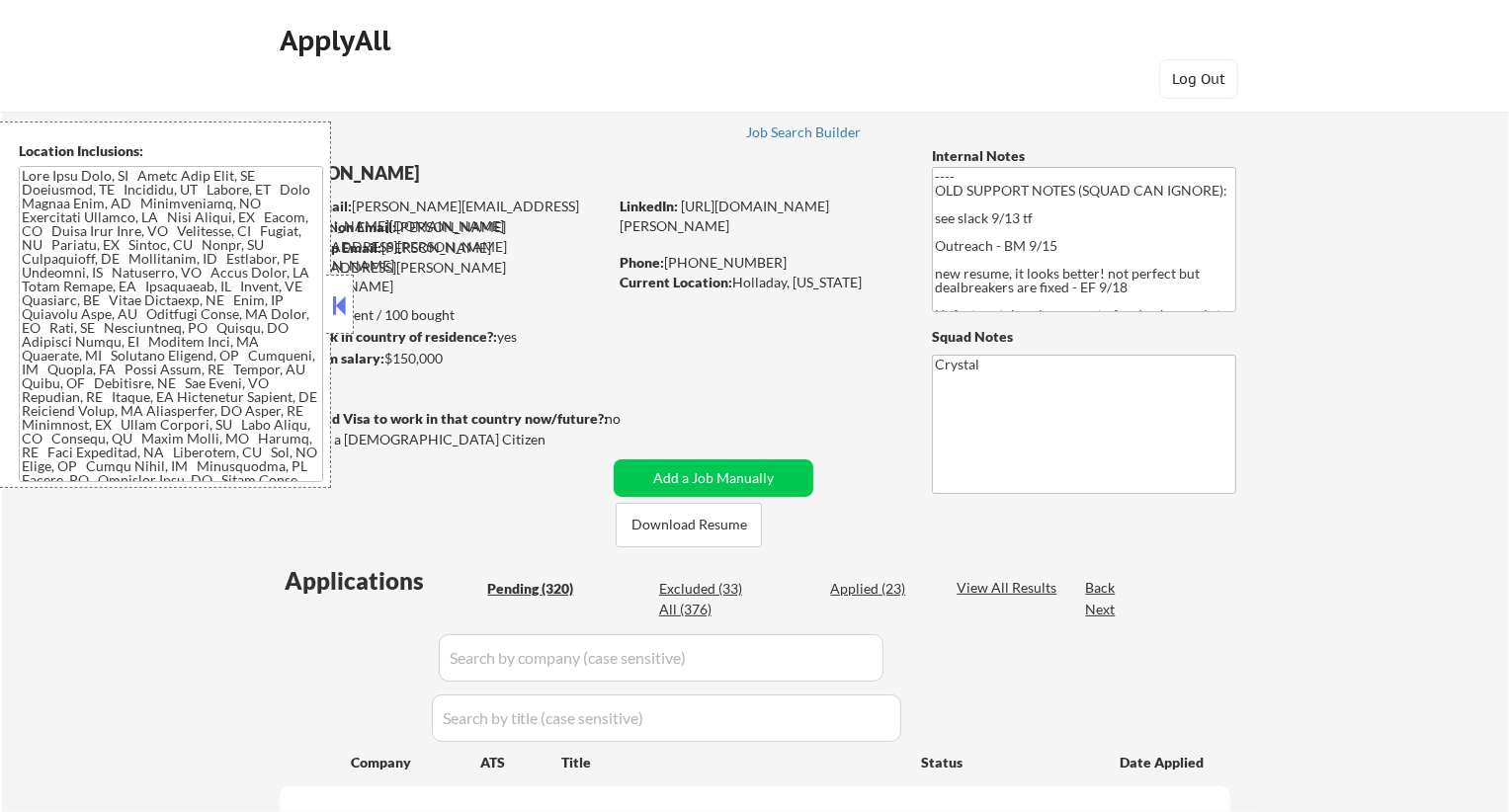
select select ""pending""
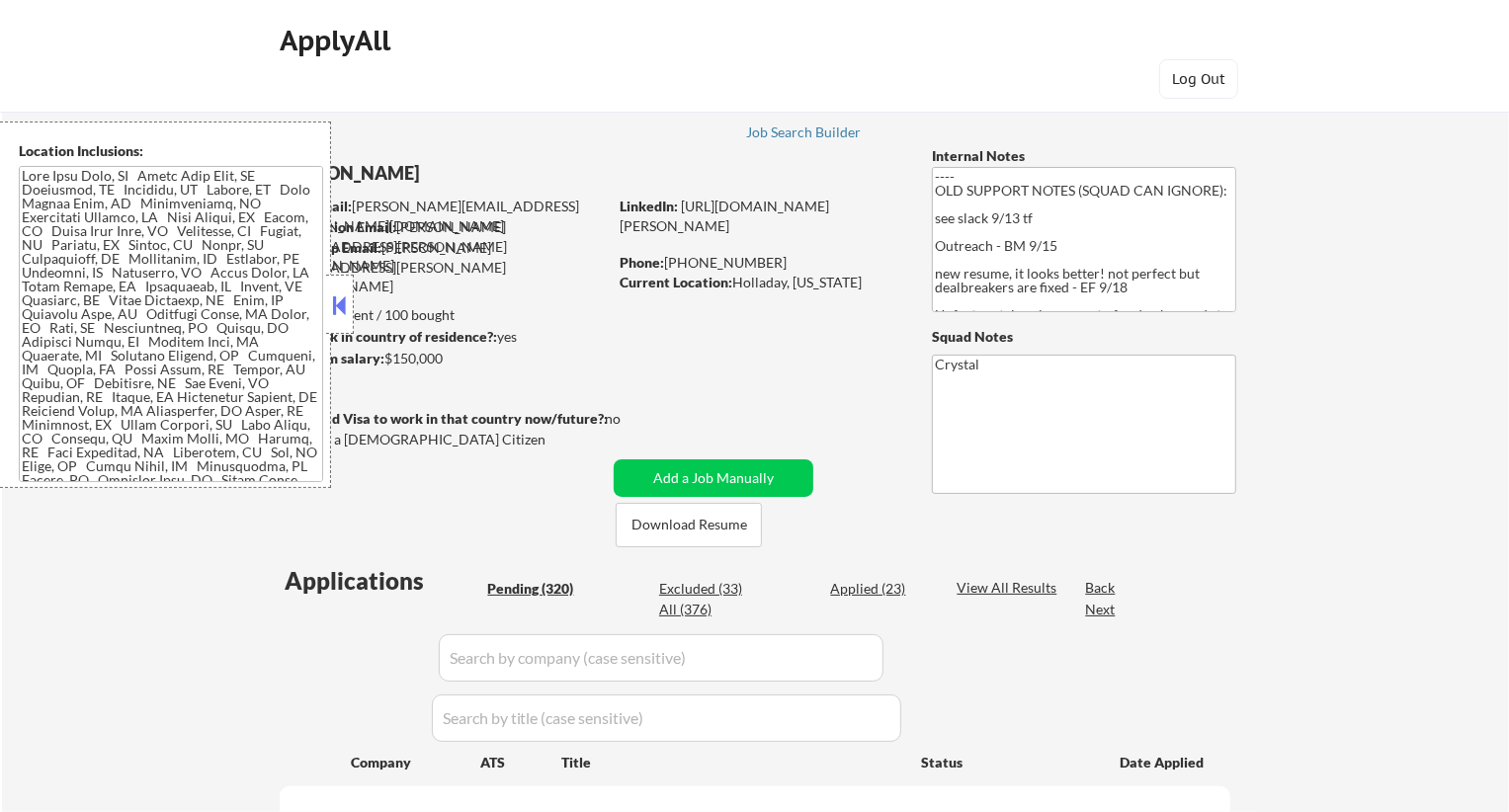
select select ""pending""
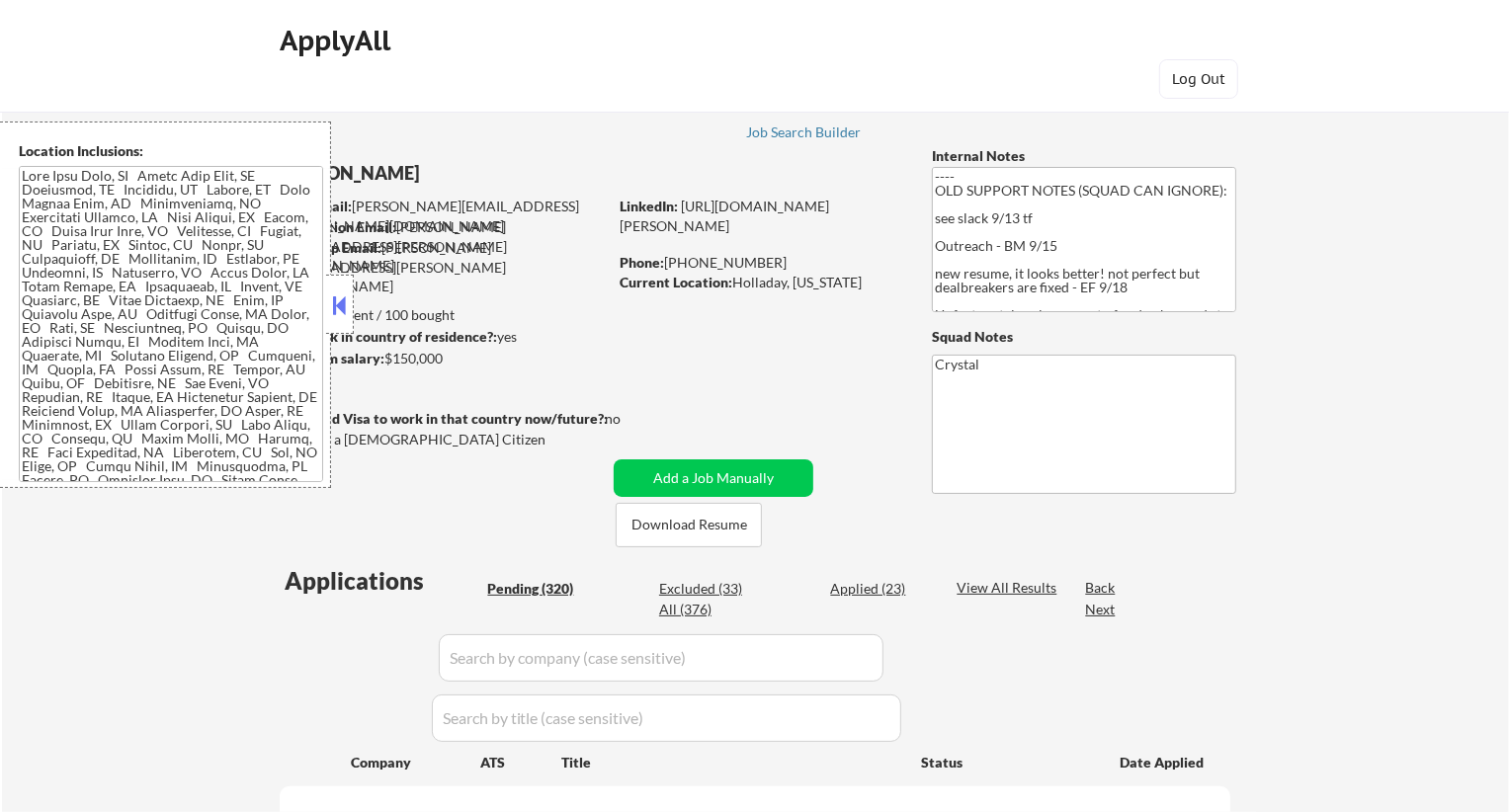
select select ""pending""
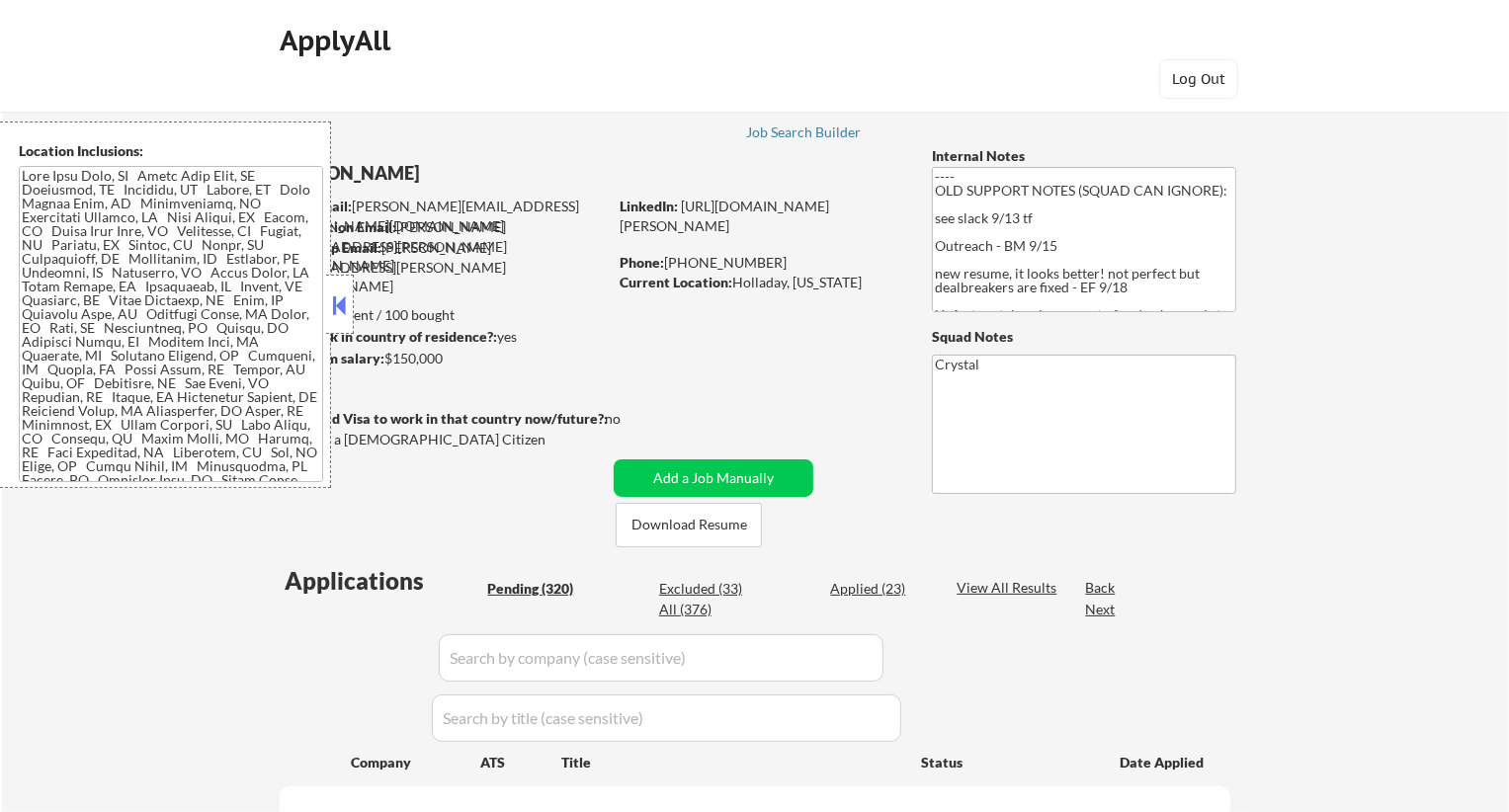
select select ""pending""
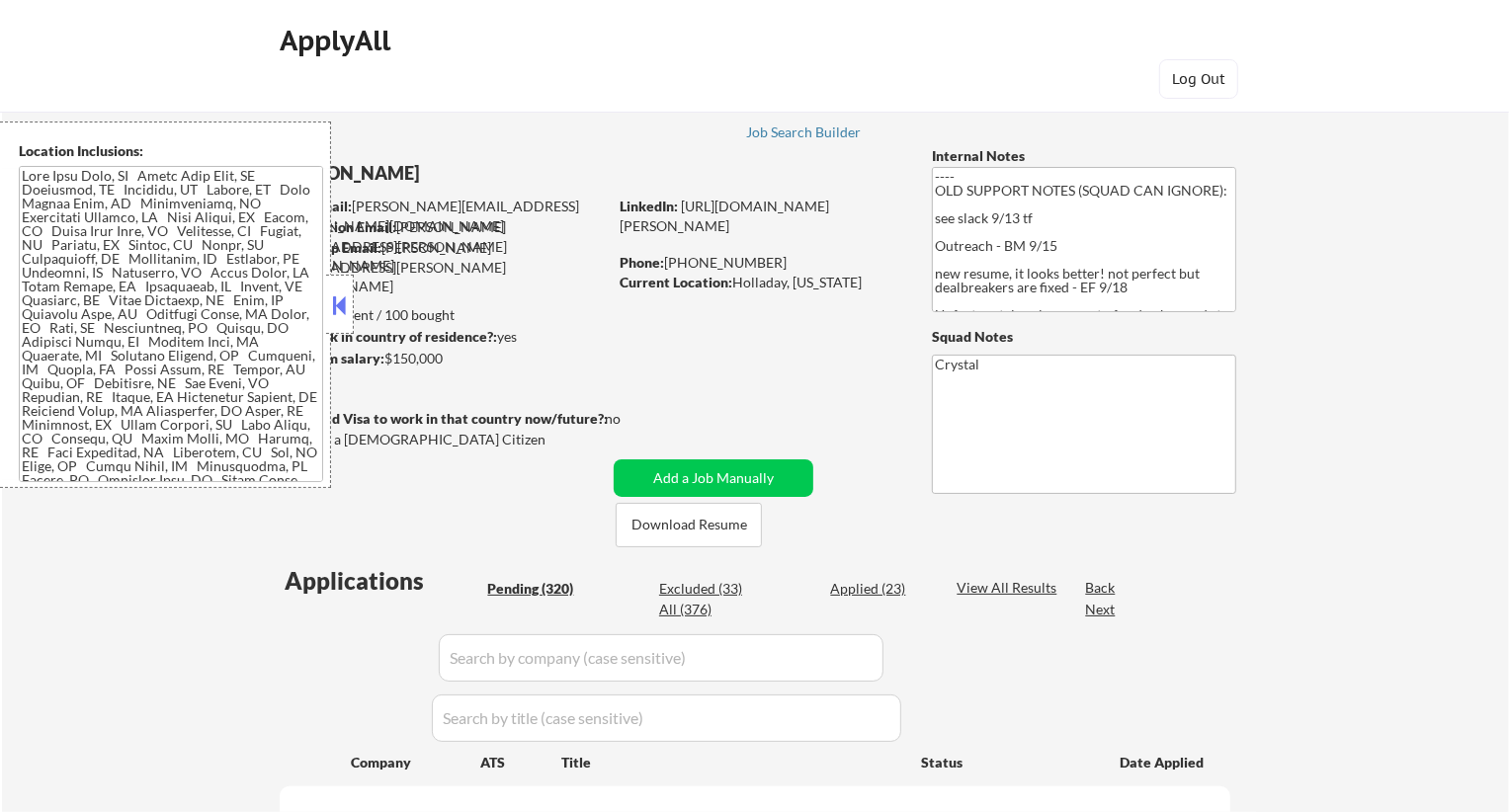
select select ""pending""
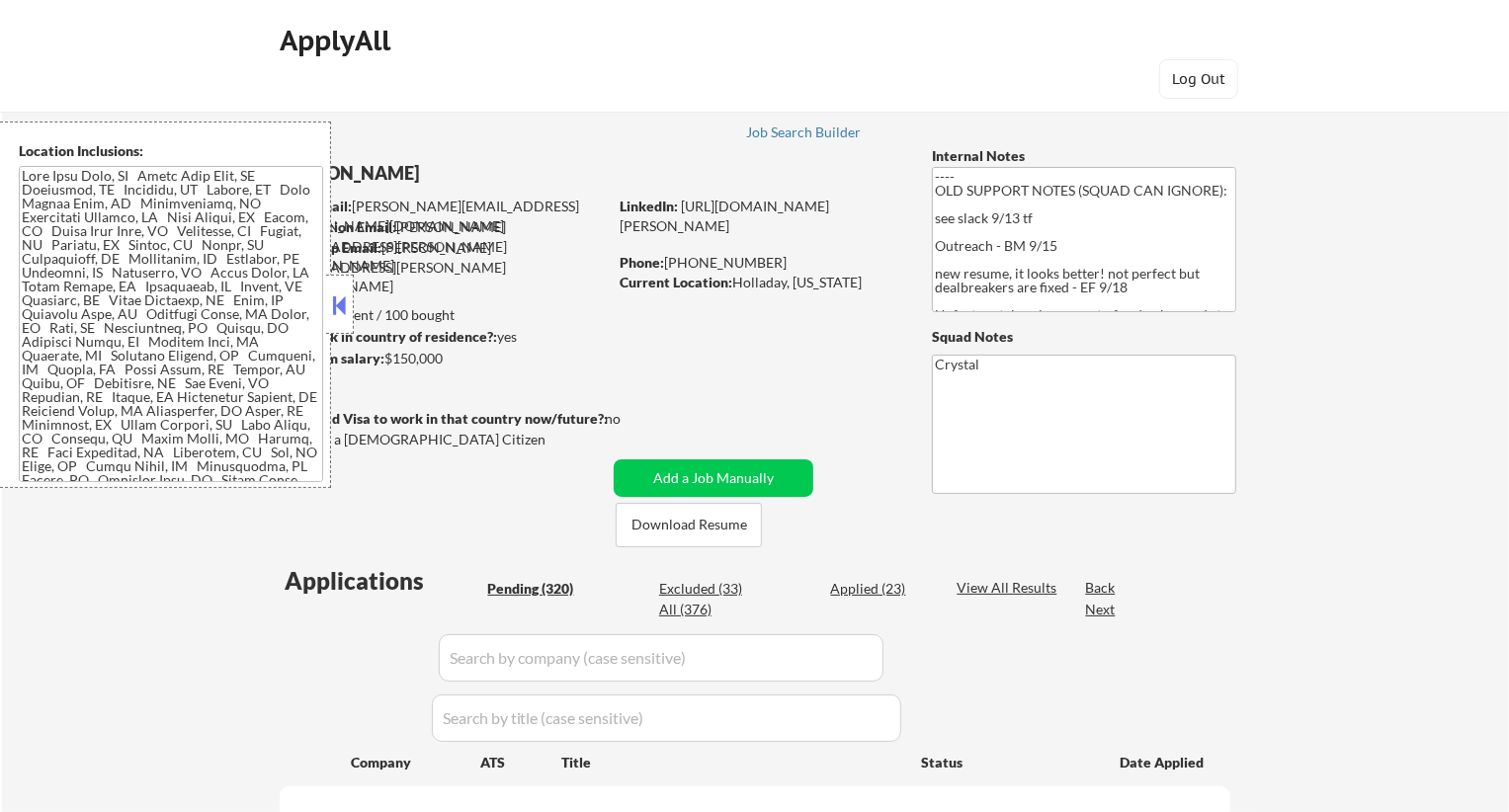
select select ""pending""
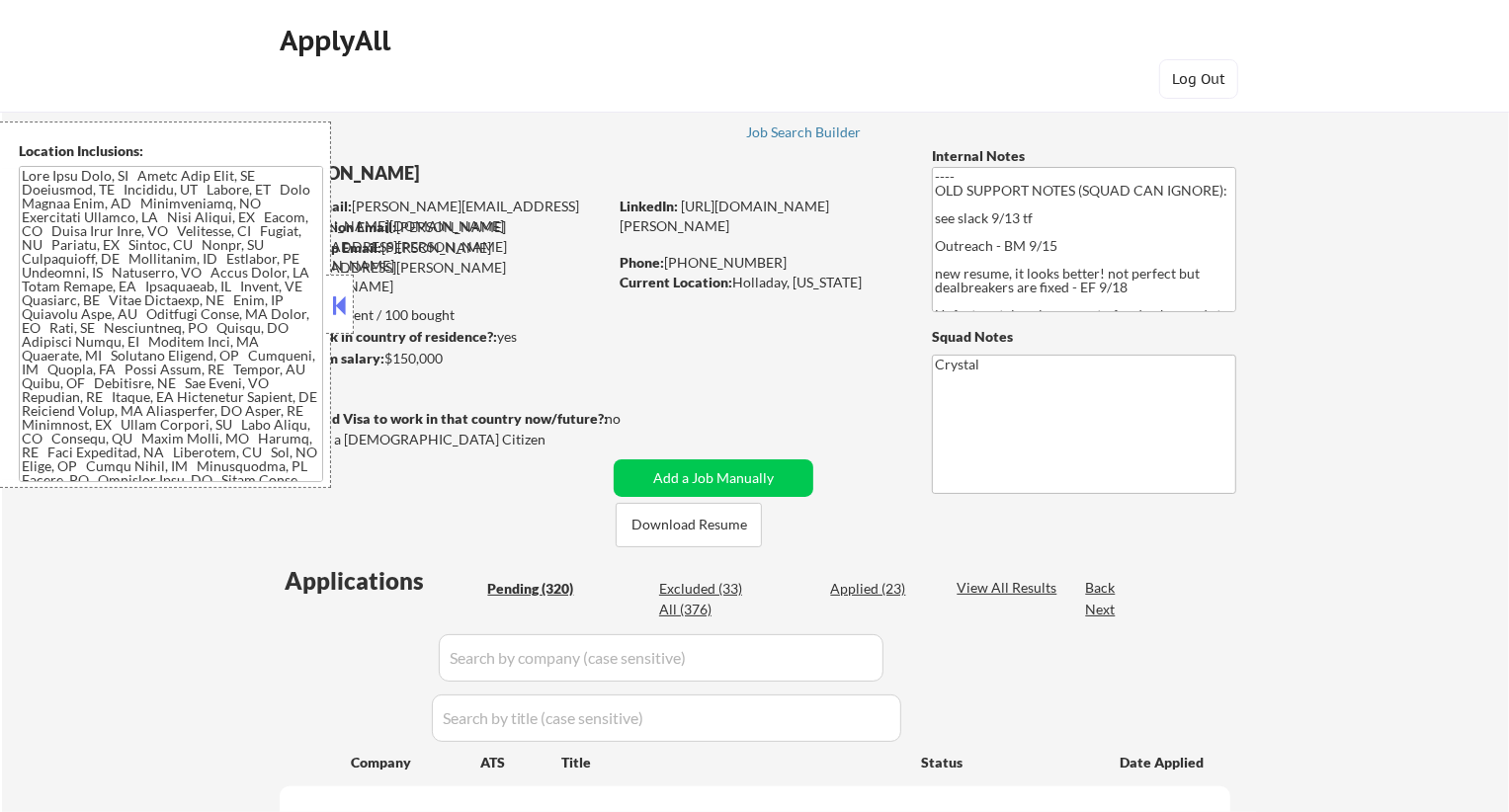
select select ""pending""
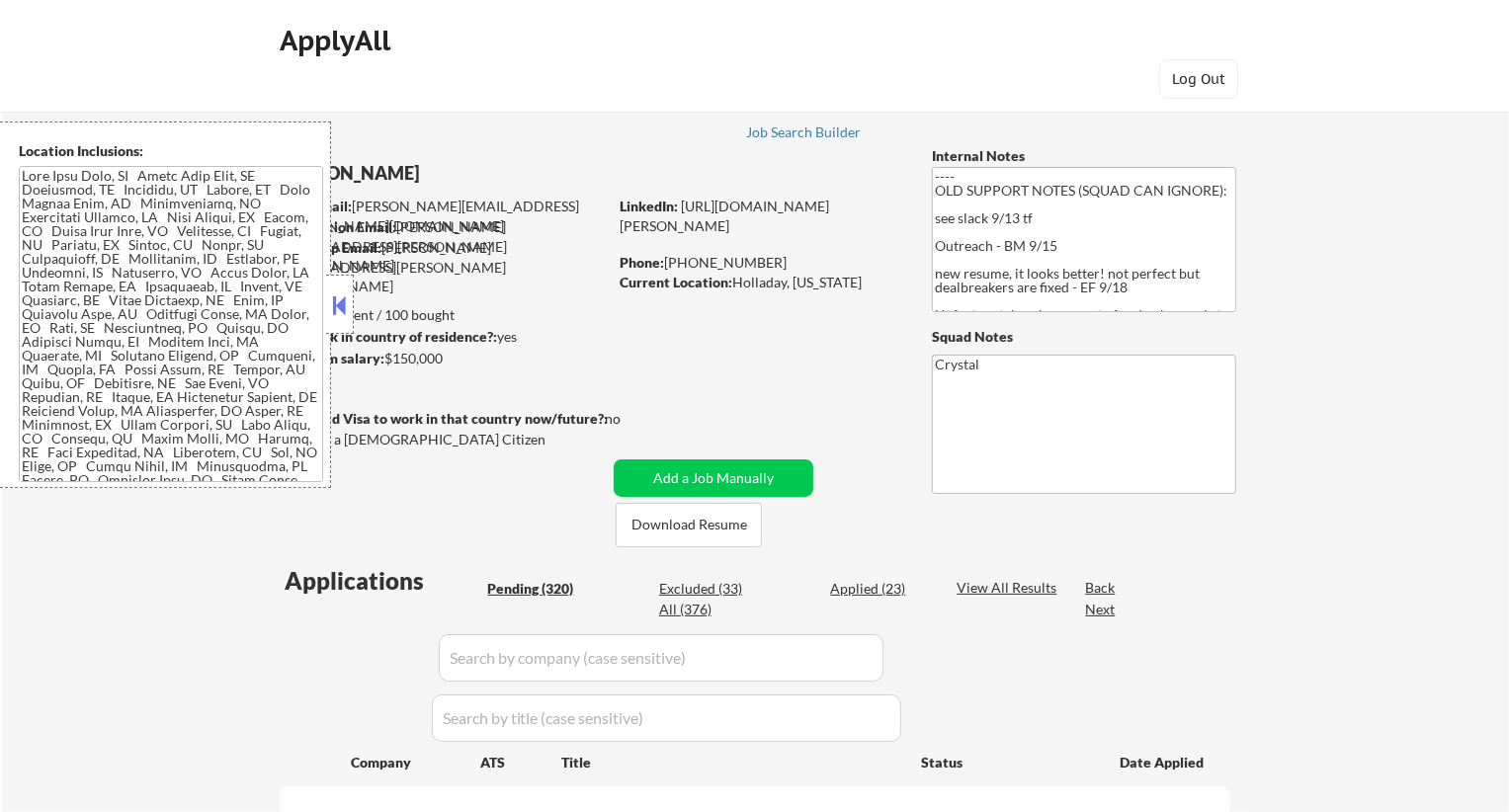
select select ""pending""
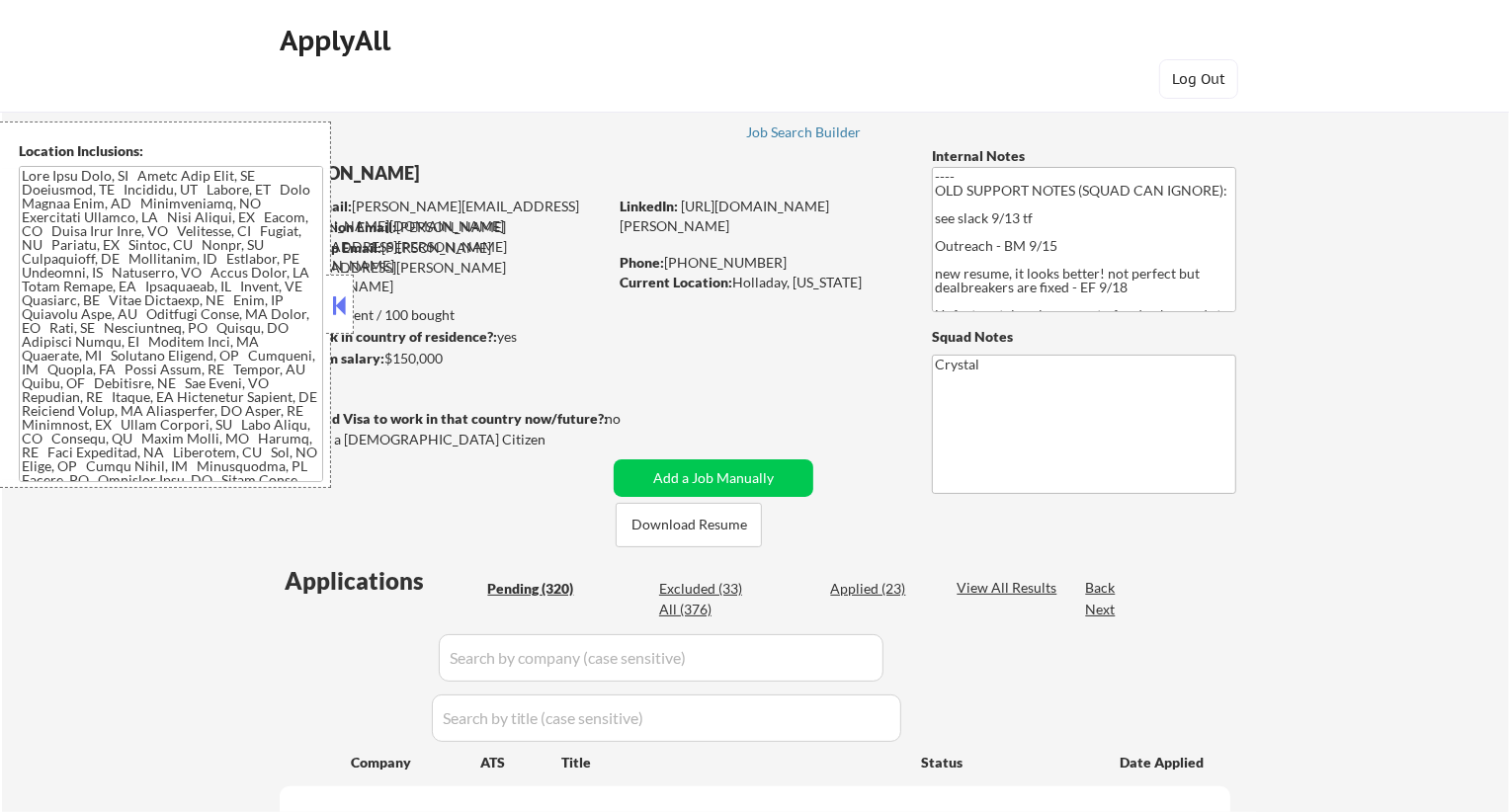
select select ""pending""
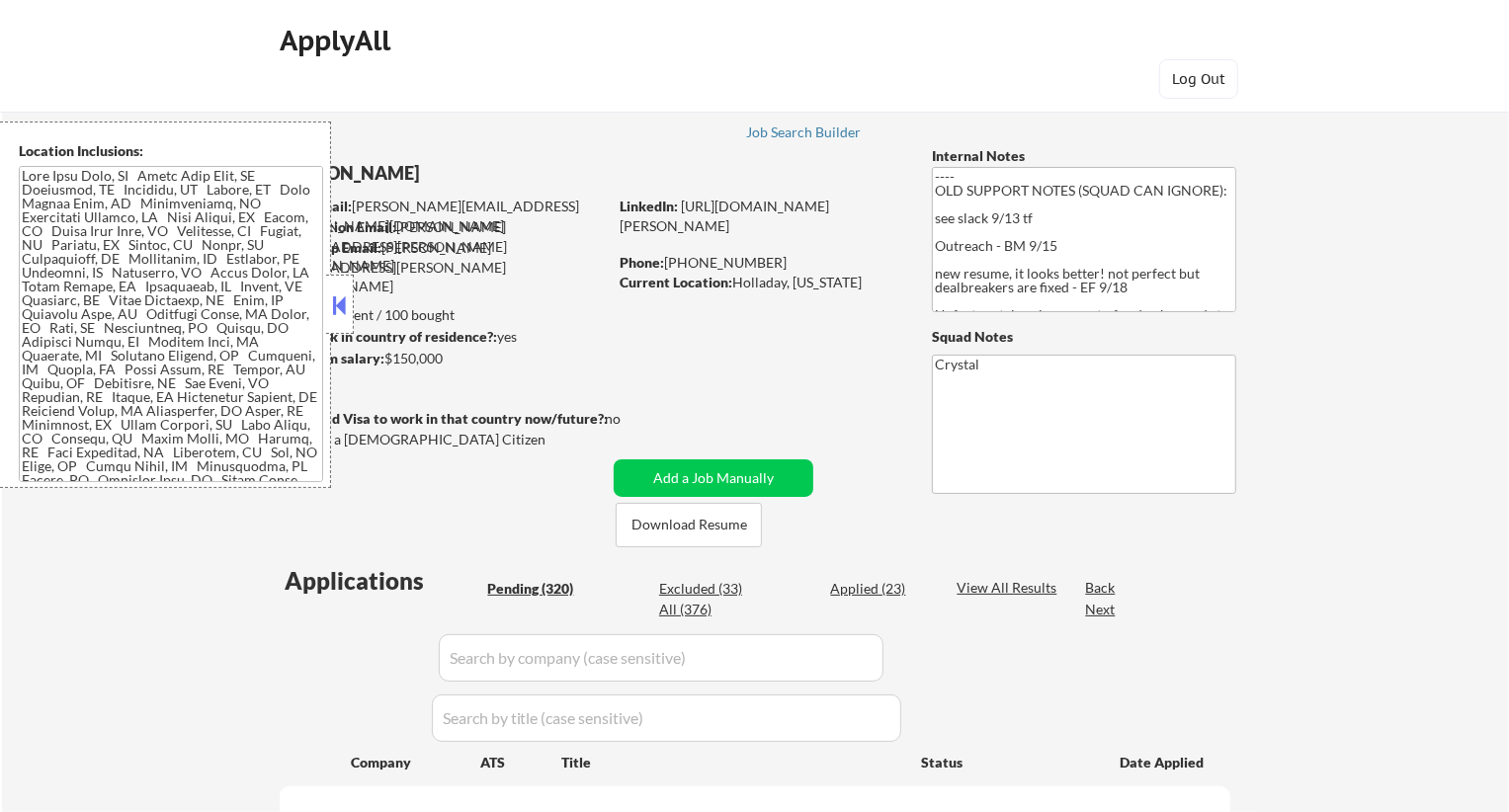
select select ""pending""
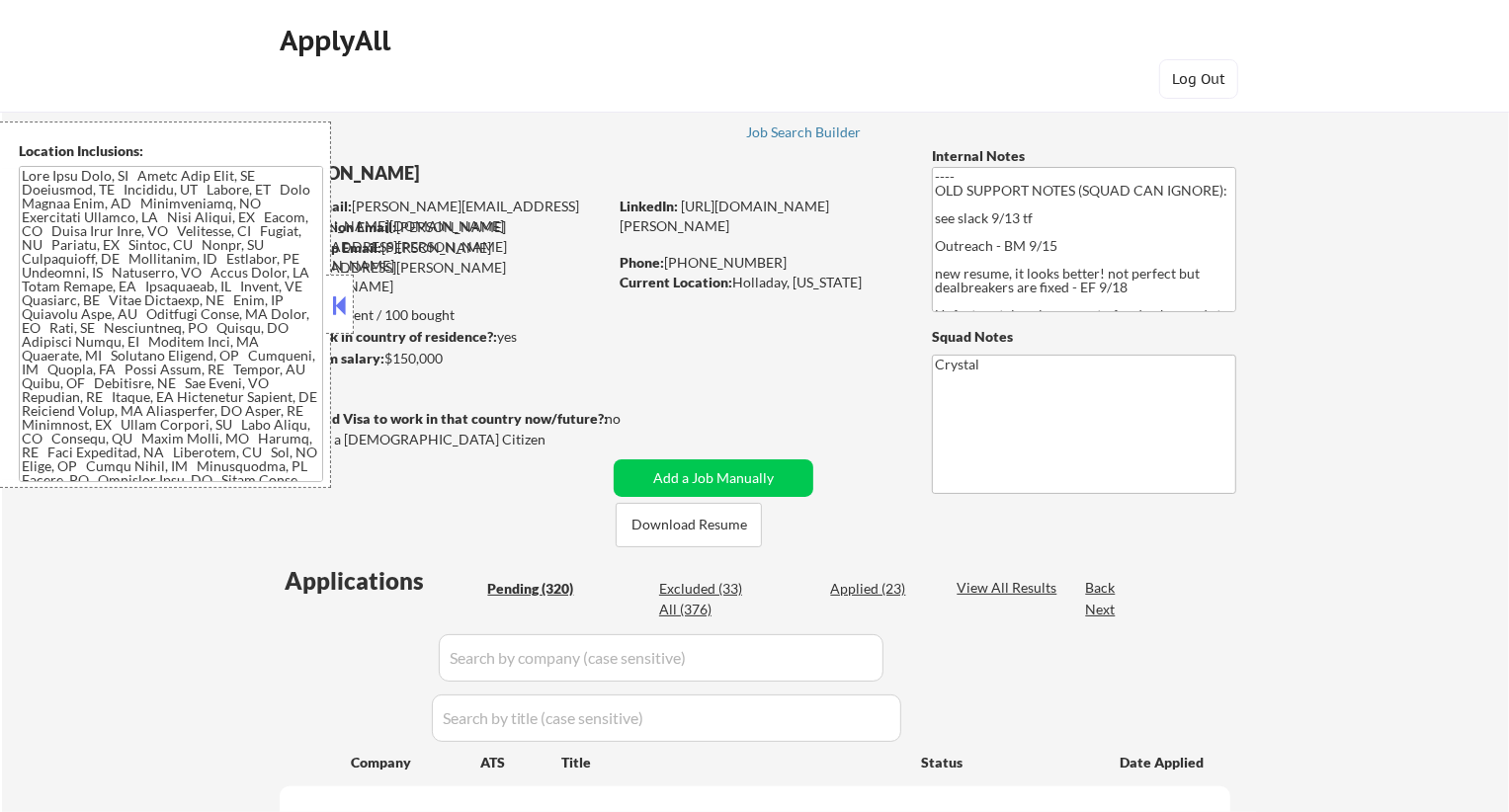
select select ""pending""
click at [793, 132] on div "Job Search Builder" at bounding box center [803, 133] width 116 height 14
